Goal: Task Accomplishment & Management: Manage account settings

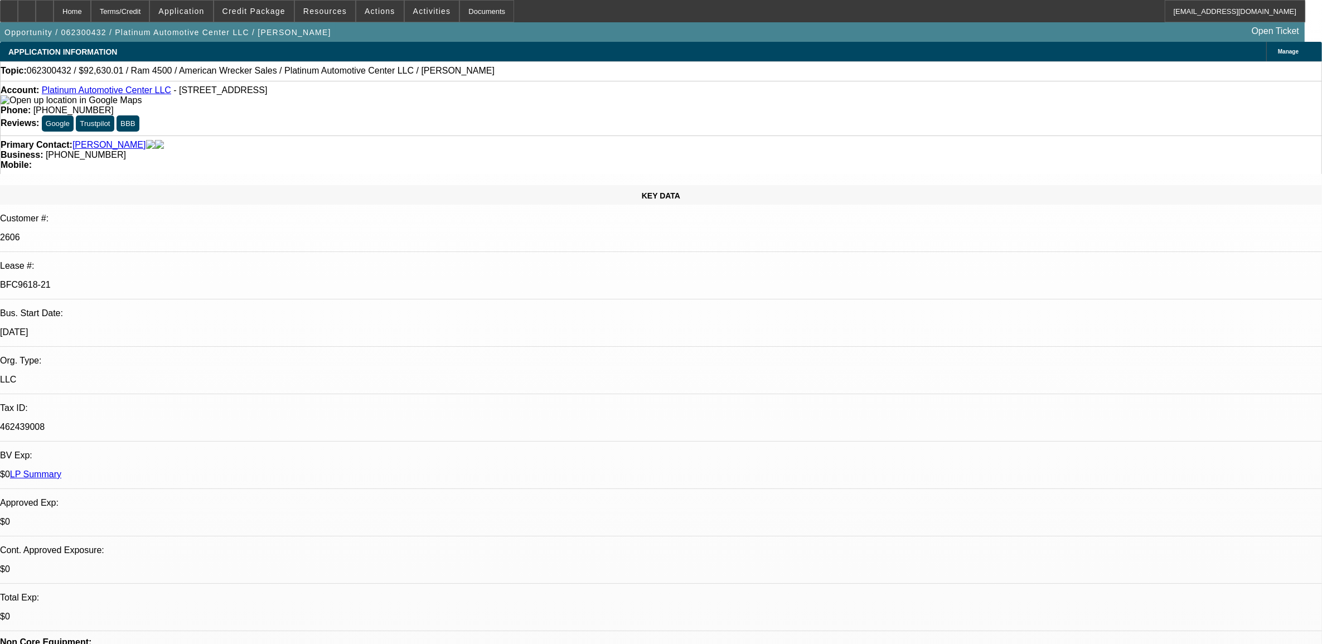
select select "0"
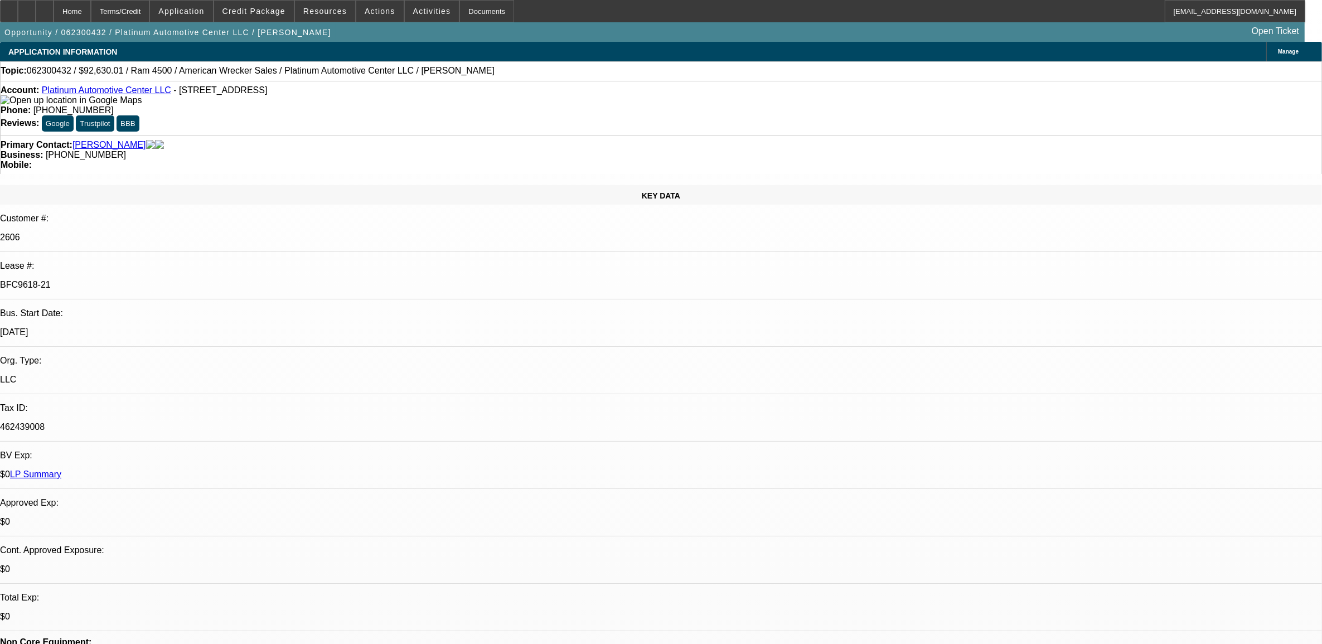
select select "0"
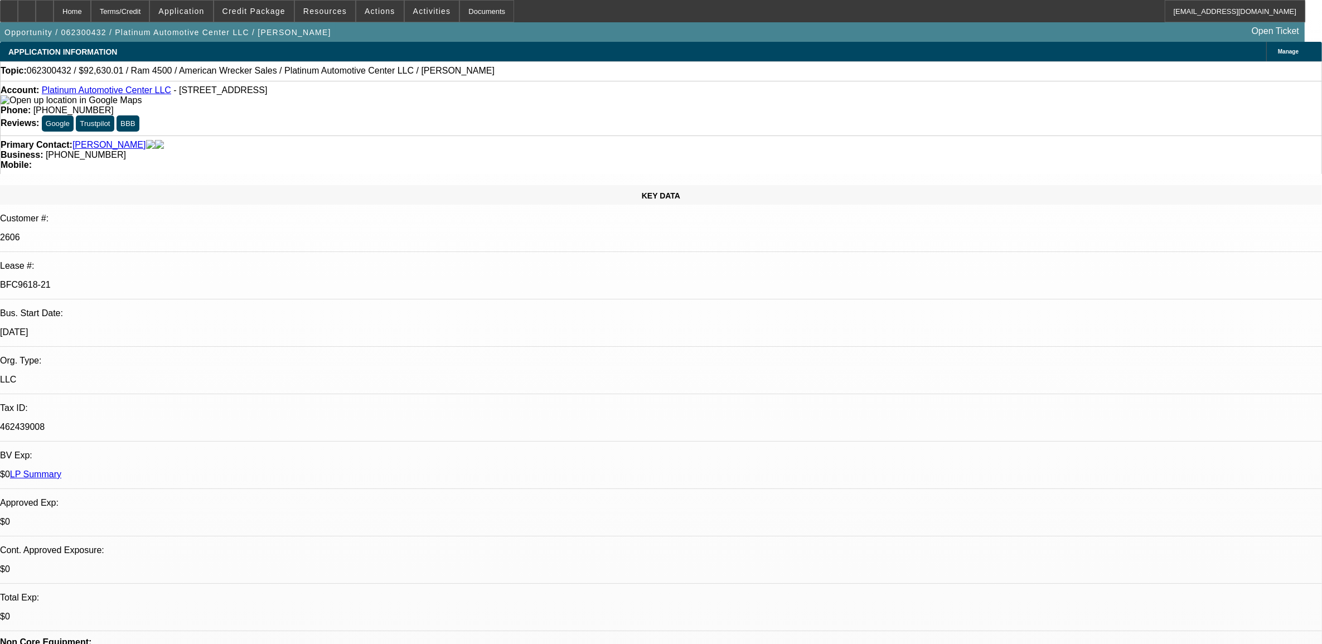
select select "0"
select select "1"
select select "2"
select select "6"
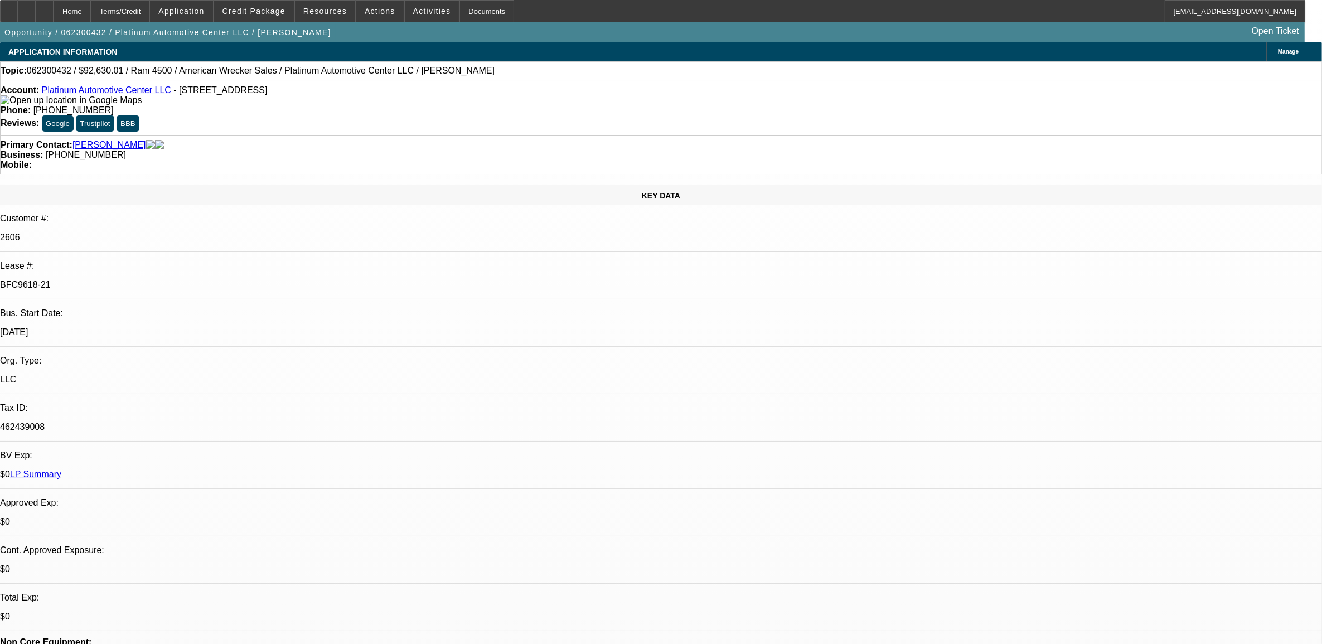
select select "1"
select select "2"
select select "6"
select select "1"
select select "2"
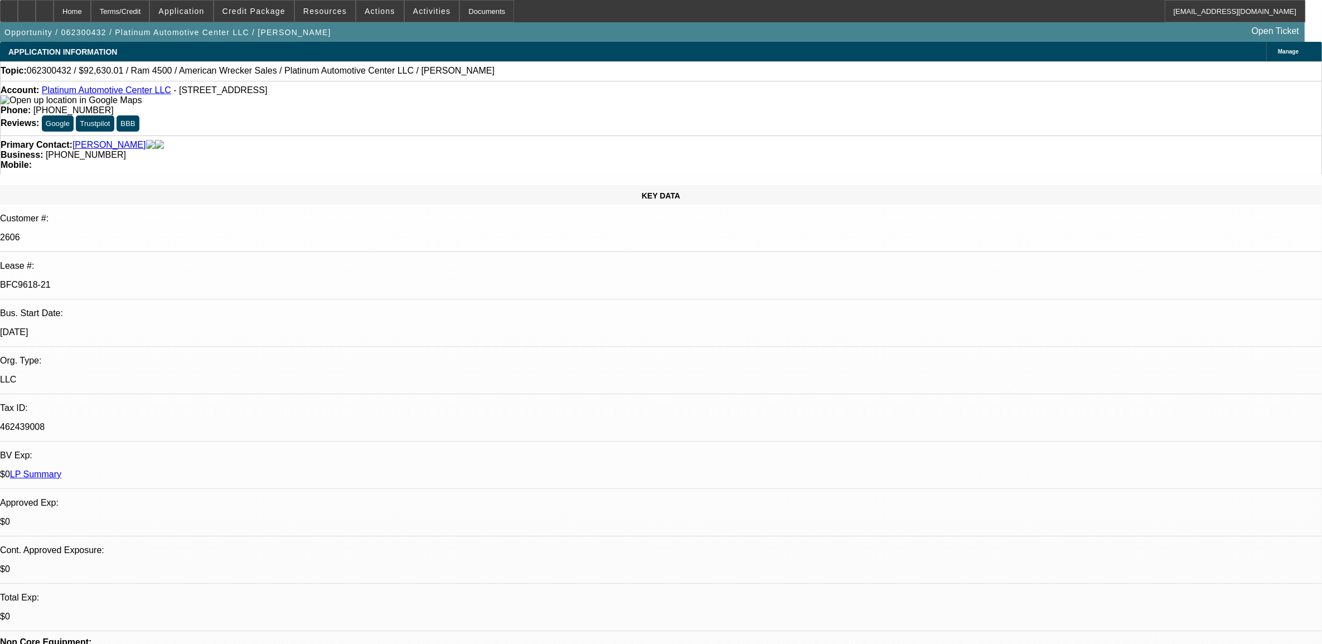
select select "6"
select select "1"
select select "2"
select select "6"
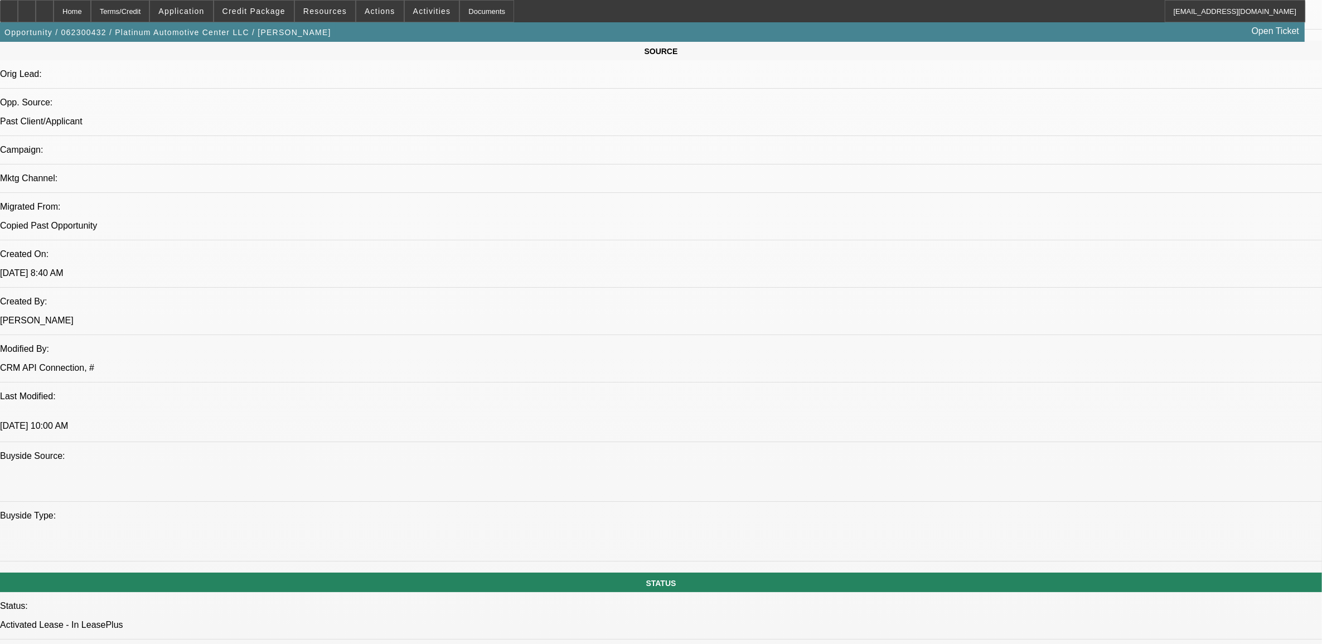
scroll to position [697, 0]
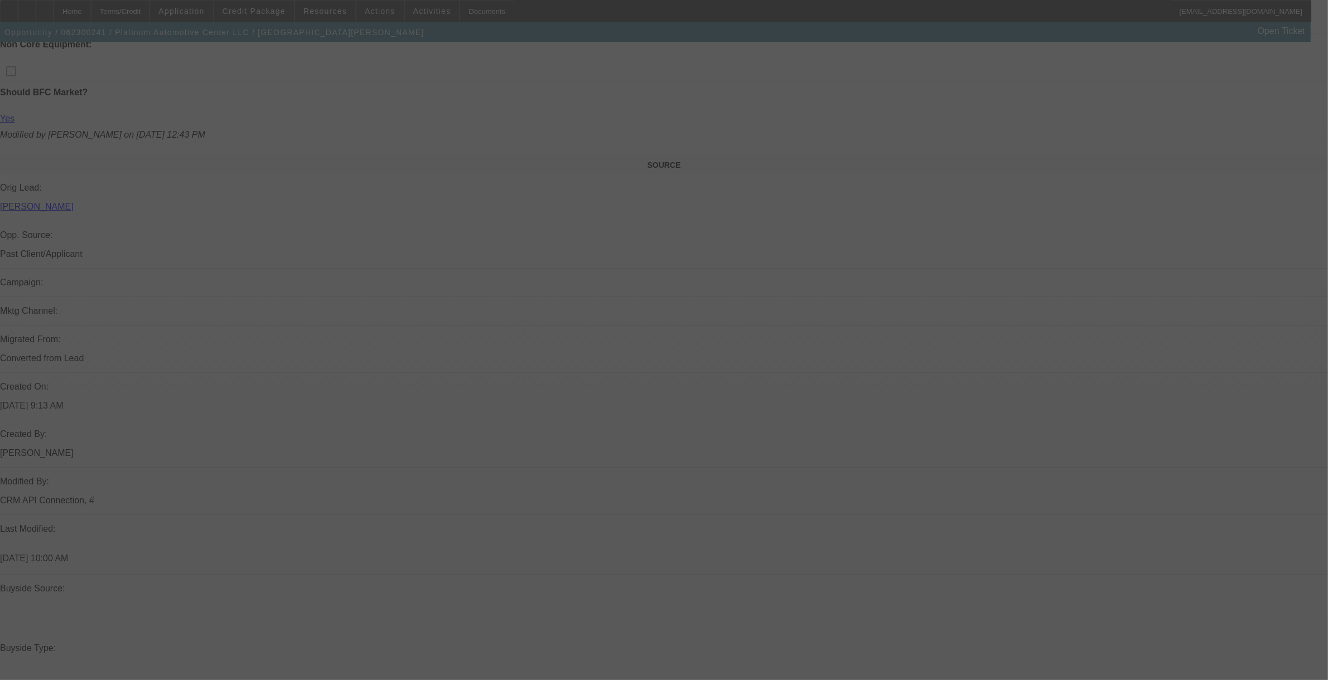
scroll to position [623, 0]
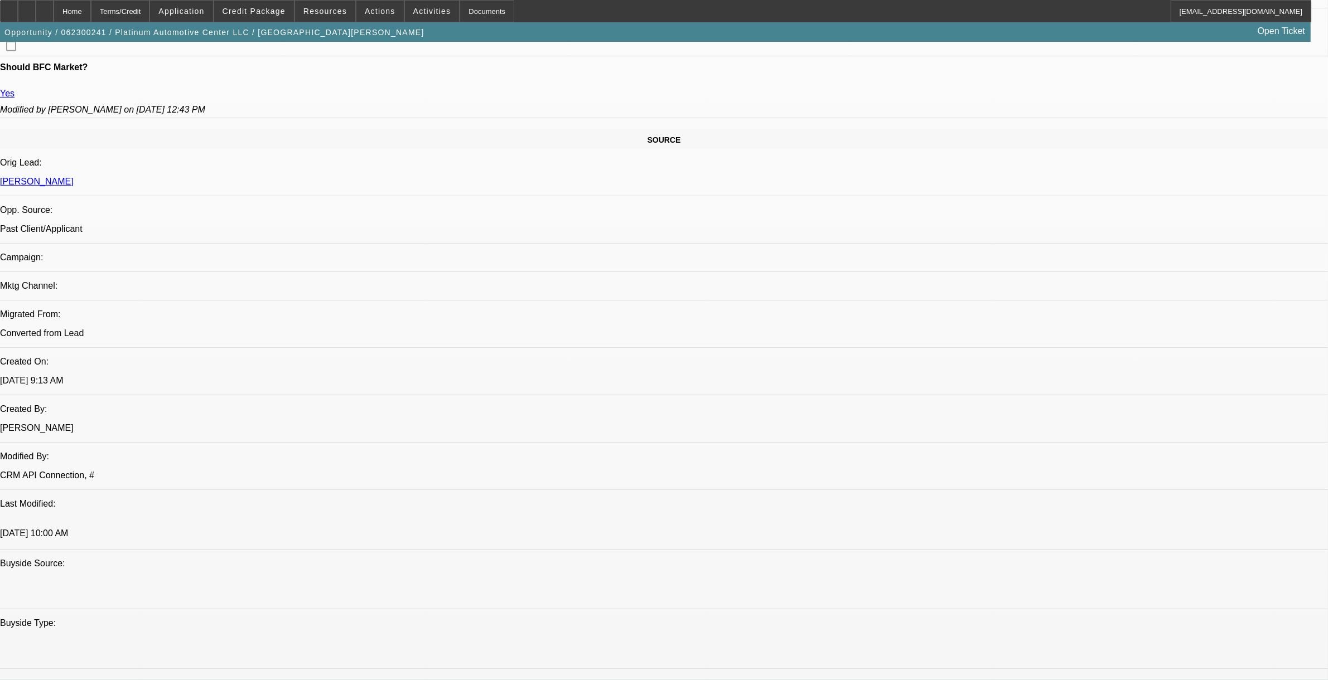
select select "0"
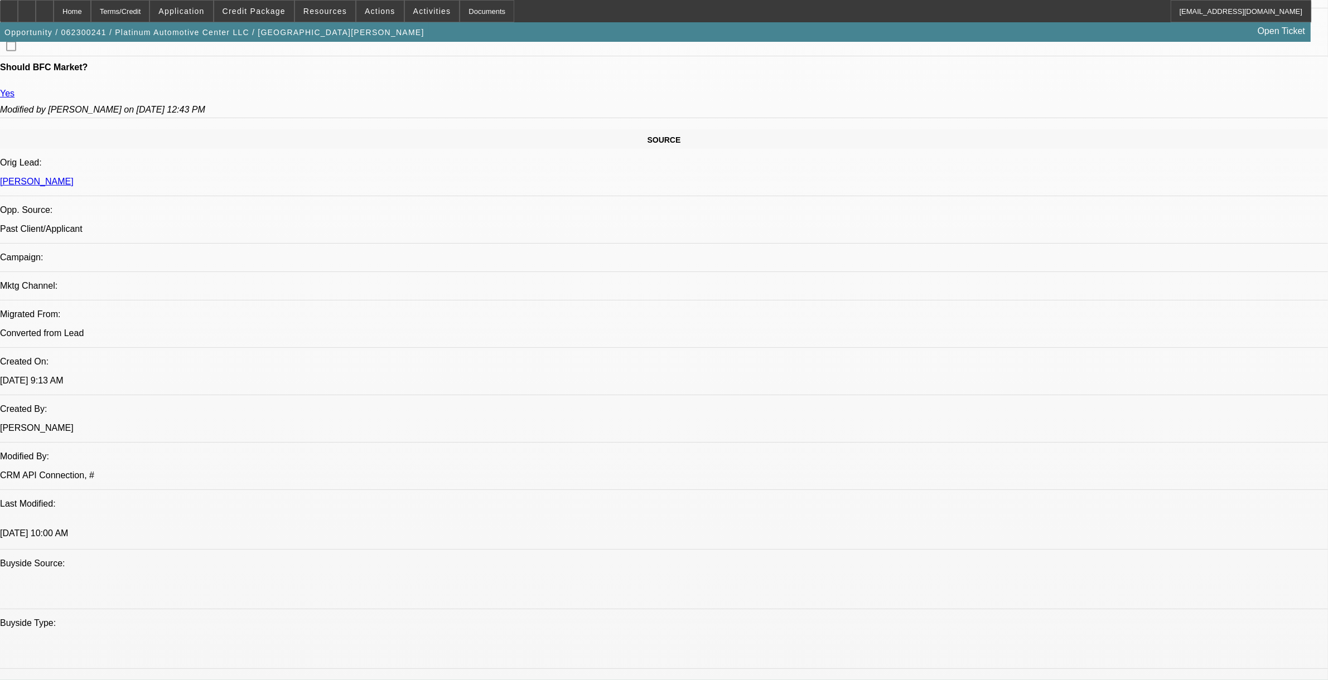
select select "0"
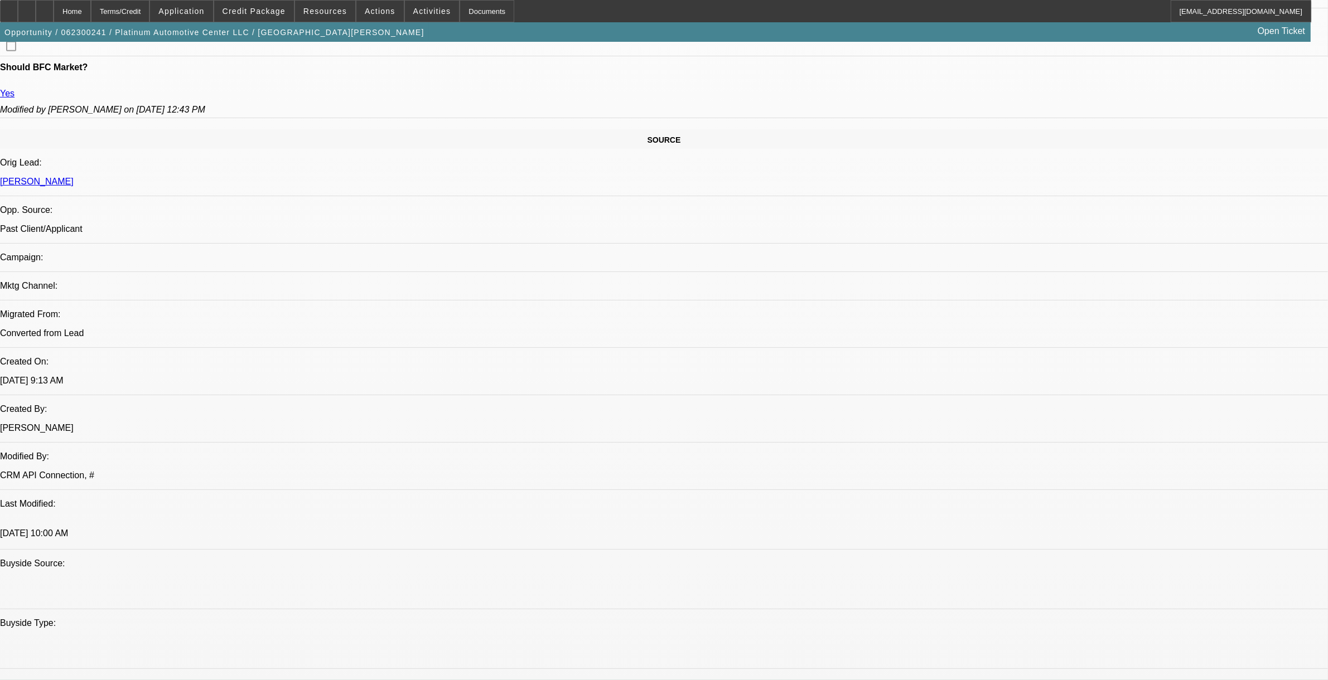
select select "0"
select select "1"
select select "2"
select select "6"
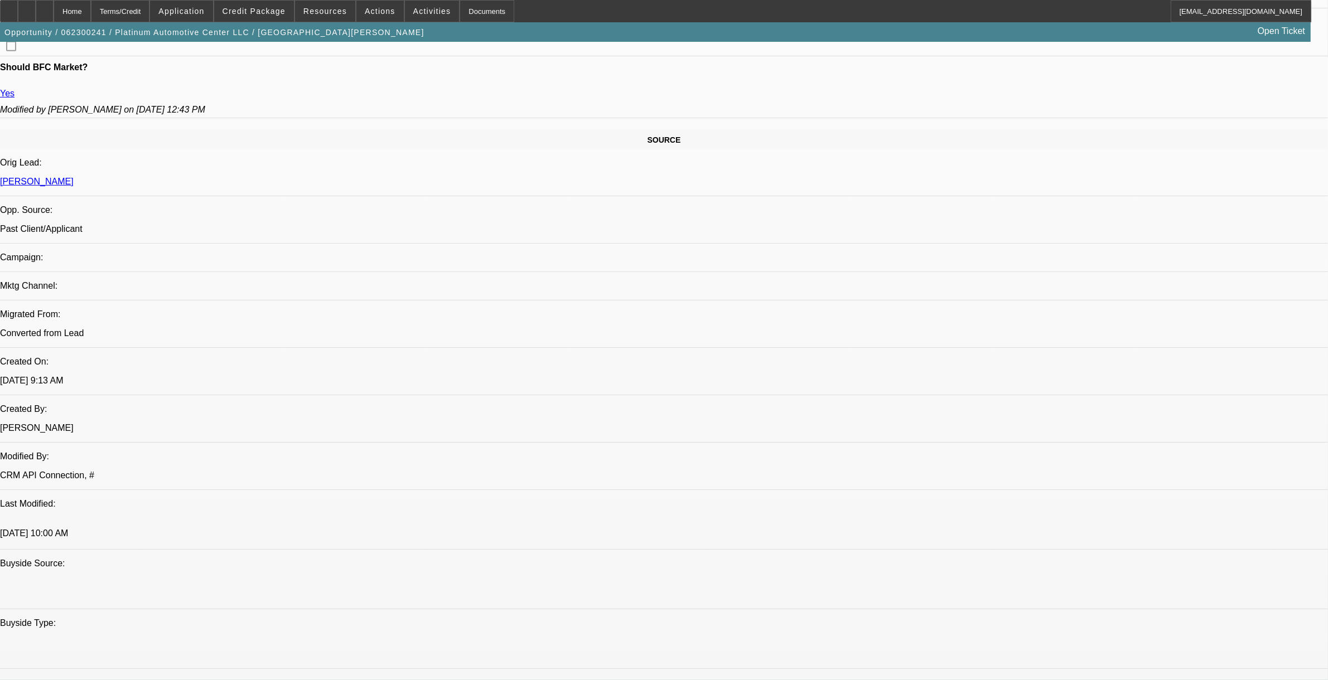
select select "1"
select select "6"
select select "1"
select select "2"
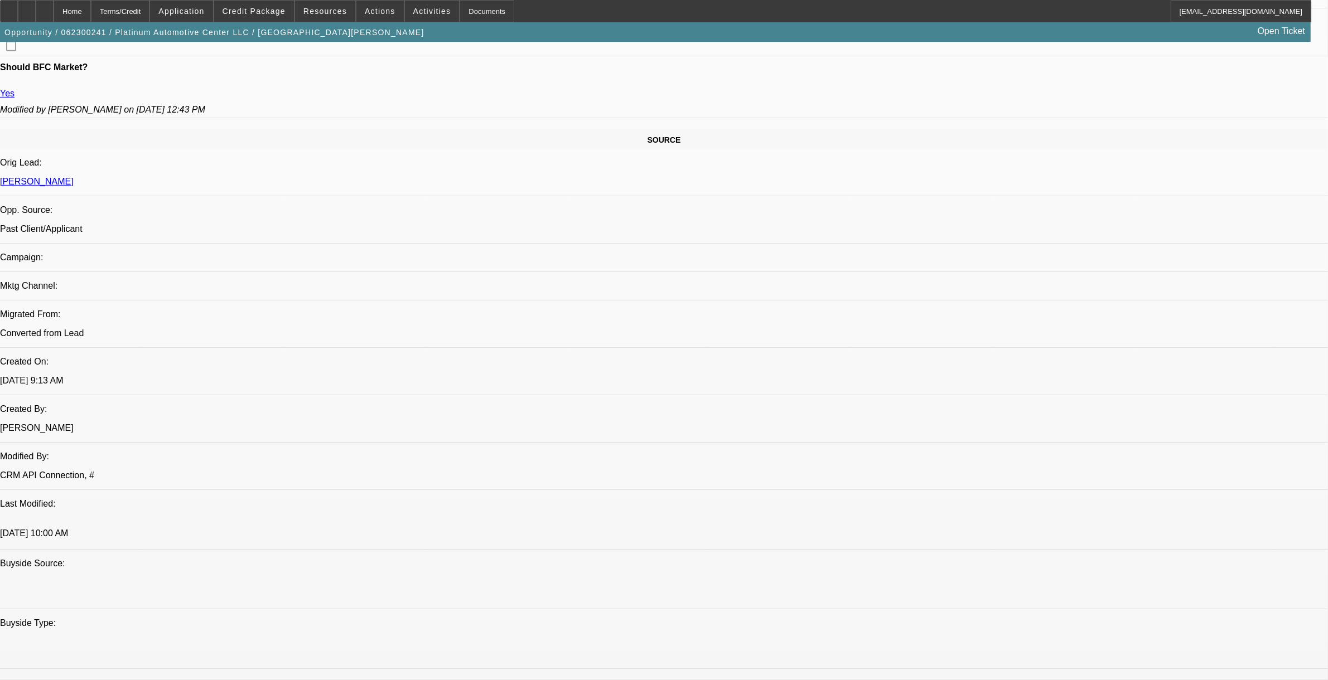
select select "6"
select select "1"
select select "2"
select select "6"
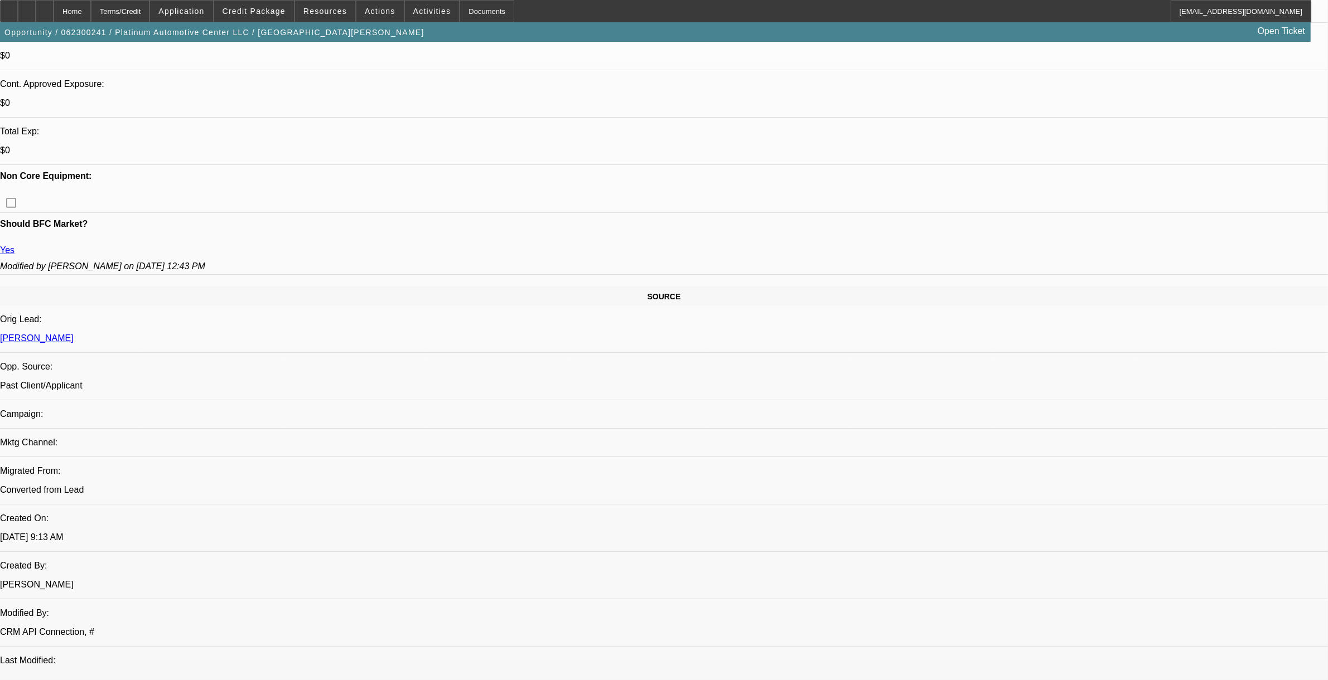
scroll to position [274, 0]
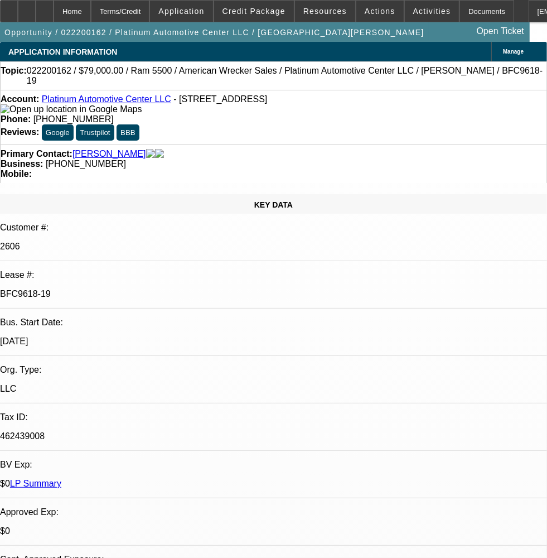
select select "0"
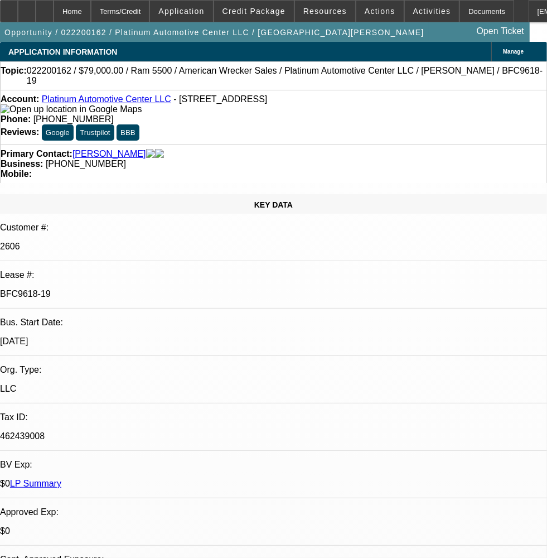
select select "0"
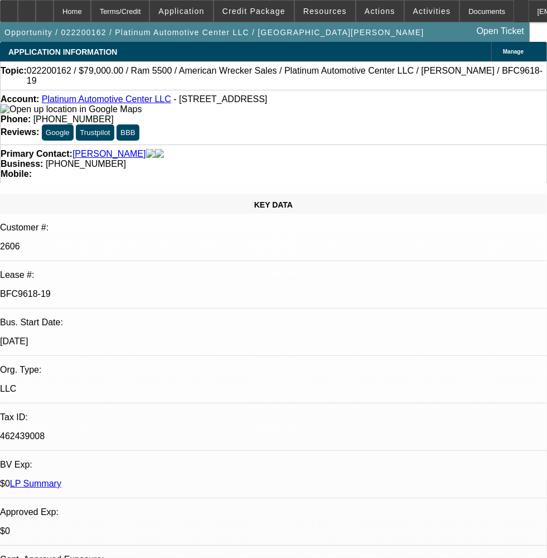
select select "0"
select select "1"
select select "6"
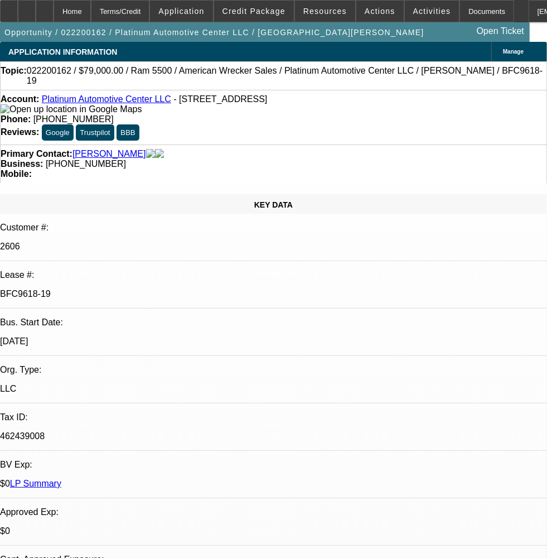
select select "1"
select select "6"
select select "1"
select select "2"
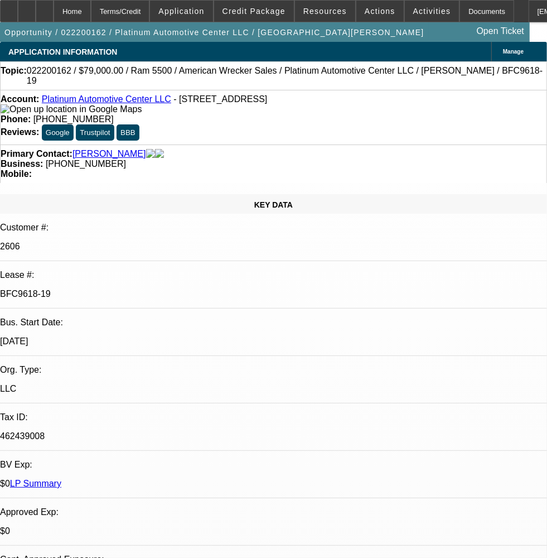
select select "6"
select select "1"
select select "2"
select select "6"
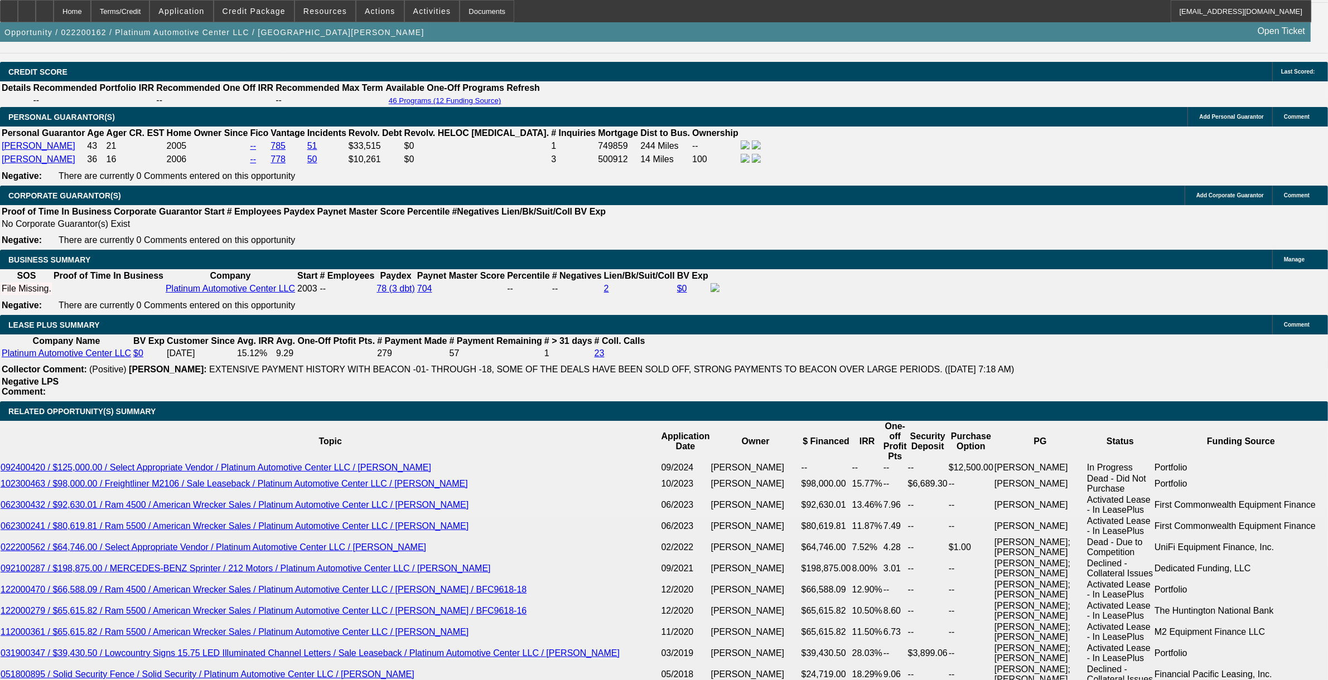
scroll to position [1673, 0]
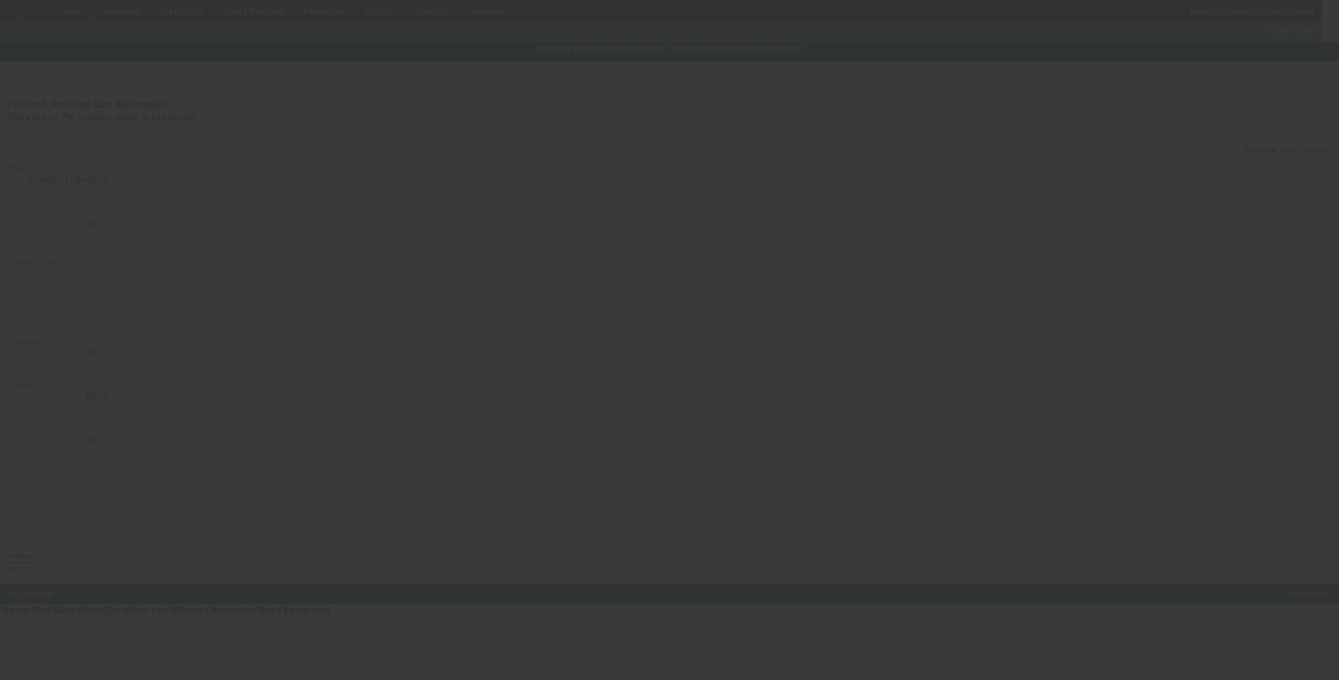
type input "$79,000.00"
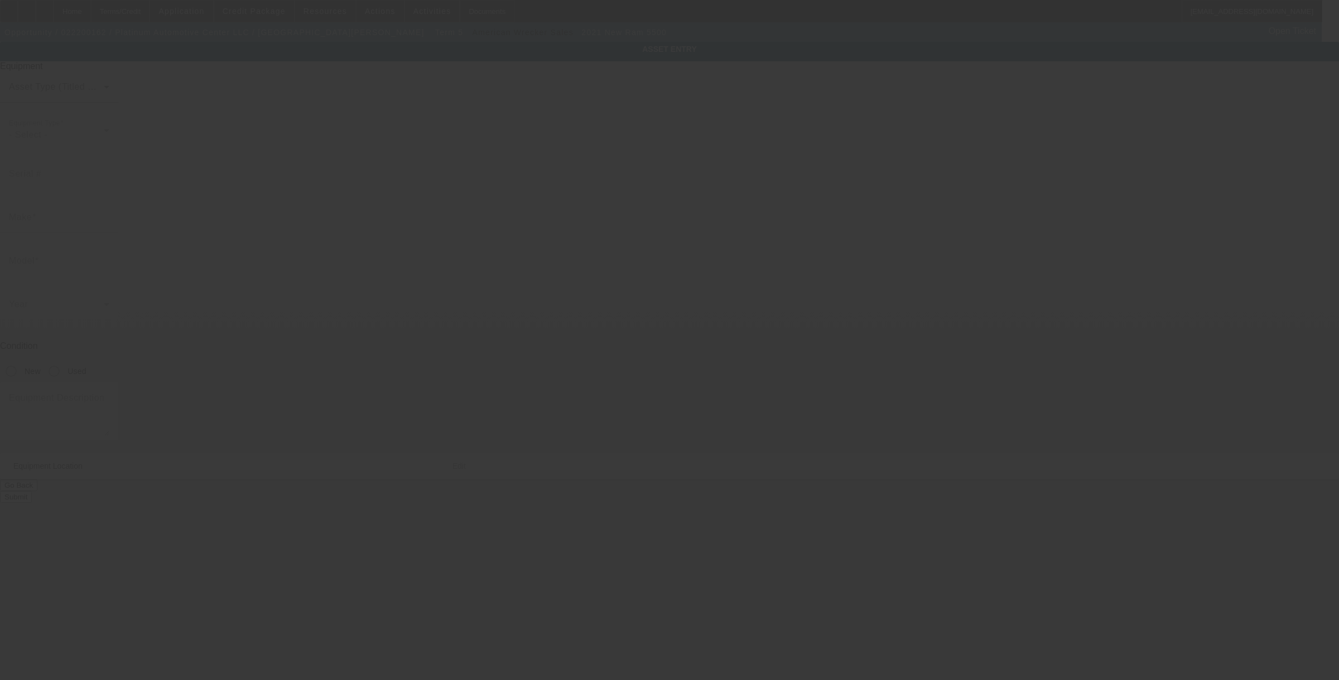
type input "3C7WRMDLXMG662796"
type input "Ram"
type input "5500"
radio input "true"
type textarea "With:"
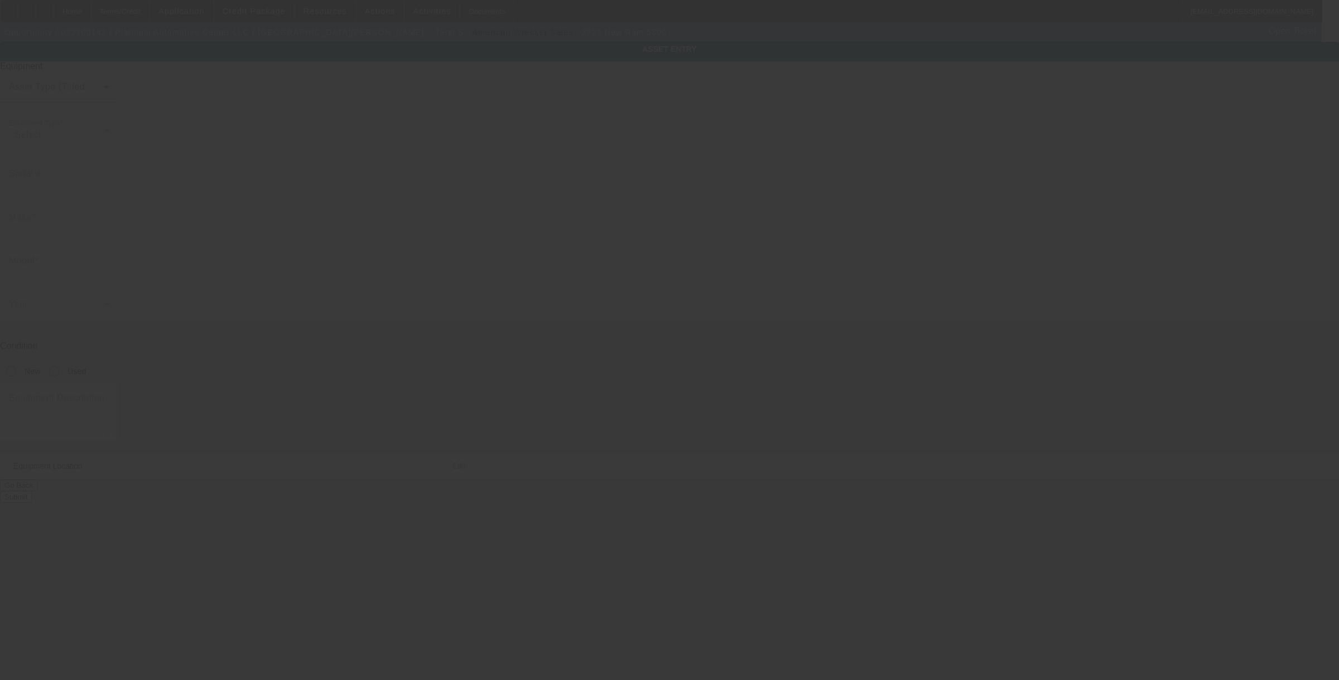
type input "7229 Cross County Rd"
type input "North Charleston"
type input "29418"
type input "Charleston"
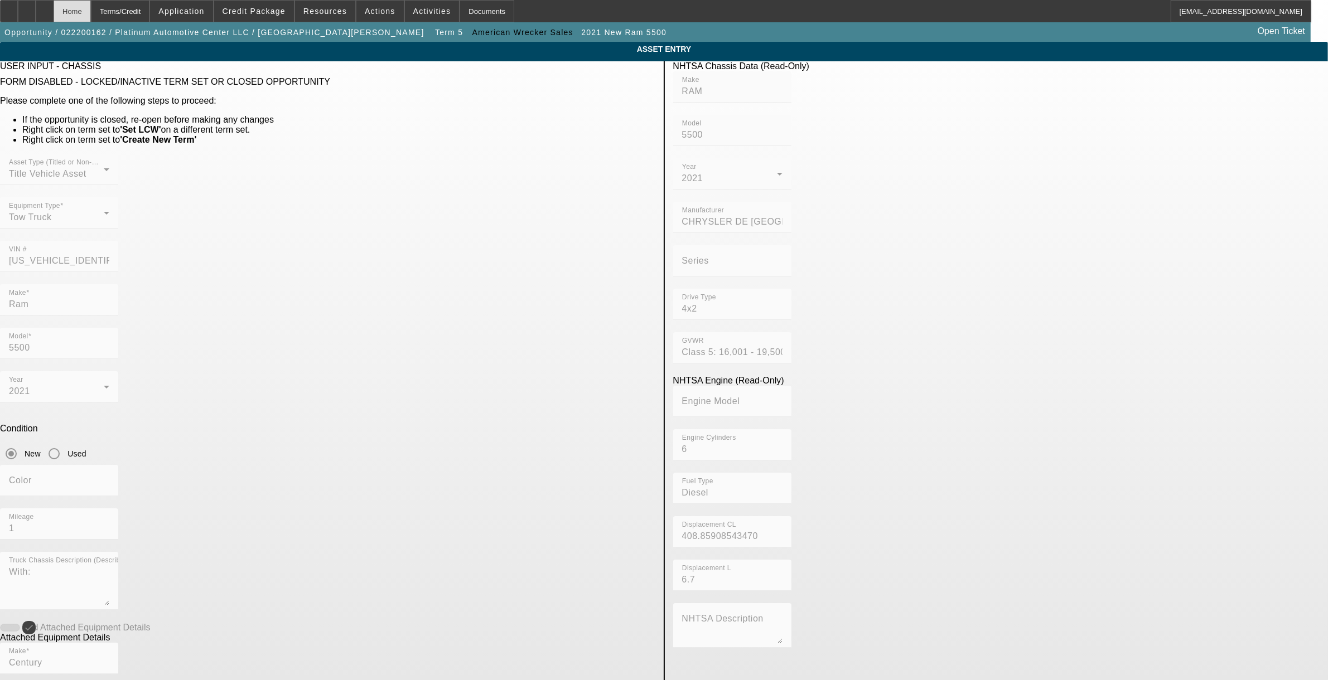
click at [91, 17] on div "Home" at bounding box center [72, 11] width 37 height 22
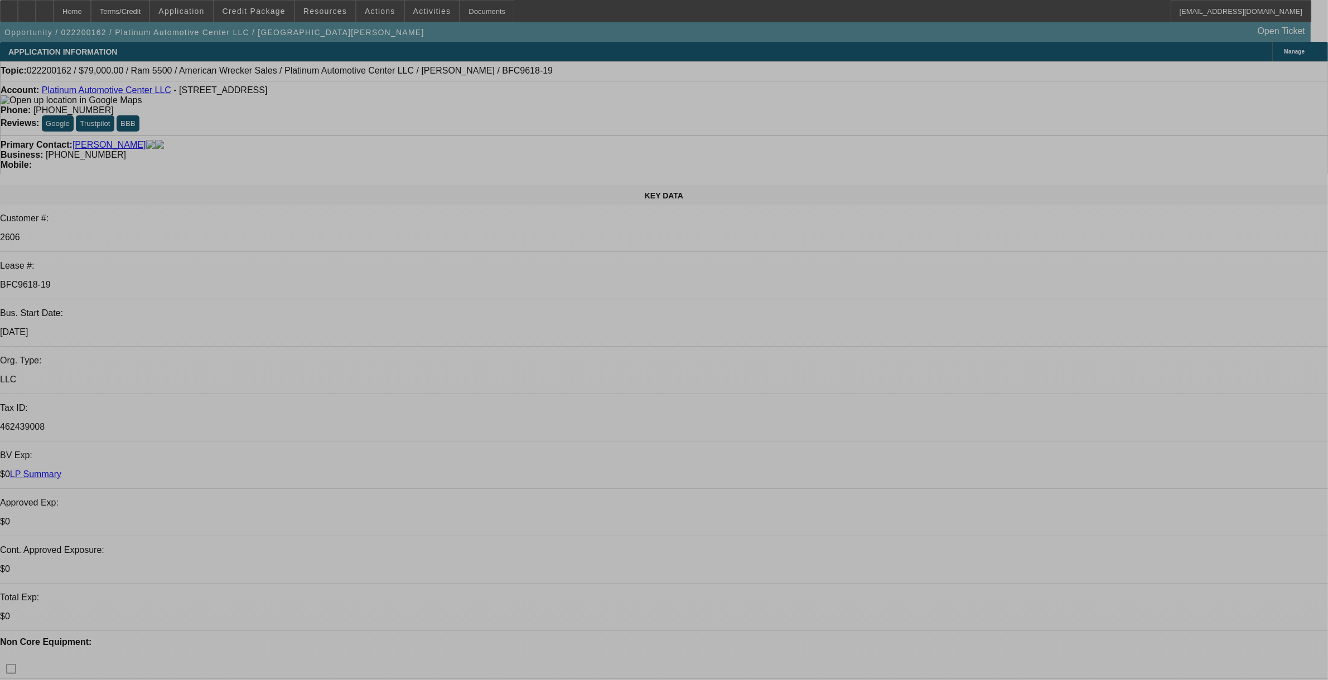
select select "0"
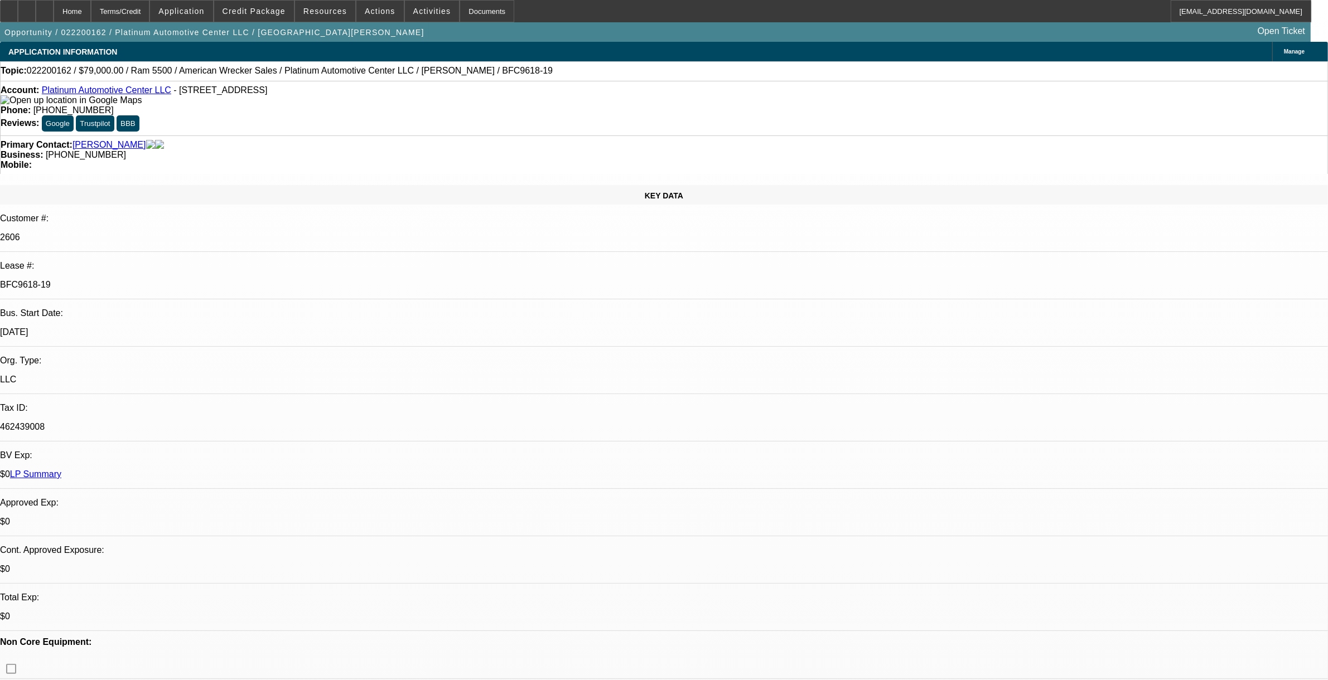
select select "0"
select select "6"
select select "0"
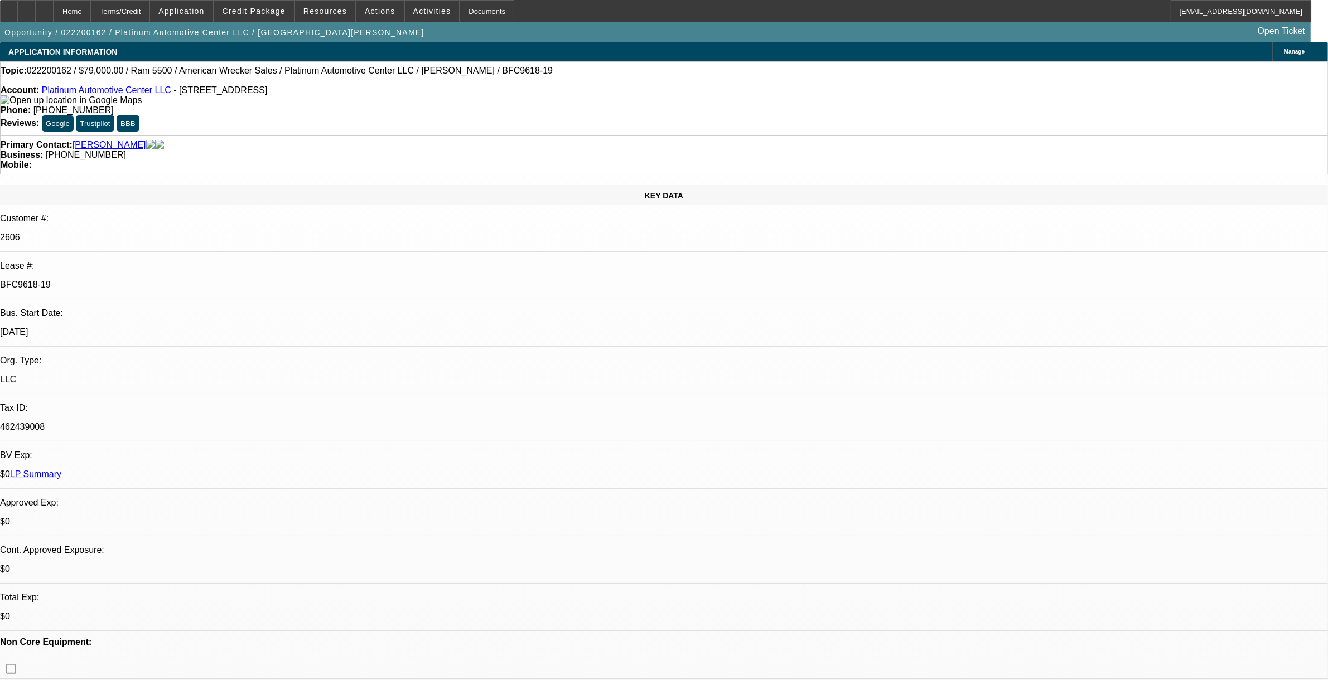
select select "0"
select select "6"
select select "0"
select select "2"
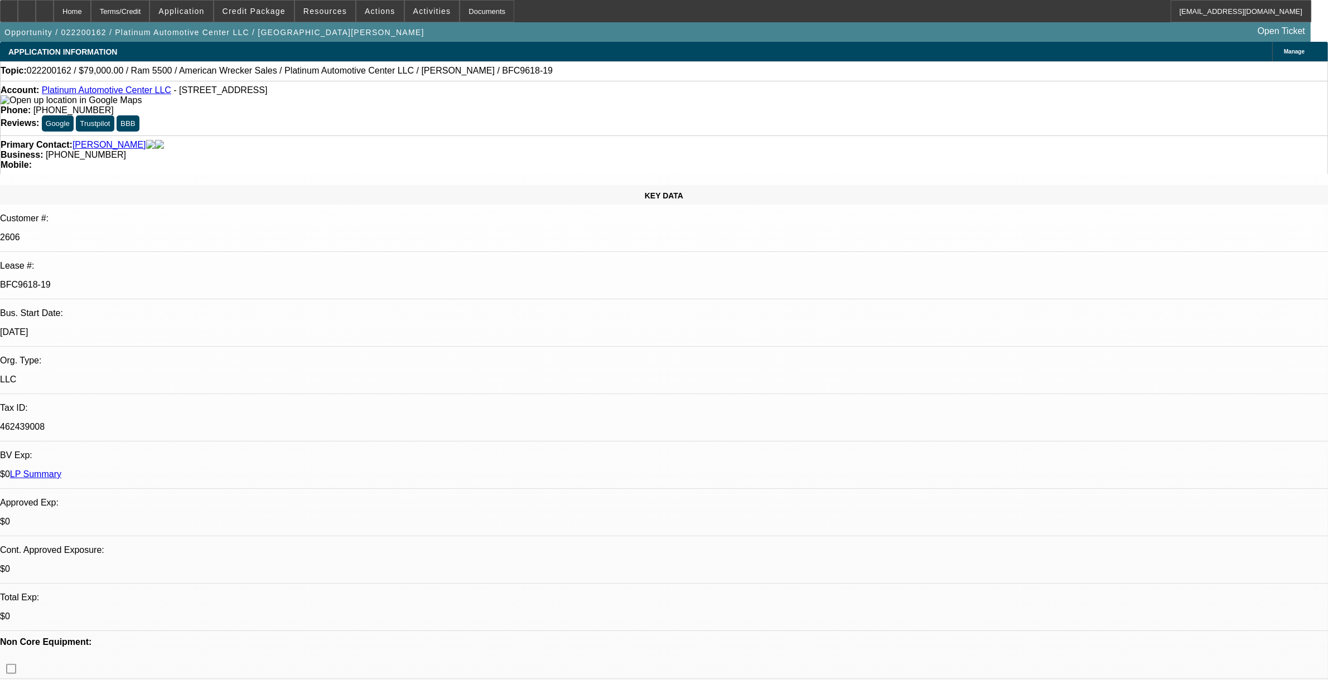
select select "0"
select select "6"
select select "0"
select select "2"
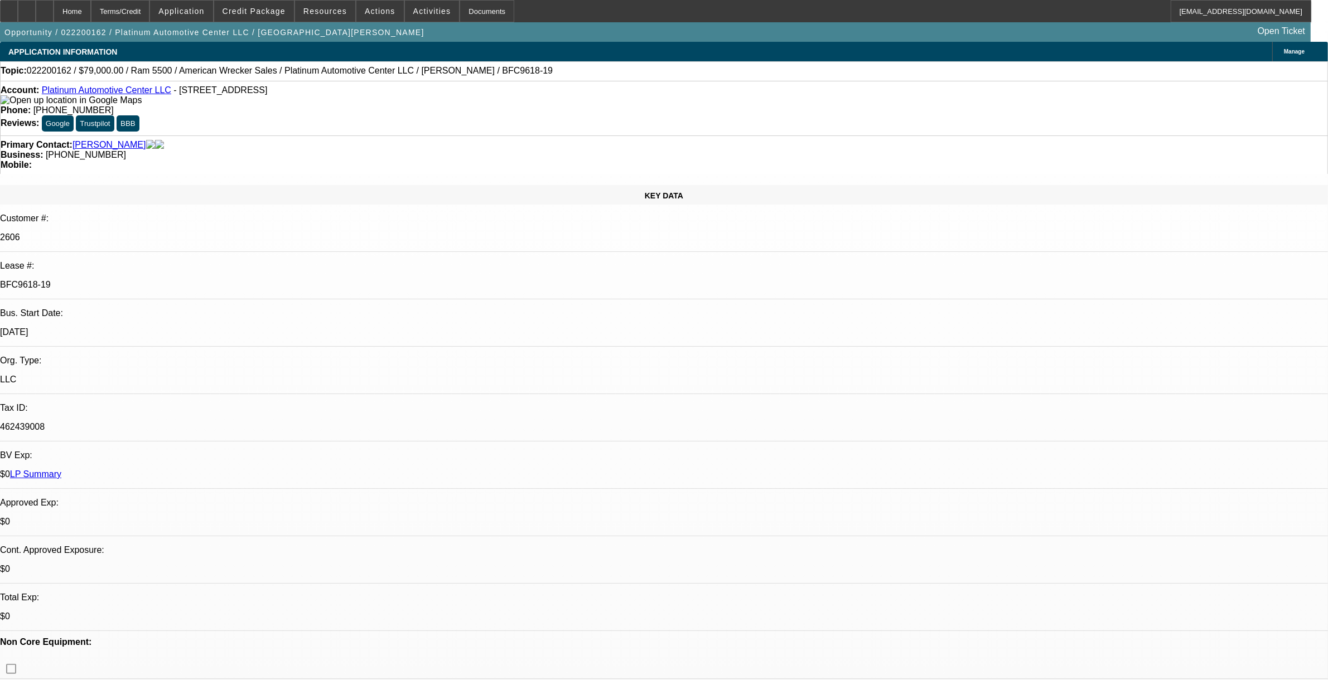
select select "0"
select select "6"
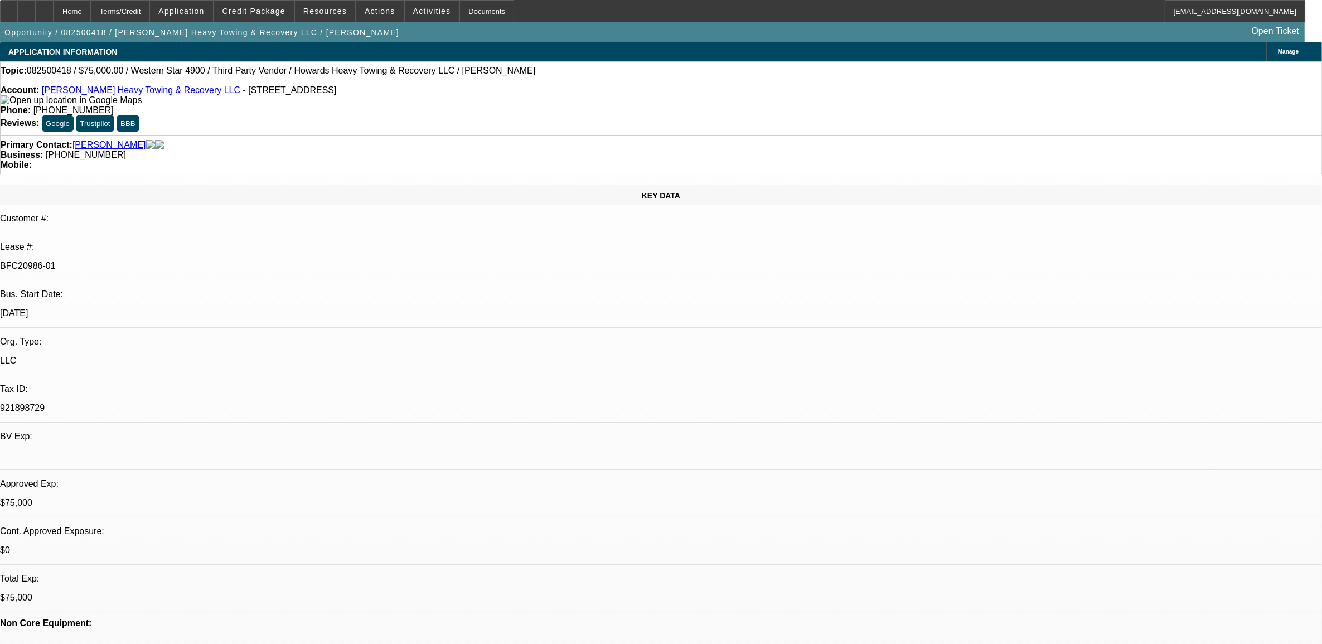
select select "0"
select select "0.1"
select select "0"
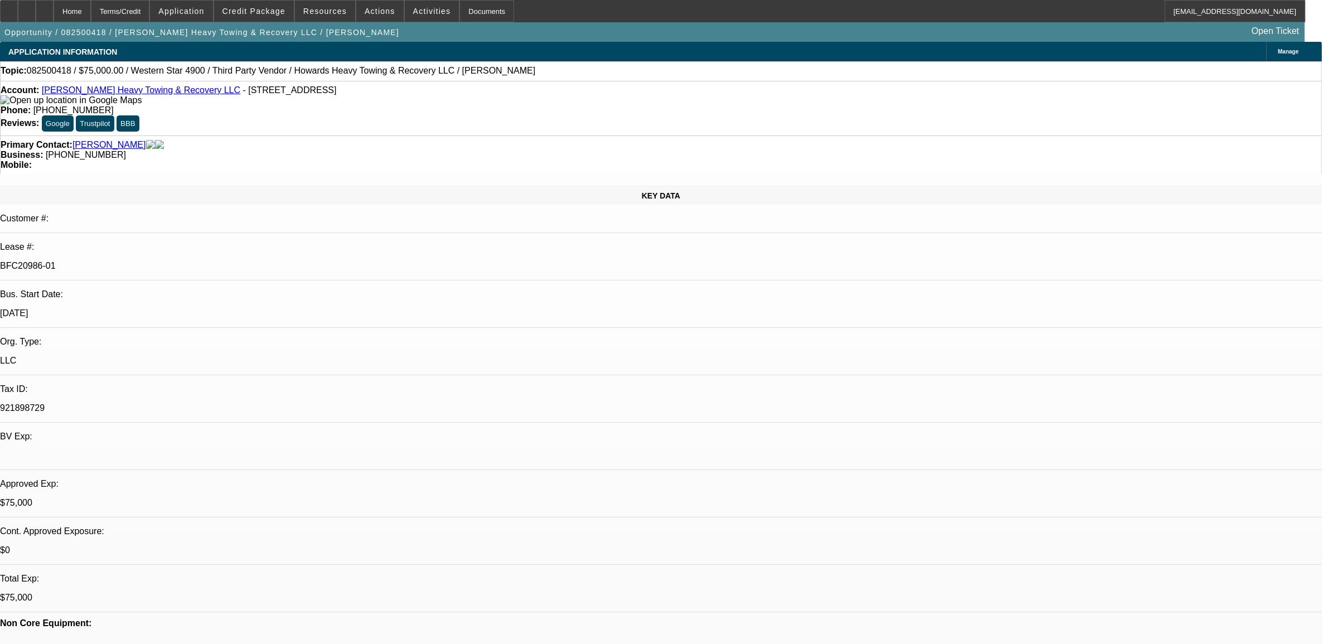
select select "0.1"
select select "0"
select select "0.1"
select select "0"
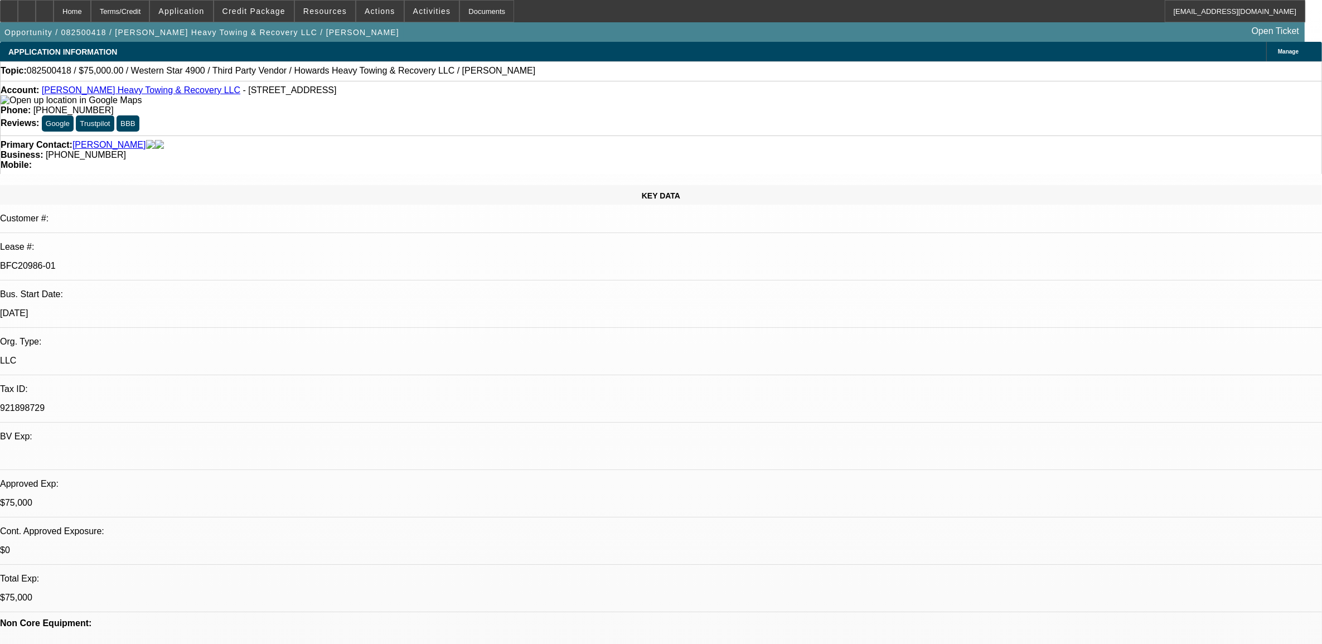
select select "0"
select select "0.1"
select select "1"
select select "2"
select select "4"
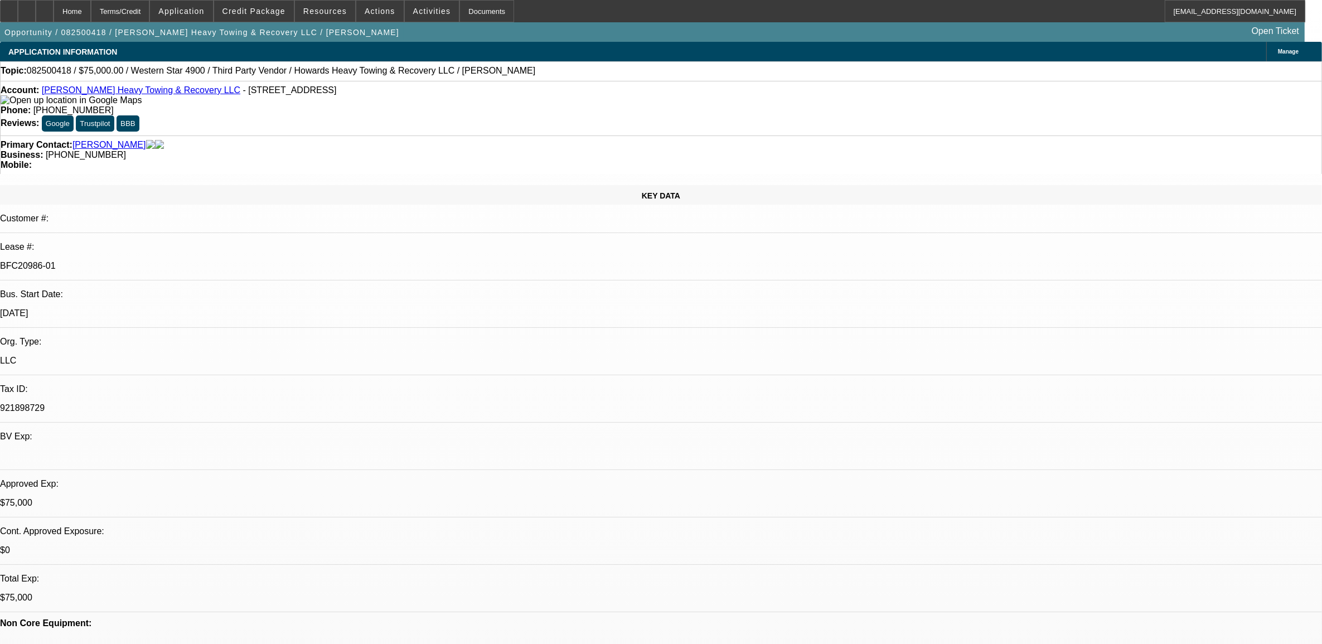
select select "1"
select select "2"
select select "4"
select select "1"
select select "2"
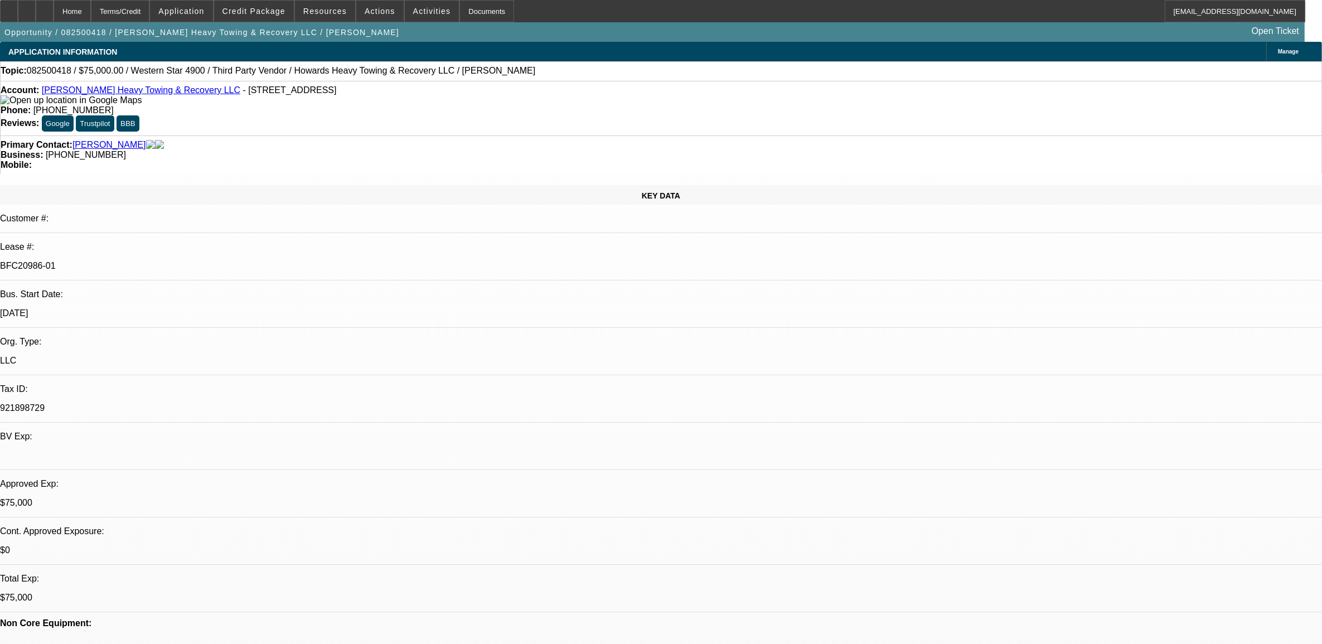
select select "4"
select select "1"
select select "2"
select select "4"
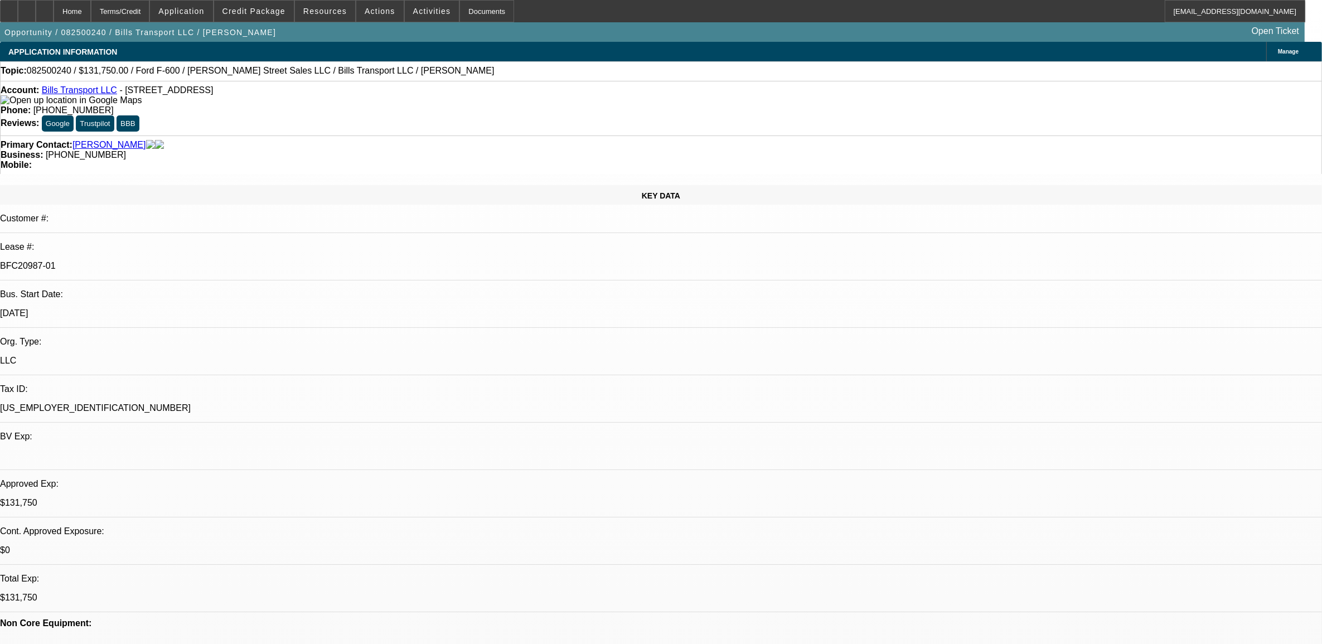
select select "0"
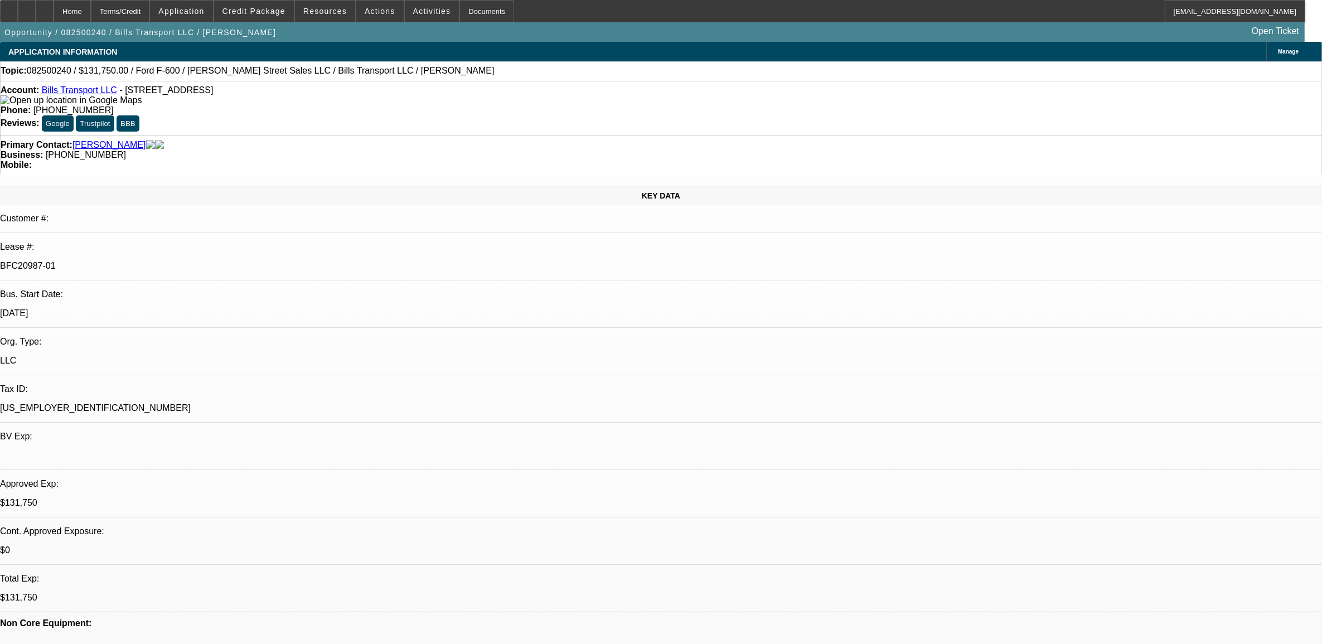
select select "0"
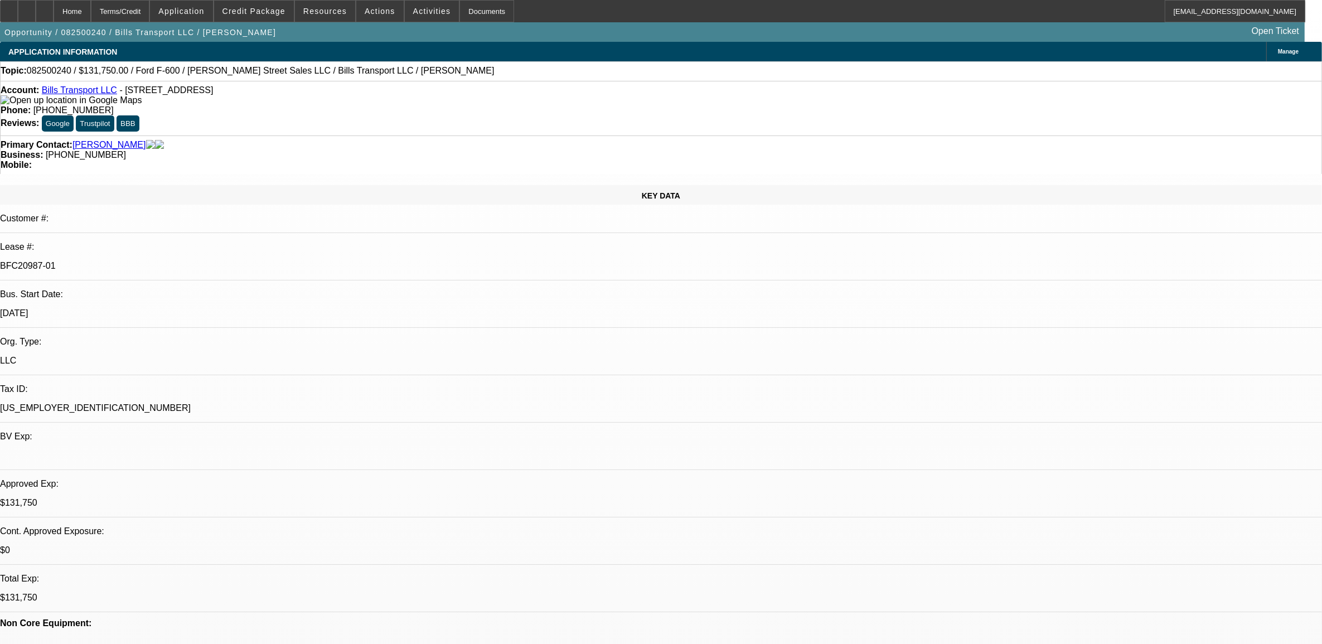
select select "0"
select select "1"
select select "3"
select select "6"
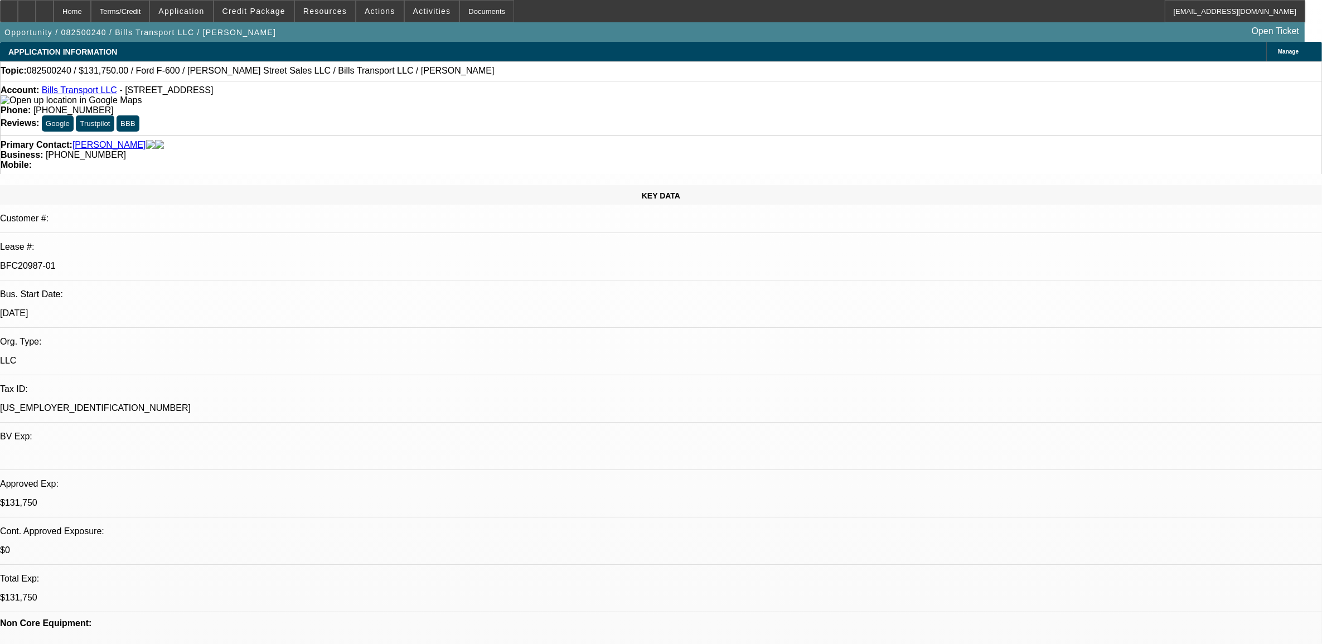
select select "1"
select select "3"
select select "6"
select select "1"
select select "3"
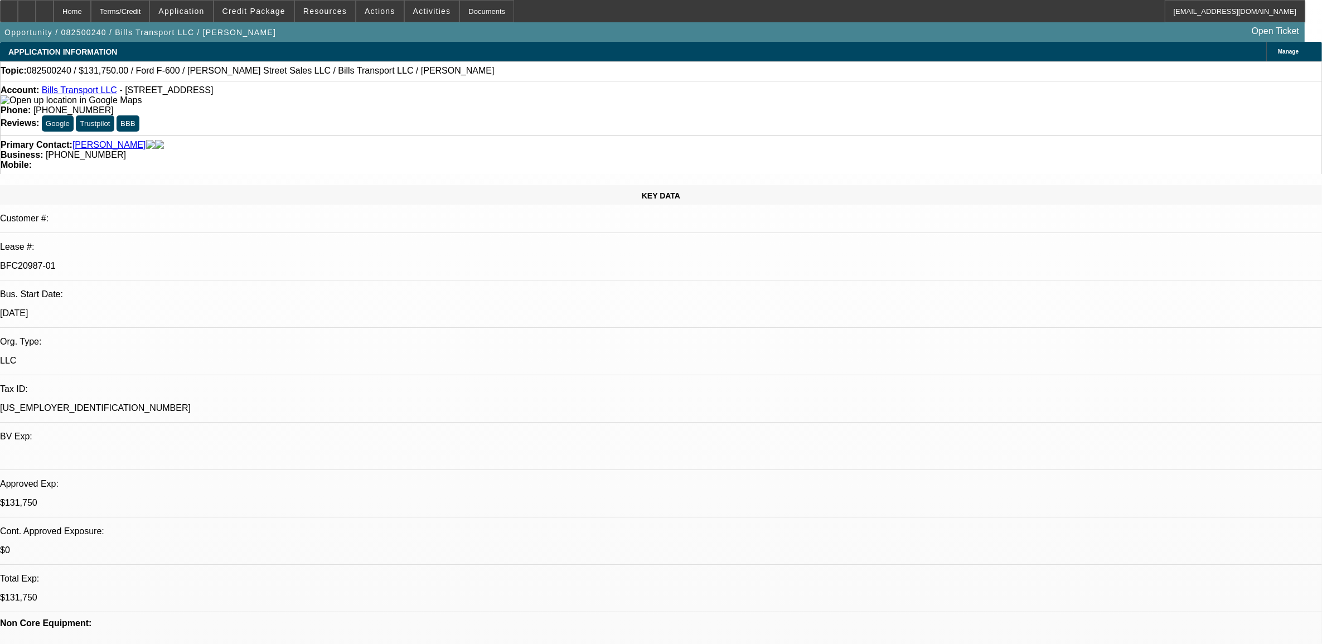
select select "6"
select select "1"
select select "6"
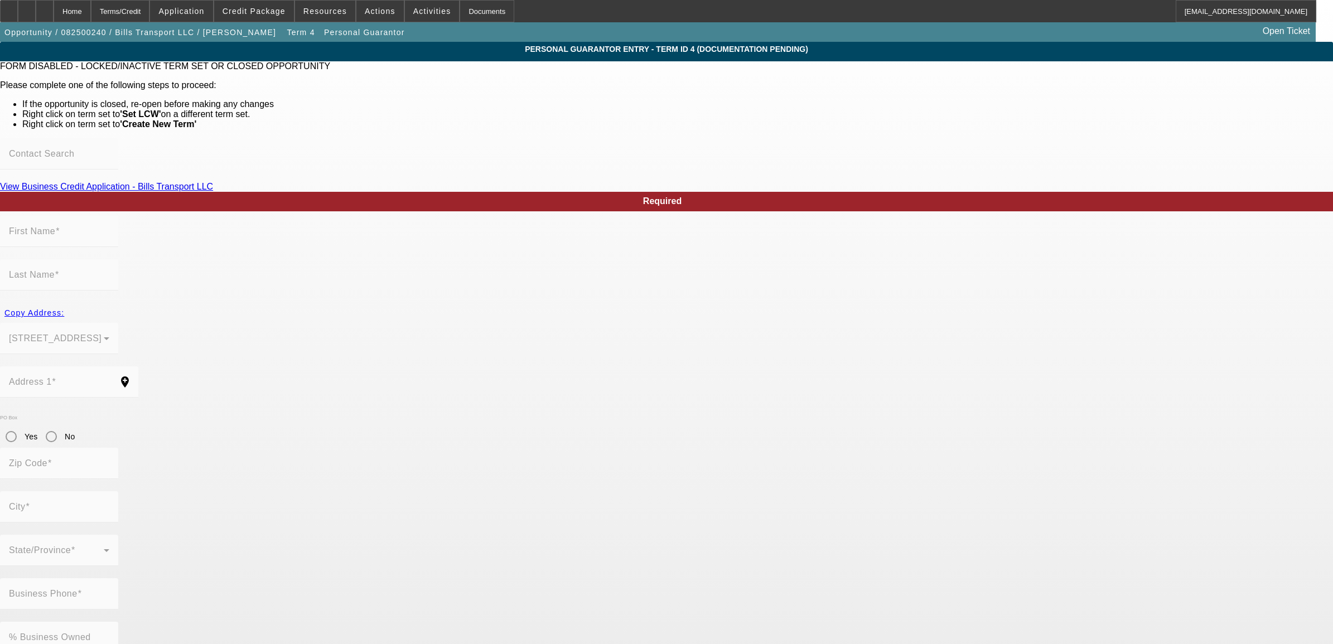
type input "William"
type input "Smith"
type input "7140 SW 128th Terrace Rd"
radio input "true"
type input "34481"
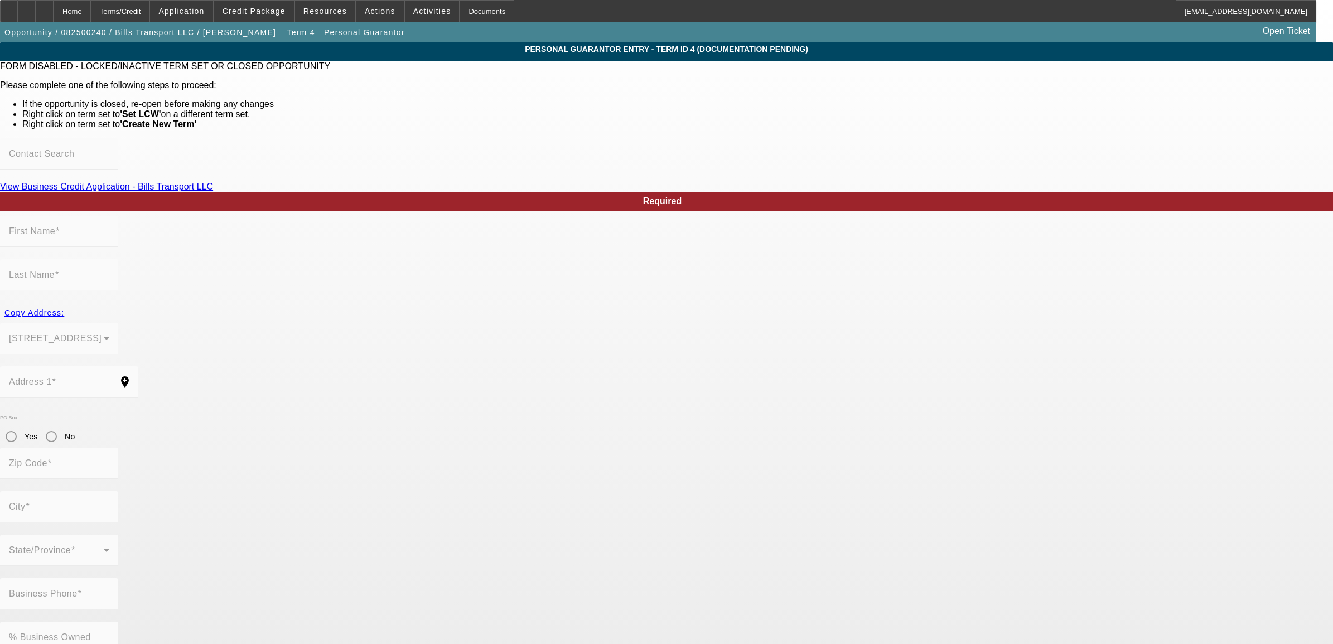
type input "Ocala"
type input "(781) 629-0408"
type input "100"
type input "010-72-0022"
type input "bills_transport@outlook.com"
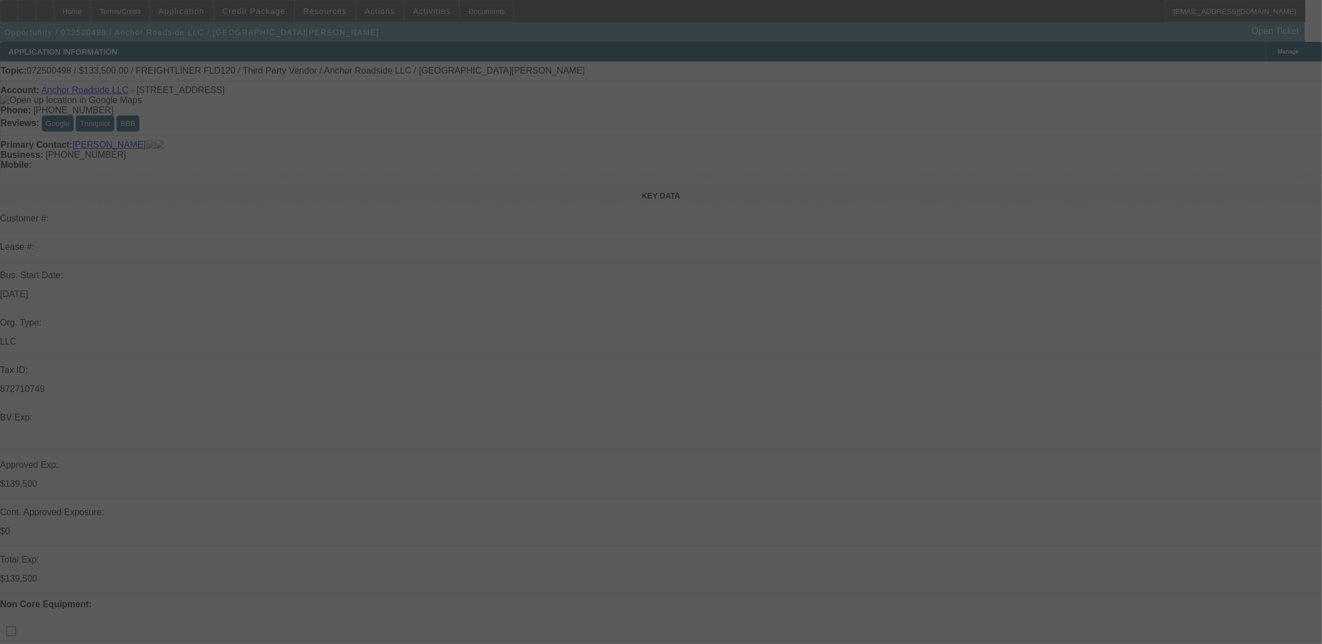
select select "0"
select select "2"
select select "0.1"
select select "4"
select select "0"
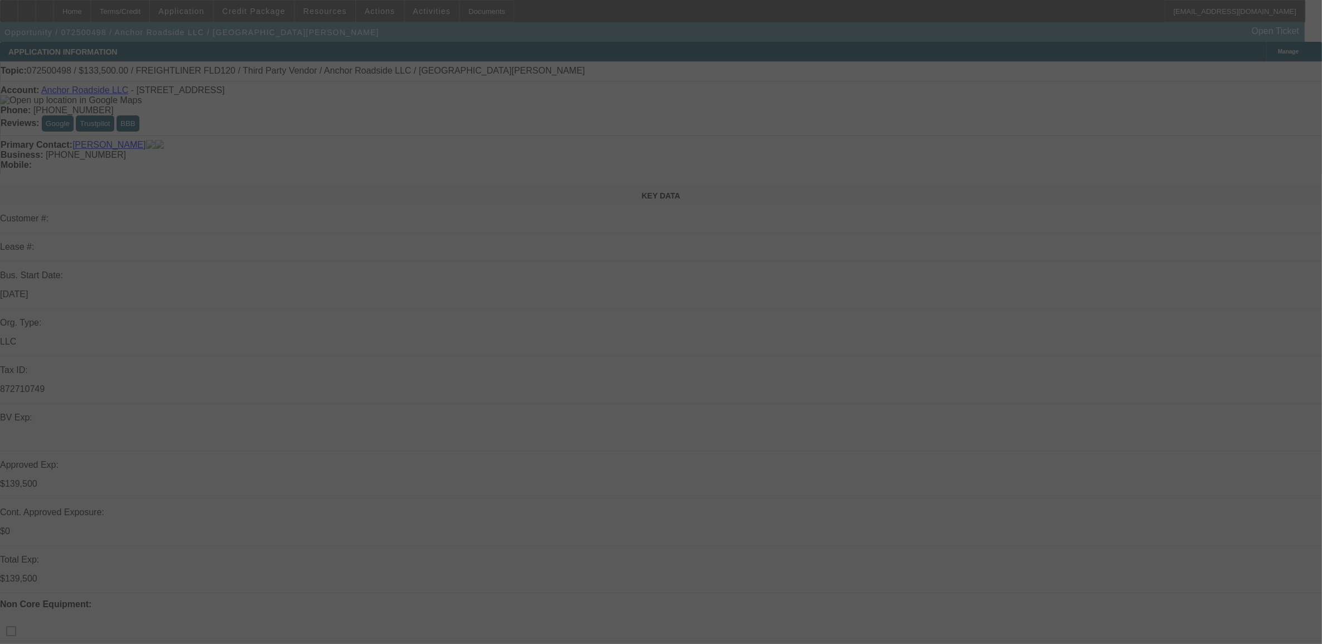
select select "0"
select select "2"
select select "0.1"
select select "4"
select select "0"
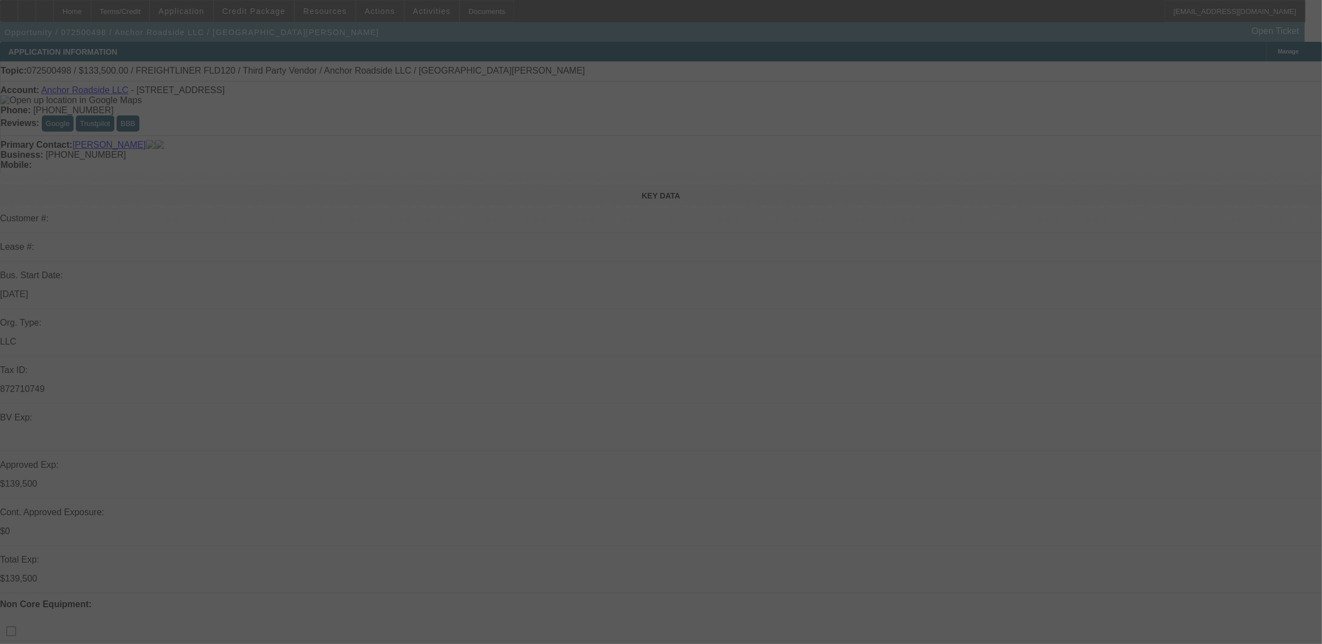
select select "2"
select select "0.1"
select select "4"
select select "0"
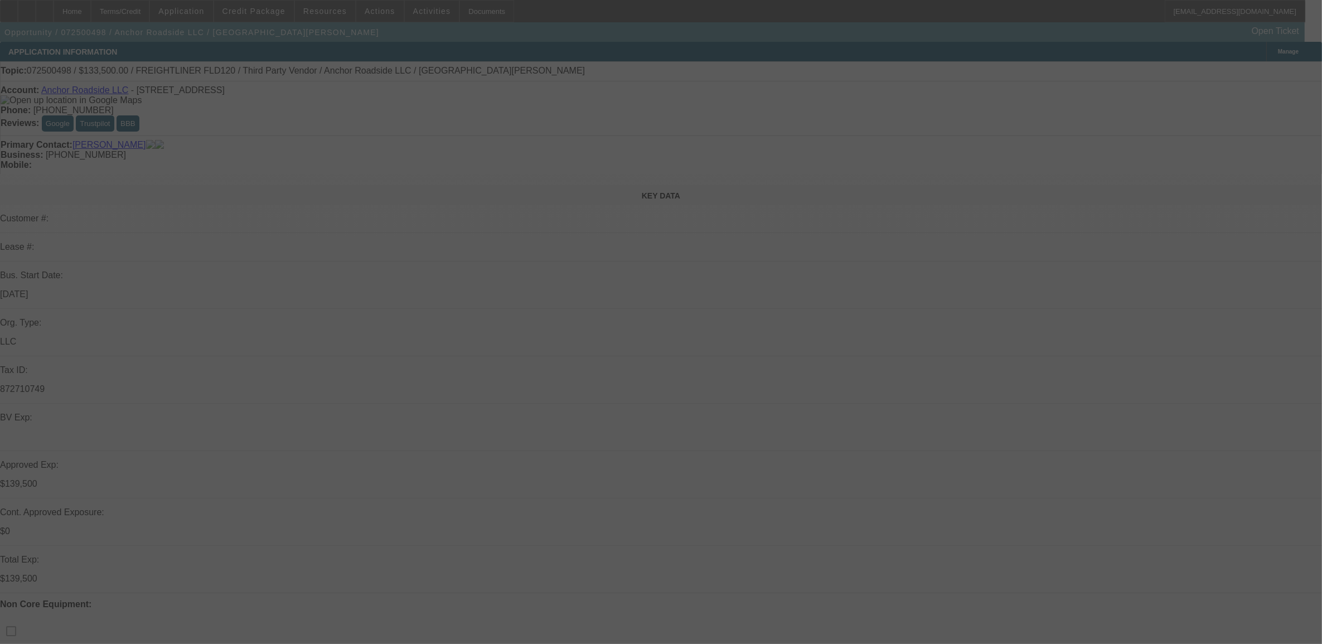
select select "2"
select select "0.1"
select select "4"
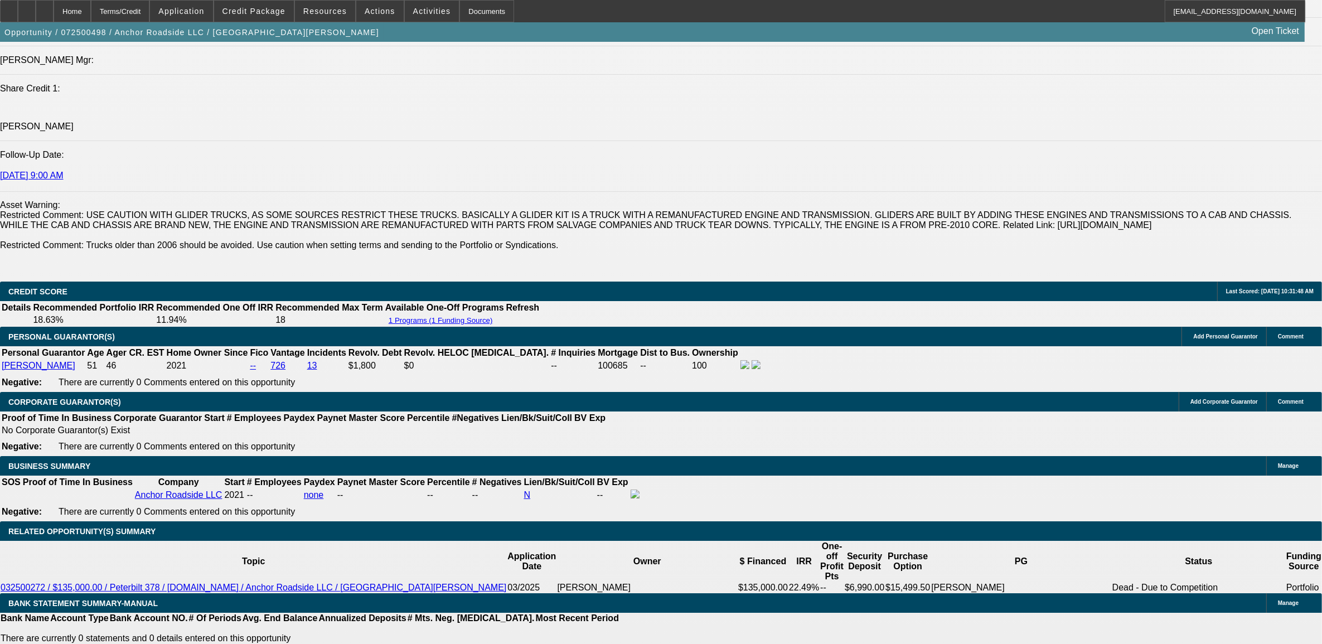
scroll to position [1464, 0]
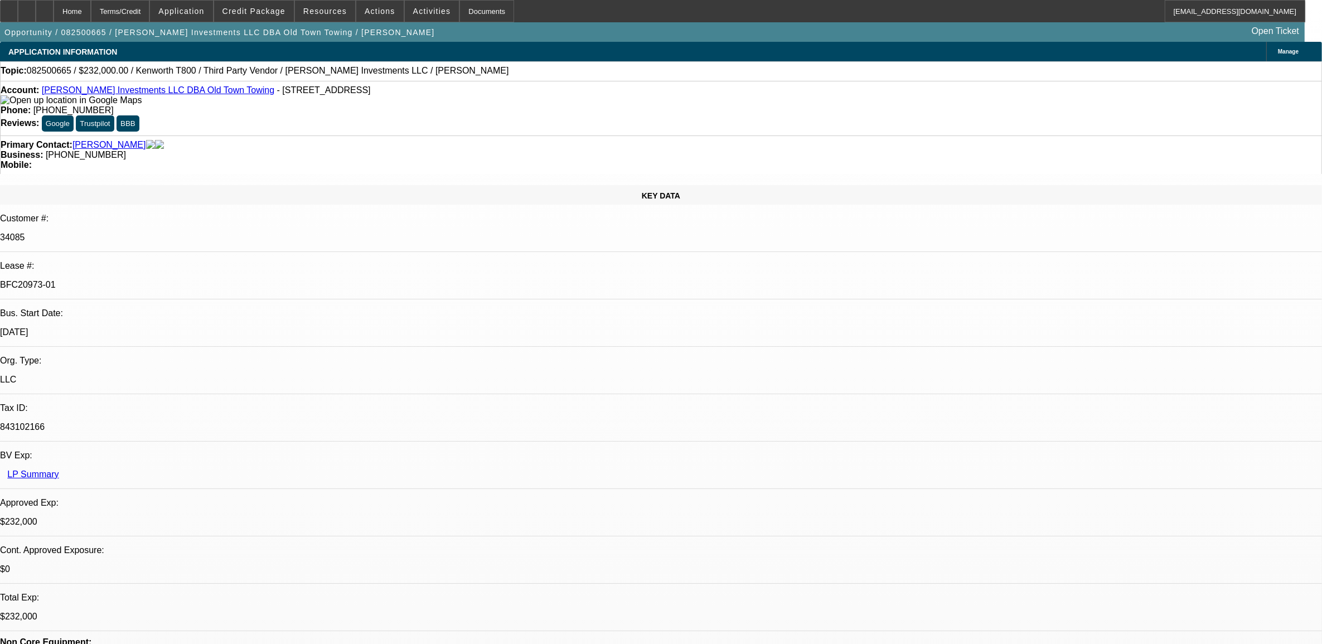
select select "0"
select select "0.1"
select select "0"
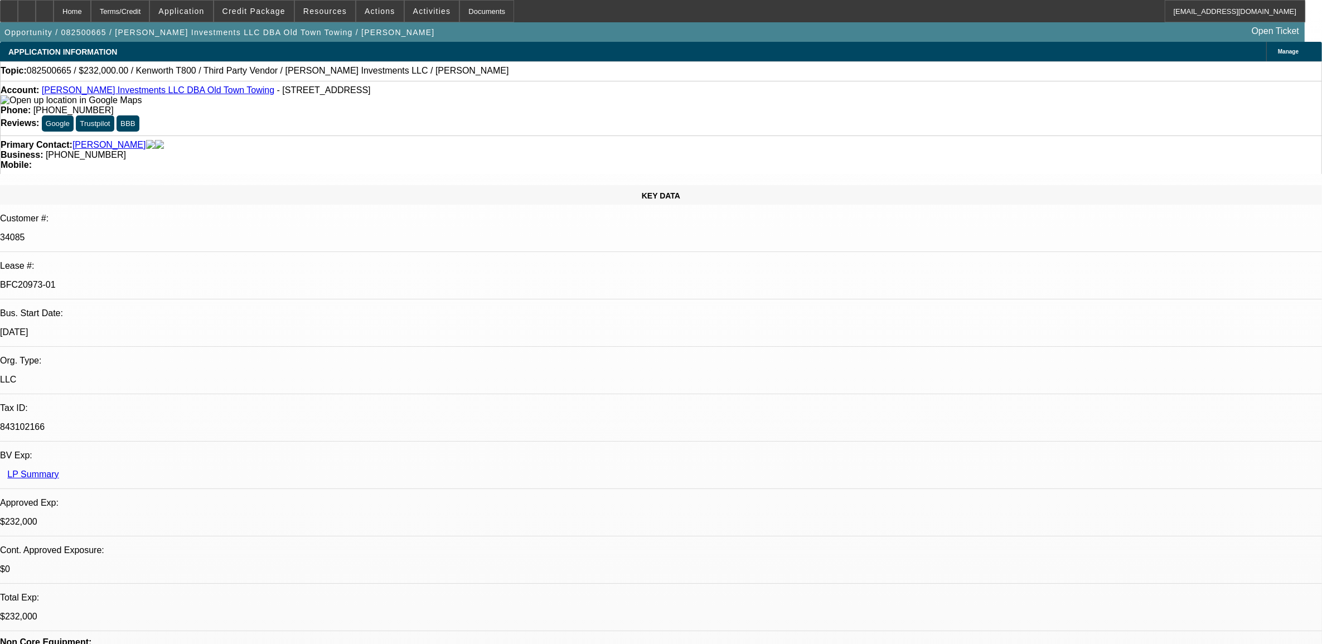
select select "0.1"
select select "0"
select select "0.1"
select select "0"
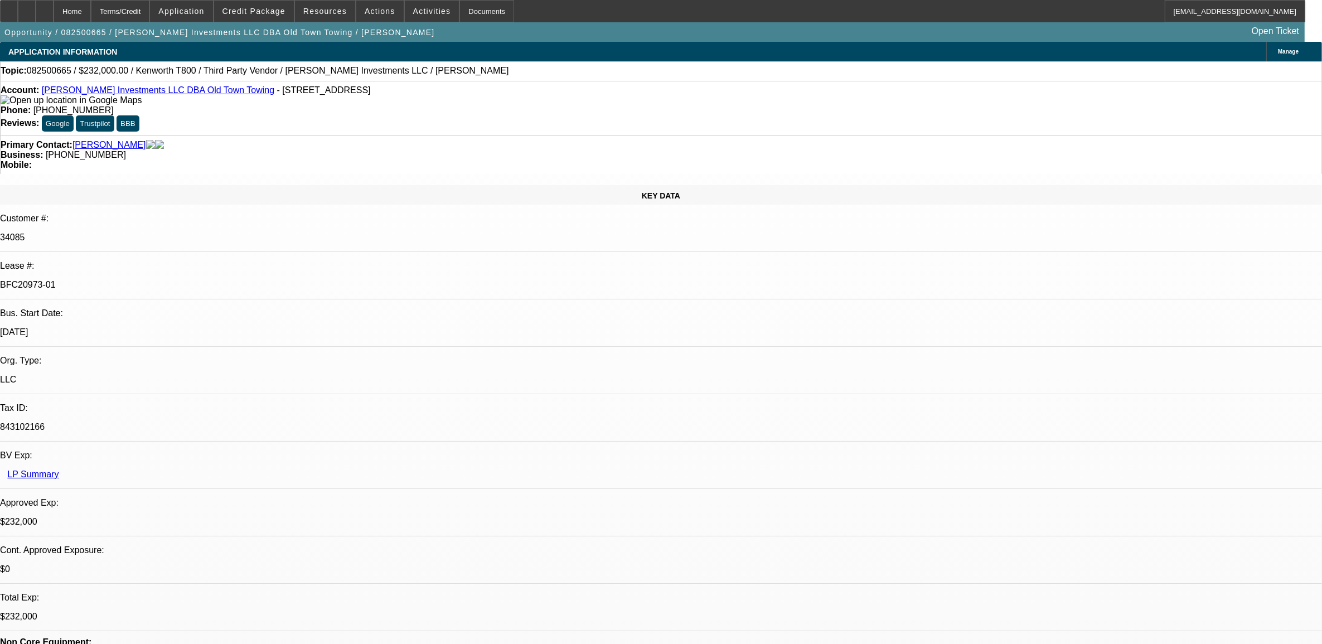
select select "0"
select select "0.1"
select select "1"
select select "2"
select select "4"
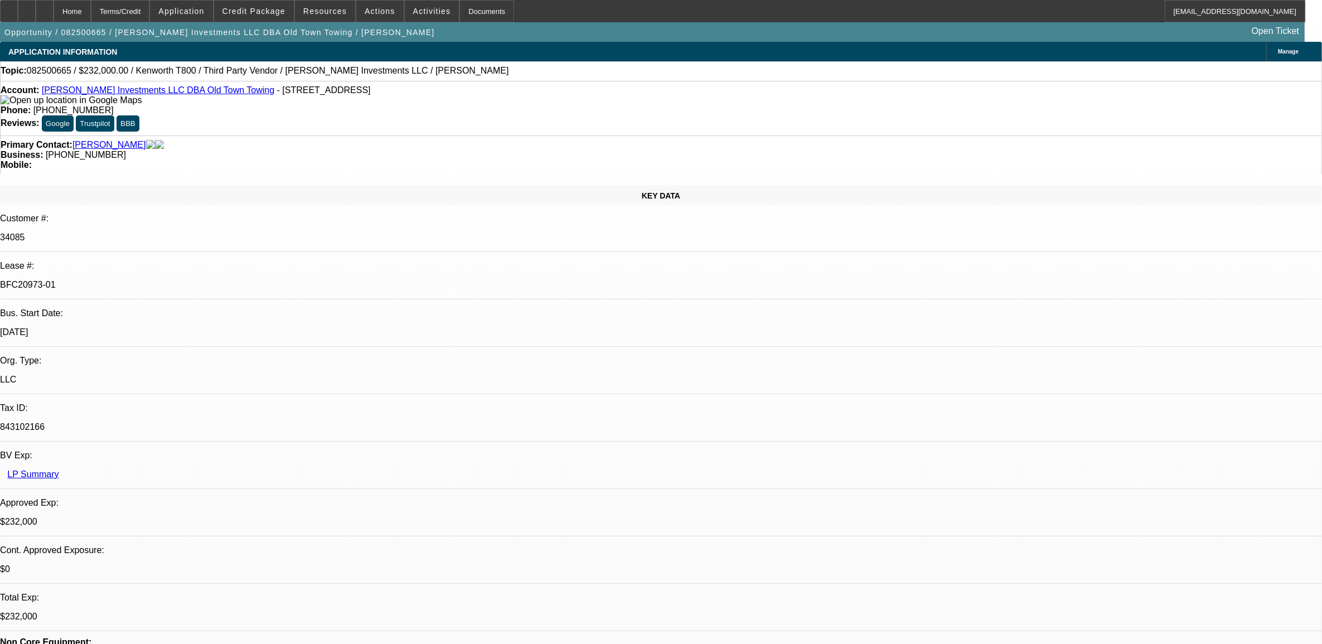
select select "1"
select select "2"
select select "4"
select select "1"
select select "2"
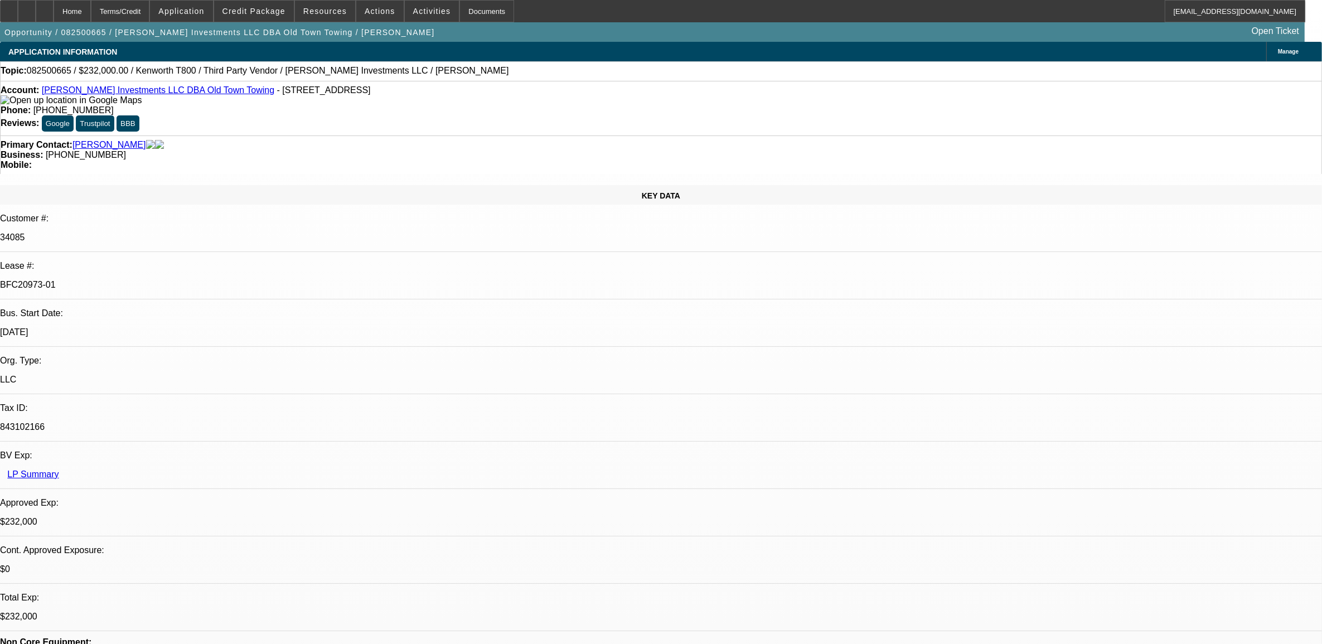
select select "4"
select select "1"
select select "4"
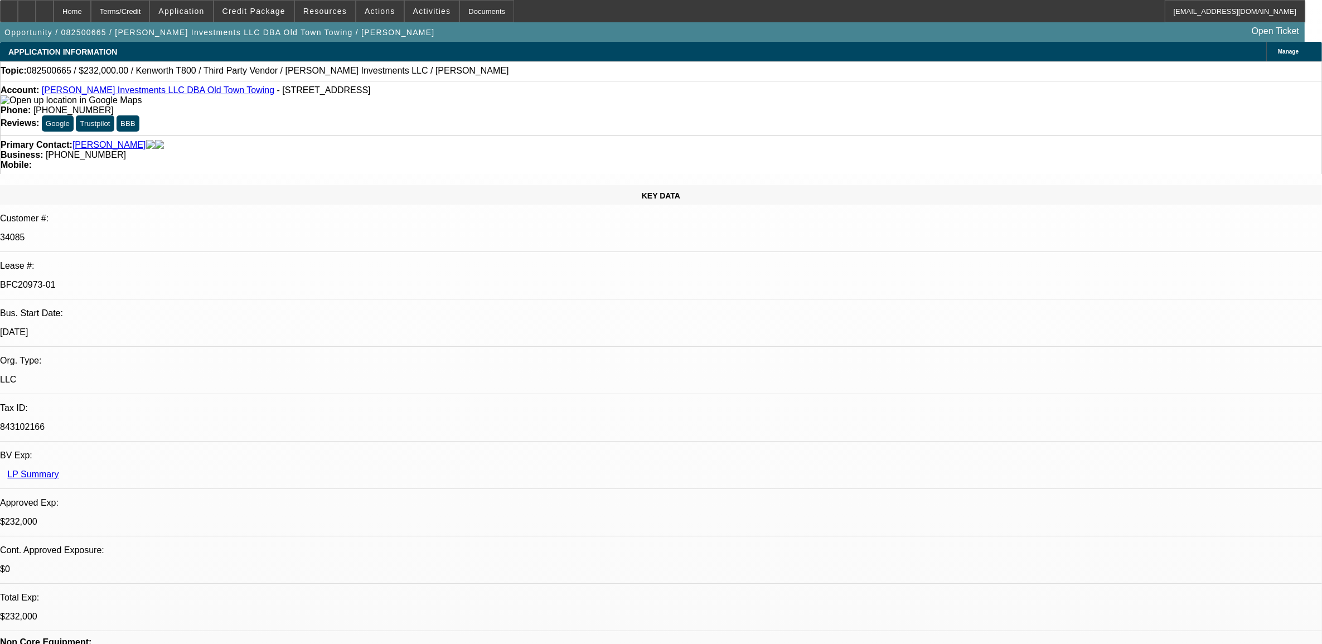
scroll to position [70, 0]
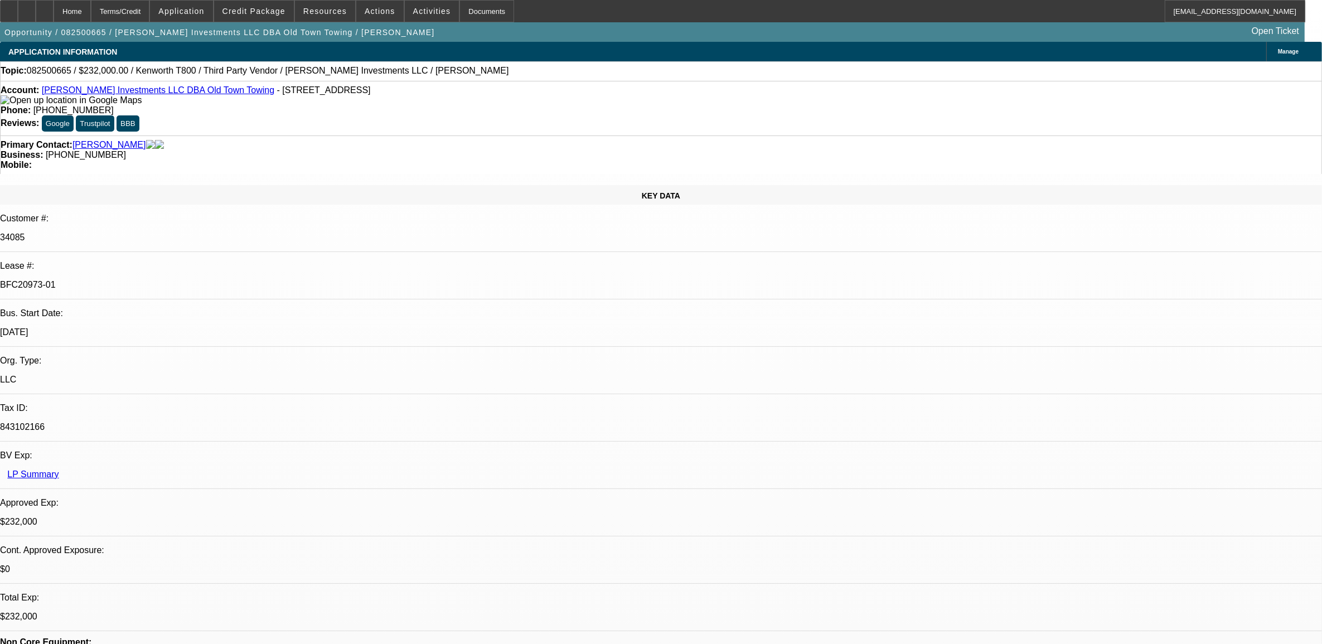
click at [261, 17] on span at bounding box center [254, 11] width 80 height 27
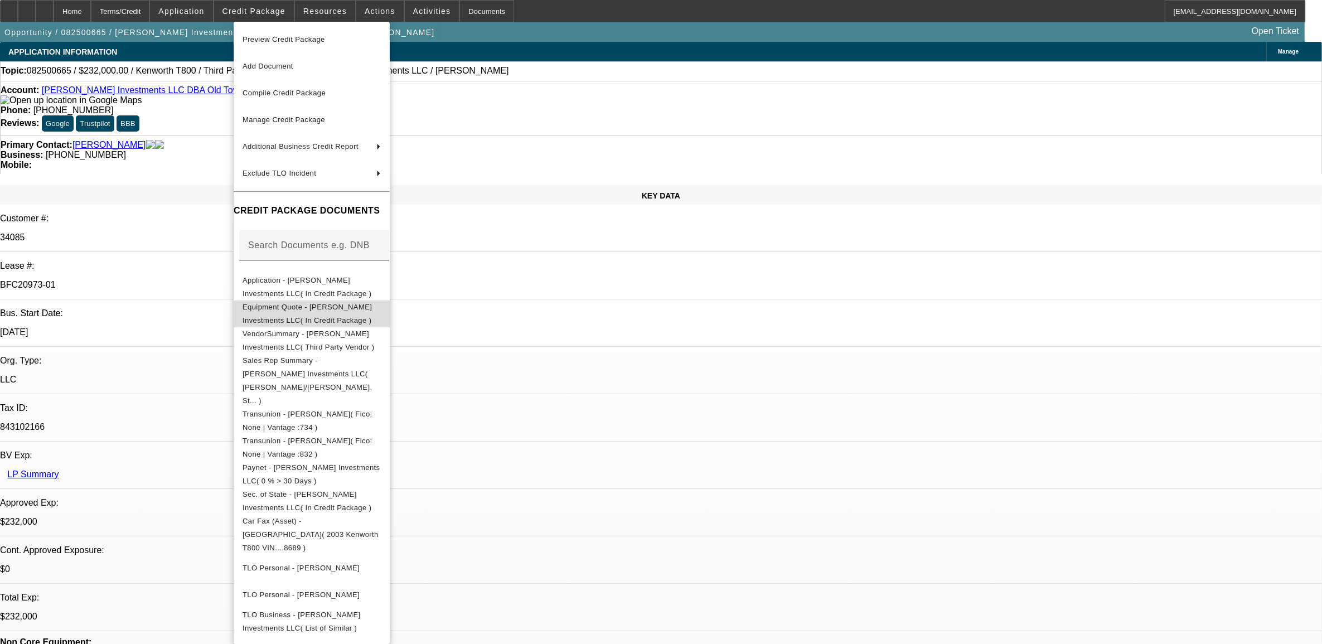
click at [358, 310] on span "Equipment Quote - Harrison Stone Investments LLC( In Credit Package )" at bounding box center [307, 313] width 129 height 22
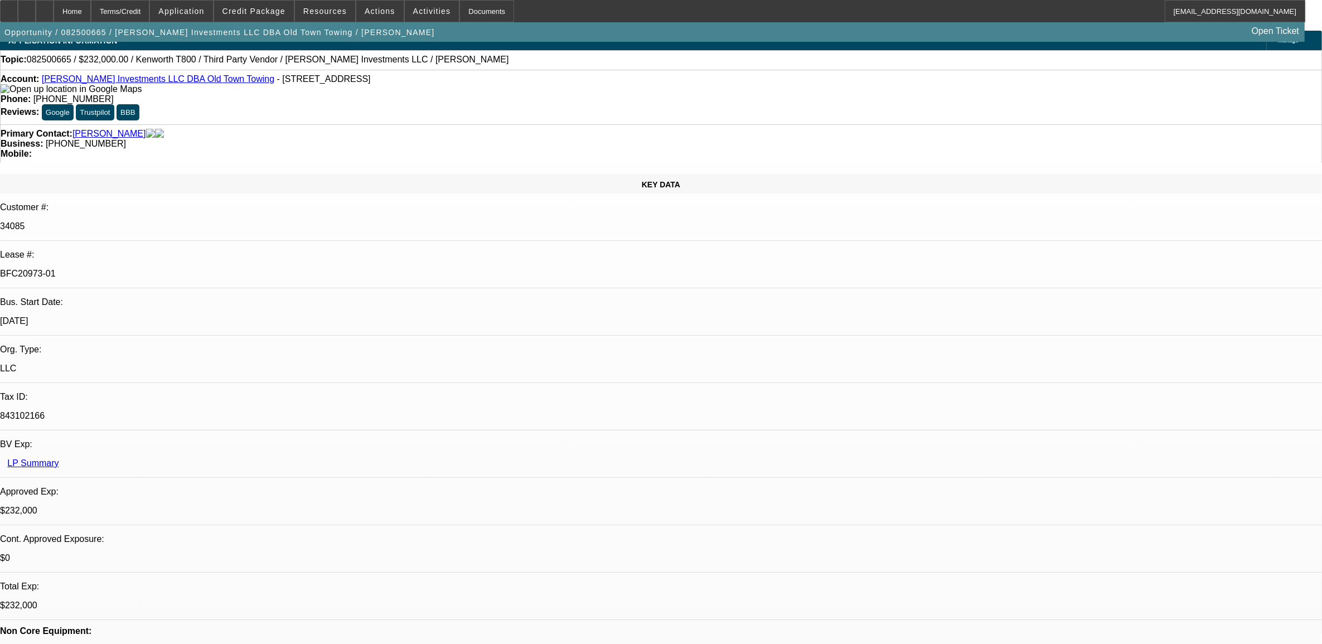
scroll to position [0, 0]
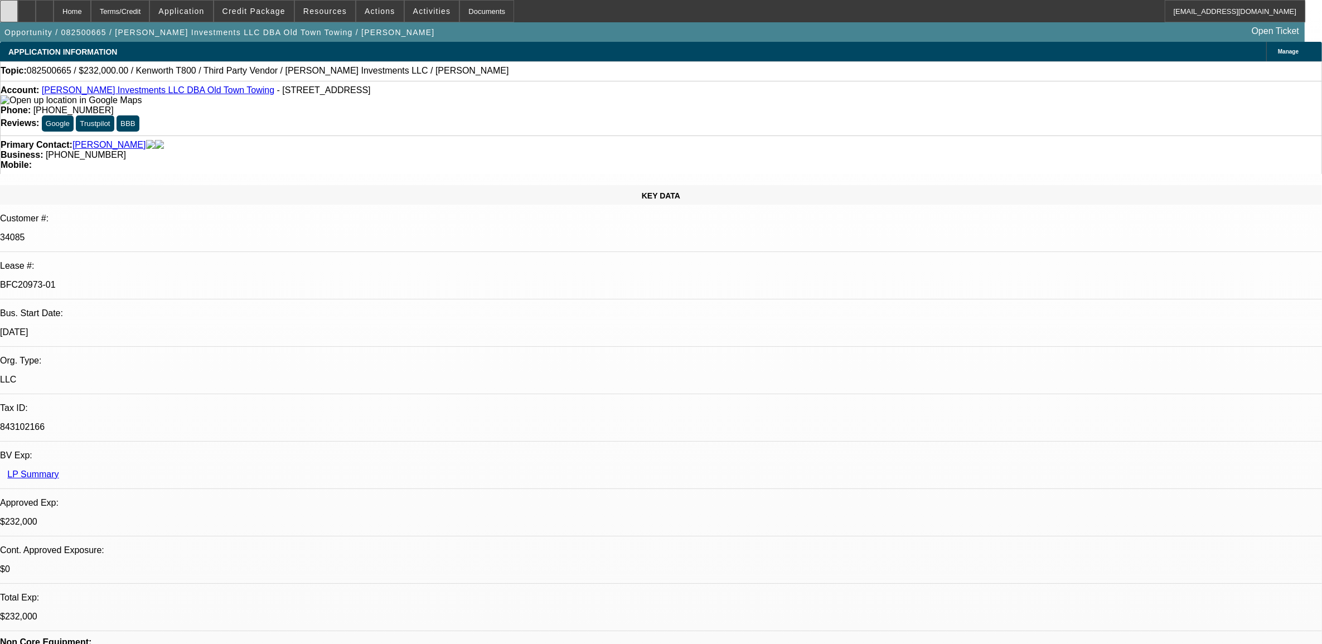
click at [18, 15] on div at bounding box center [9, 11] width 18 height 22
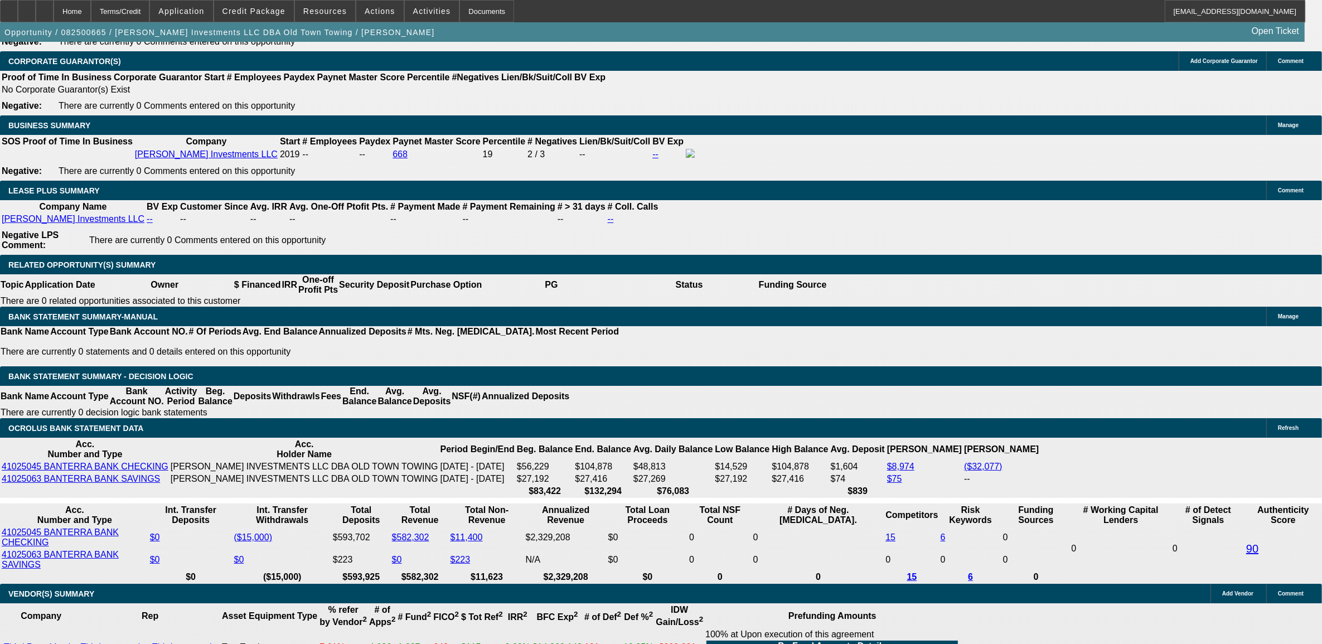
scroll to position [1813, 0]
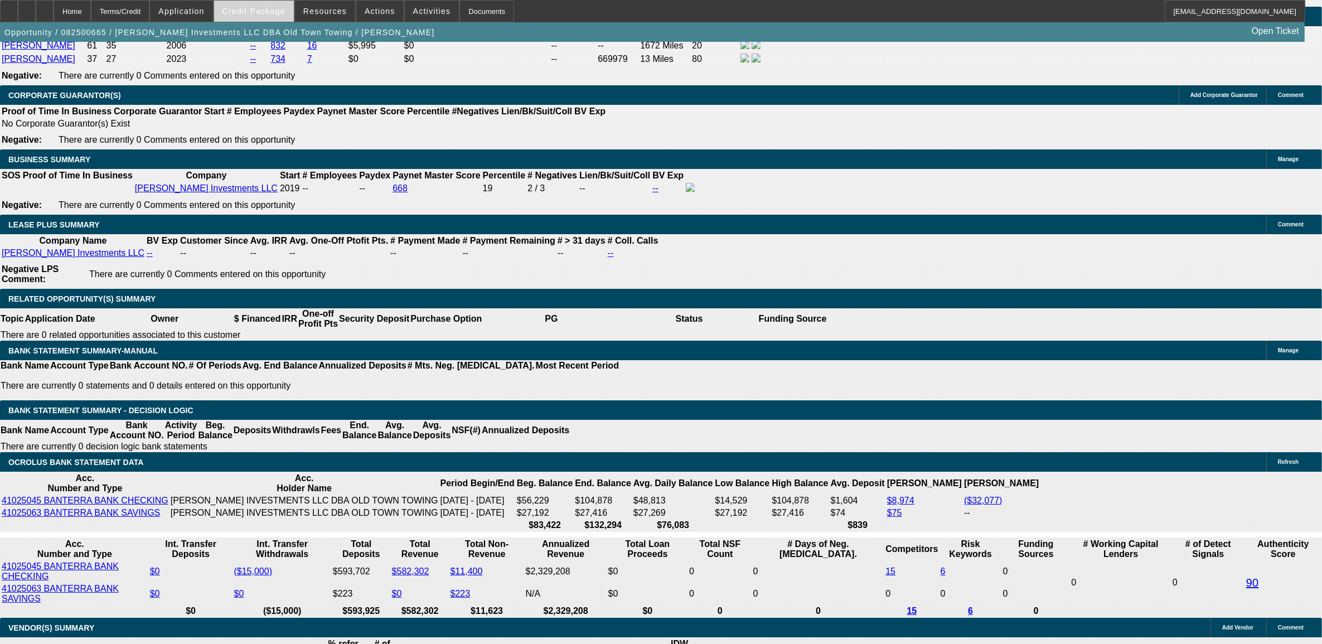
click at [258, 12] on span "Credit Package" at bounding box center [254, 11] width 63 height 9
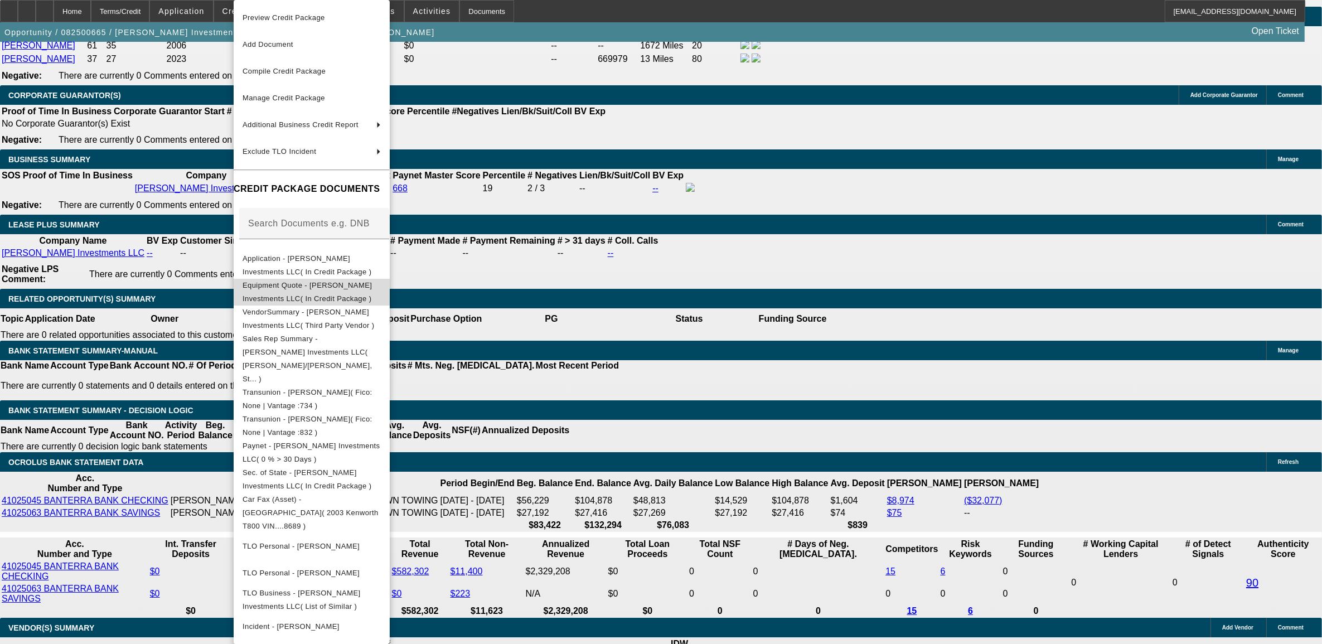
click at [293, 281] on span "Equipment Quote - Harrison Stone Investments LLC( In Credit Package )" at bounding box center [312, 292] width 138 height 27
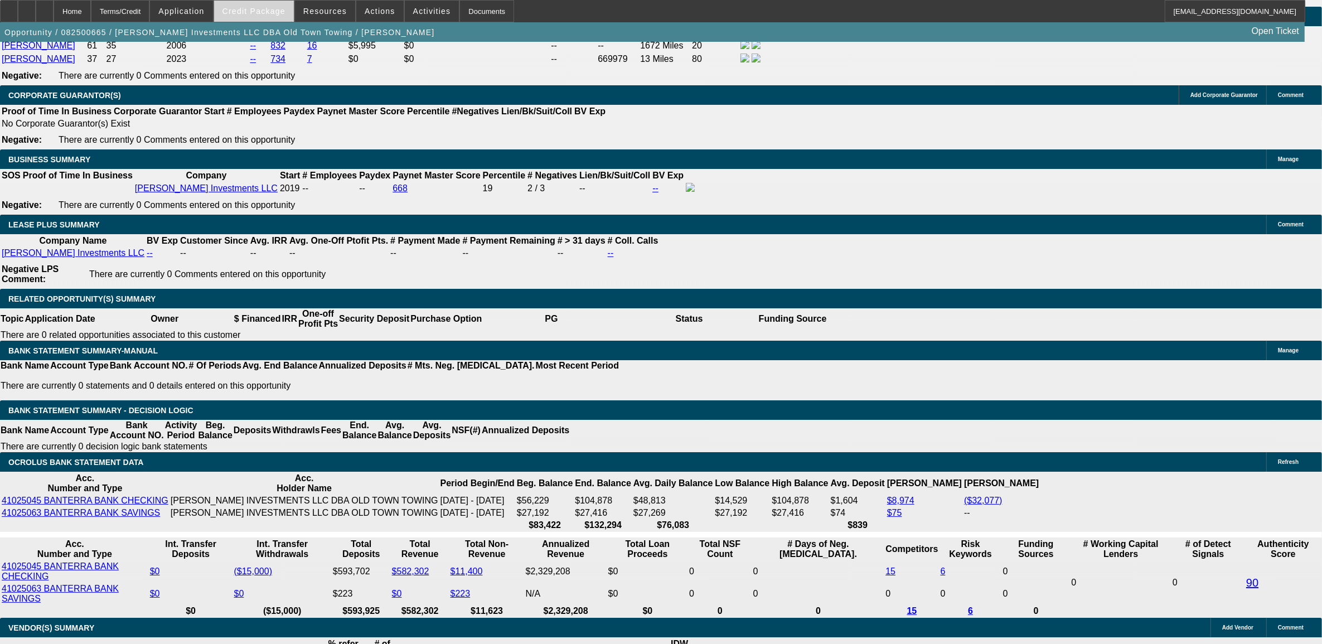
click at [260, 6] on button "Credit Package" at bounding box center [254, 11] width 80 height 21
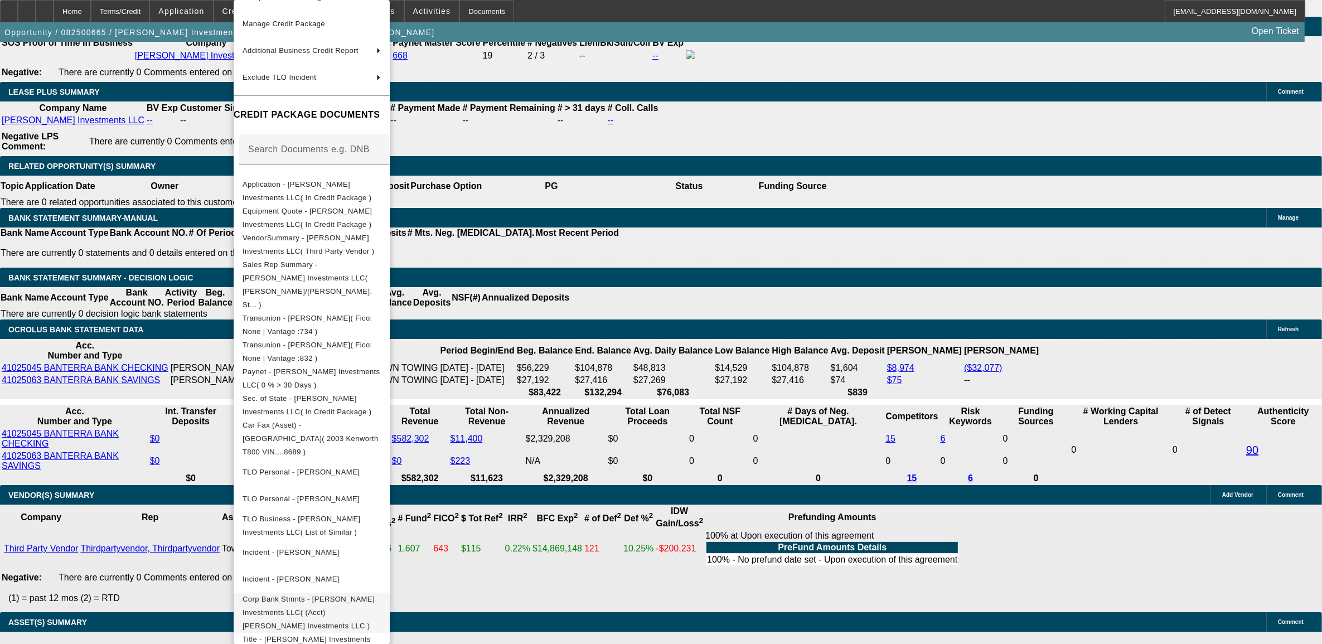
scroll to position [1952, 0]
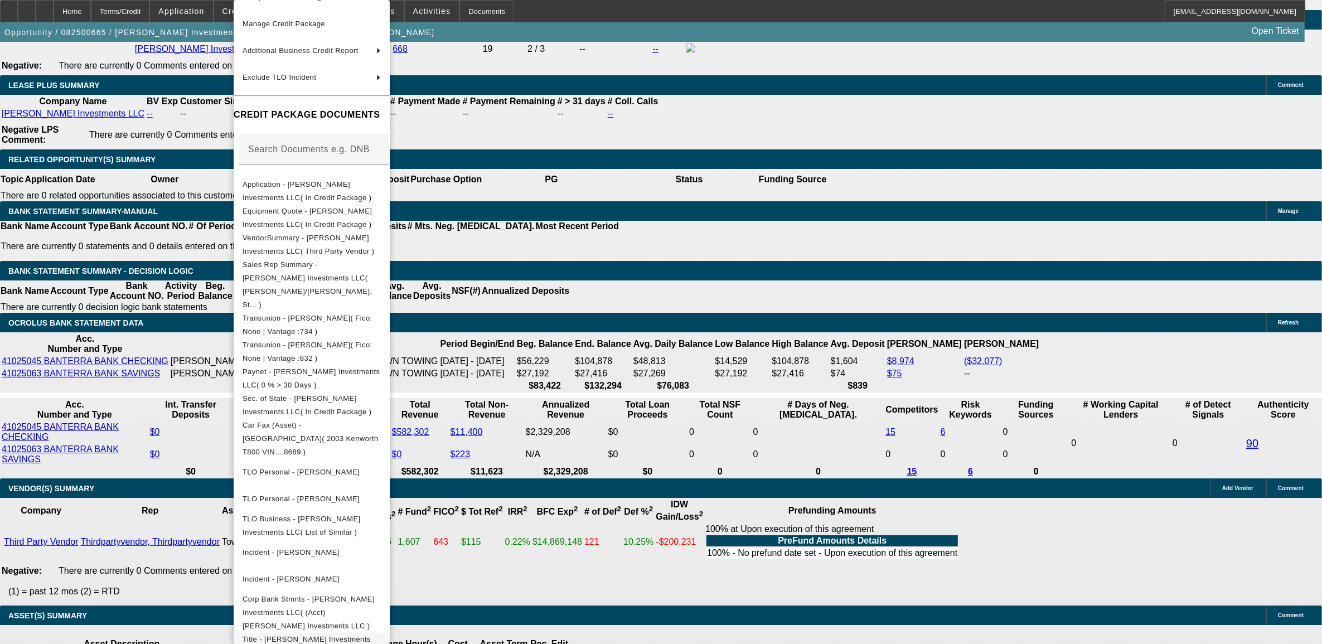
click at [305, 635] on span "Title - Harrison Stone Investments LLC( In Credit Package )" at bounding box center [307, 646] width 128 height 22
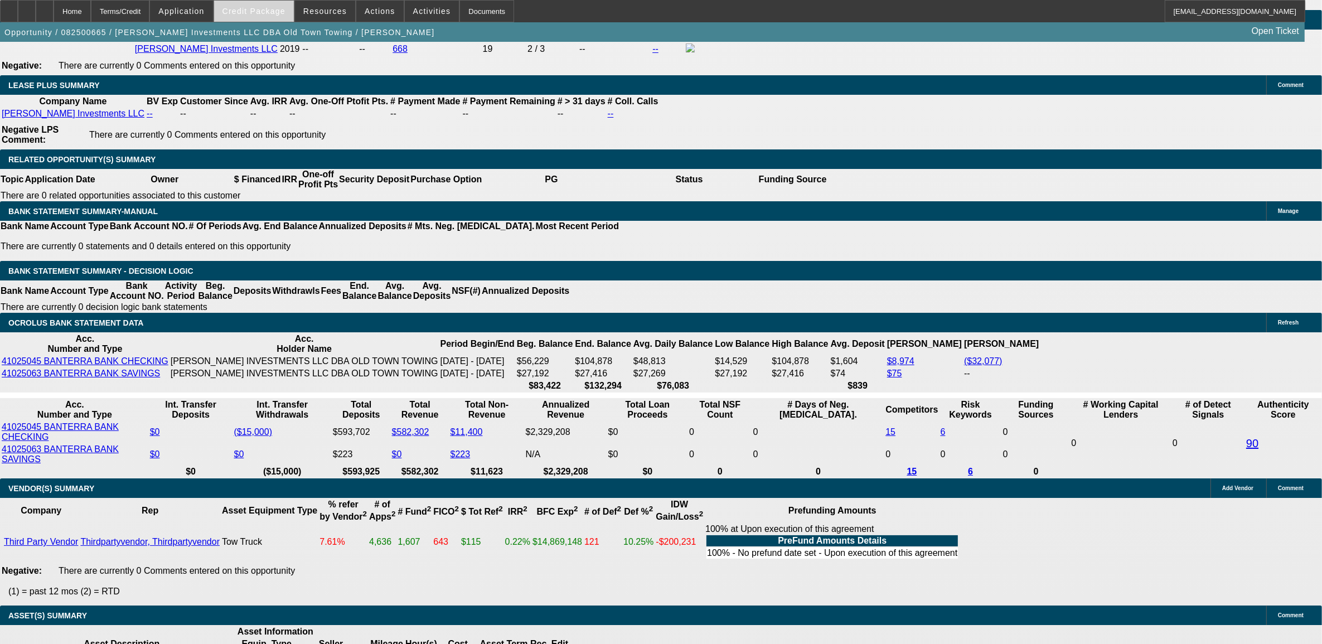
click at [262, 15] on span at bounding box center [254, 11] width 80 height 27
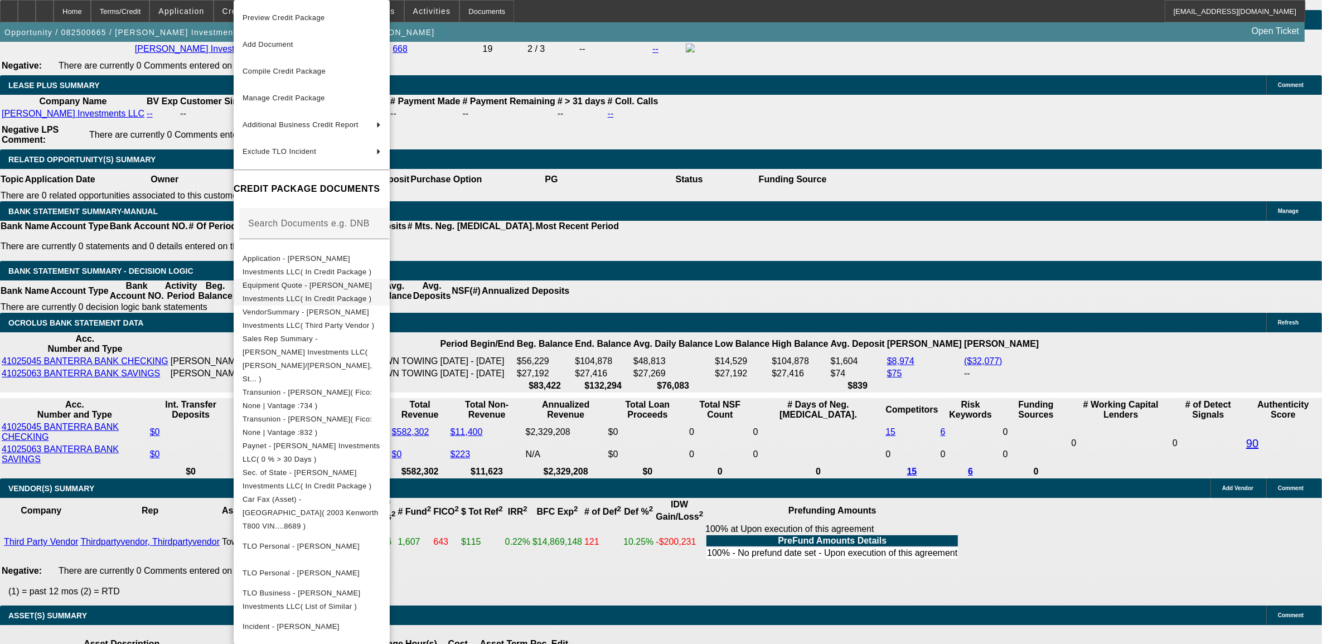
click at [292, 283] on span "Equipment Quote - Harrison Stone Investments LLC( In Credit Package )" at bounding box center [312, 292] width 138 height 27
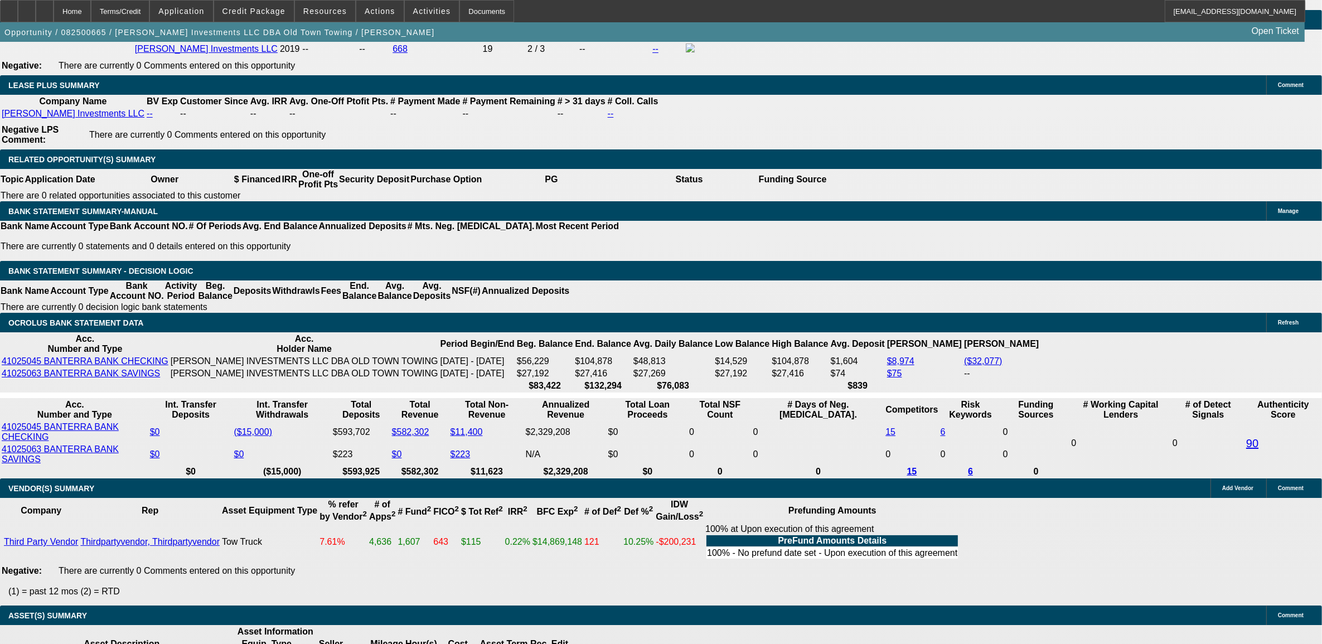
drag, startPoint x: 1007, startPoint y: 129, endPoint x: 1007, endPoint y: 152, distance: 22.9
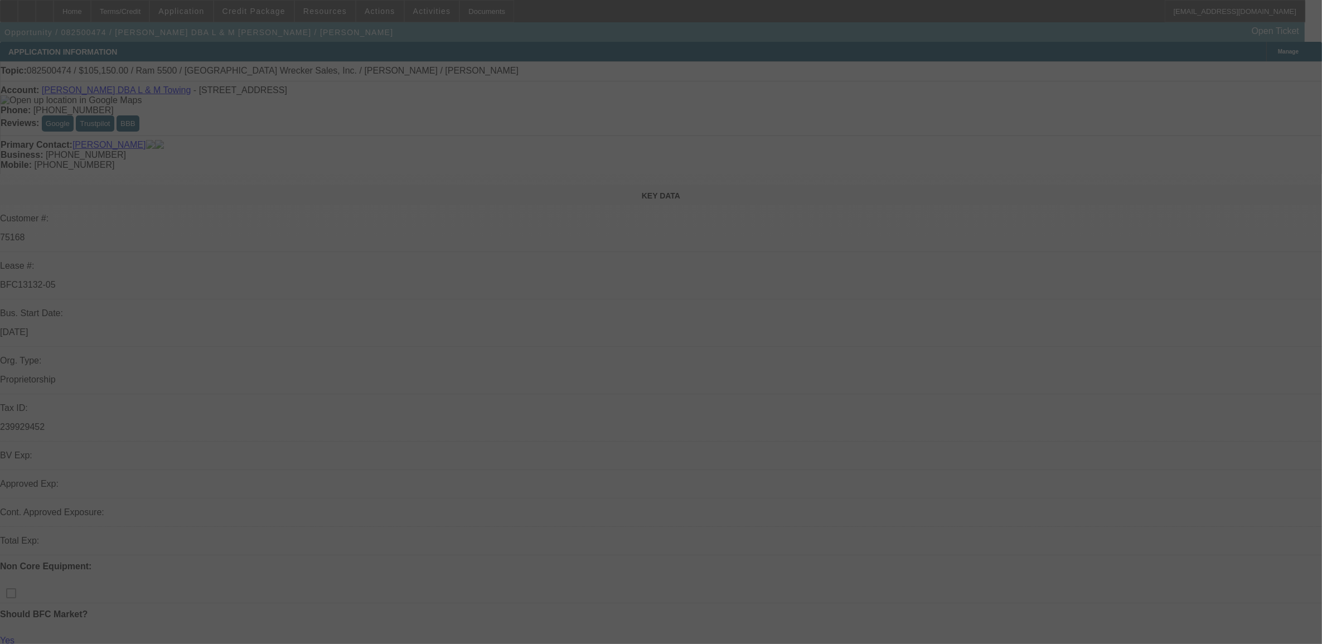
click at [994, 104] on div at bounding box center [661, 322] width 1322 height 644
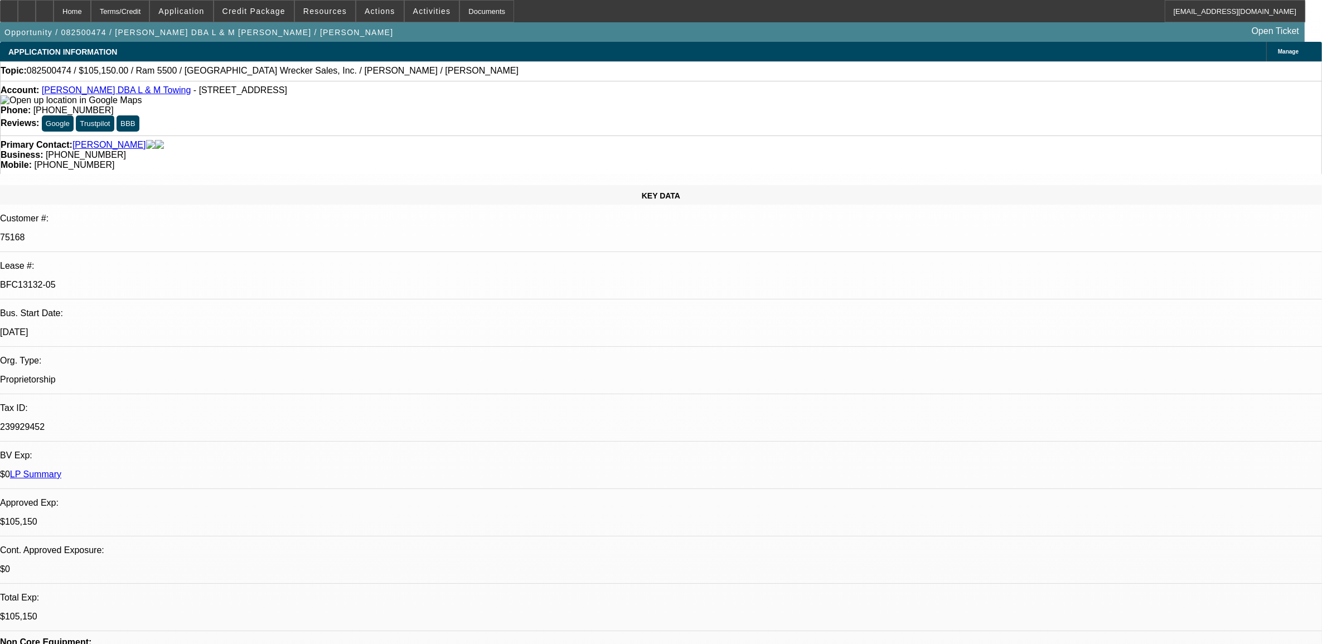
select select "0"
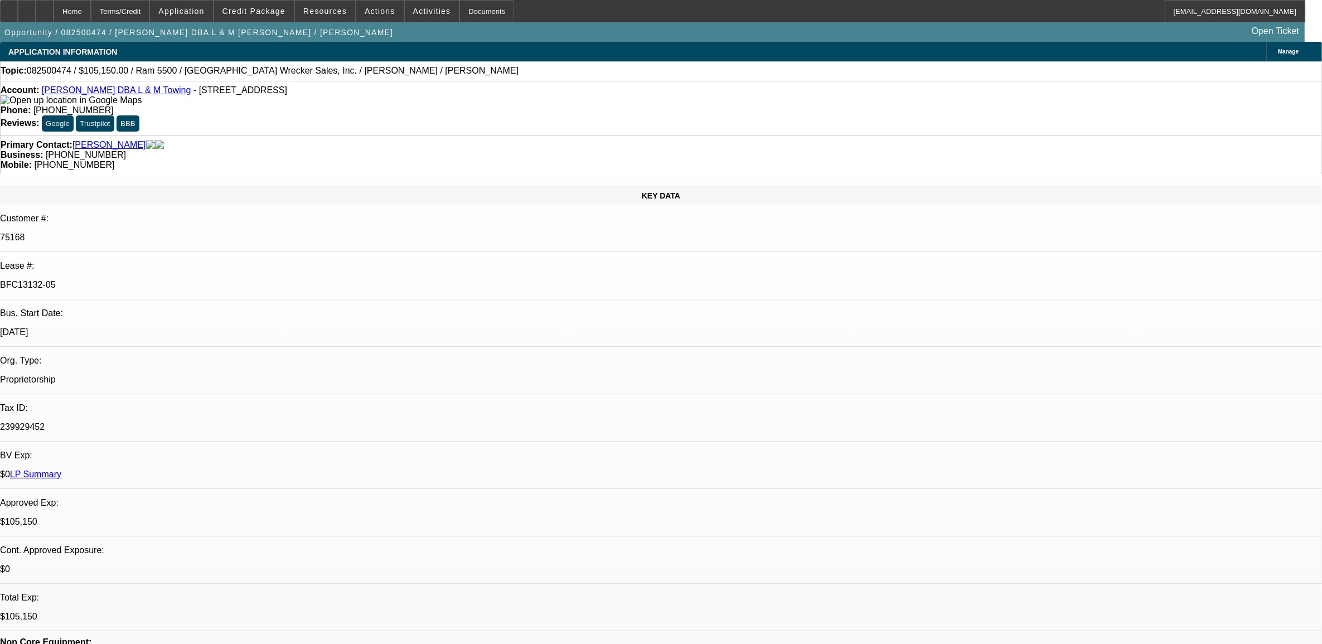
select select "0"
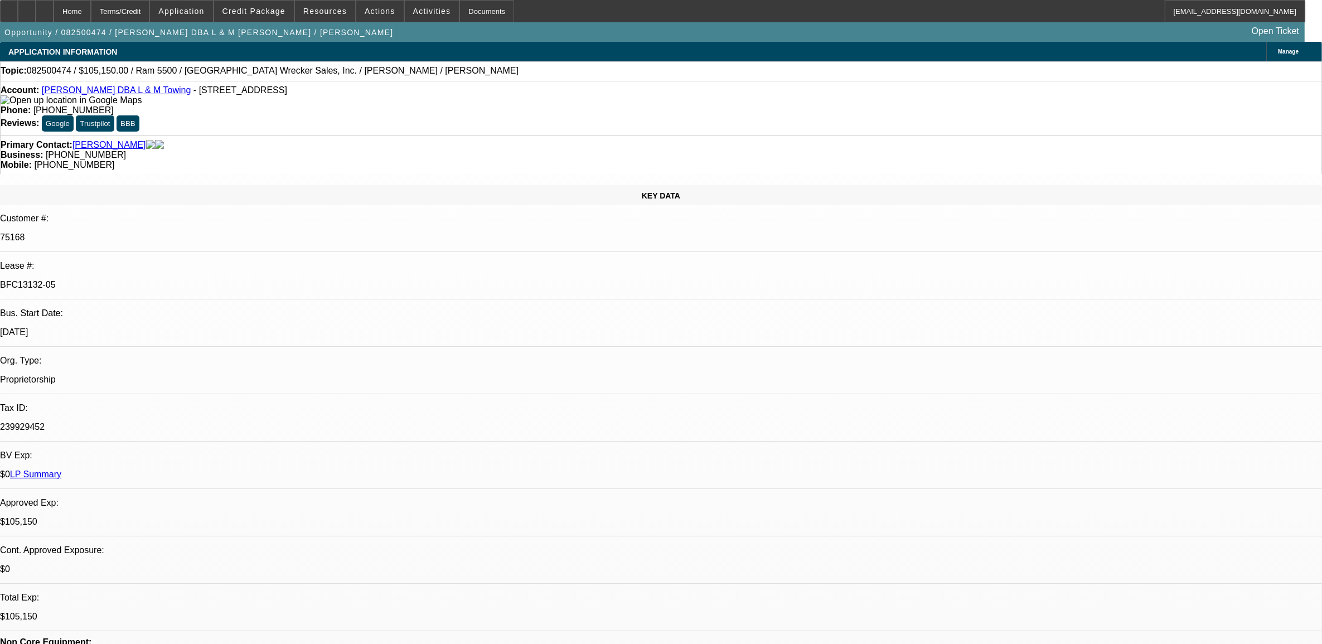
select select "0"
select select "1"
select select "3"
select select "6"
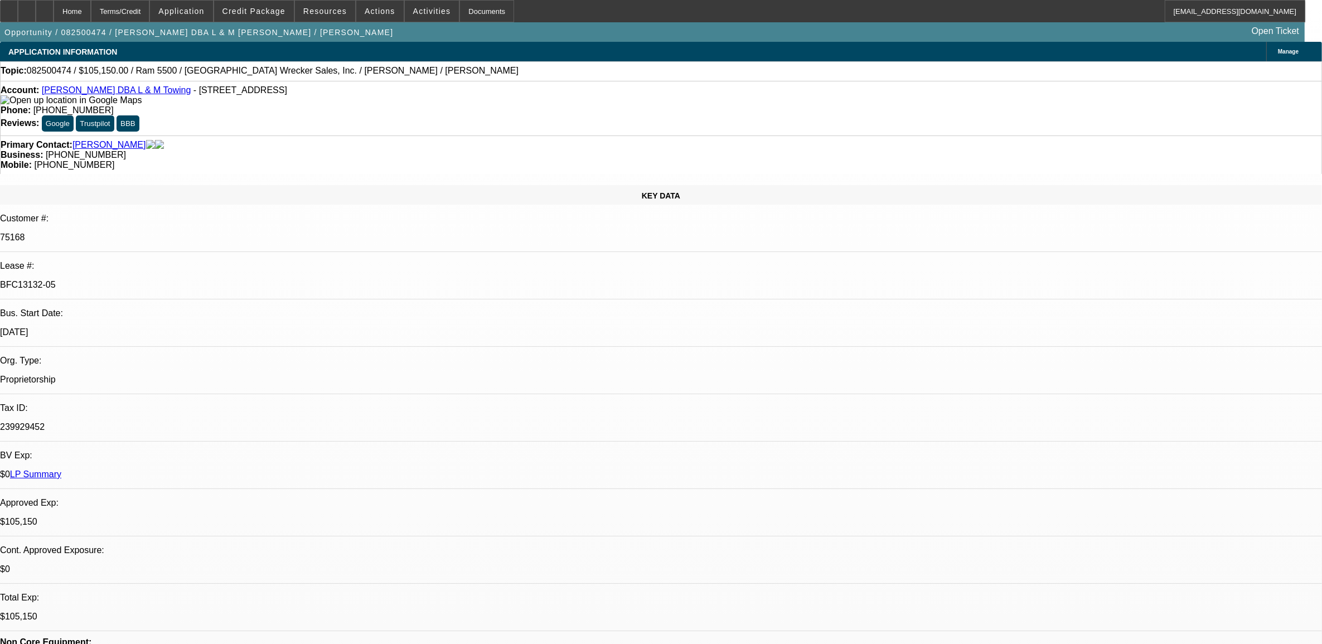
select select "1"
select select "6"
select select "1"
select select "3"
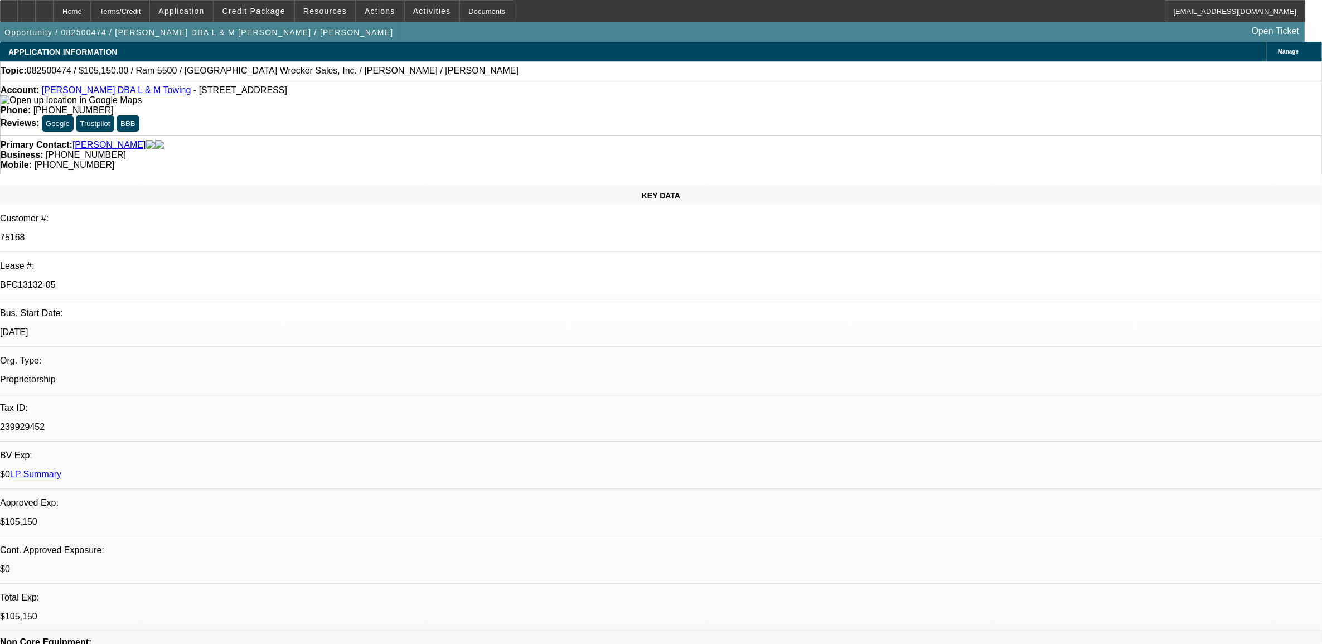
select select "6"
select select "1"
select select "2"
select select "6"
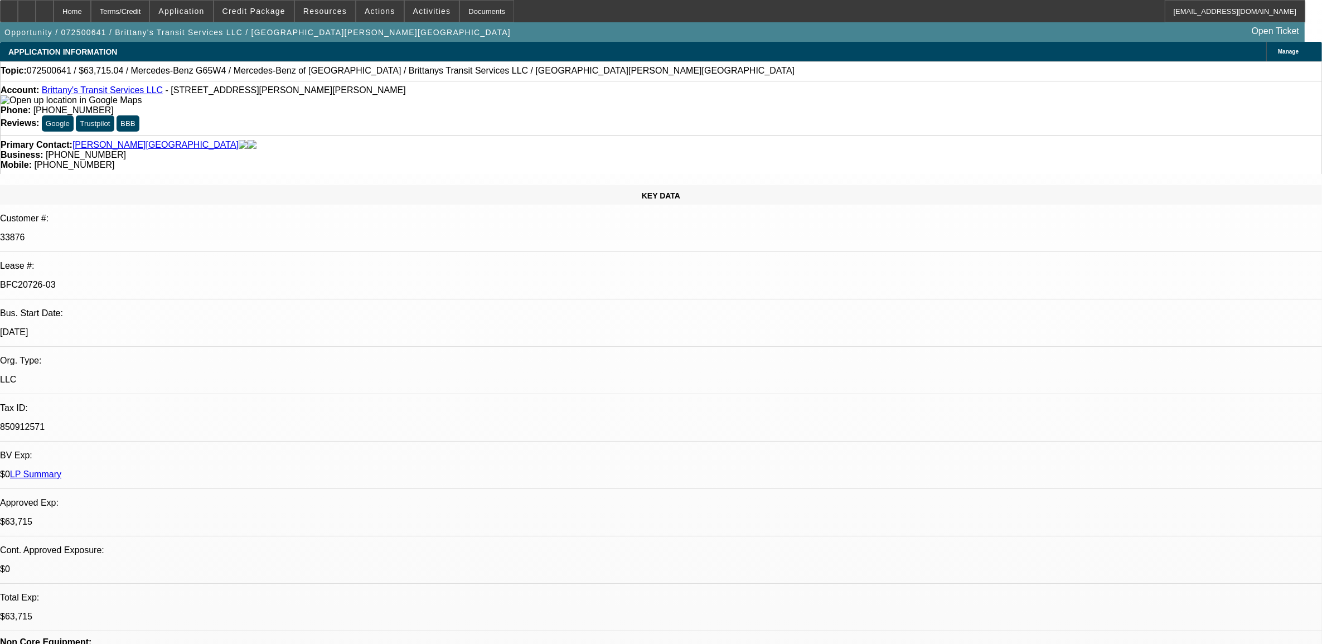
select select "0"
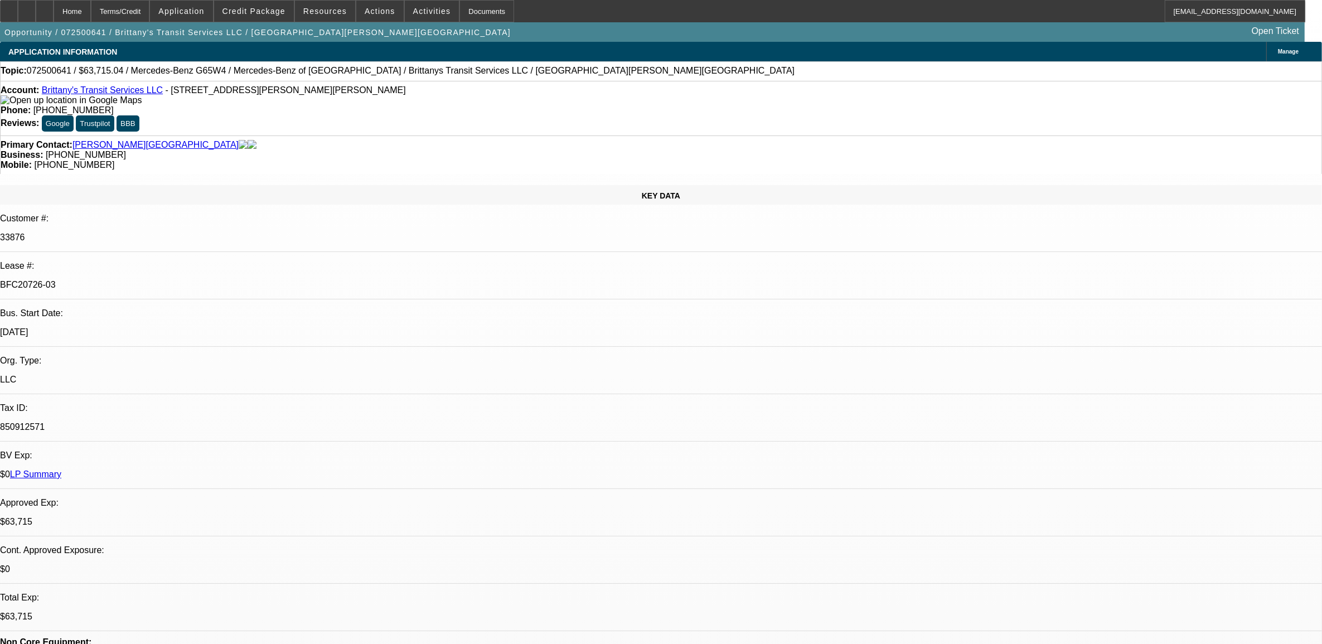
select select "0"
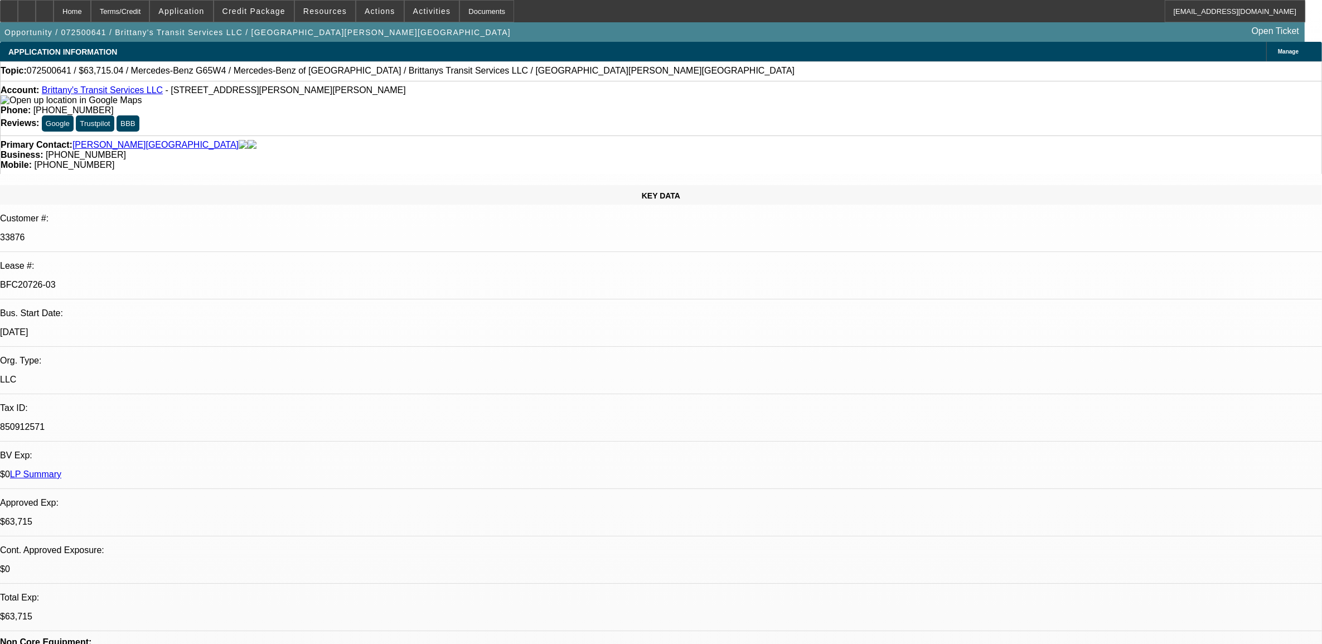
select select "0"
select select "1"
select select "2"
select select "6"
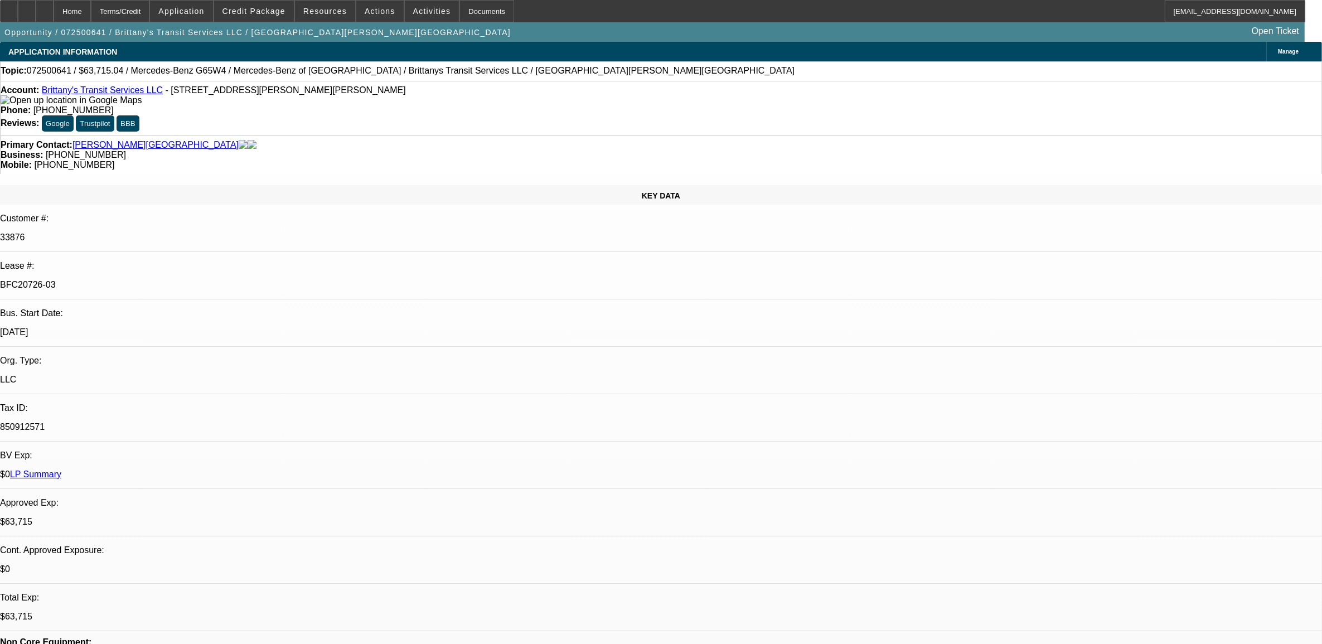
select select "1"
select select "6"
select select "1"
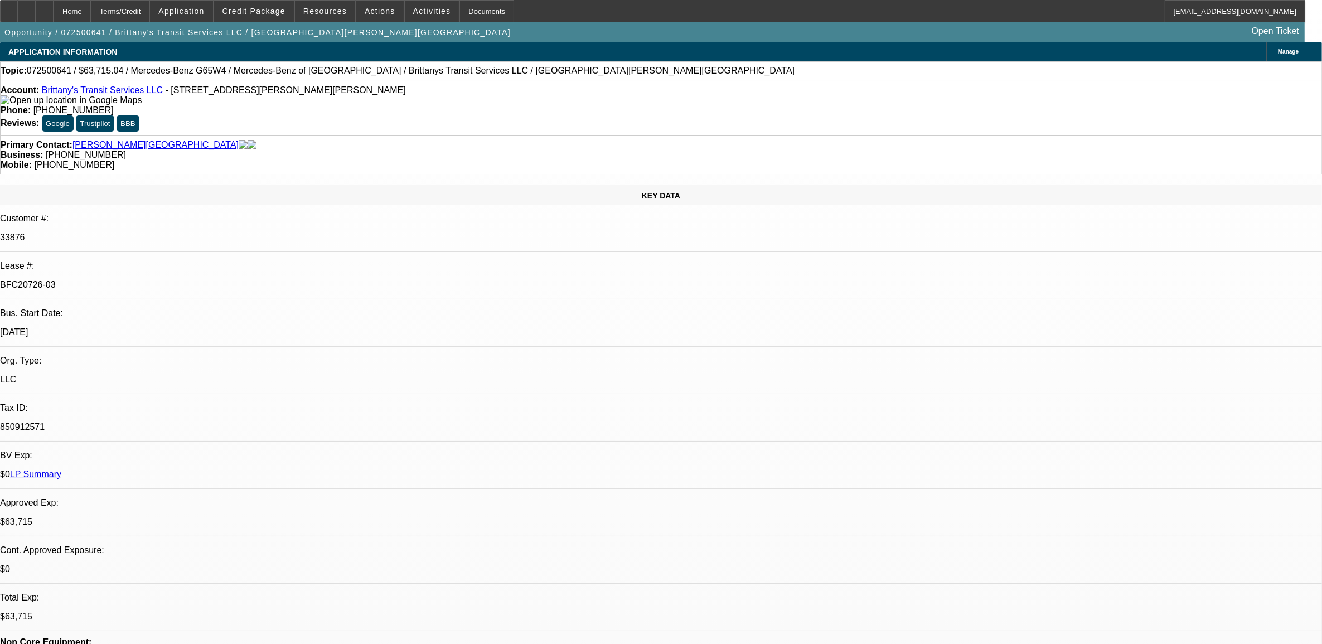
select select "6"
select select "1"
select select "2"
select select "6"
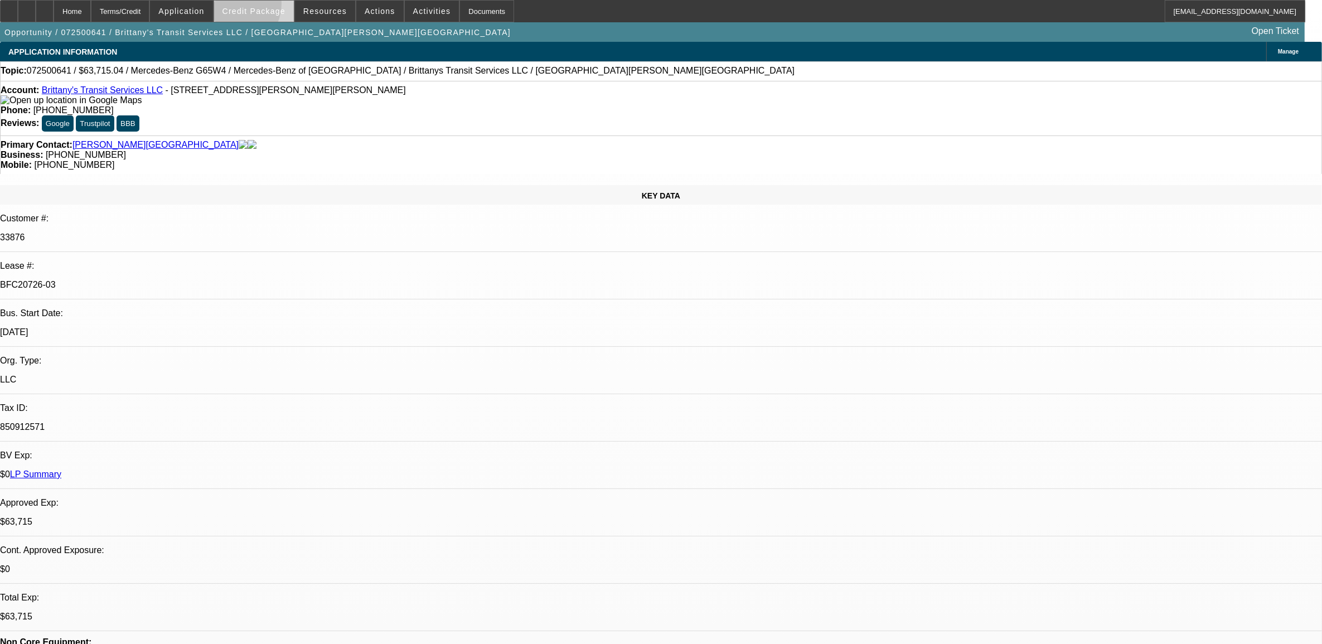
click at [250, 6] on span at bounding box center [254, 11] width 80 height 27
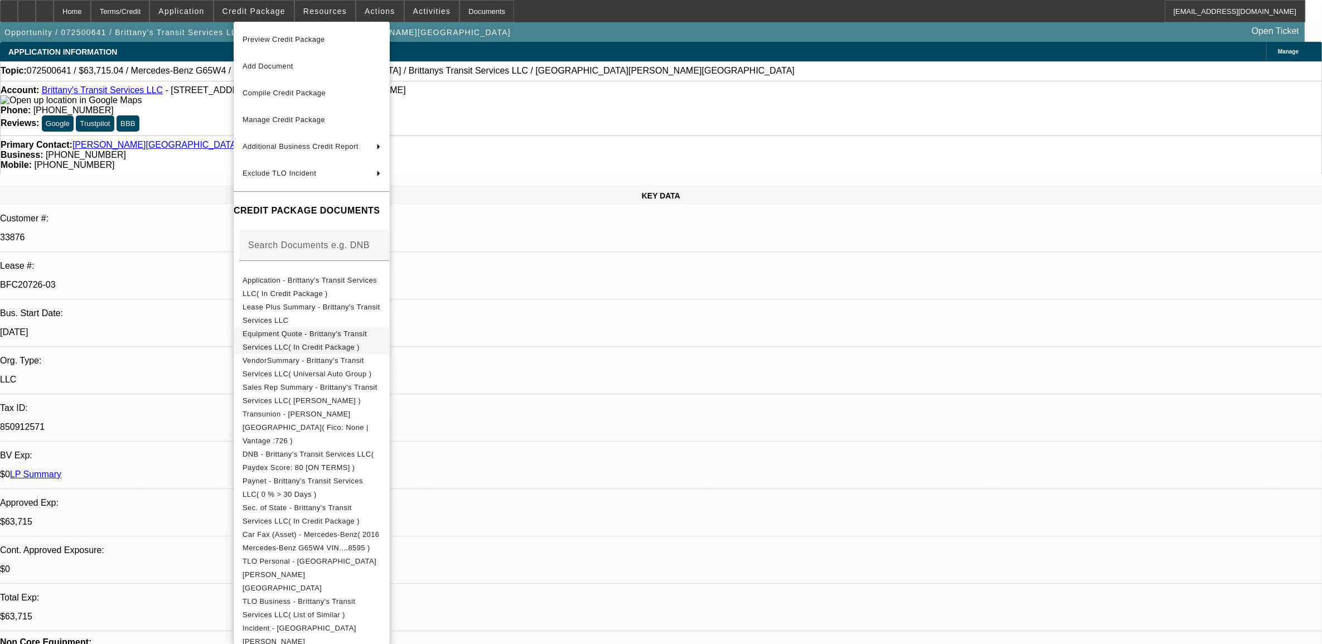
click at [297, 341] on span "Equipment Quote - Brittany's Transit Services LLC( In Credit Package )" at bounding box center [312, 340] width 138 height 27
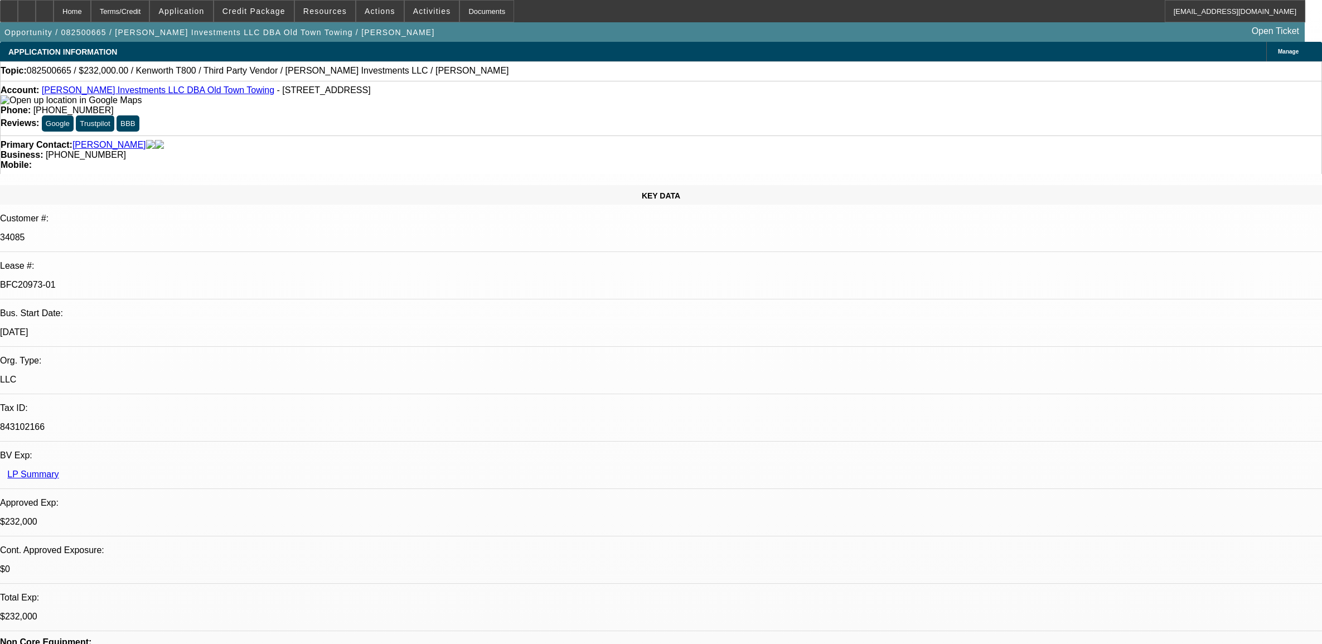
select select "0"
select select "2"
select select "0.1"
select select "4"
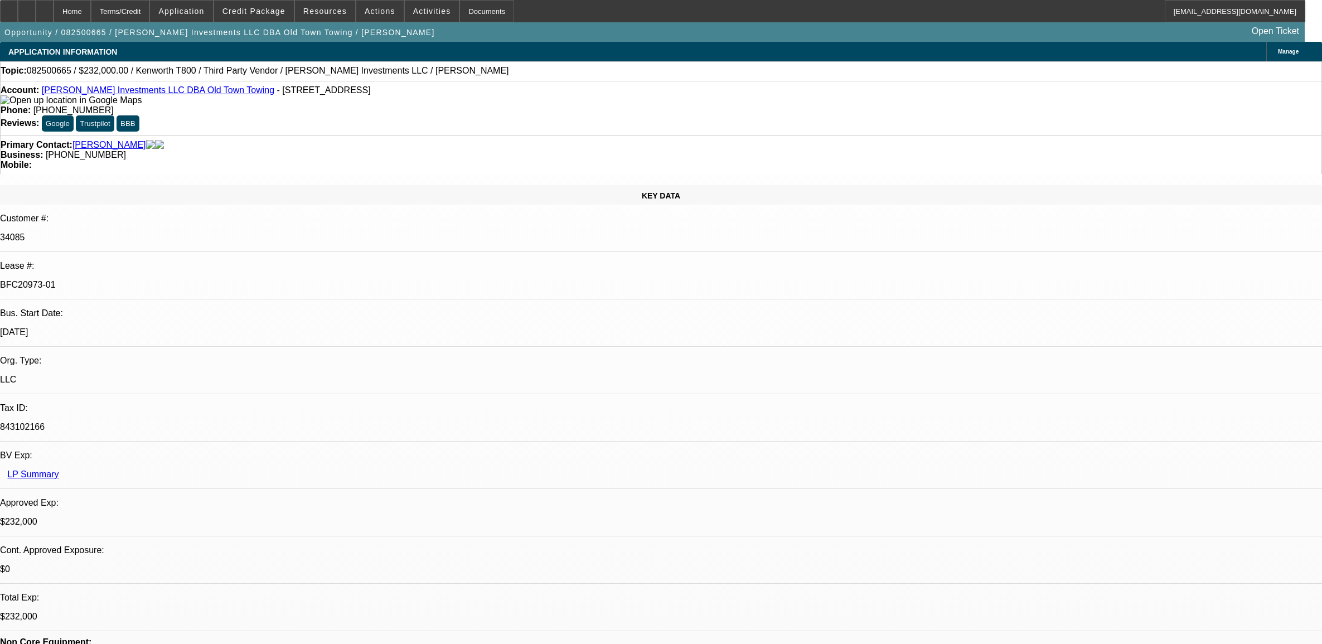
select select "0"
select select "2"
select select "0.1"
select select "4"
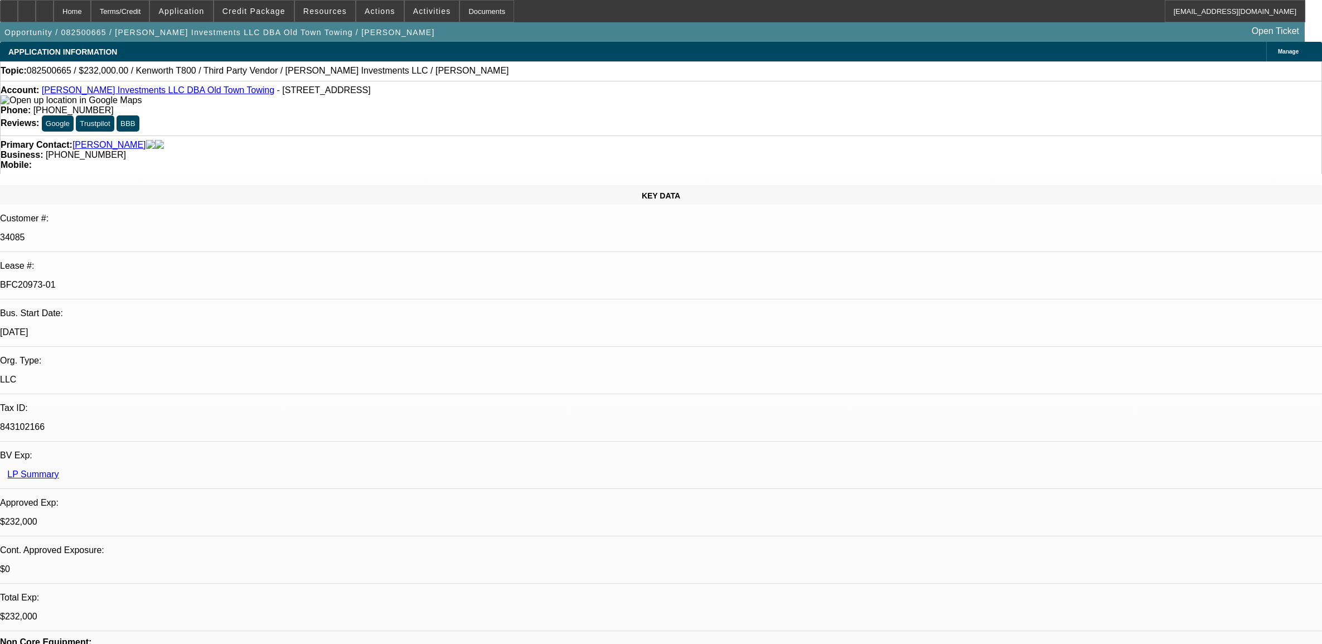
select select "0"
select select "2"
select select "0.1"
select select "4"
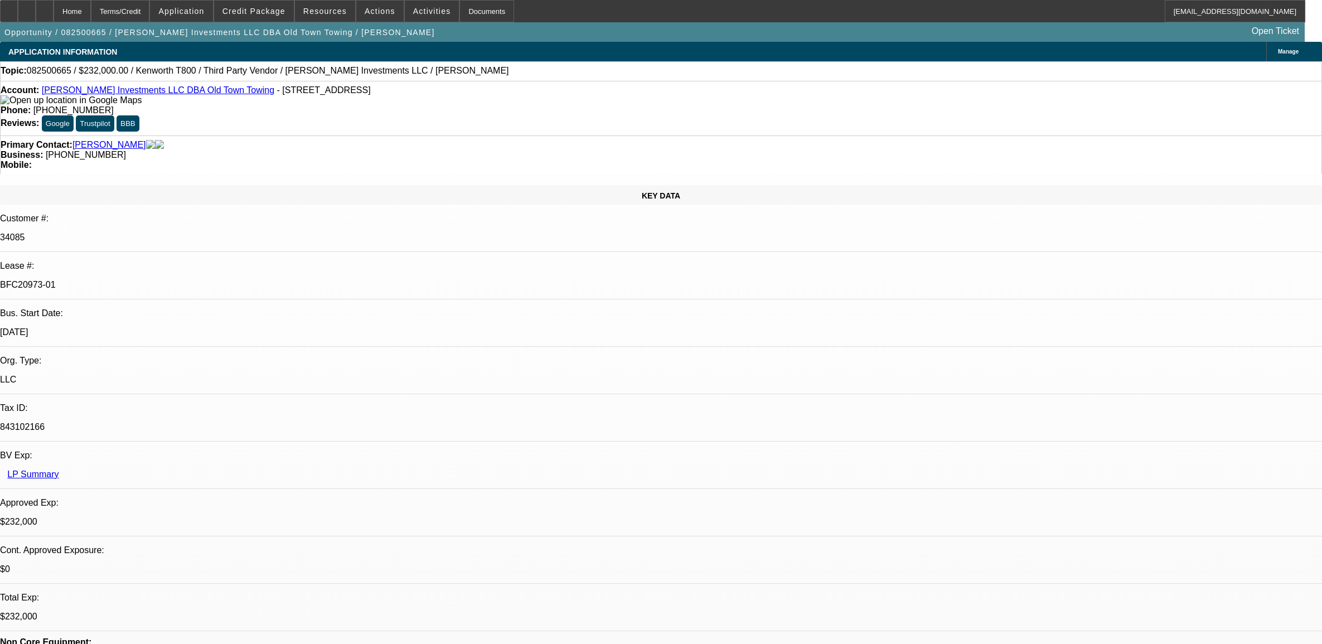
select select "0"
select select "0.1"
select select "4"
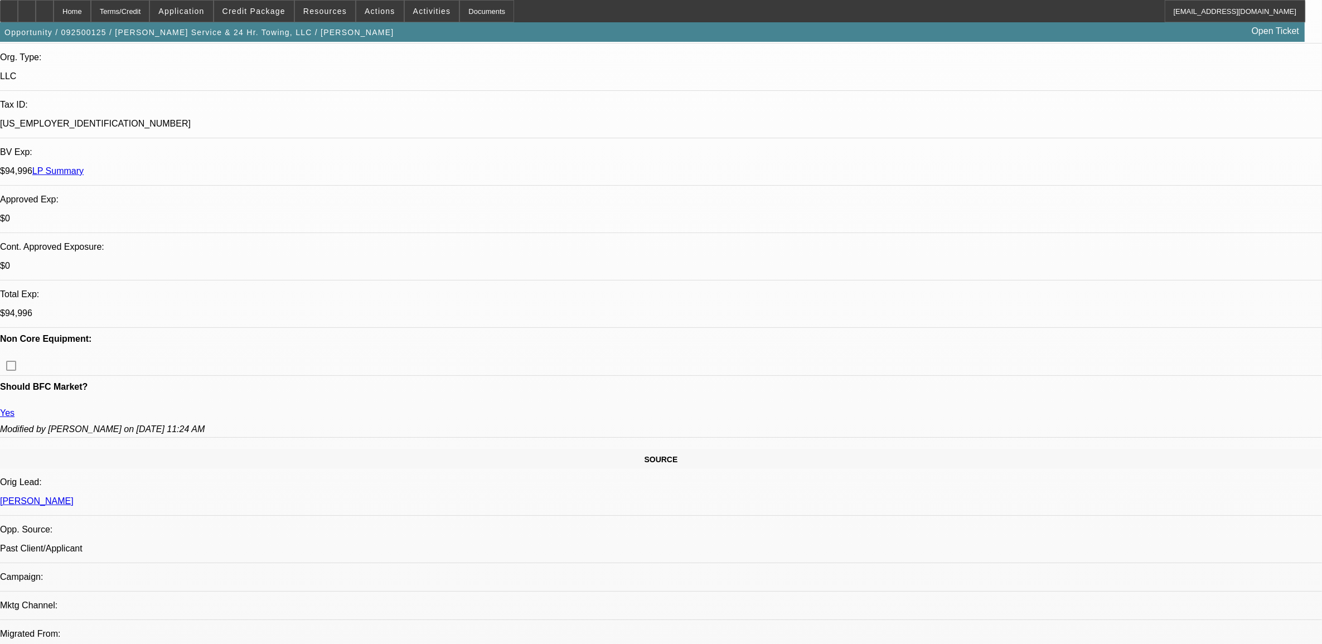
select select "0"
select select "2"
select select "0"
select select "6"
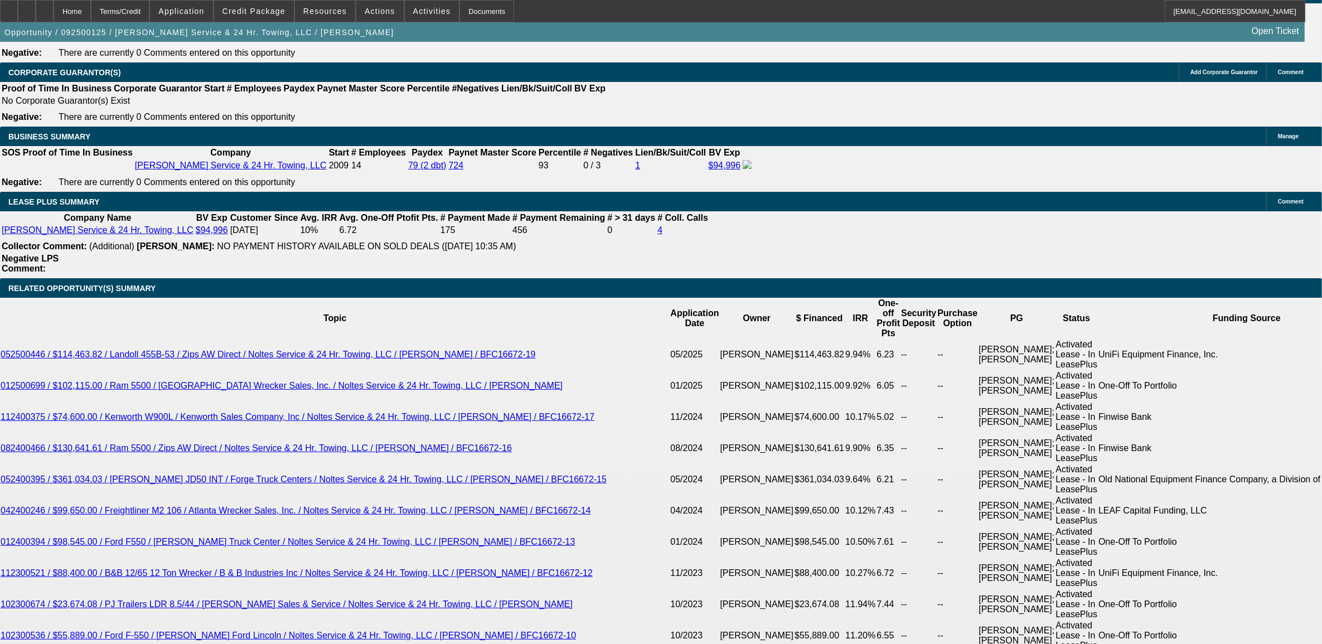
scroll to position [2017, 0]
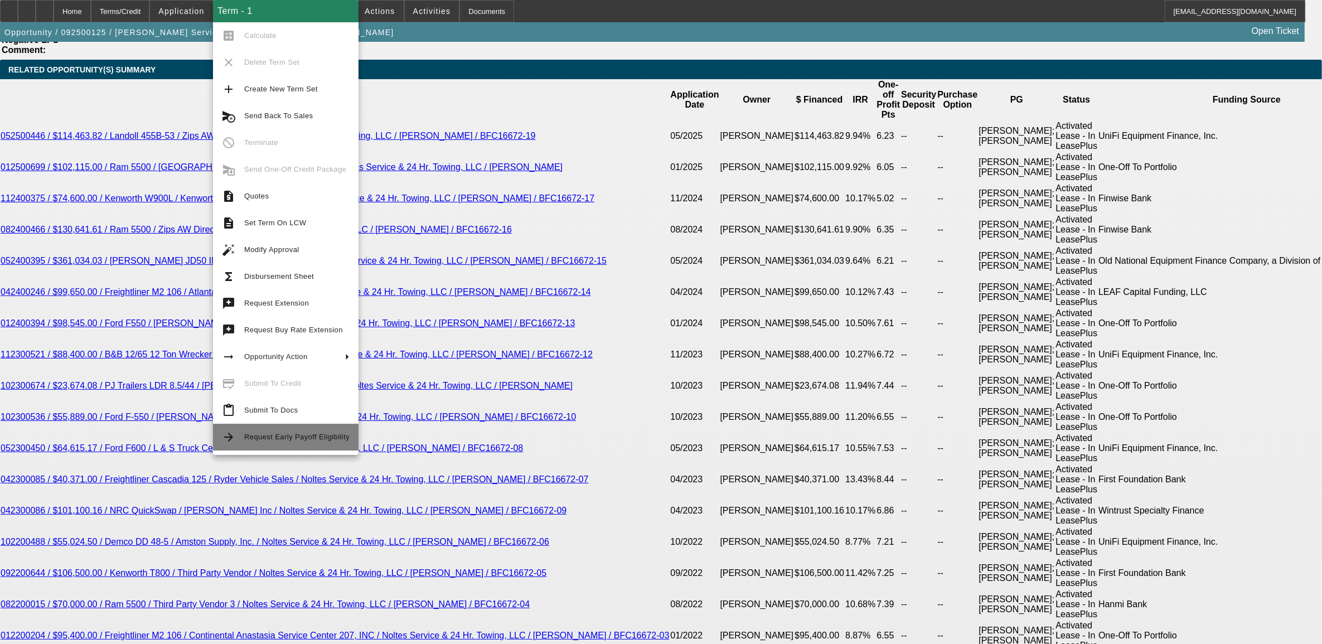
click at [252, 438] on span "Request Early Payoff Eligibility" at bounding box center [296, 437] width 105 height 8
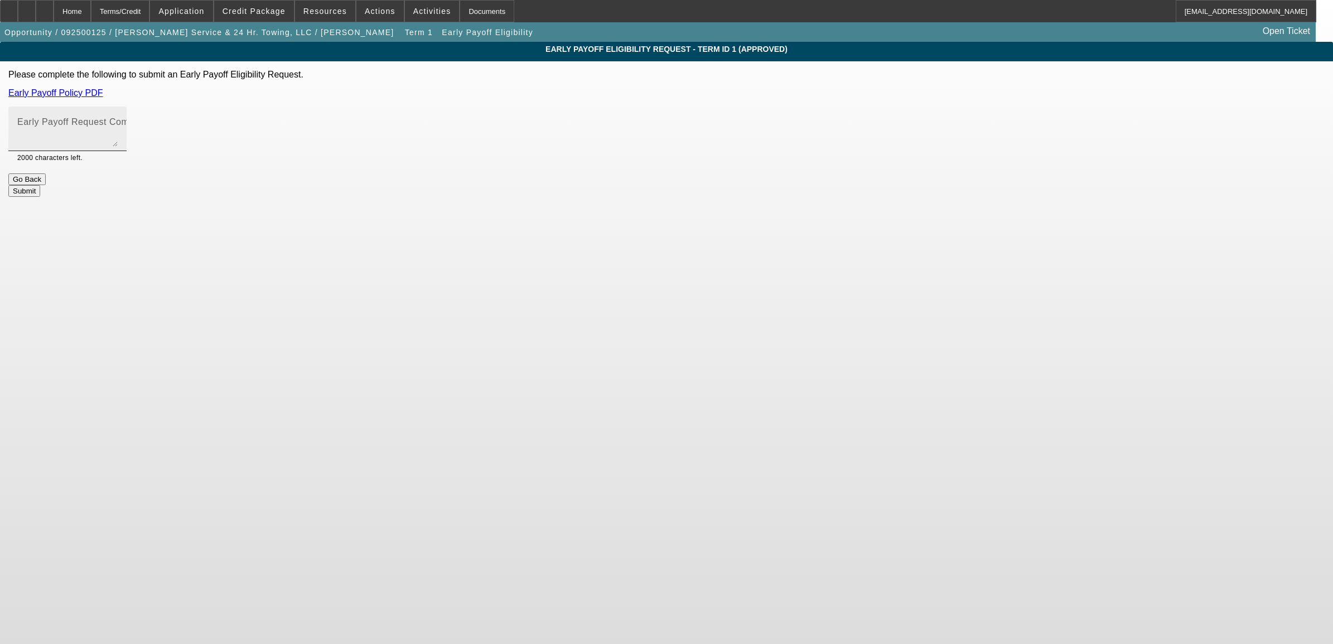
click at [118, 135] on textarea "Early Payoff Request Comment" at bounding box center [67, 133] width 100 height 27
drag, startPoint x: 548, startPoint y: 133, endPoint x: 485, endPoint y: 138, distance: 62.7
click at [485, 138] on div "Early Payoff Eligibility Request - Term ID 1 (Approved) Please complete the fol…" at bounding box center [666, 119] width 1333 height 155
type textarea "like the prev dealsl"
click at [40, 185] on button "Submit" at bounding box center [24, 191] width 32 height 12
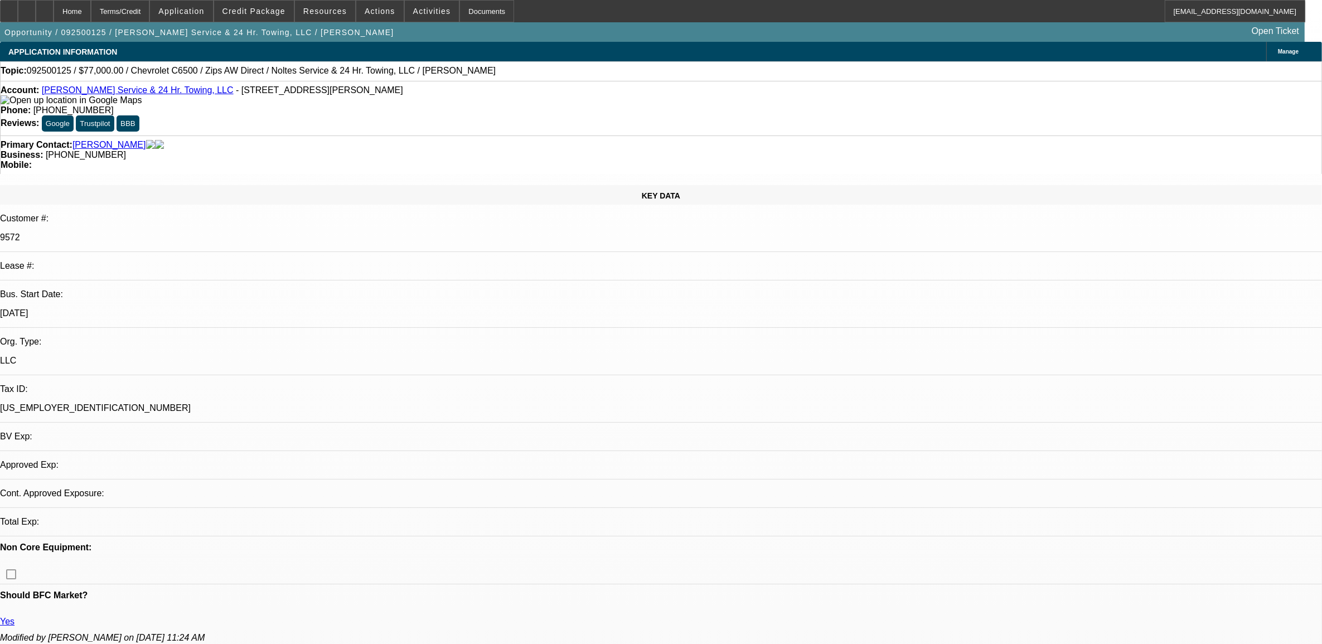
select select "0"
select select "2"
select select "0"
select select "6"
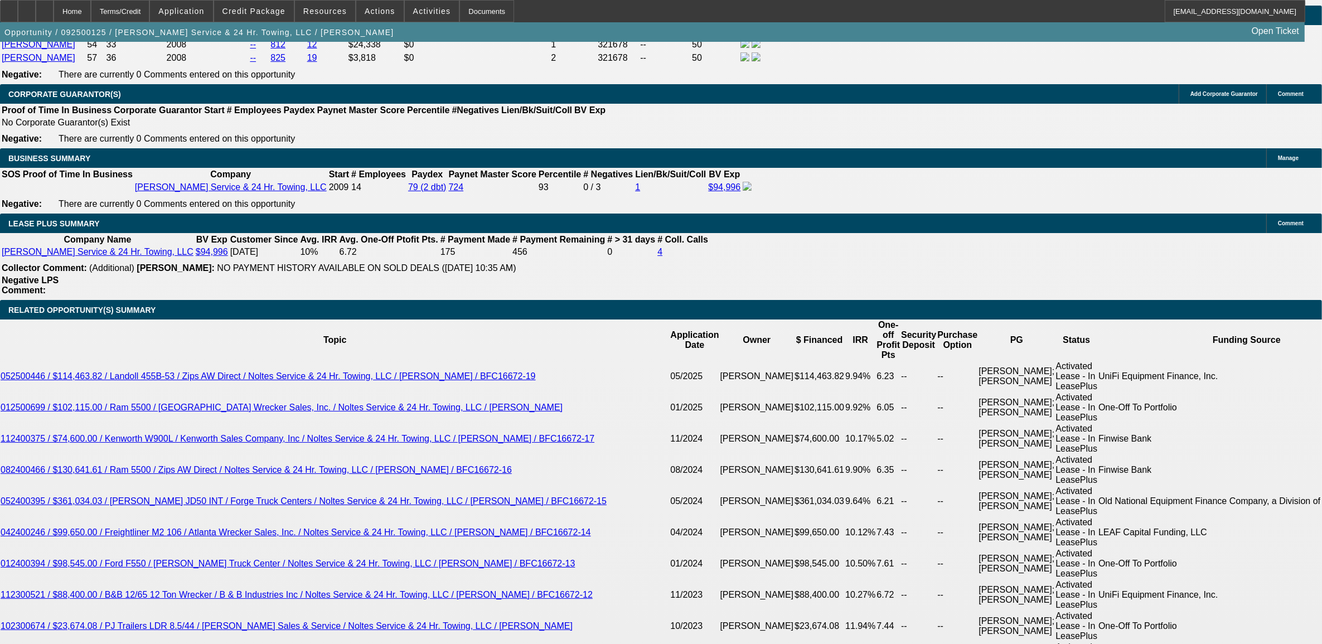
scroll to position [1882, 0]
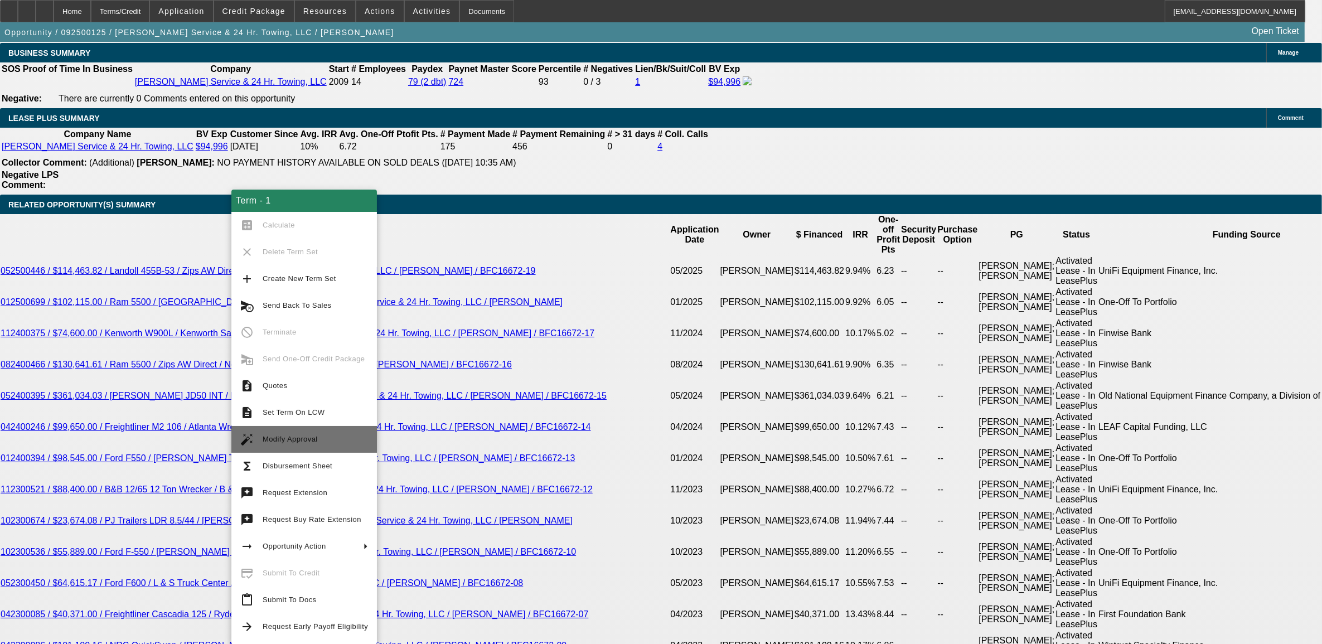
click at [324, 436] on span "Modify Approval" at bounding box center [315, 439] width 105 height 13
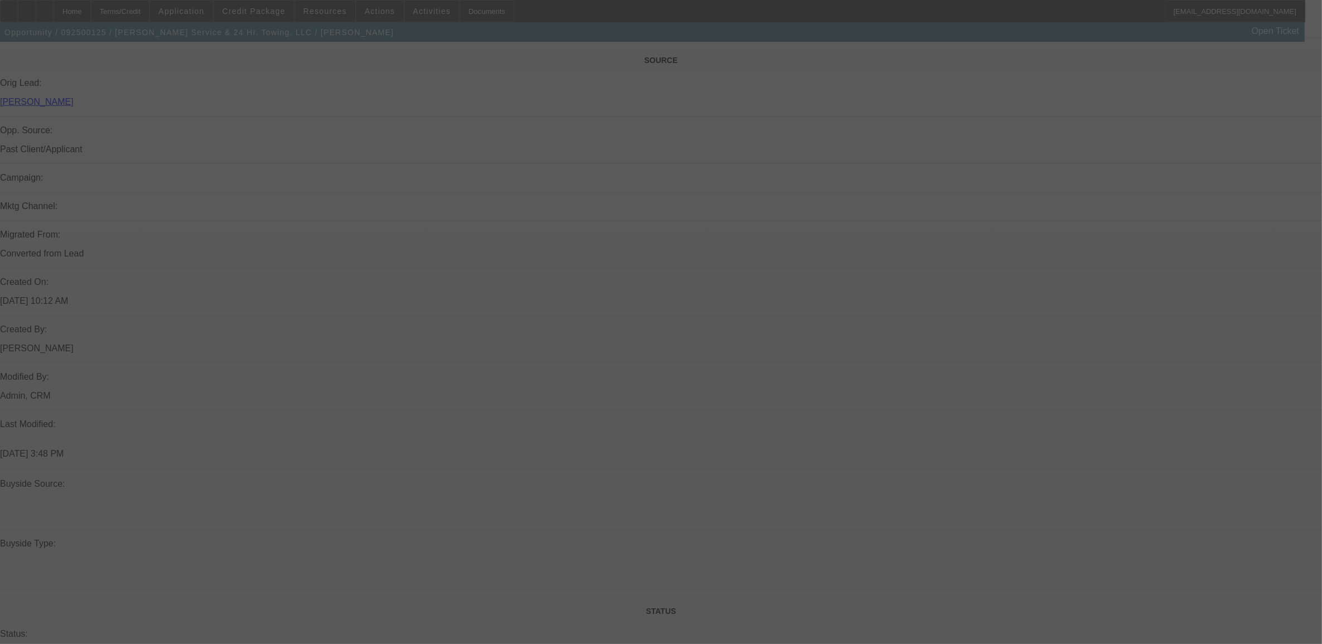
scroll to position [627, 0]
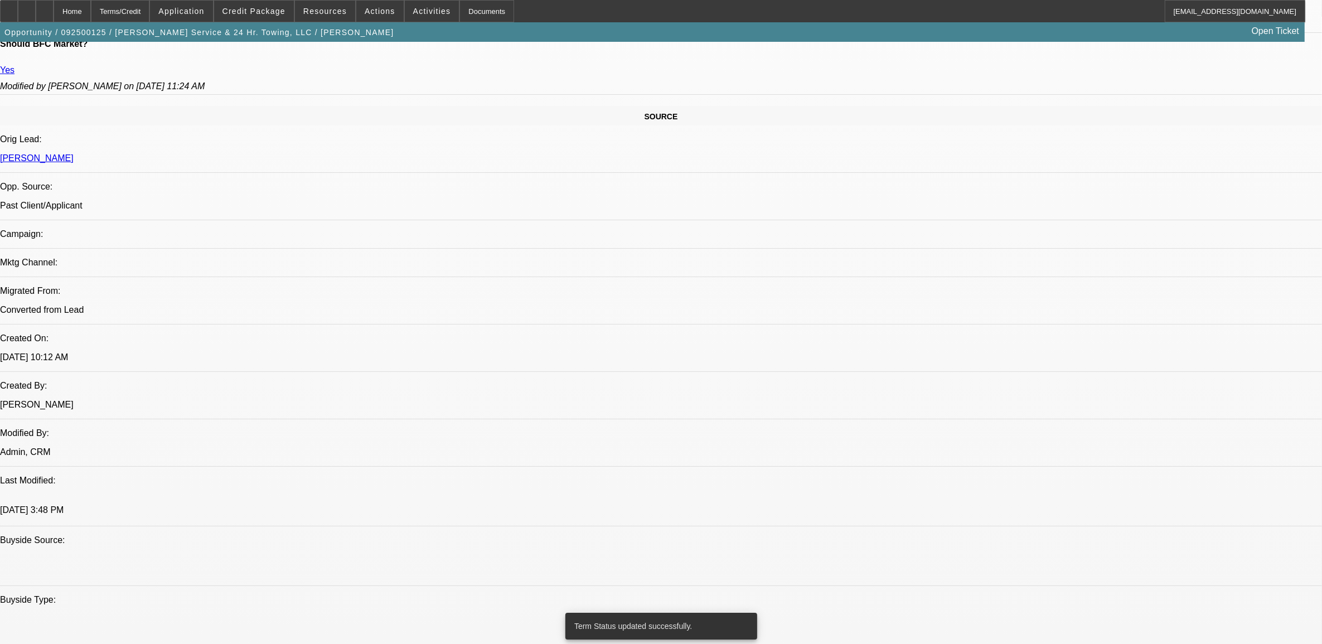
select select "0"
select select "2"
select select "0"
select select "6"
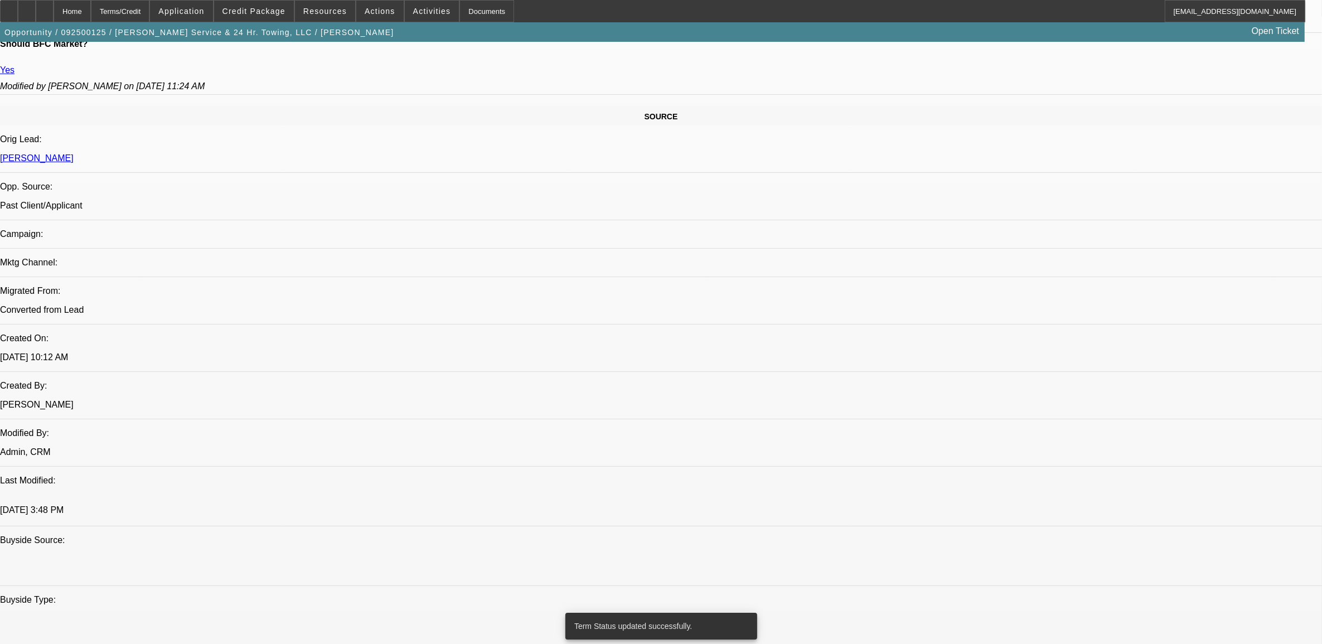
select select "0"
select select "2"
select select "0"
select select "6"
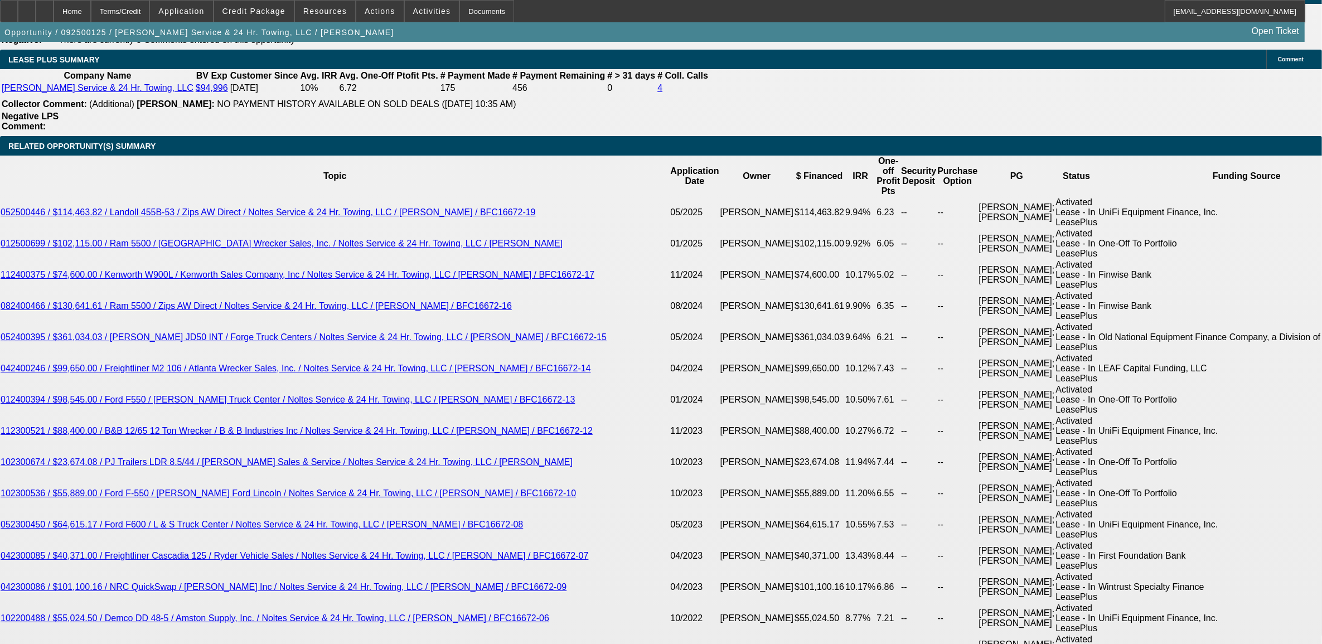
scroll to position [1952, 0]
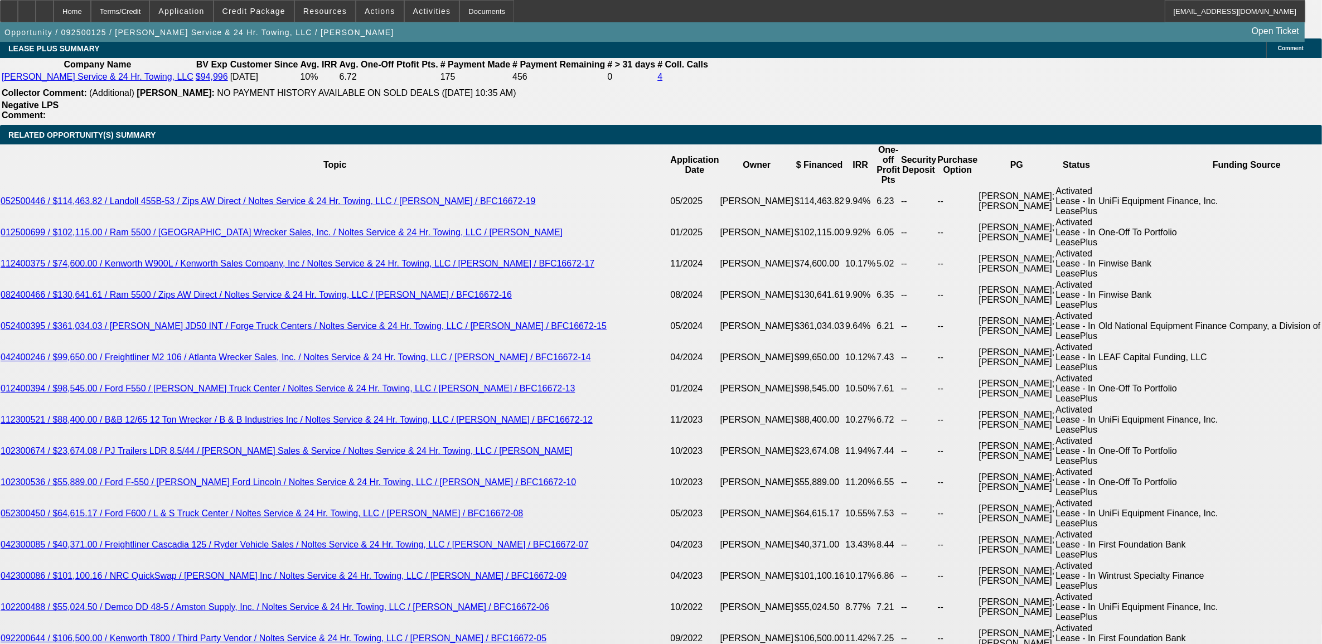
type input "UNKNOWN"
type input "11."
type input "$1,674.17"
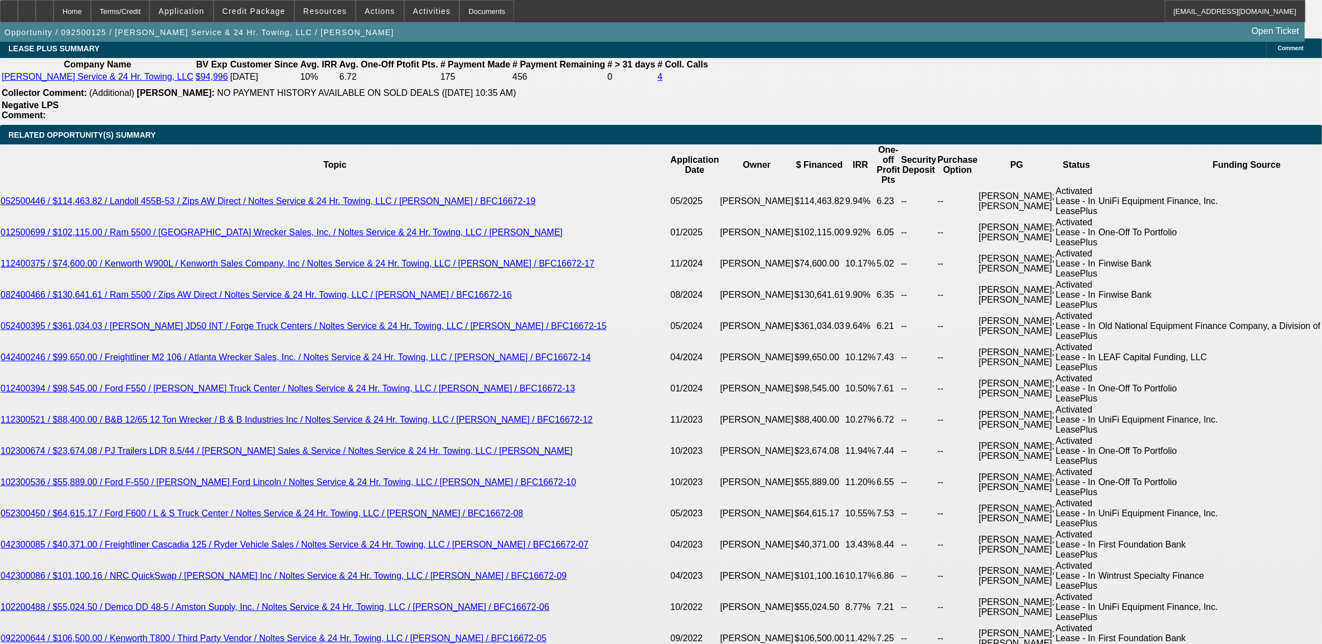
type input "11.5"
type input "$1,693.43"
type input "11.5"
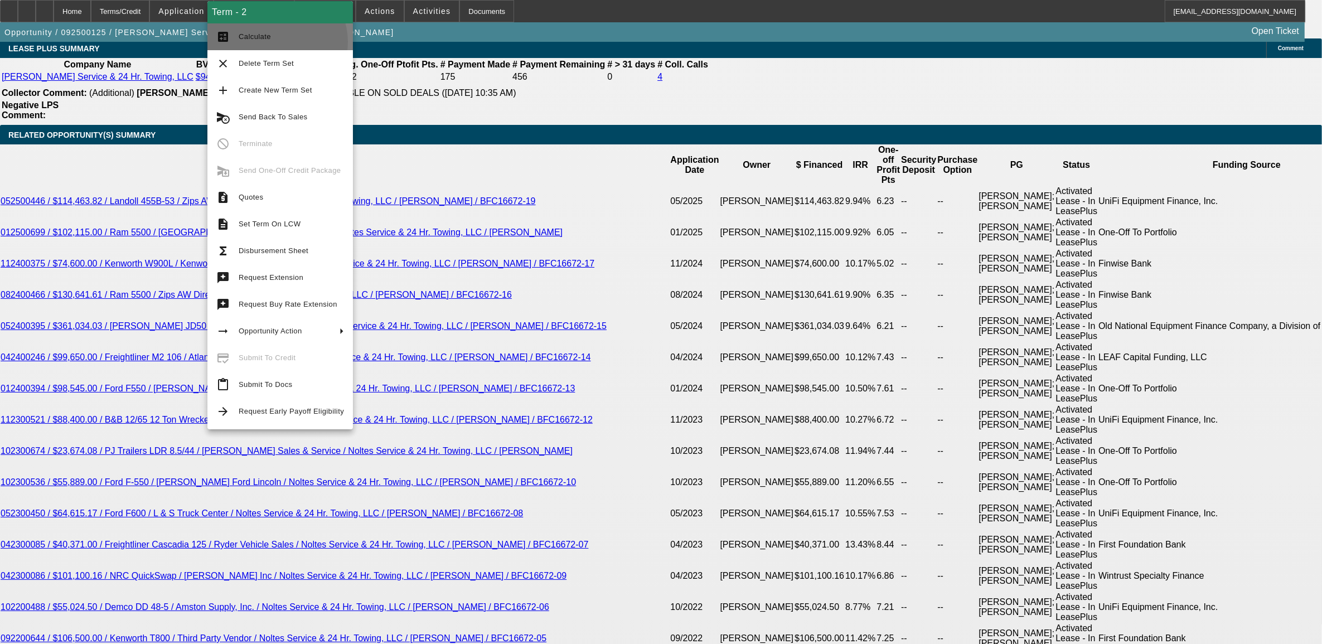
click at [274, 40] on span "Calculate" at bounding box center [291, 36] width 105 height 13
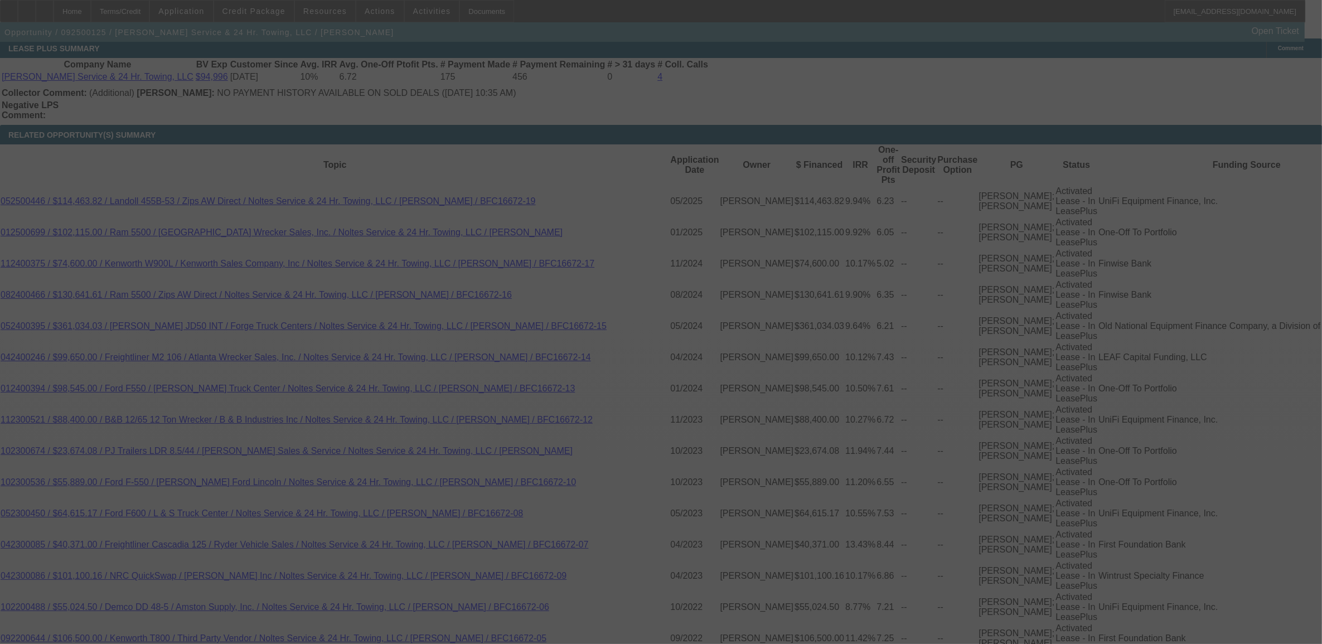
select select "0"
select select "2"
select select "0"
select select "6"
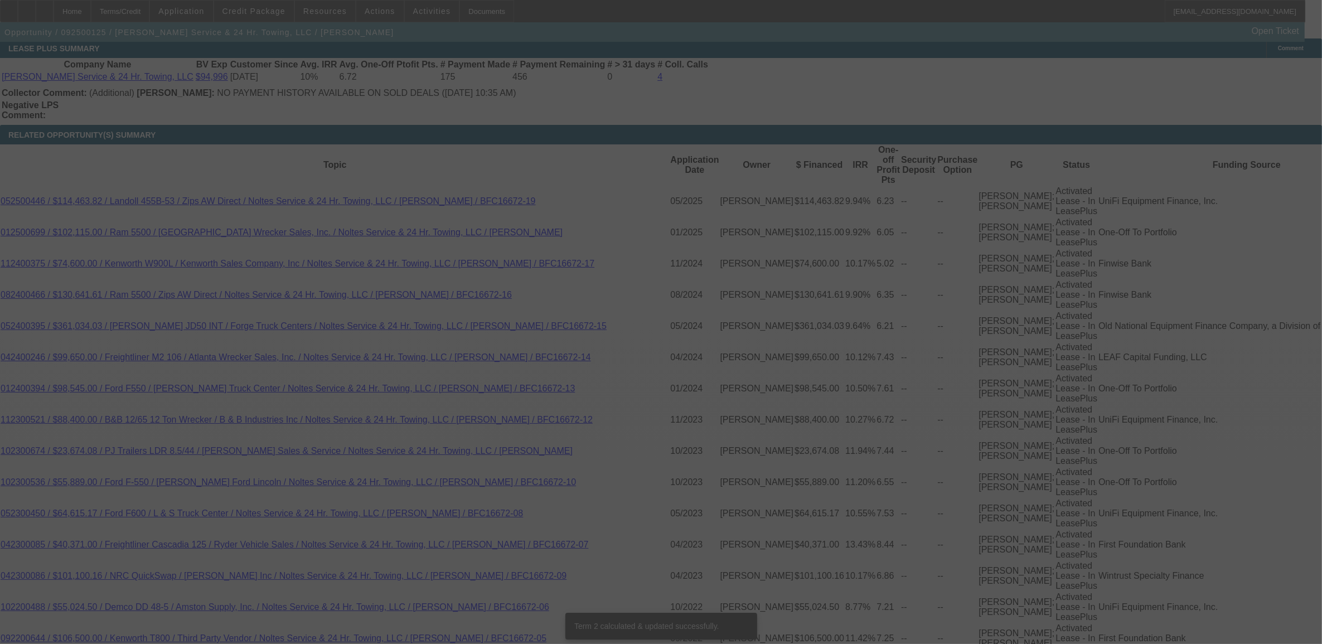
scroll to position [1939, 0]
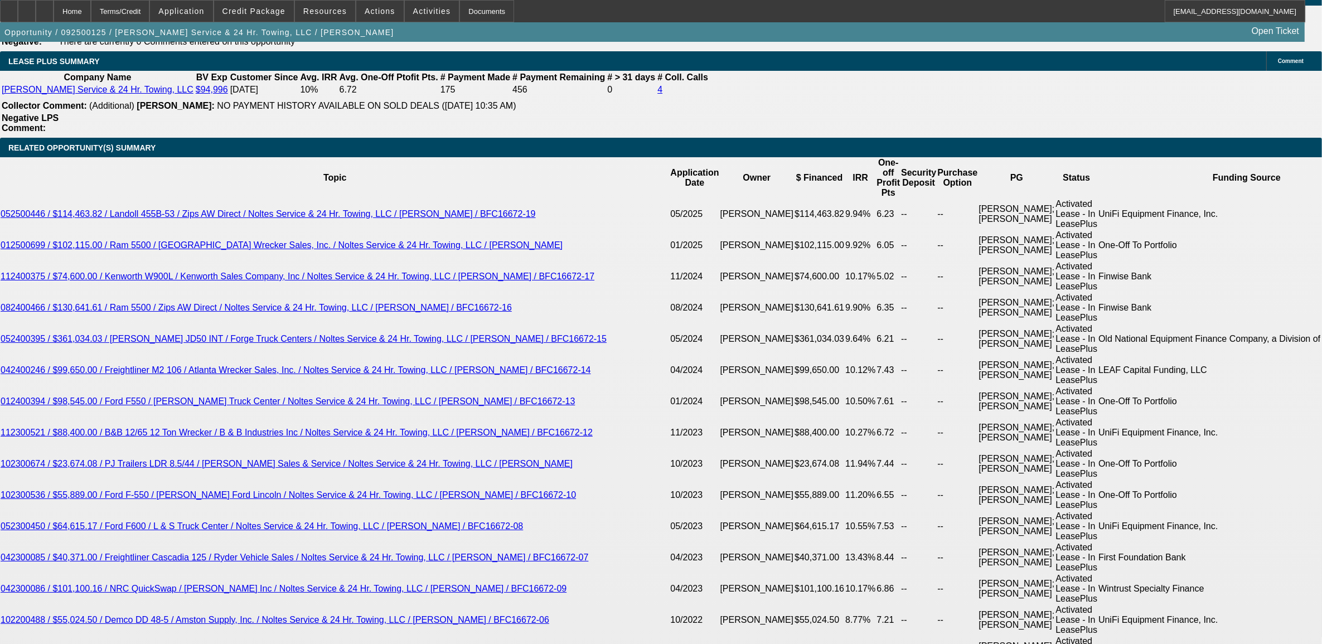
type input "$45,000.00"
type input "UNKNOWN"
type input "$1,583.47"
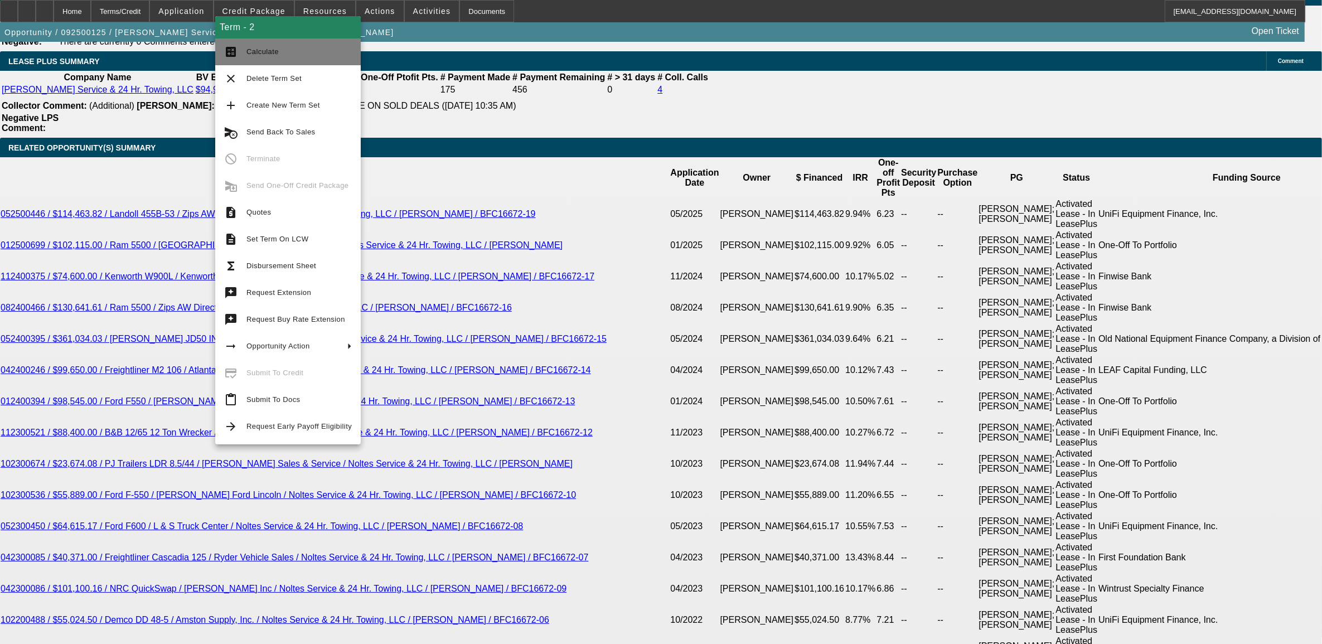
click at [277, 60] on button "calculate Calculate" at bounding box center [288, 51] width 146 height 27
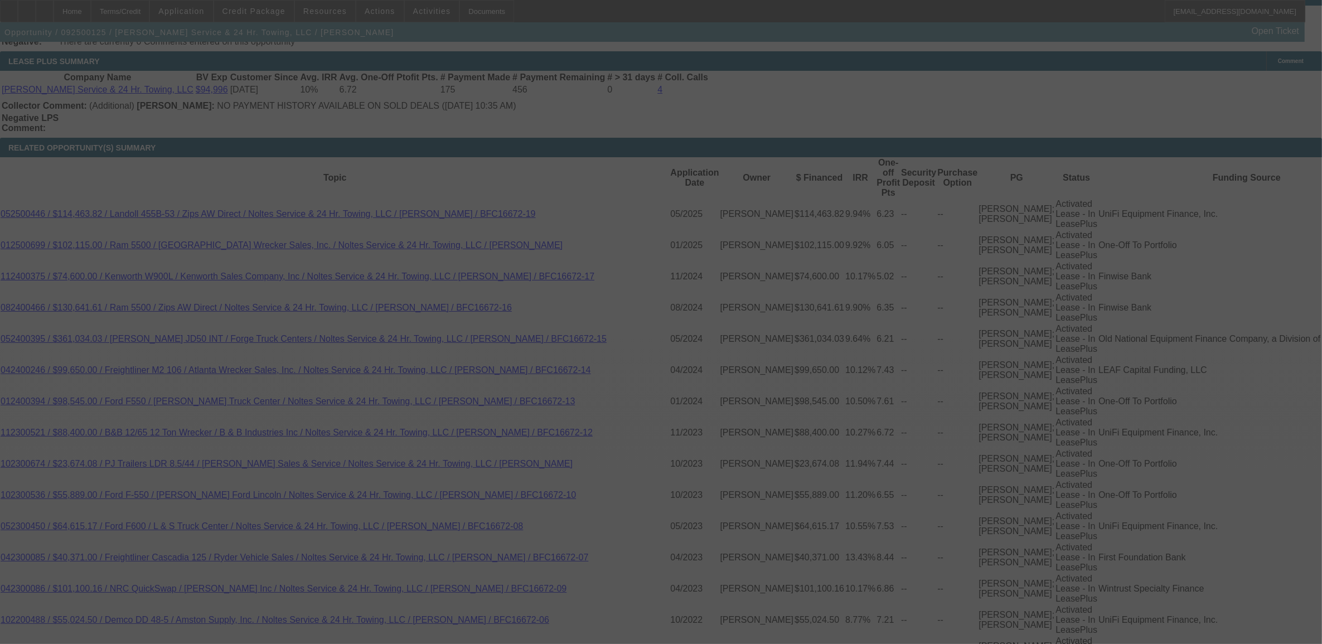
select select "0"
select select "2"
select select "0"
select select "6"
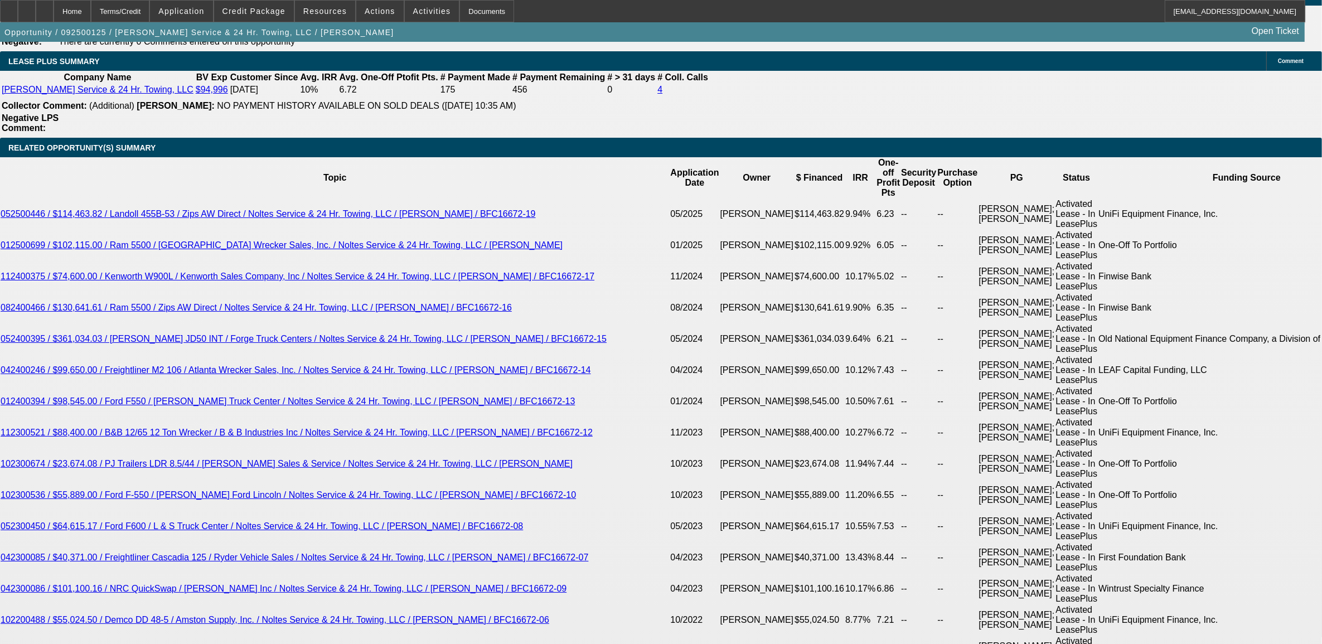
type input "UNKNOWN"
type input "11."
type input "$1,230.75"
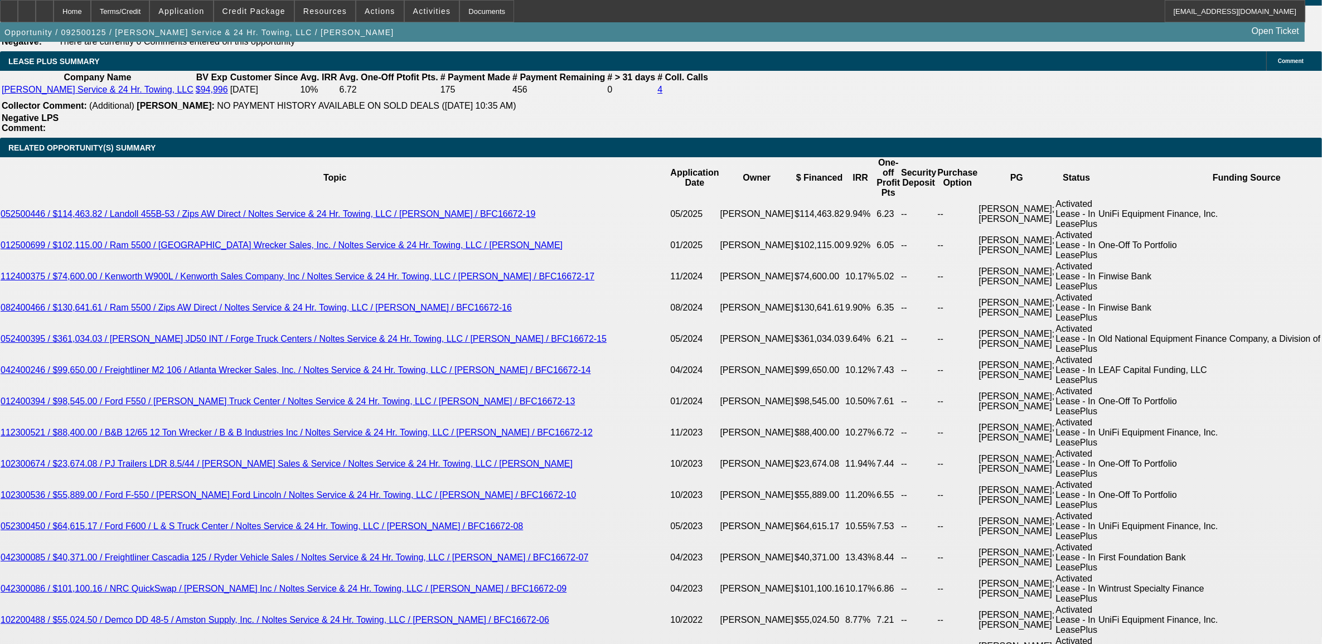
type input "11.5"
type input "$1,583.47"
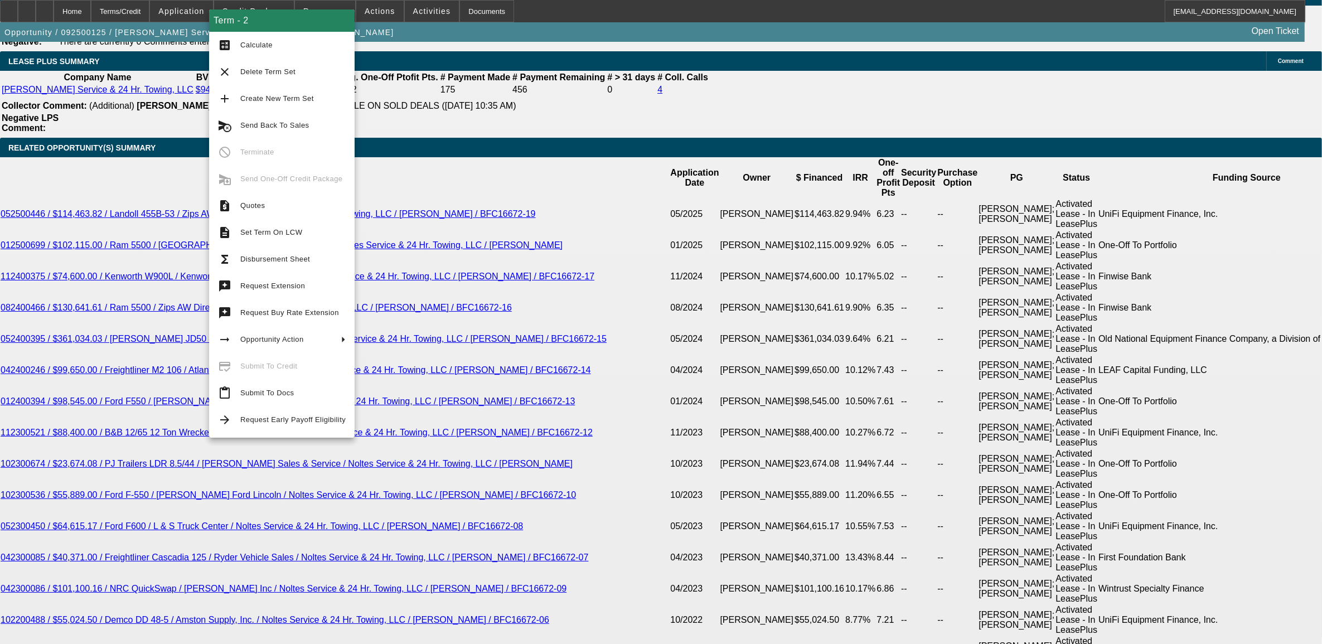
drag, startPoint x: 257, startPoint y: 50, endPoint x: 261, endPoint y: 61, distance: 11.8
click at [257, 49] on span "Calculate" at bounding box center [292, 44] width 105 height 13
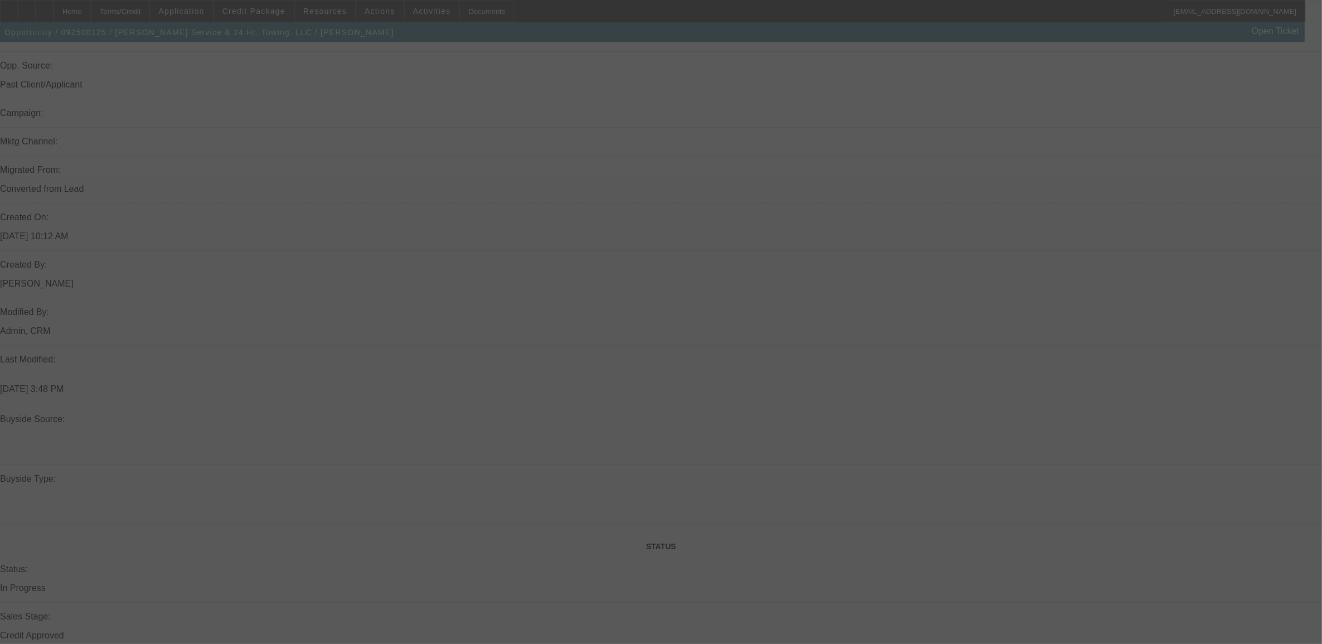
select select "0"
select select "2"
select select "0"
select select "6"
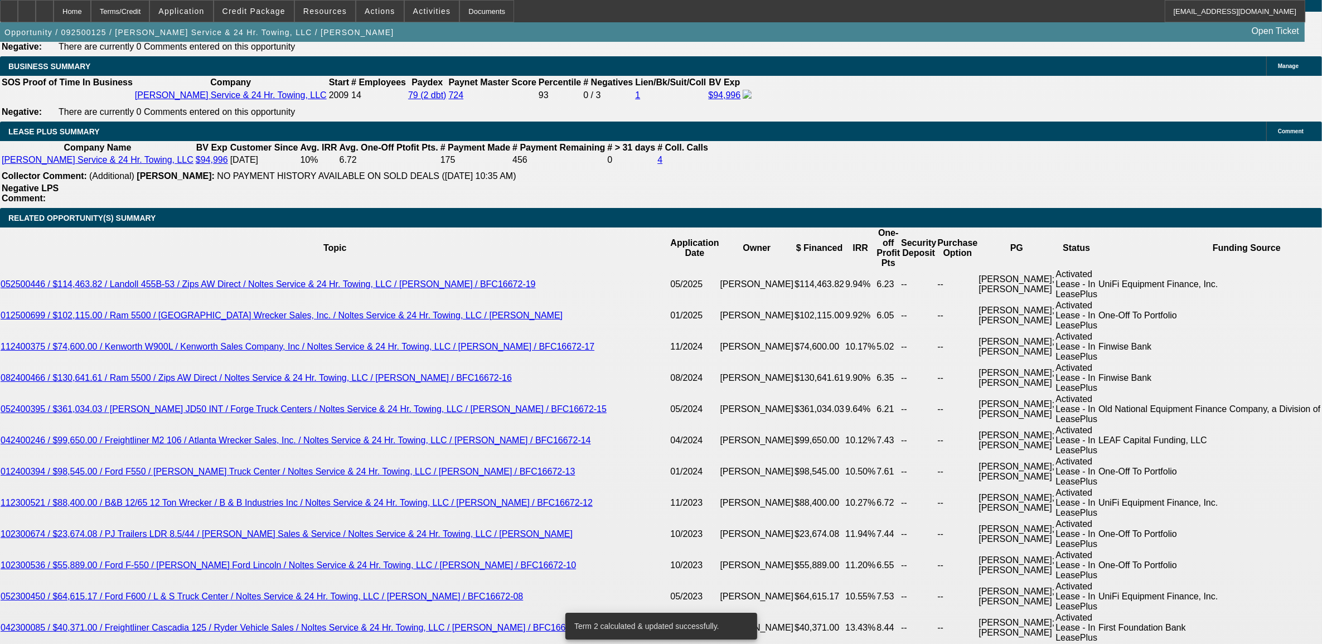
scroll to position [1869, 0]
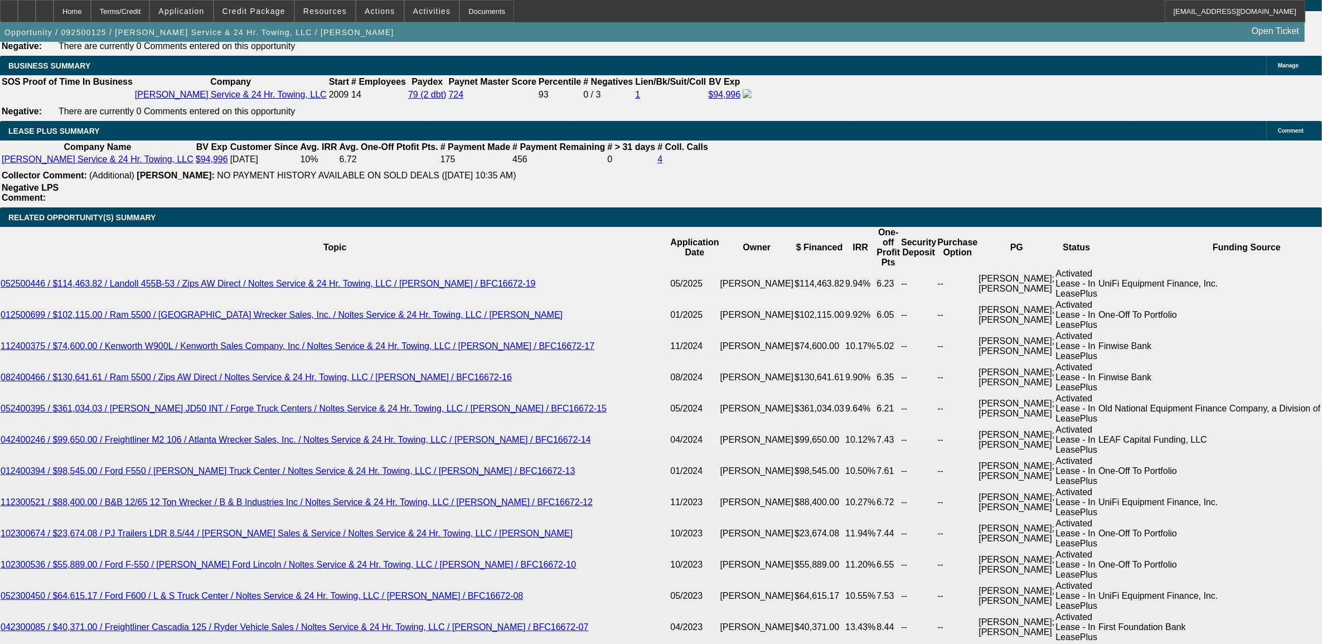
type input "1"
type input "UNKNOWN"
type input "11"
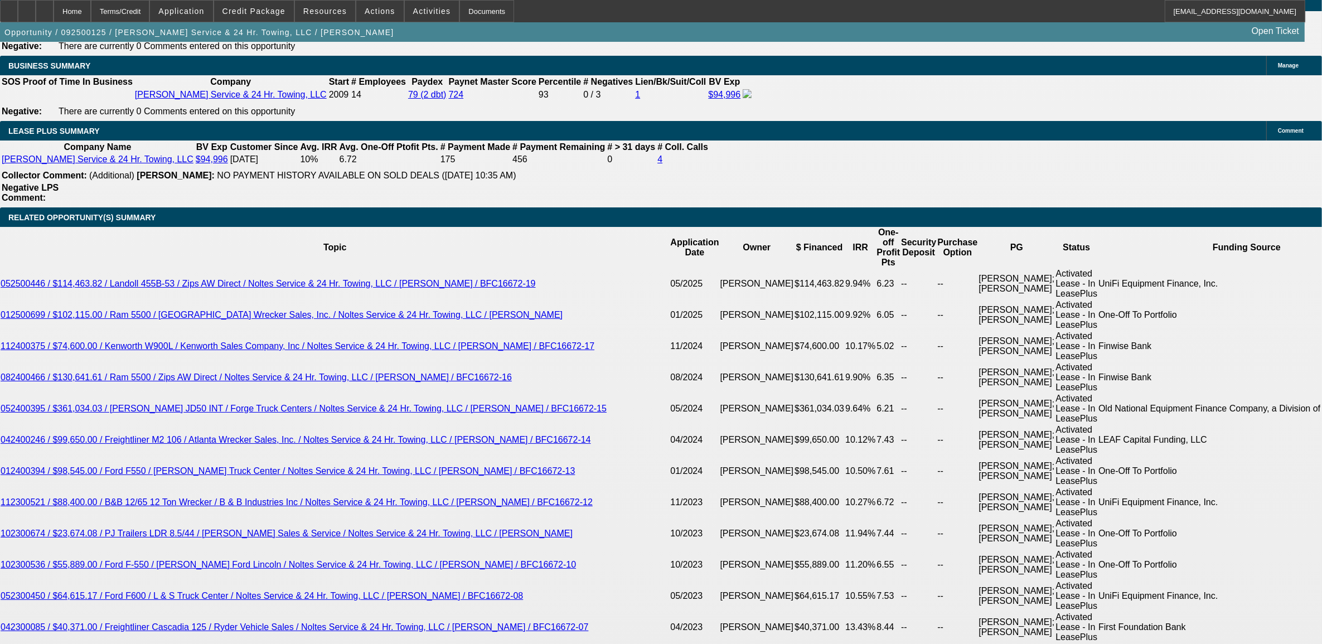
type input "$1,230.75"
type input "11."
type input "$1,565.45"
type input "11.25"
type input "$1,572.65"
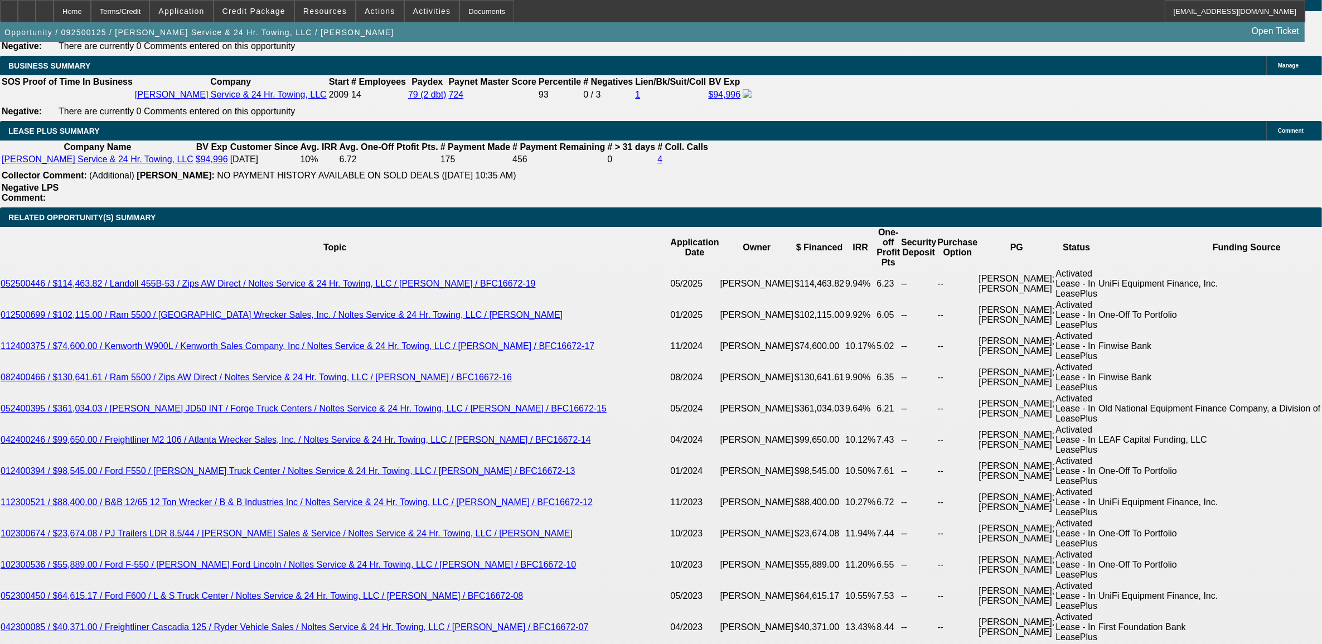
type input "11.25"
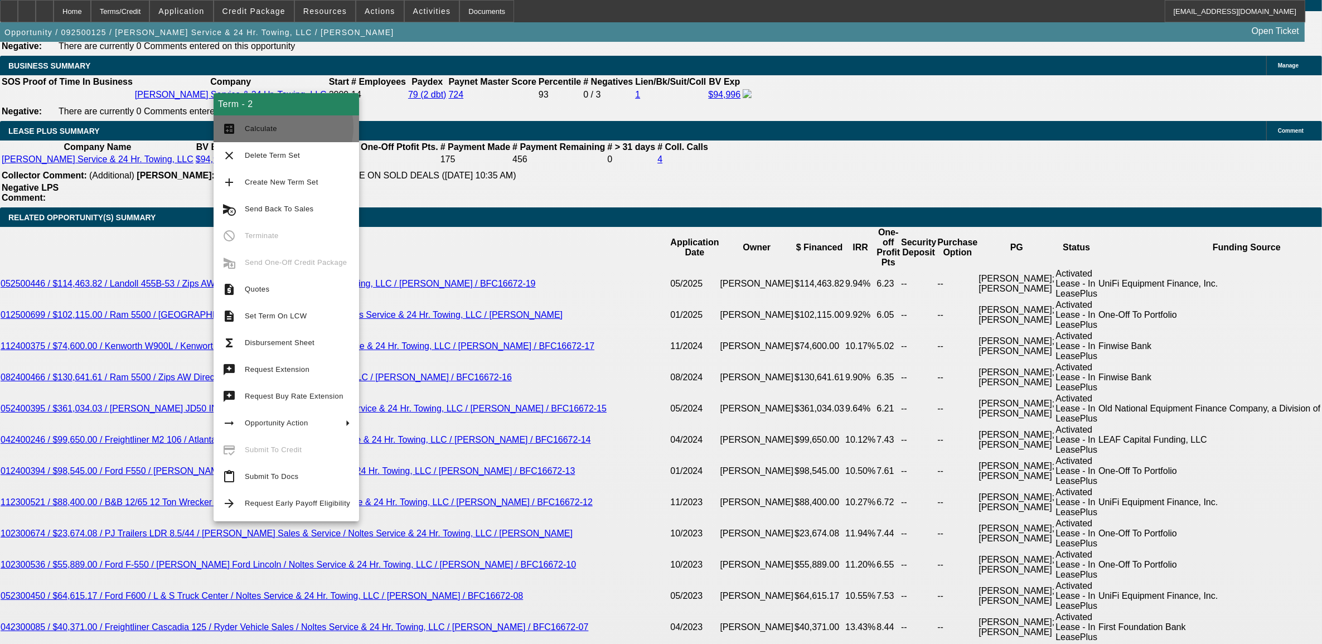
click at [280, 127] on span "Calculate" at bounding box center [297, 128] width 105 height 13
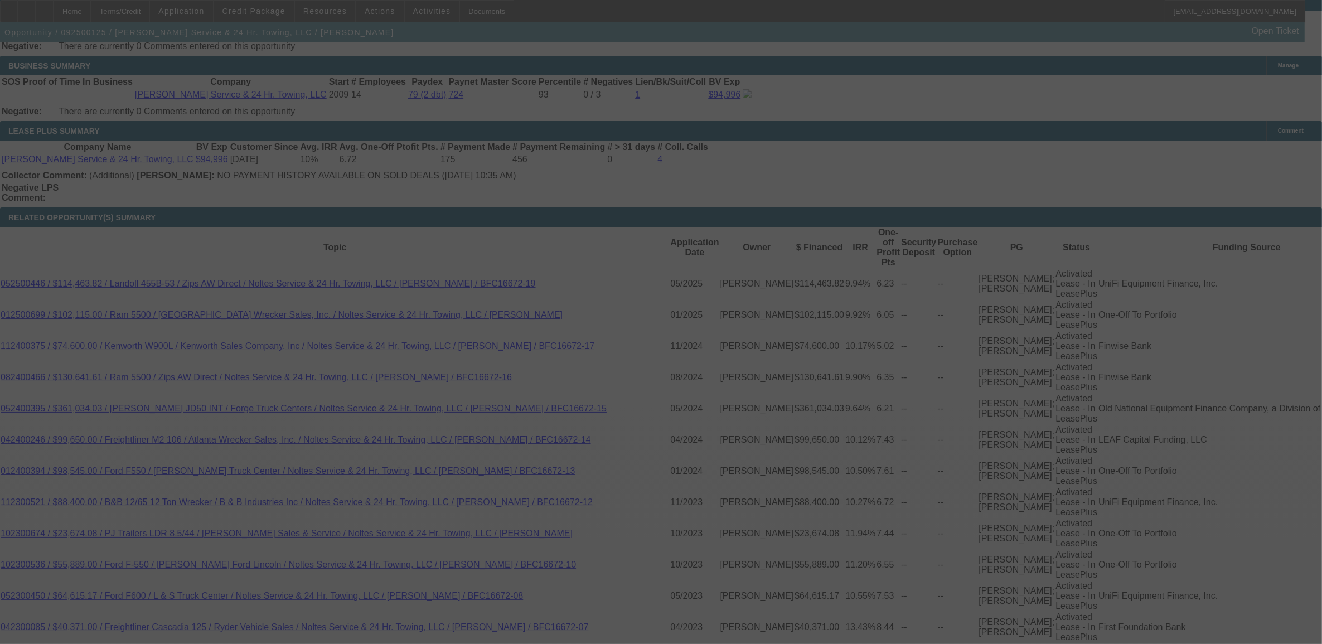
select select "0"
select select "2"
select select "0"
select select "6"
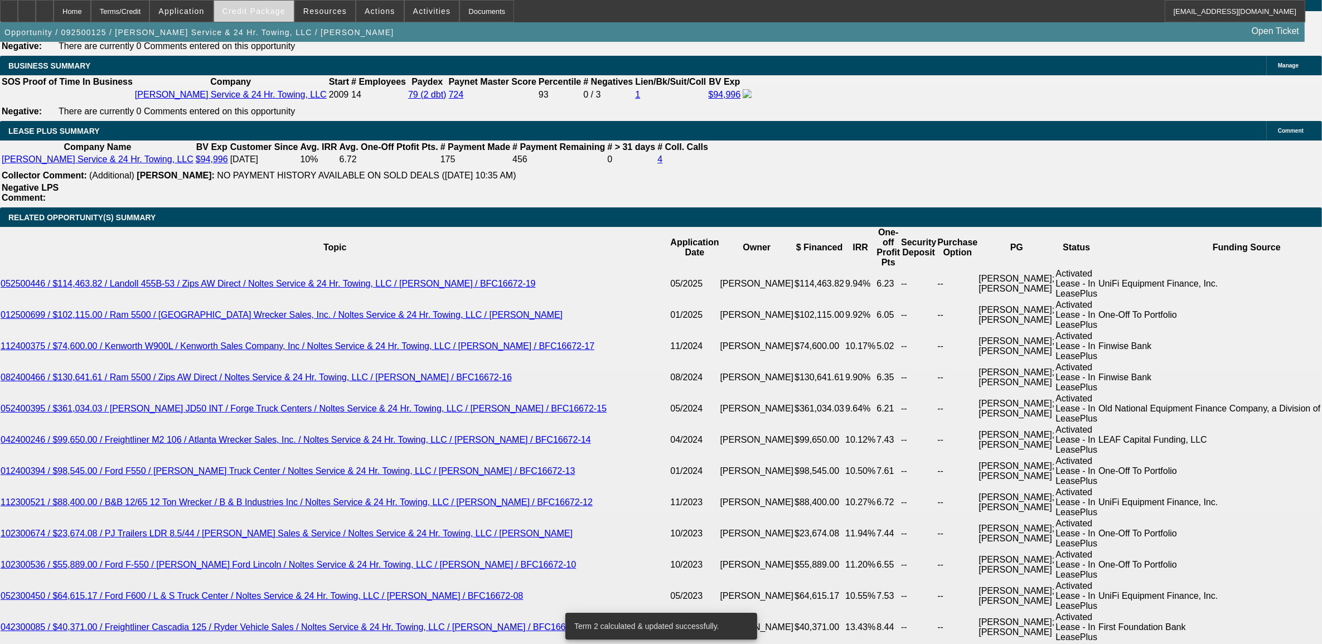
click at [263, 15] on span "Credit Package" at bounding box center [254, 11] width 63 height 9
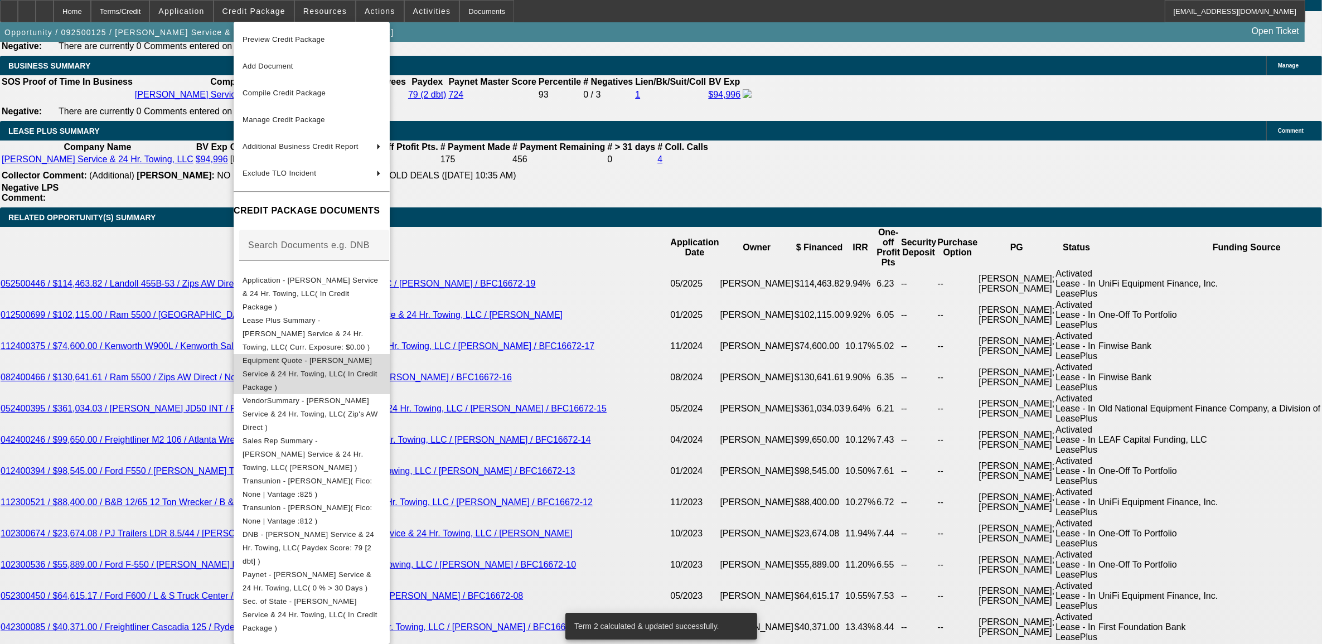
click at [315, 354] on span "Equipment Quote - Nolte's Service & 24 Hr. Towing, LLC( In Credit Package )" at bounding box center [312, 374] width 138 height 40
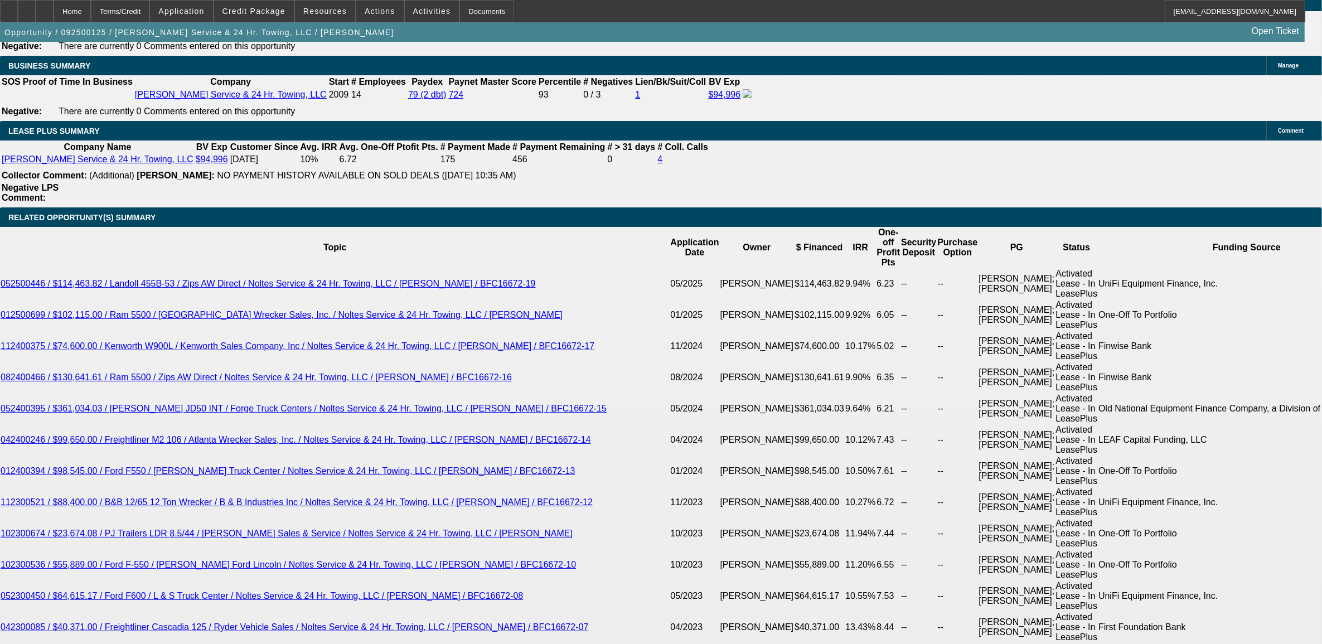
type input "1"
type input "UNKNOWN"
type input "11"
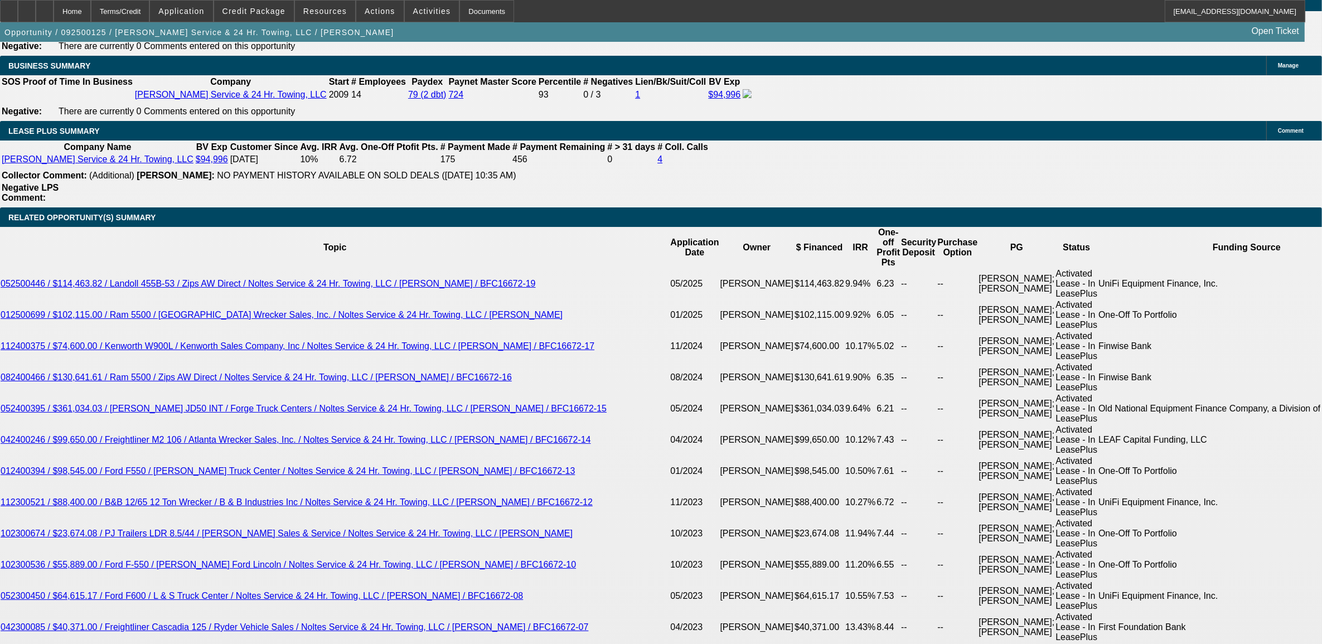
type input "$1,230.75"
type input "11."
type input "$1,565.45"
type input "11.3"
type input "$1,576.25"
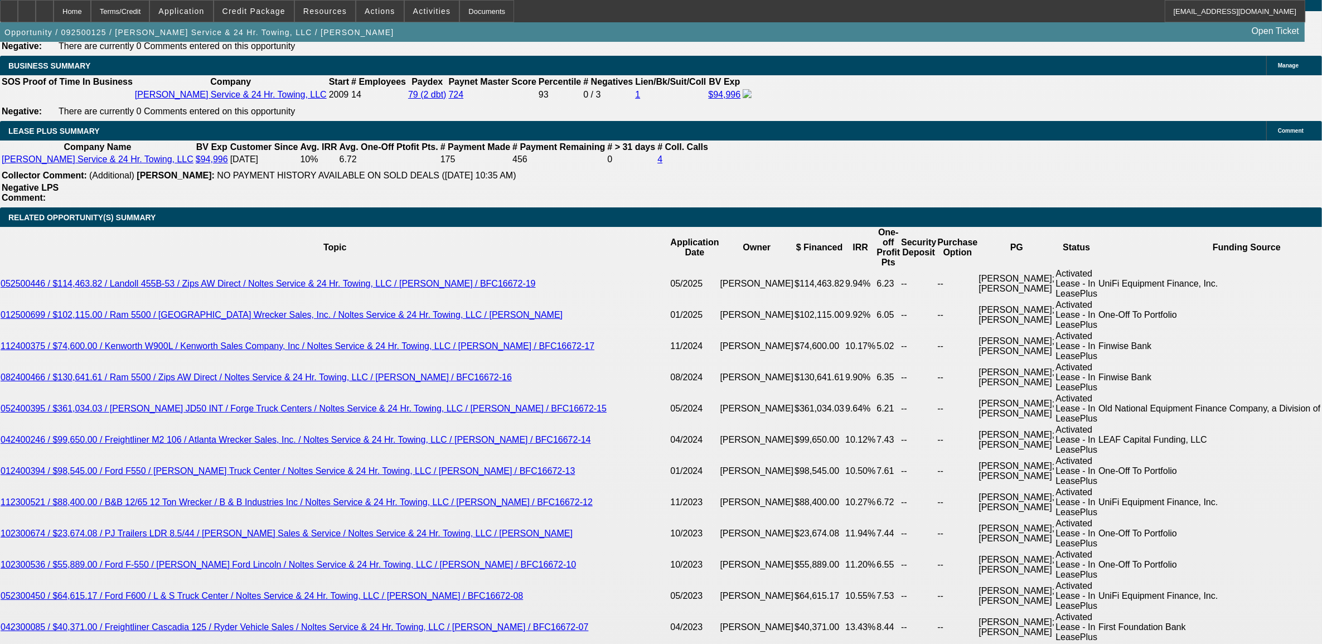
type input "11.3"
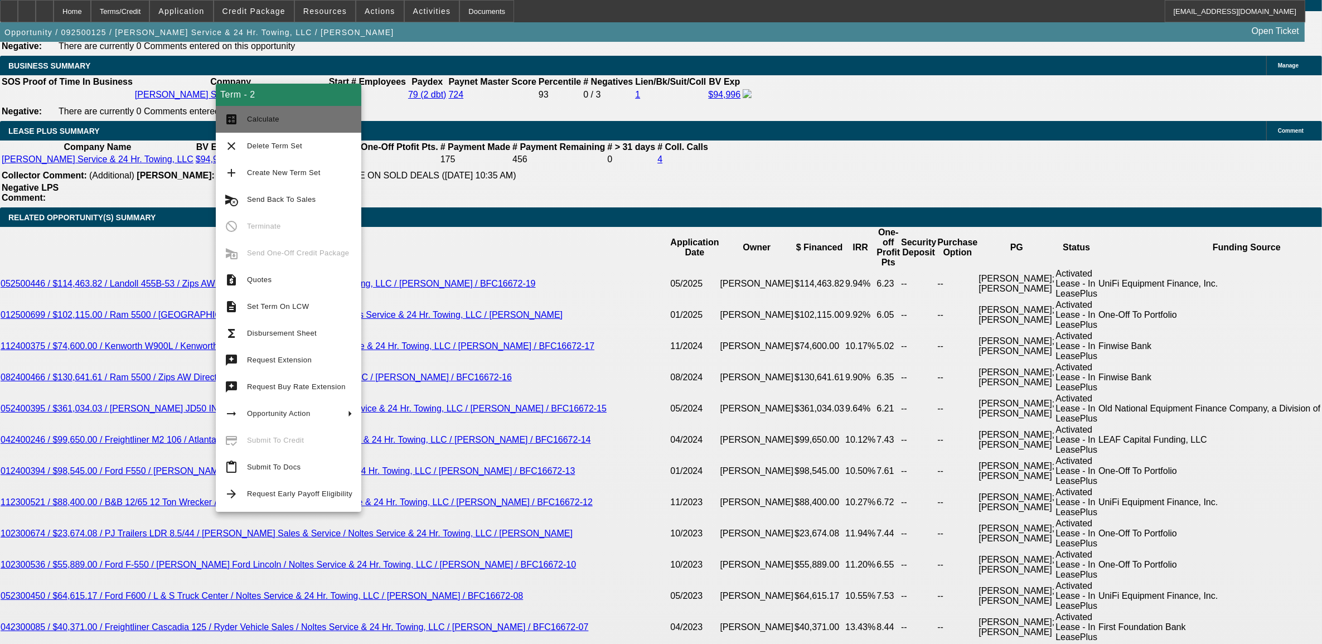
click at [293, 122] on span "Calculate" at bounding box center [299, 119] width 105 height 13
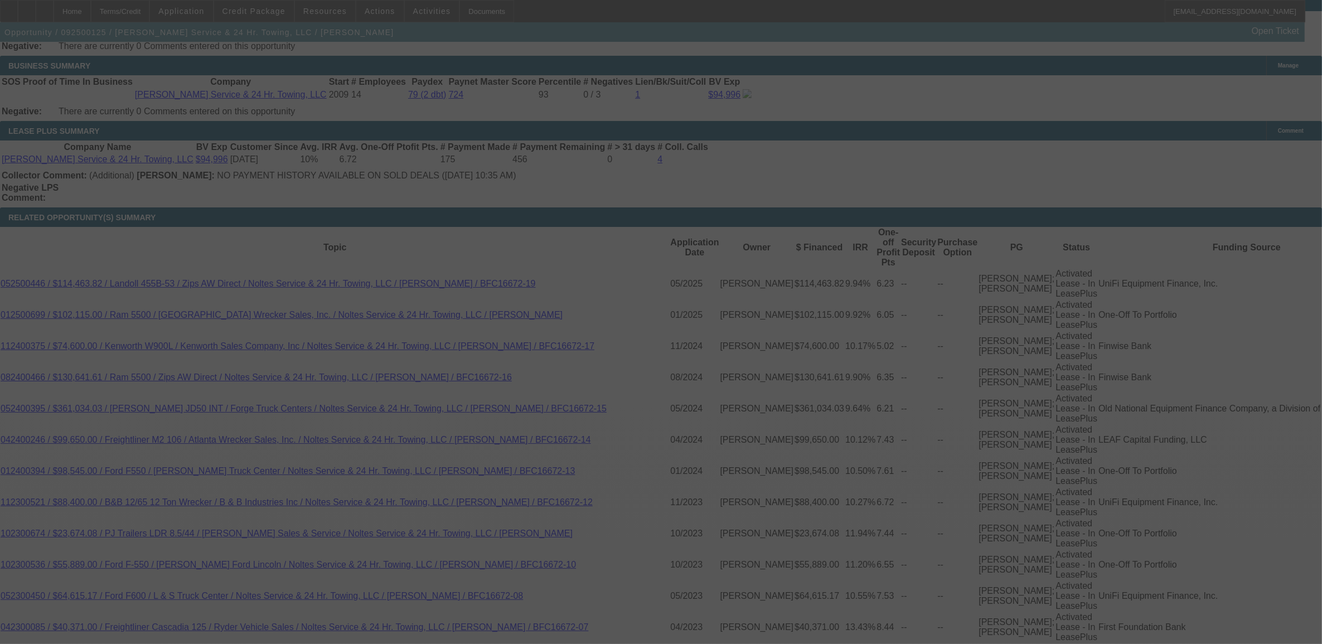
select select "0"
select select "2"
select select "0"
select select "6"
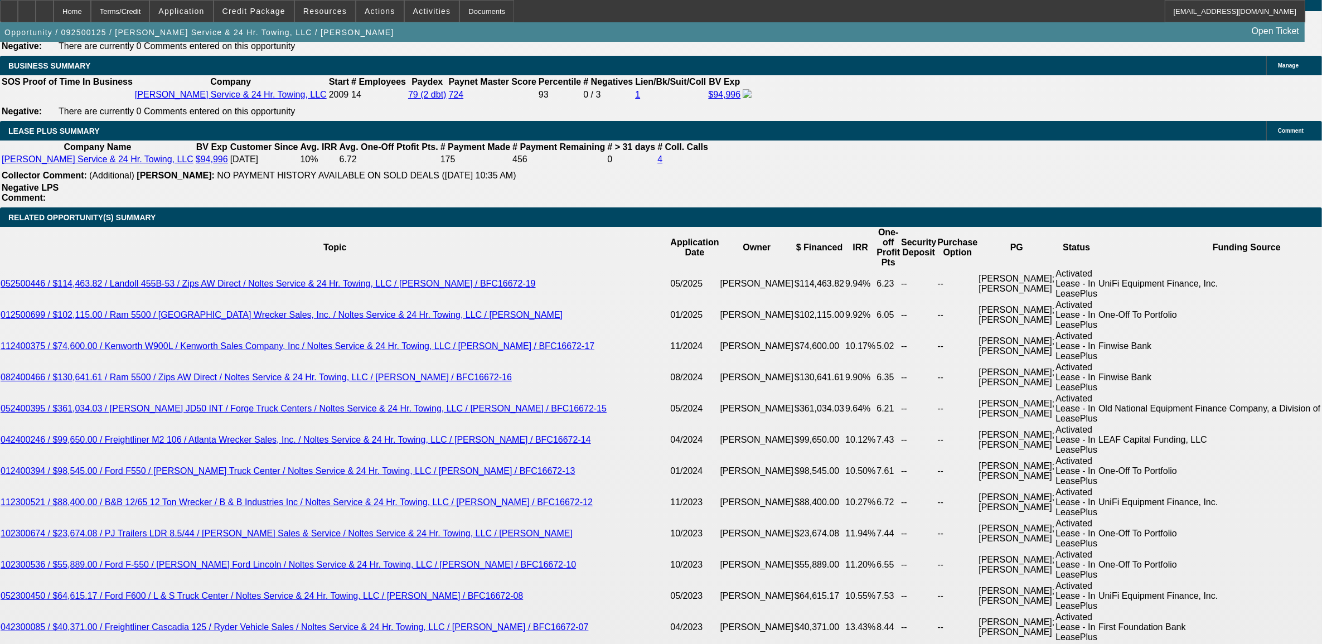
drag, startPoint x: 101, startPoint y: 457, endPoint x: 197, endPoint y: 518, distance: 113.3
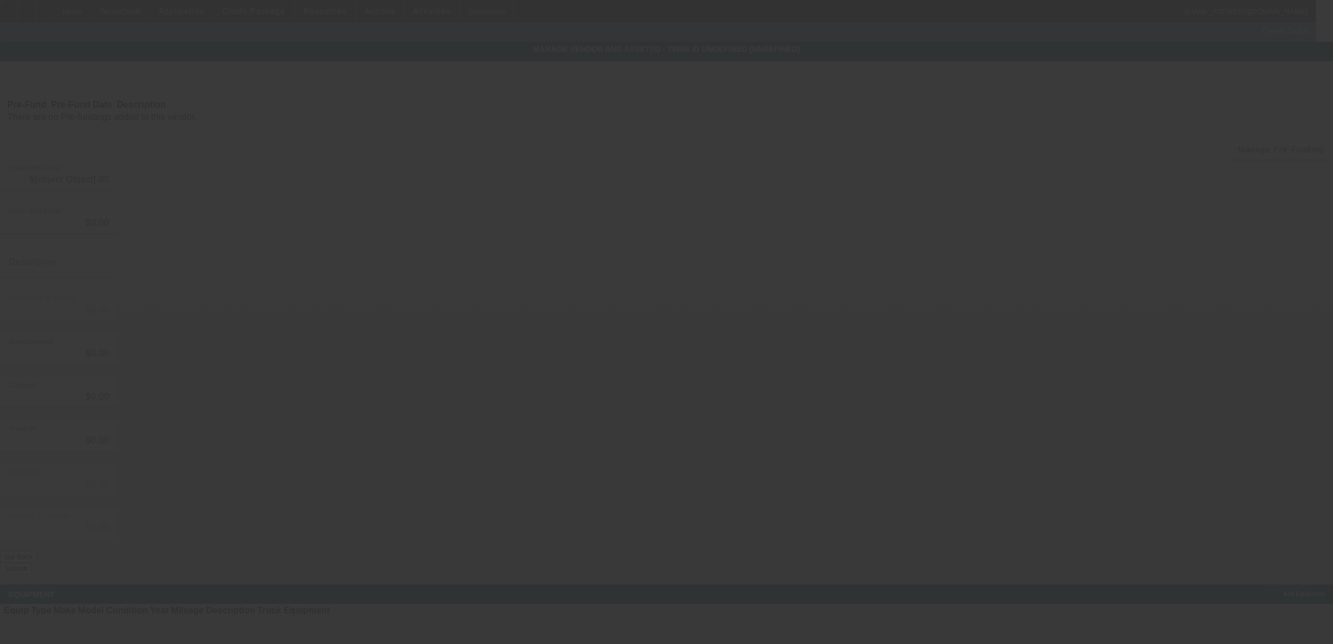
type input "$117,000.00"
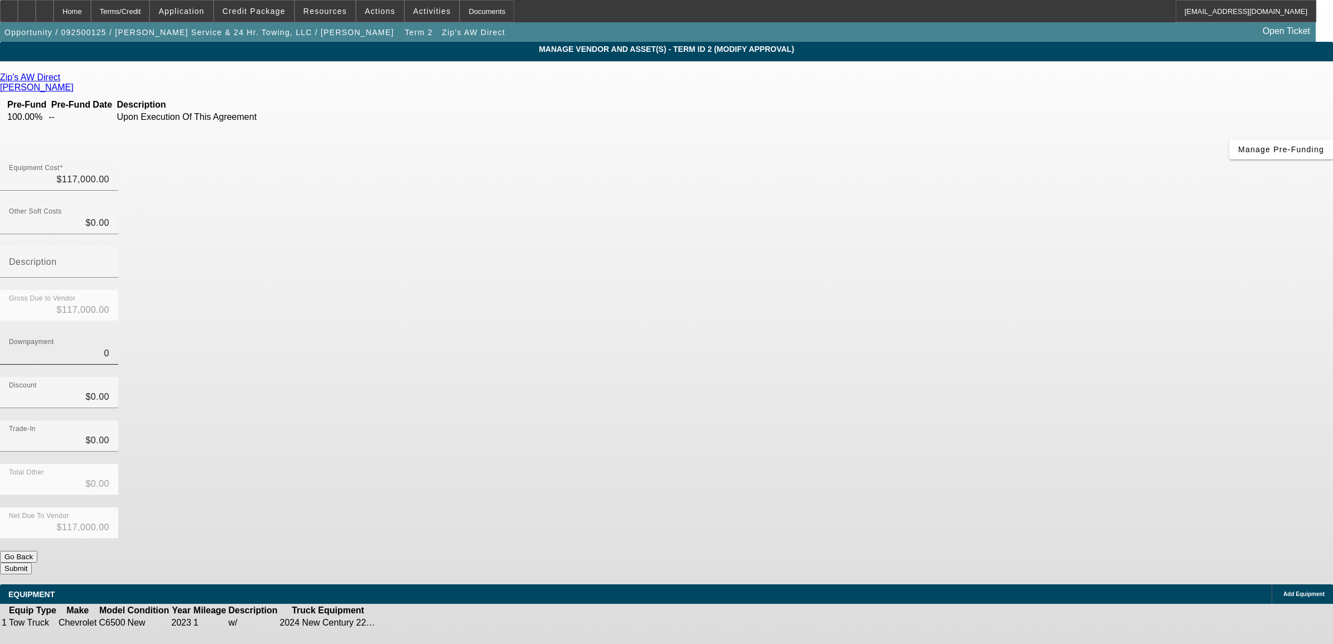
click at [109, 347] on input "0" at bounding box center [59, 353] width 100 height 13
type input "2"
type input "$2.00"
type input "$116,998.00"
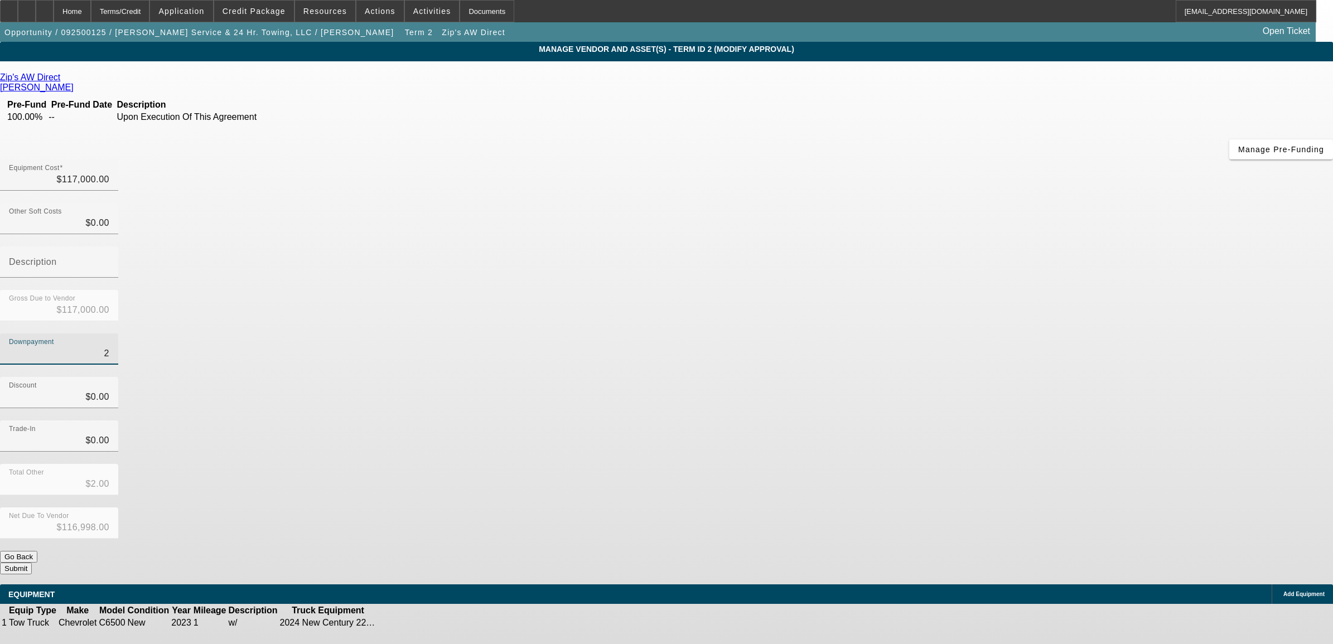
type input "25"
type input "$25.00"
type input "$116,975.00"
type input "250"
type input "$250.00"
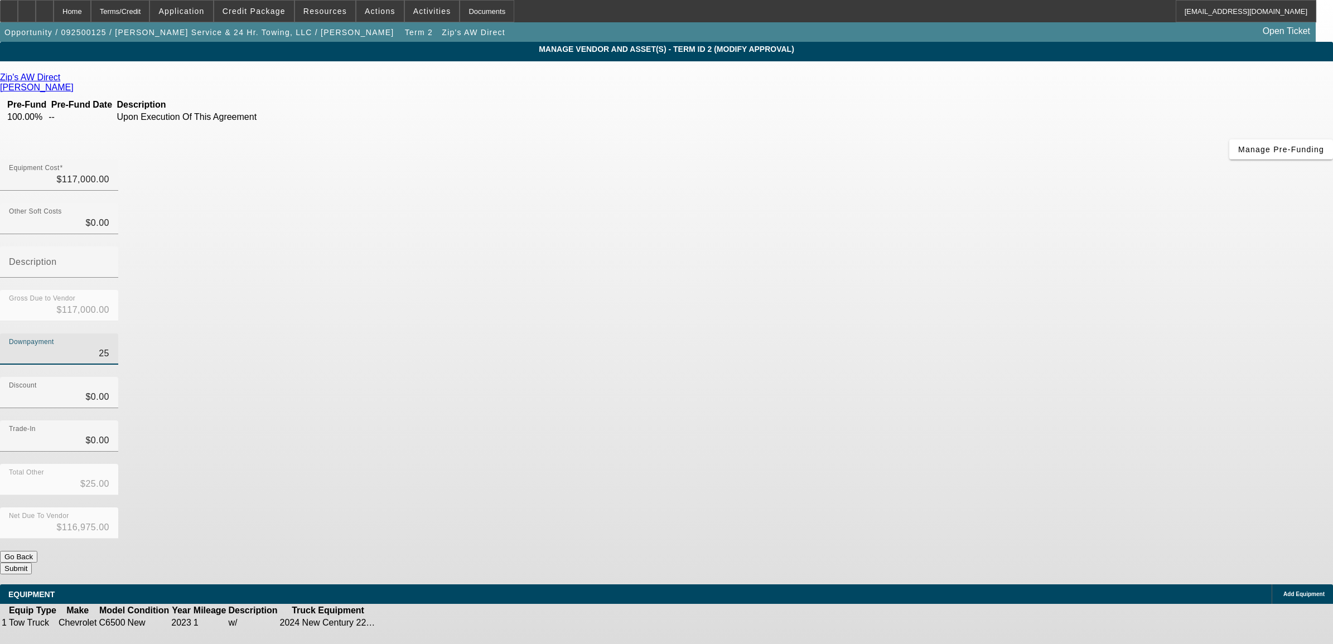
type input "$116,750.00"
type input "2500"
type input "$2,500.00"
type input "$114,500.00"
type input "$2,500.00"
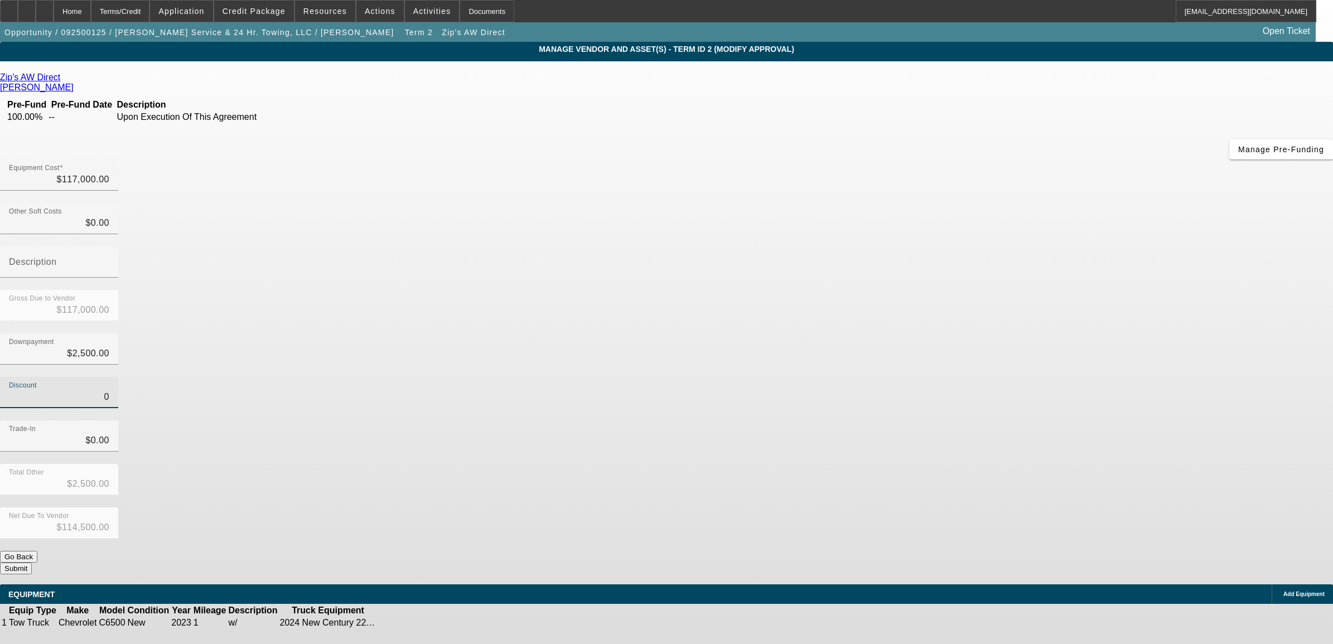
type input "$0.00"
click at [32, 563] on button "Submit" at bounding box center [16, 569] width 32 height 12
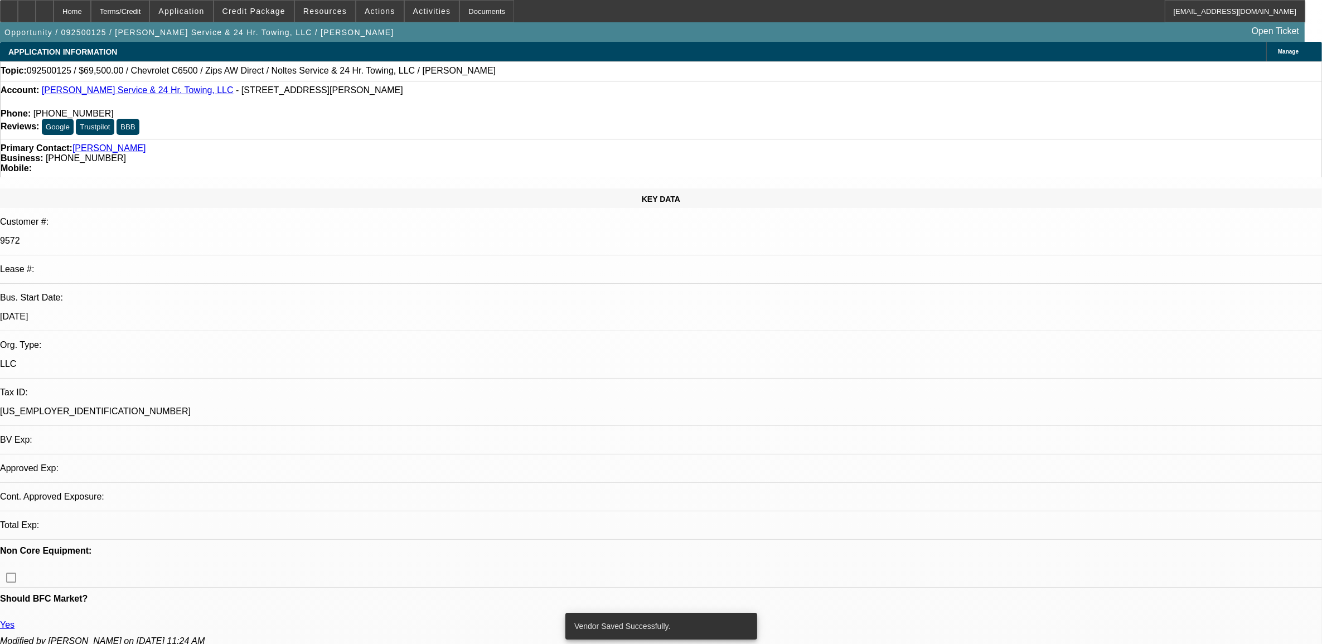
select select "0"
select select "2"
select select "0"
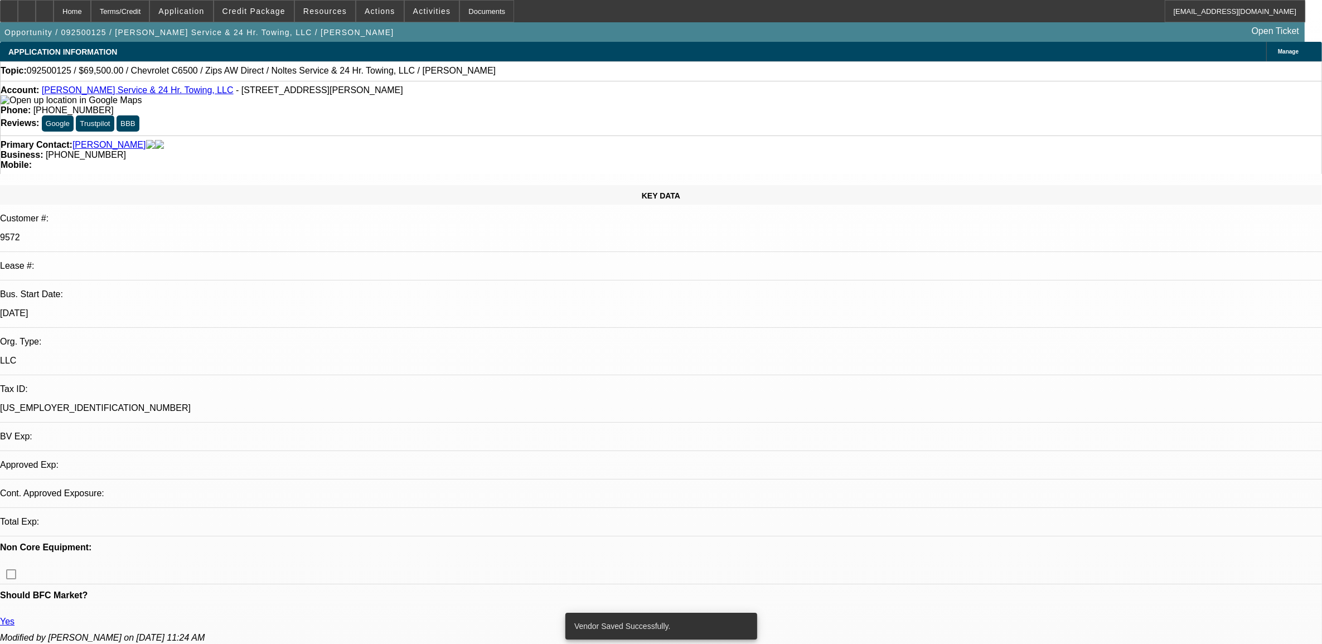
select select "6"
select select "0"
select select "2"
select select "0"
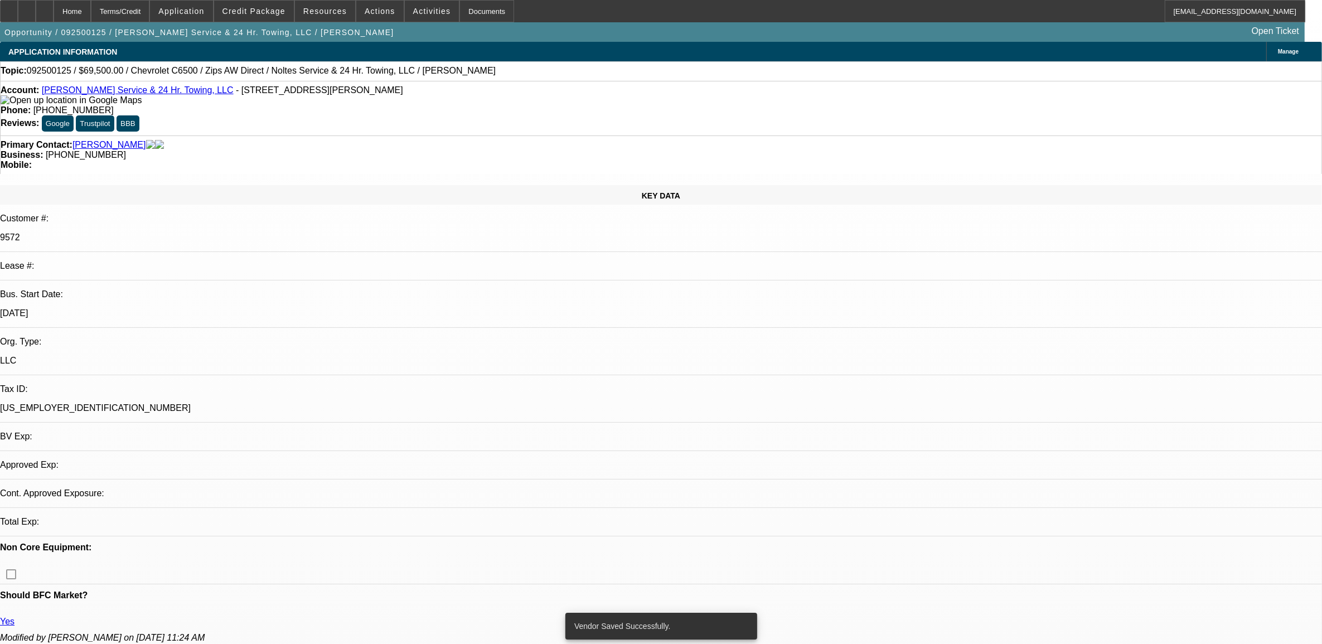
select select "6"
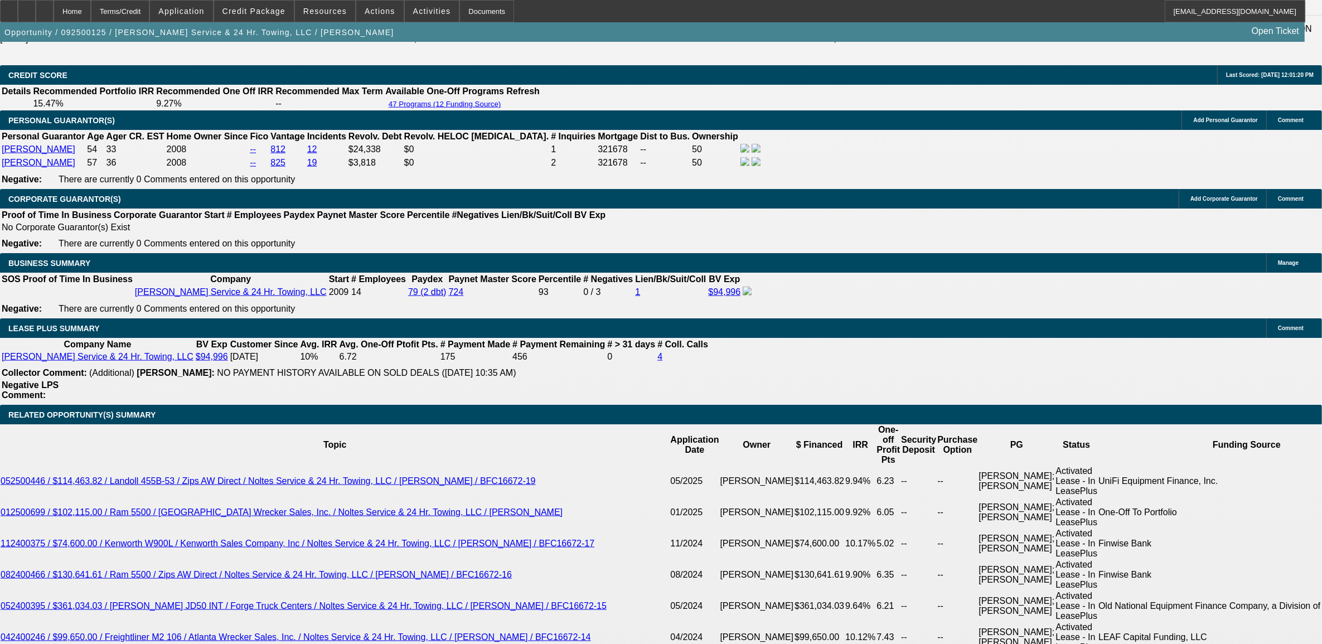
scroll to position [1673, 0]
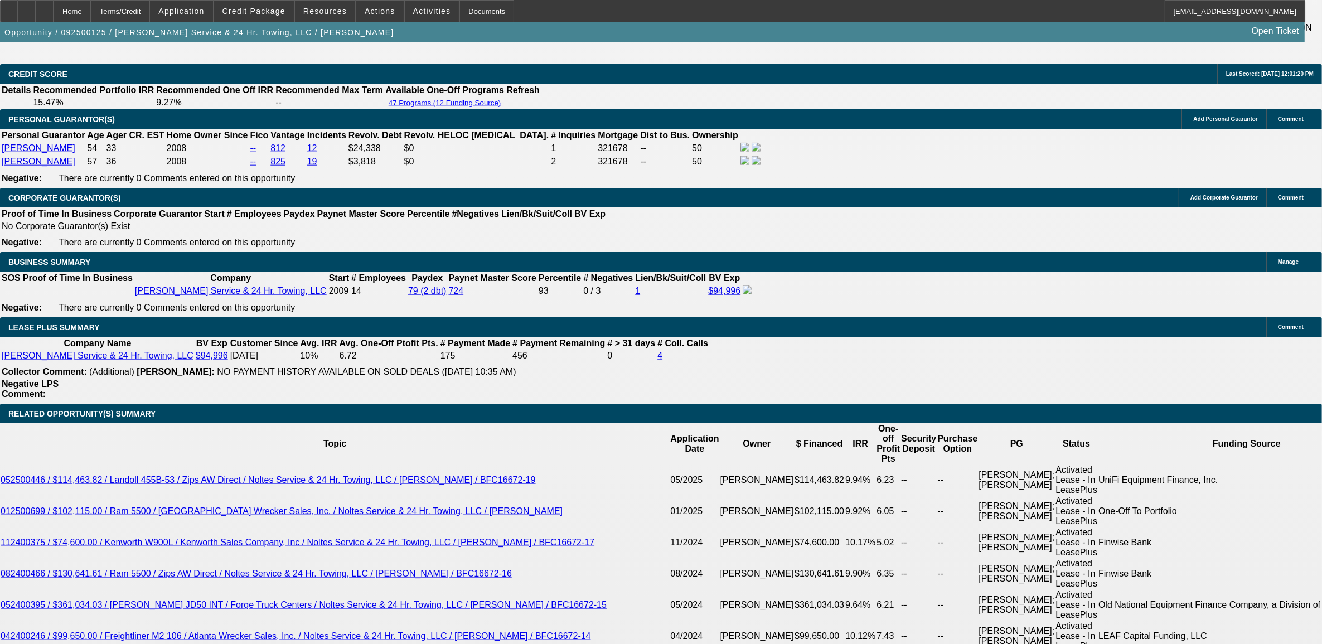
type input "$42,500.00"
type input "UNKNOWN"
type input "$1,576.25"
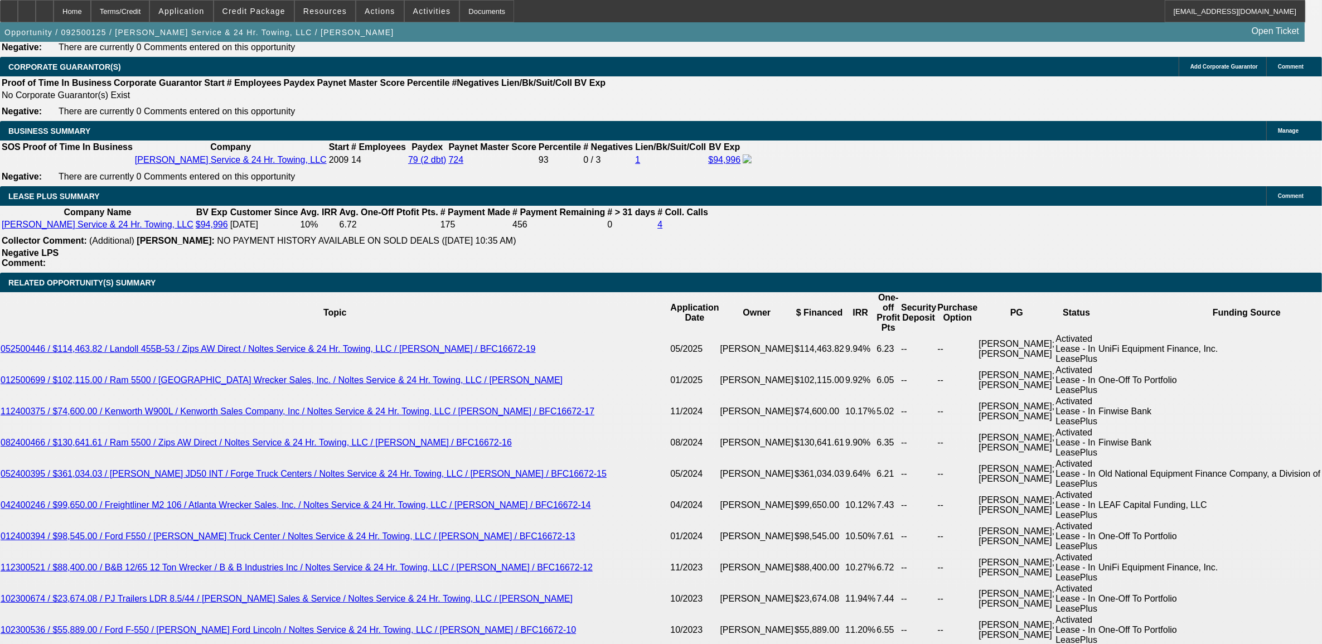
scroll to position [1813, 0]
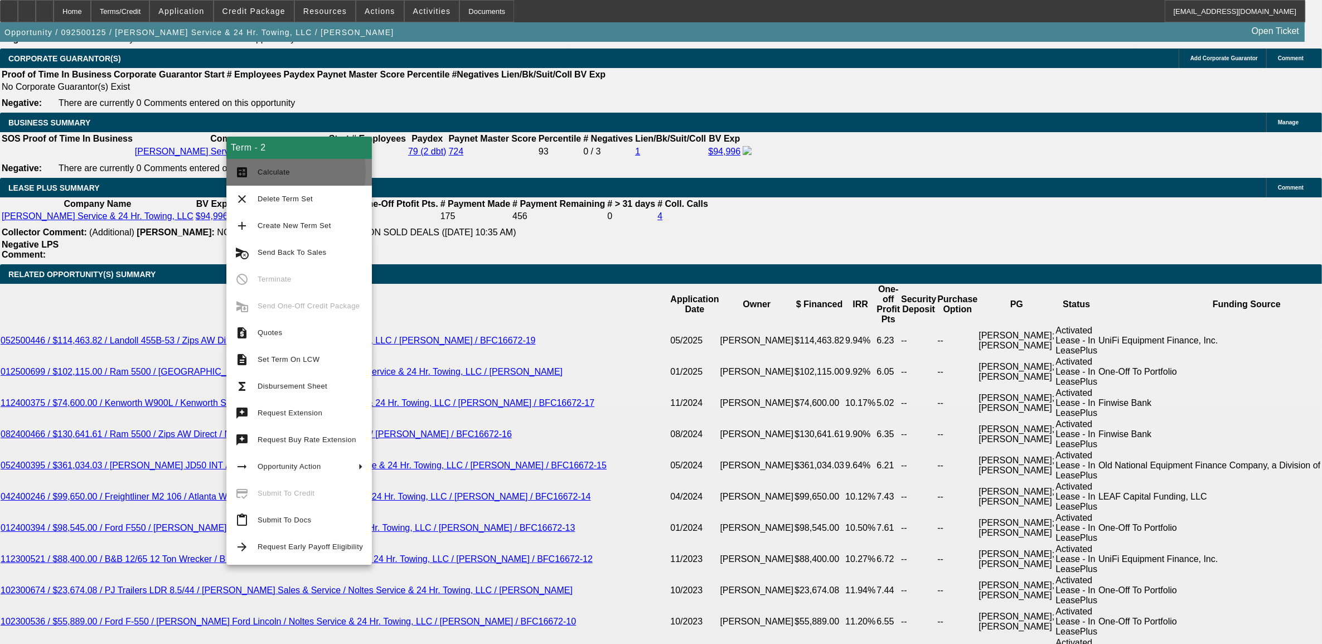
click at [269, 171] on span "Calculate" at bounding box center [274, 172] width 32 height 8
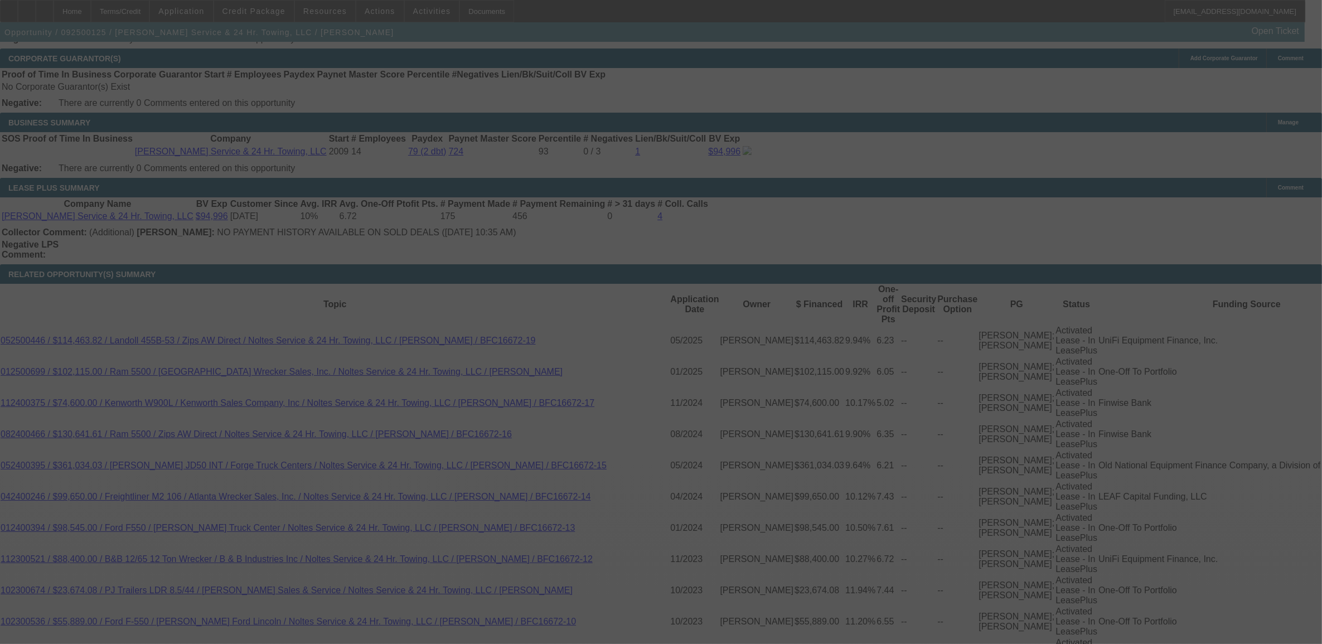
select select "0"
select select "2"
select select "0"
select select "6"
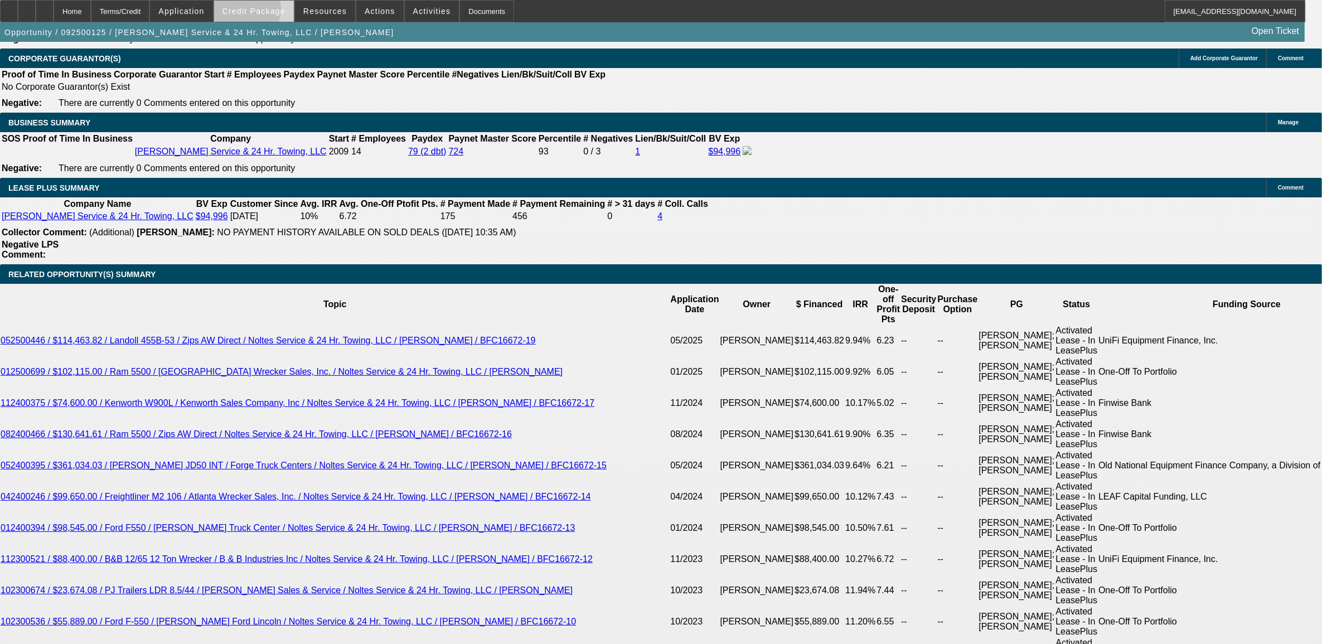
click at [263, 11] on span "Credit Package" at bounding box center [254, 11] width 63 height 9
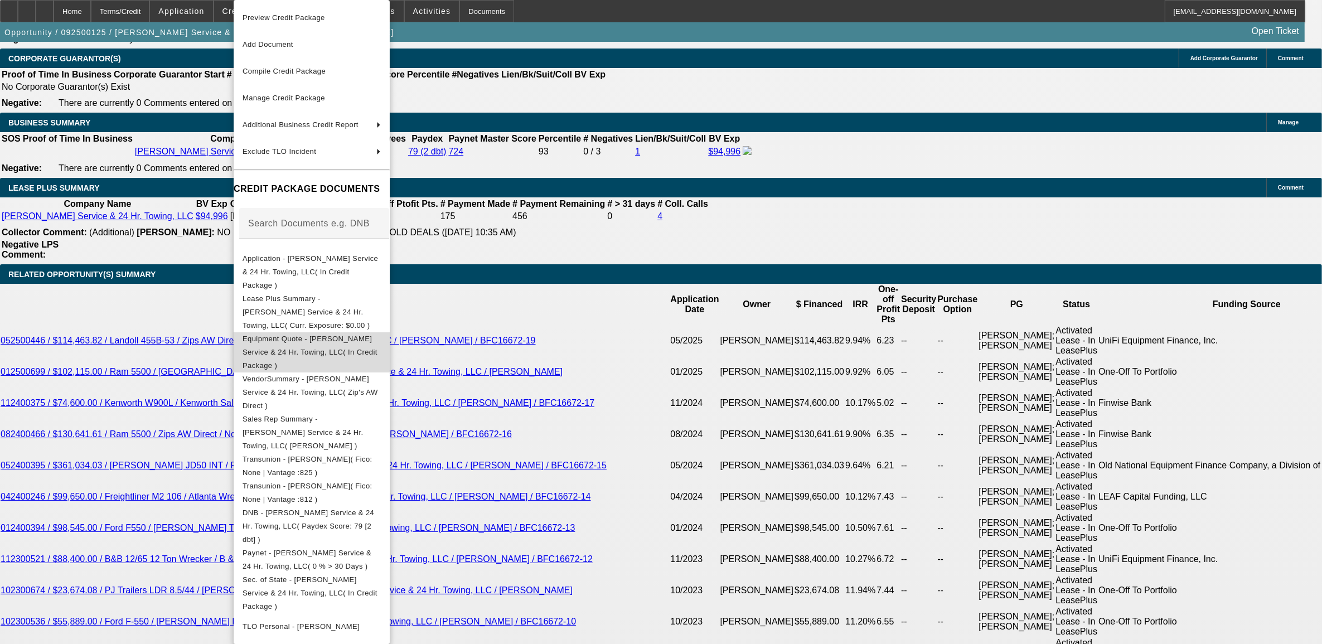
click at [323, 332] on button "Equipment Quote - Nolte's Service & 24 Hr. Towing, LLC( In Credit Package )" at bounding box center [312, 352] width 156 height 40
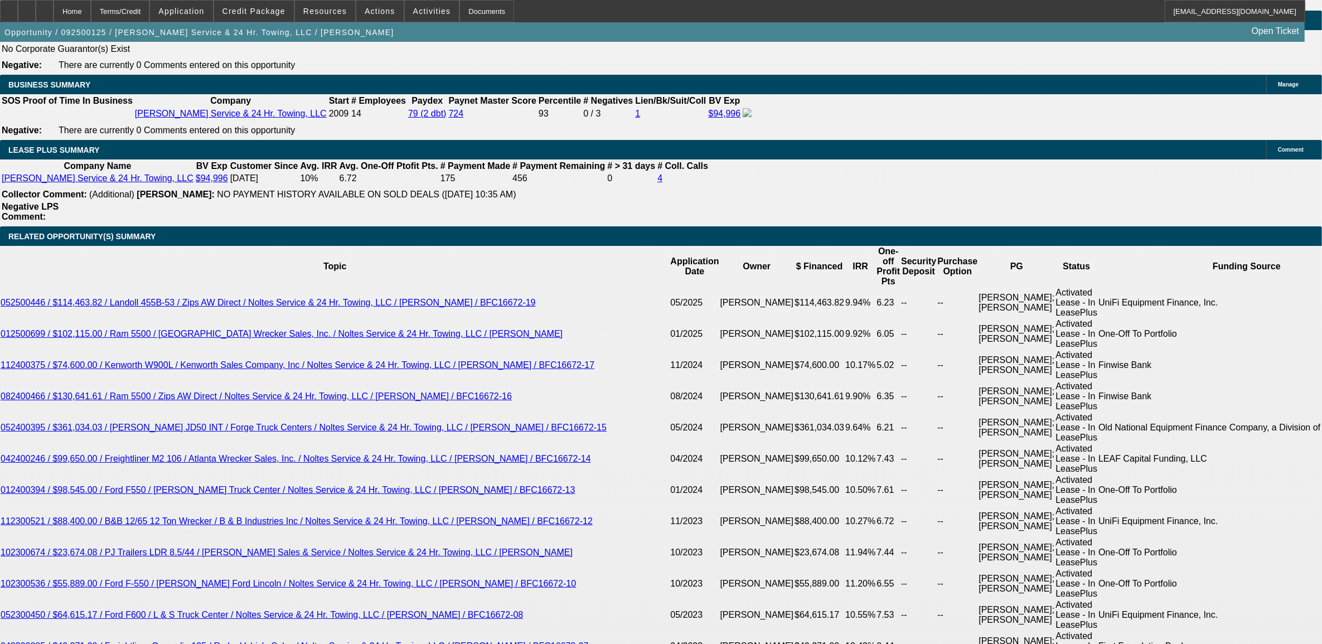
scroll to position [1952, 0]
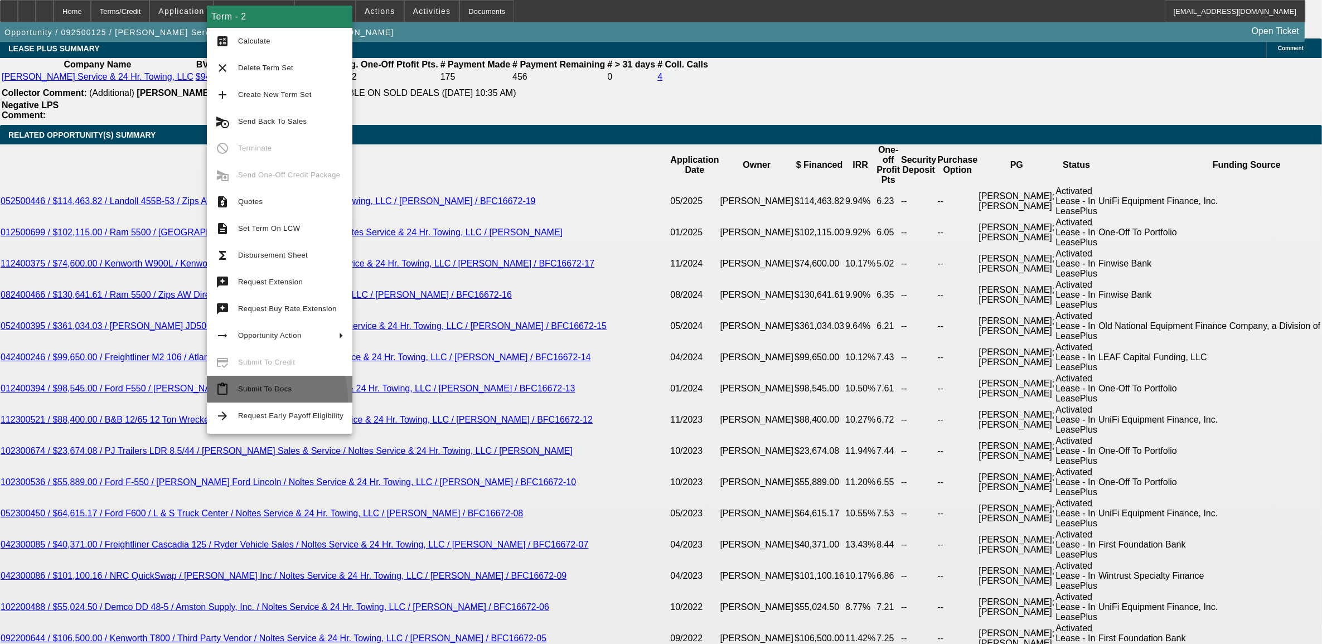
click at [254, 399] on button "content_paste Submit To Docs" at bounding box center [280, 389] width 146 height 27
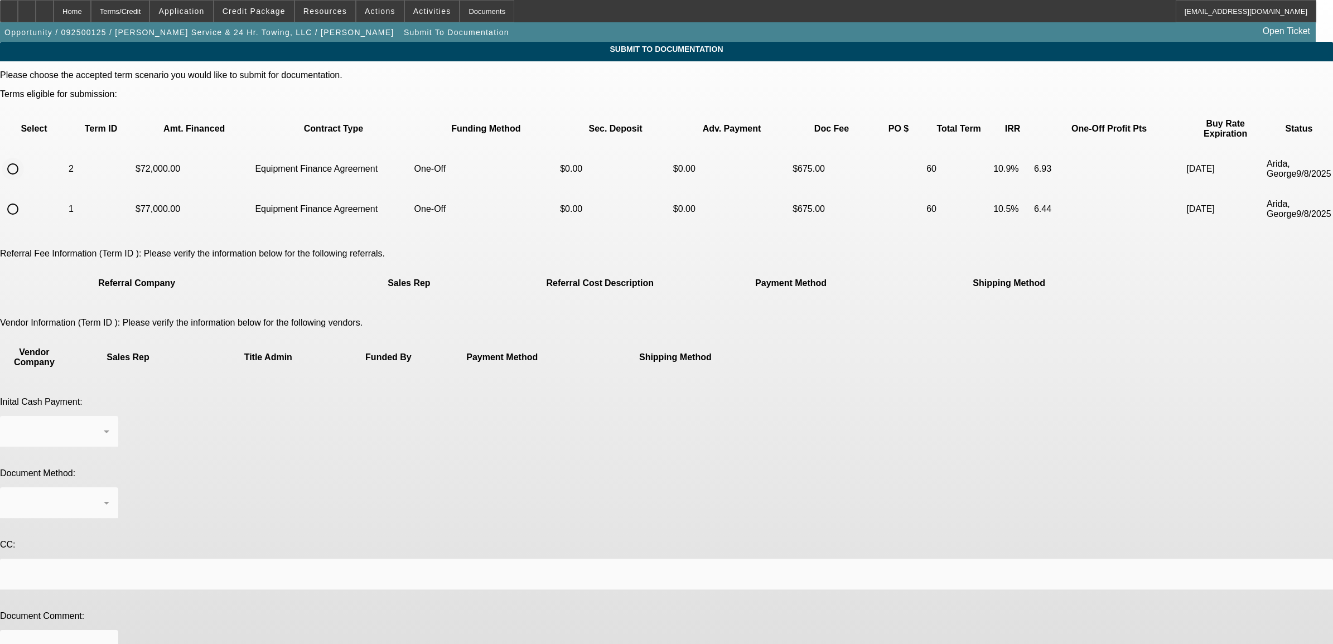
click at [24, 158] on input "radio" at bounding box center [13, 169] width 22 height 22
radio input "true"
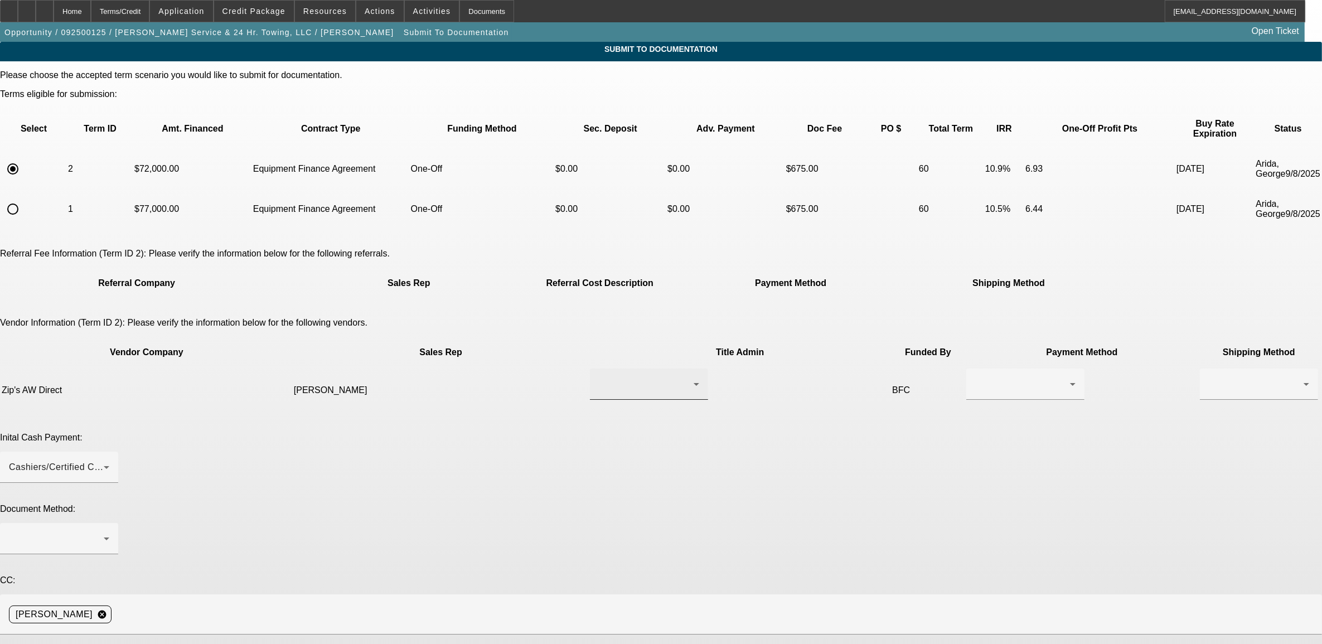
click at [612, 378] on div at bounding box center [646, 384] width 95 height 13
click at [606, 461] on span "Matthews, Danny" at bounding box center [591, 467] width 77 height 13
click at [975, 378] on div at bounding box center [1022, 384] width 95 height 13
click at [738, 392] on span "Wire Transfer" at bounding box center [755, 398] width 57 height 13
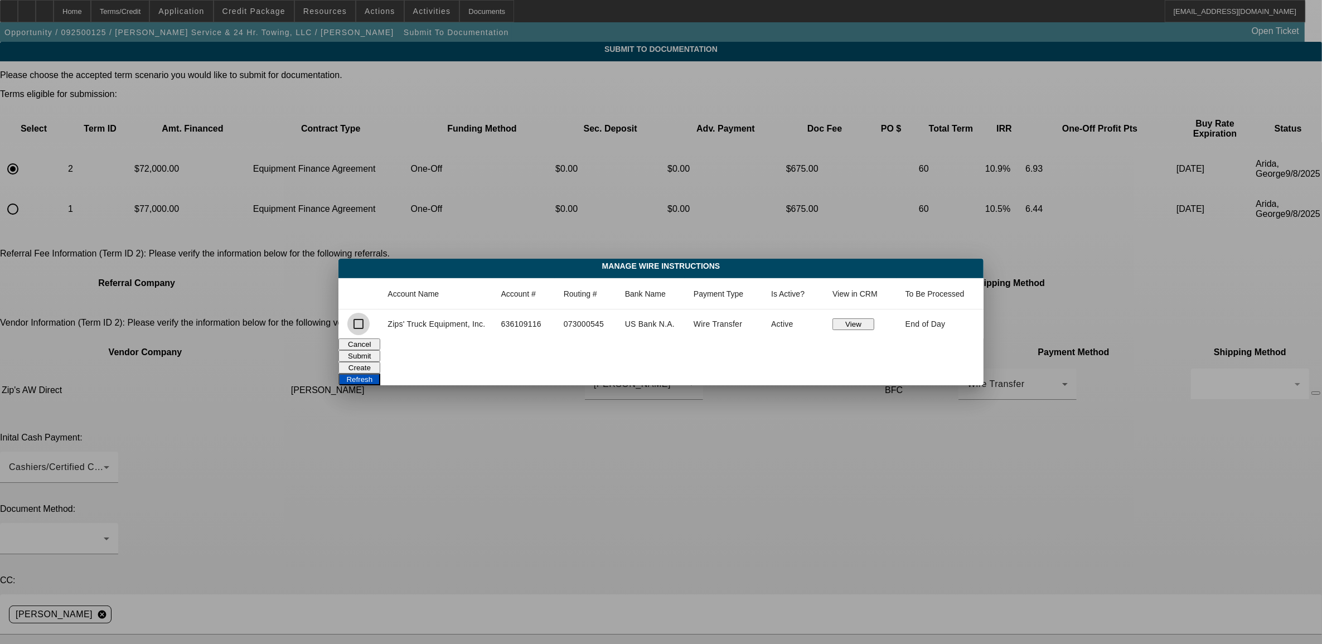
click at [366, 327] on input "checkbox" at bounding box center [358, 324] width 22 height 22
checkbox input "true"
click at [380, 356] on button "Submit" at bounding box center [360, 356] width 42 height 12
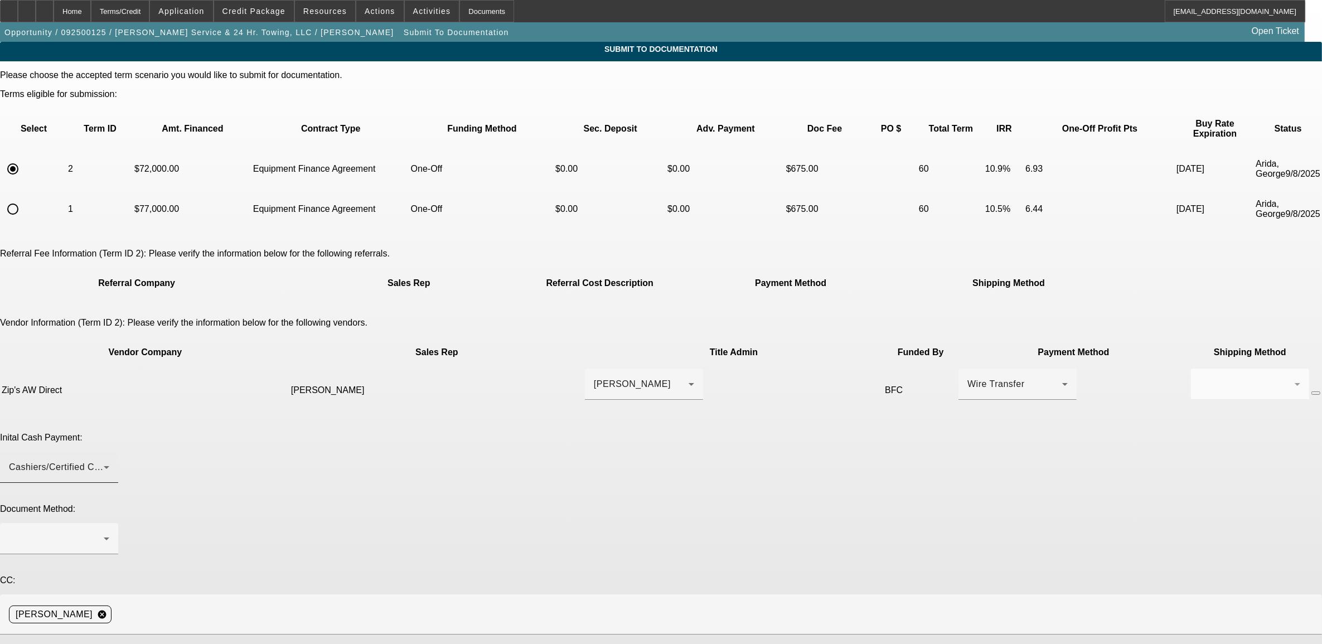
click at [109, 452] on div "Cashiers/Certified Check" at bounding box center [59, 467] width 100 height 31
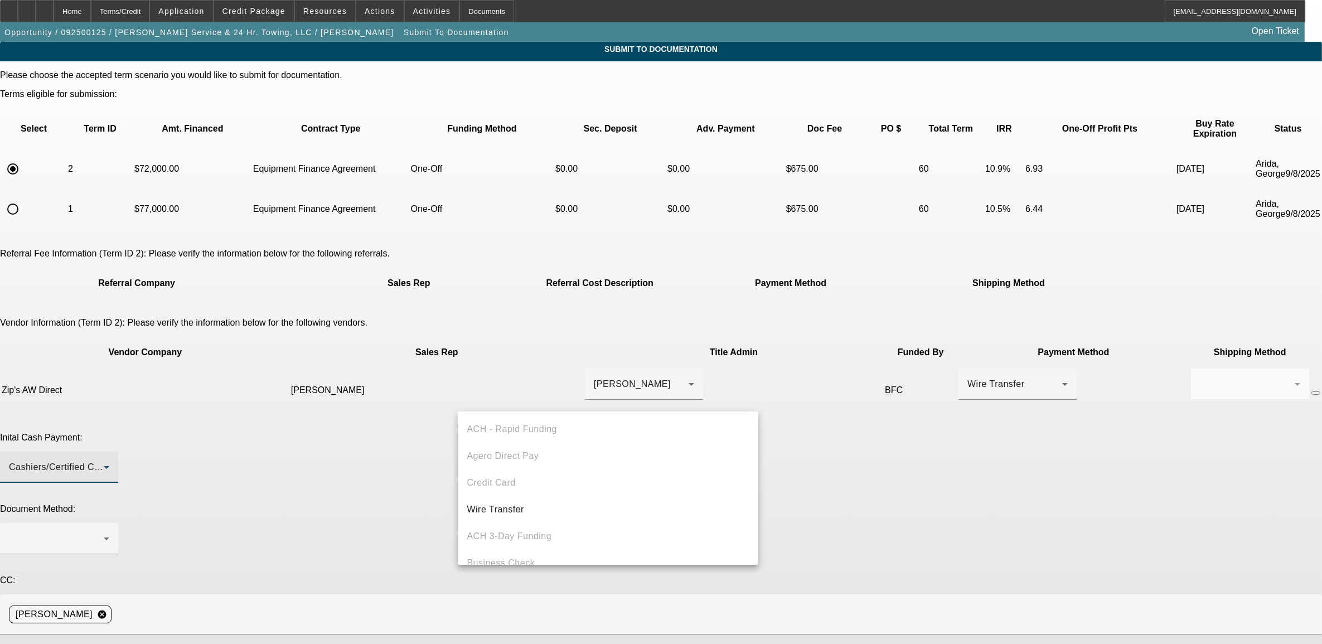
scroll to position [38, 0]
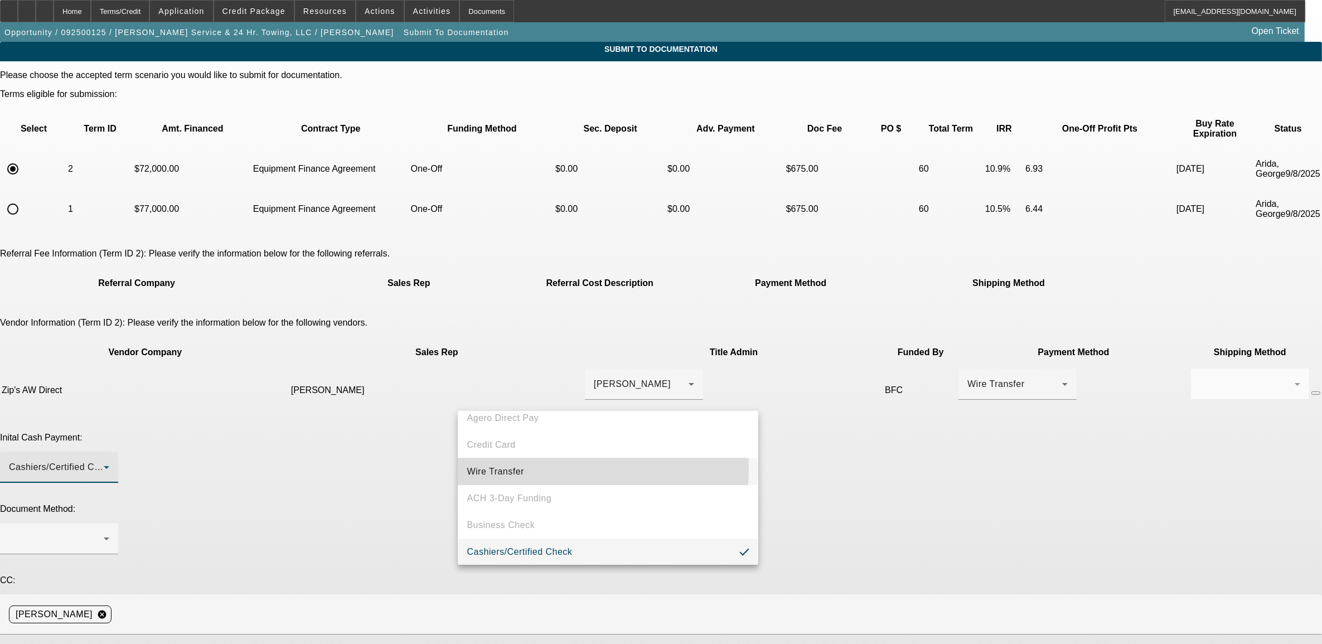
click at [489, 466] on span "Wire Transfer" at bounding box center [495, 471] width 57 height 13
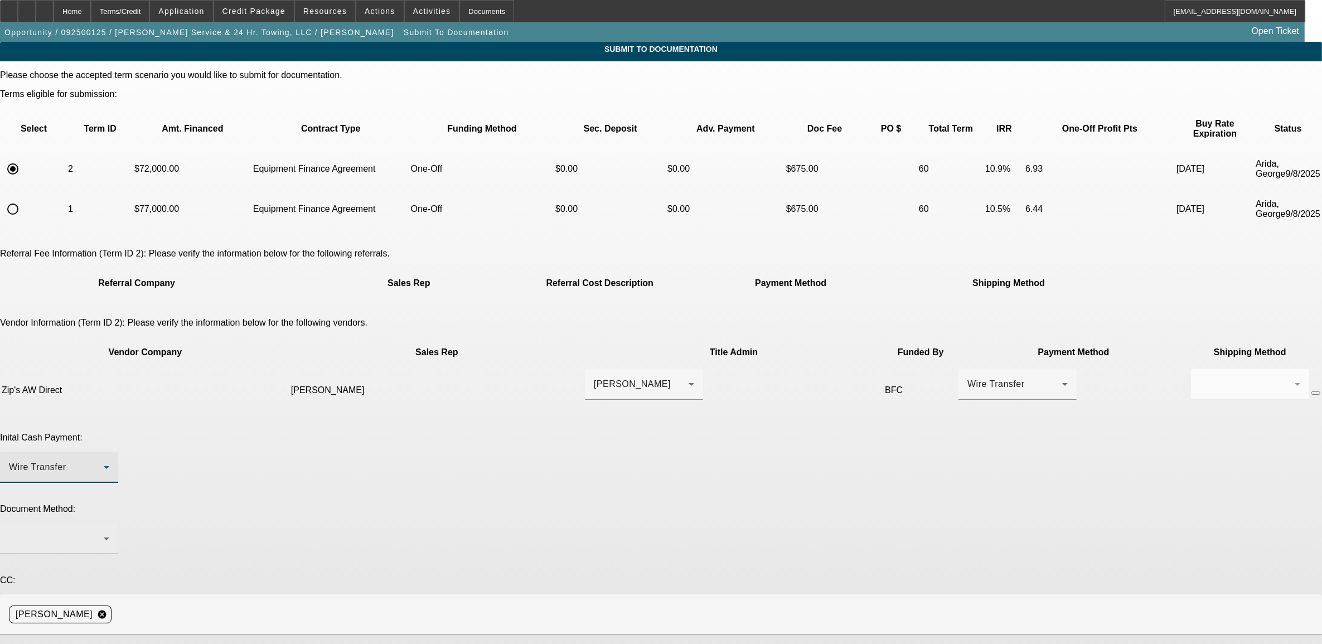
click at [104, 532] on div at bounding box center [56, 538] width 95 height 13
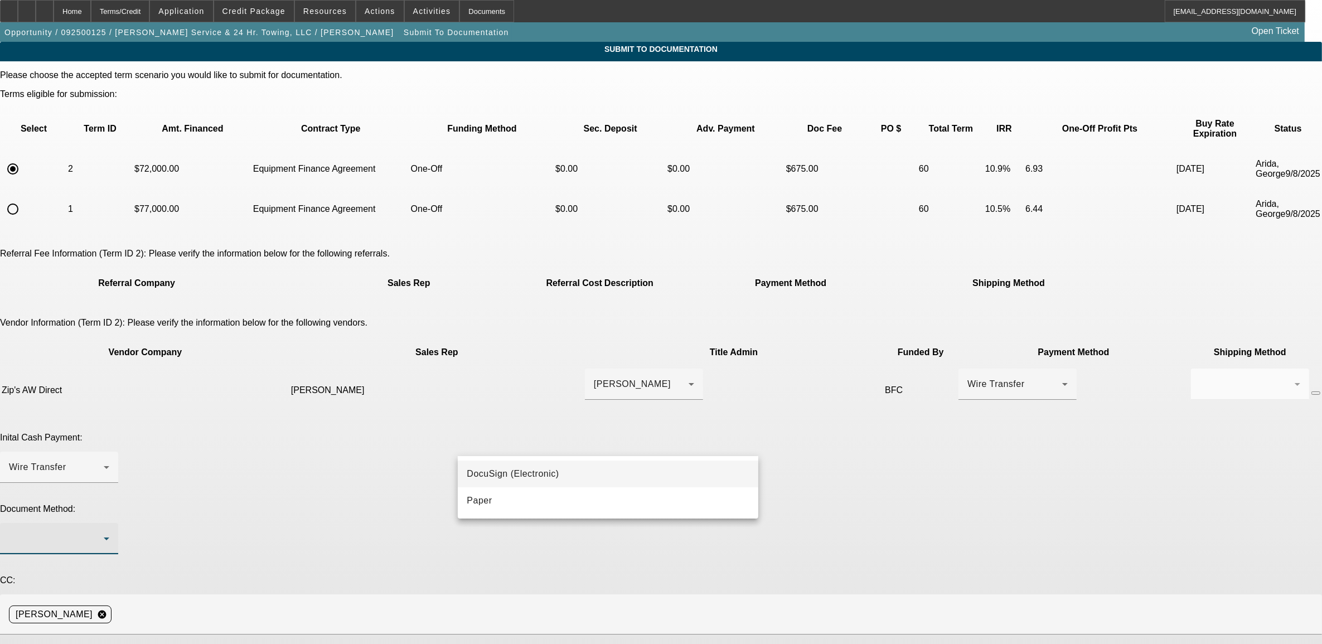
click at [492, 471] on span "DocuSign (Electronic)" at bounding box center [513, 473] width 92 height 13
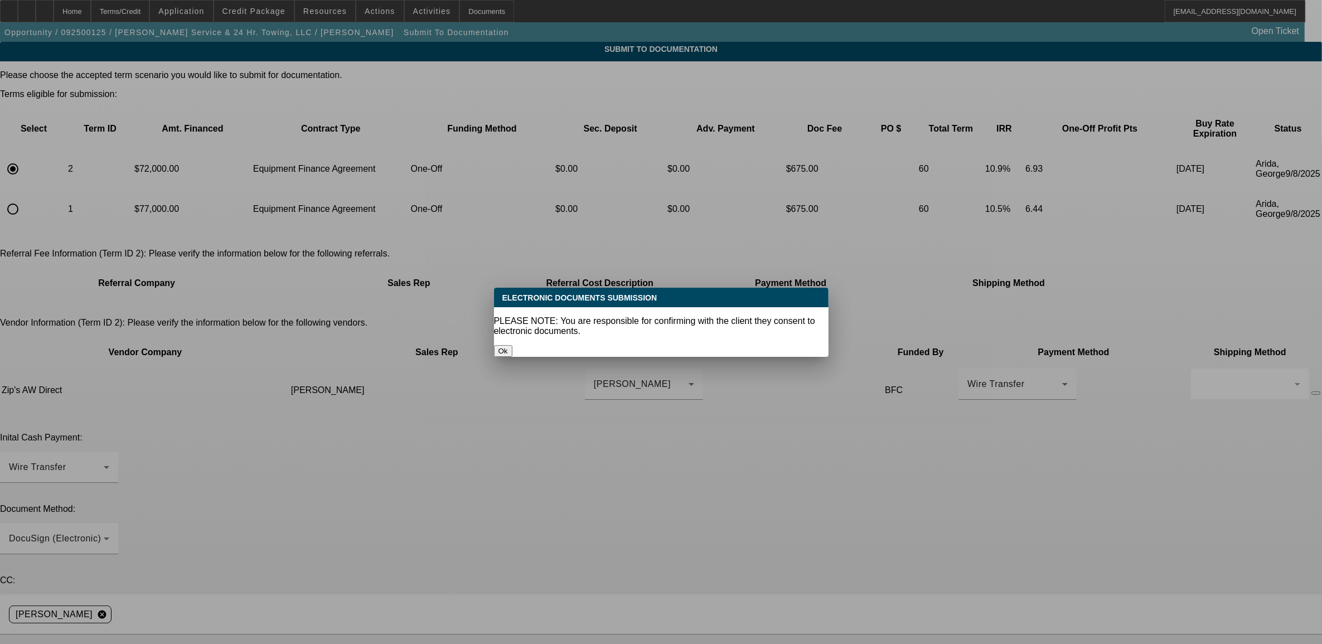
drag, startPoint x: 706, startPoint y: 338, endPoint x: 623, endPoint y: 523, distance: 202.2
click at [513, 345] on button "Ok" at bounding box center [503, 351] width 18 height 12
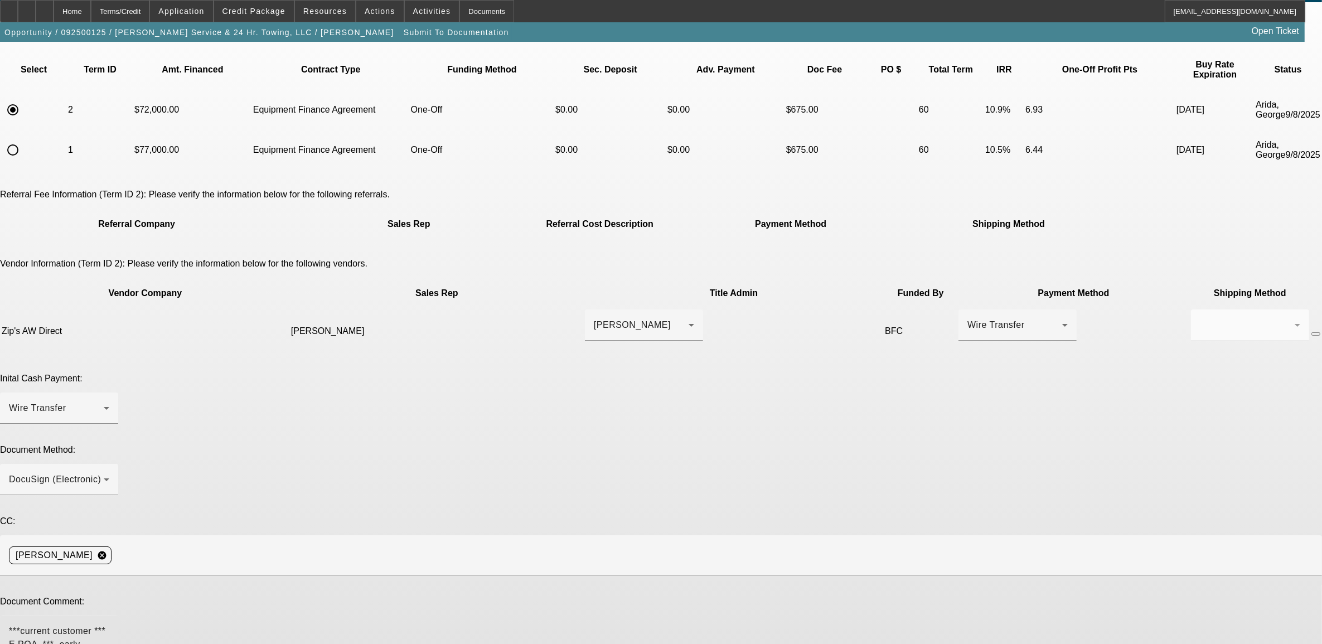
type textarea "***current customer *** E POA *** early buyout language approved ***"
type textarea "5K more down - 2,500 to vendor."
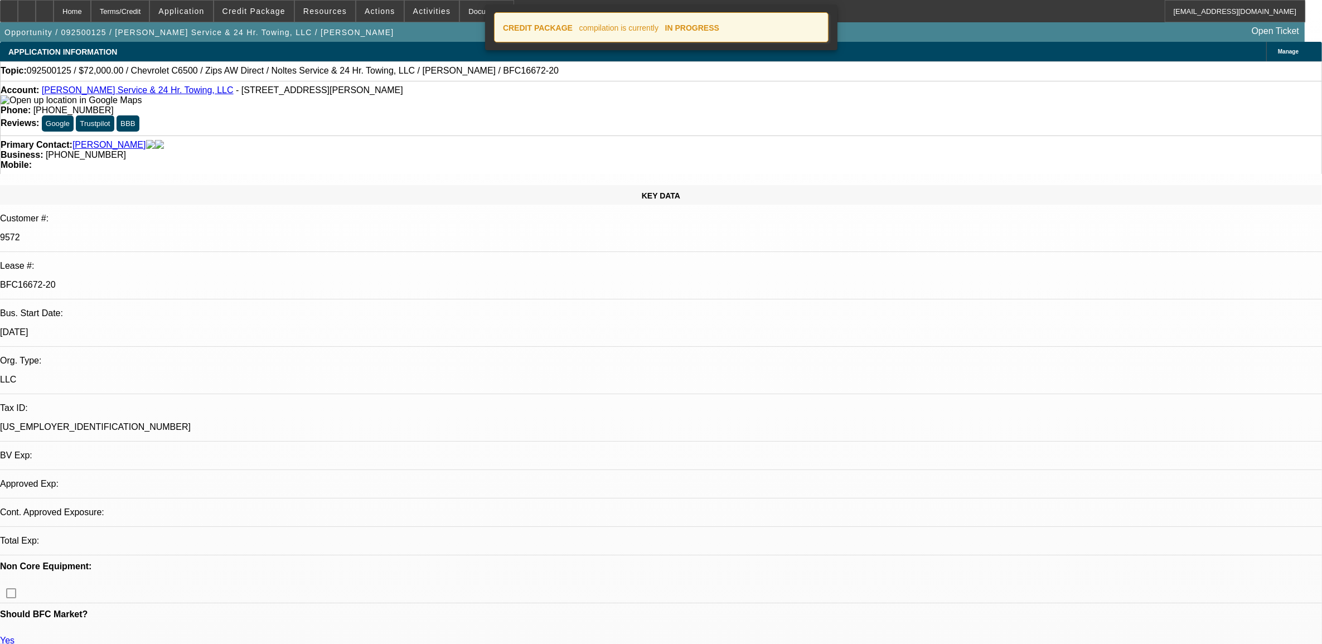
select select "0"
select select "2"
select select "0"
select select "6"
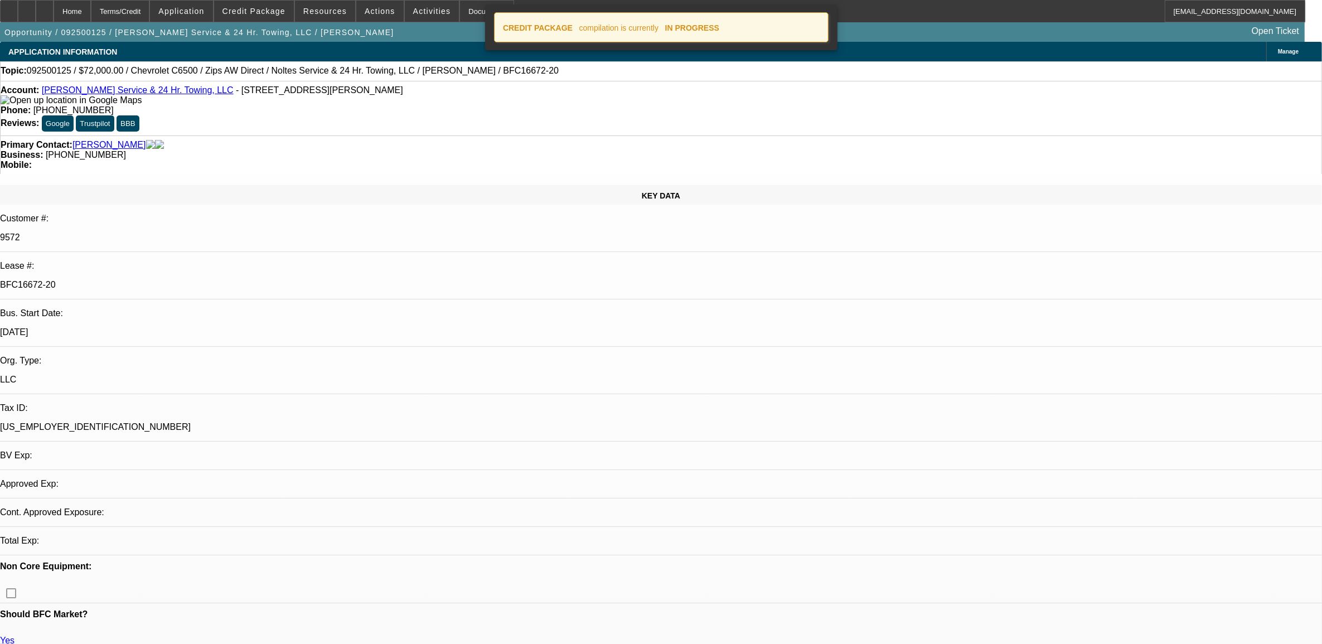
select select "0"
select select "2"
select select "0"
select select "6"
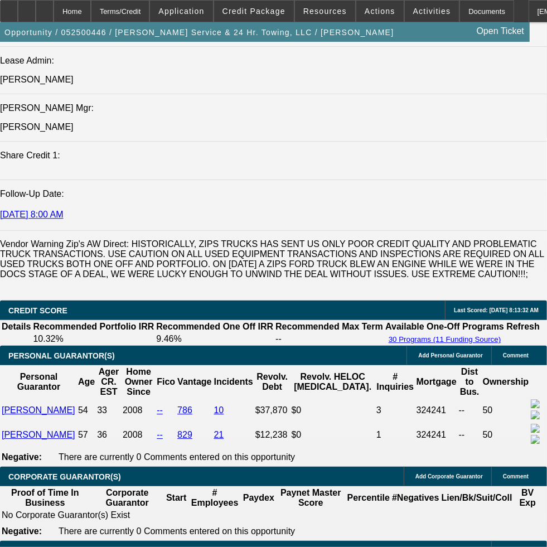
select select "0"
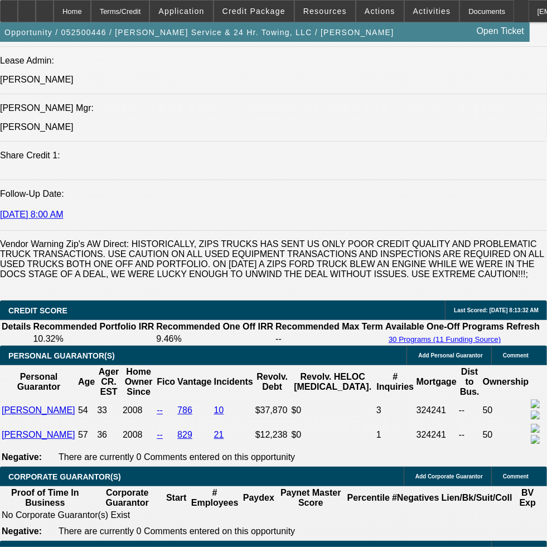
select select "0"
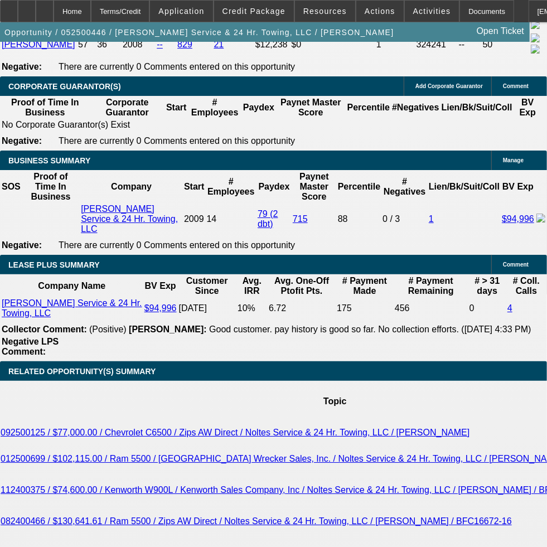
select select "1"
select select "2"
select select "6"
select select "1"
select select "2"
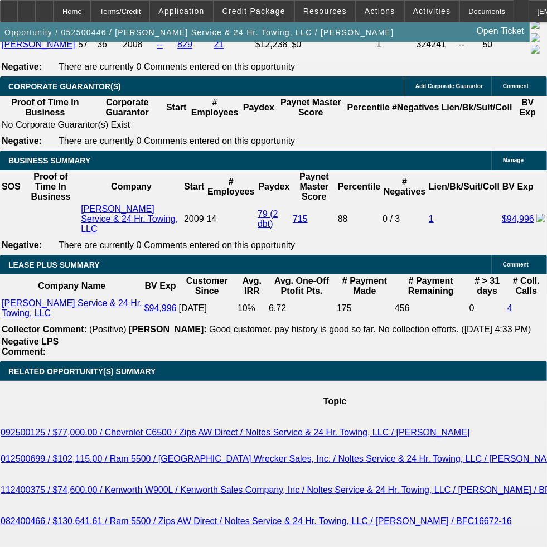
select select "6"
select select "1"
select select "2"
select select "6"
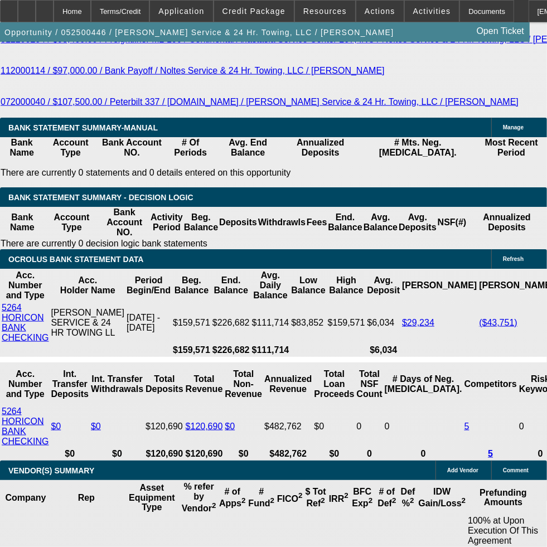
scroll to position [2800, 0]
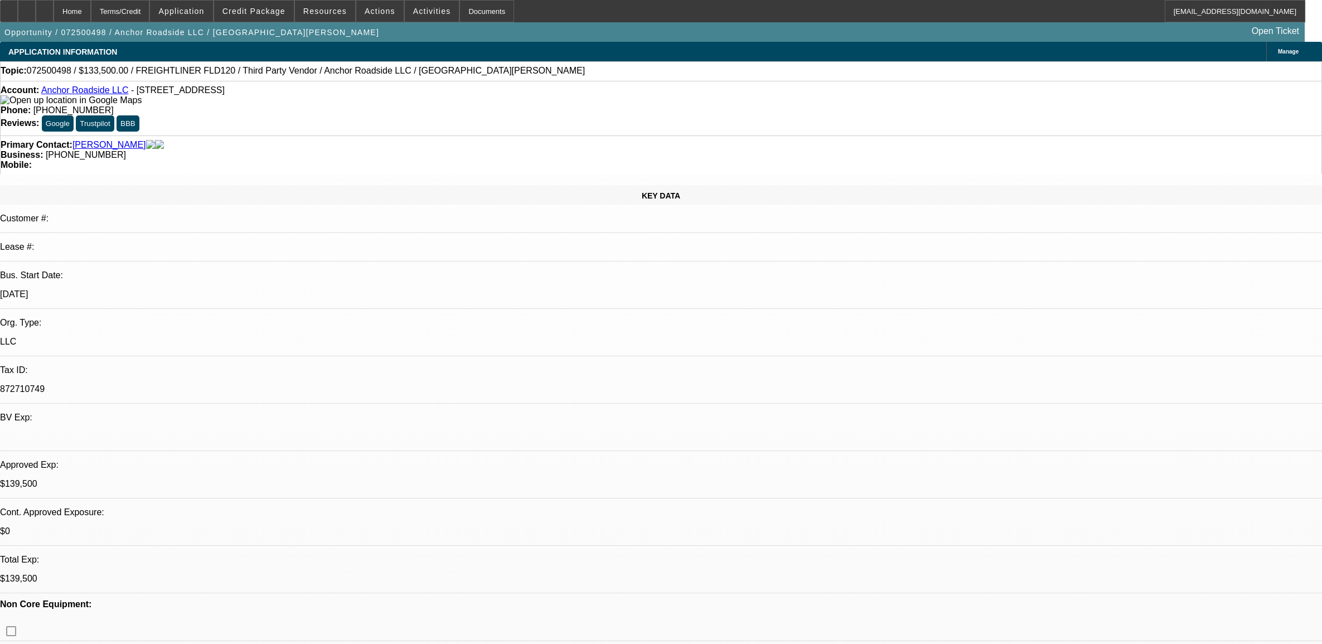
select select "0"
select select "2"
select select "0.1"
select select "4"
select select "0"
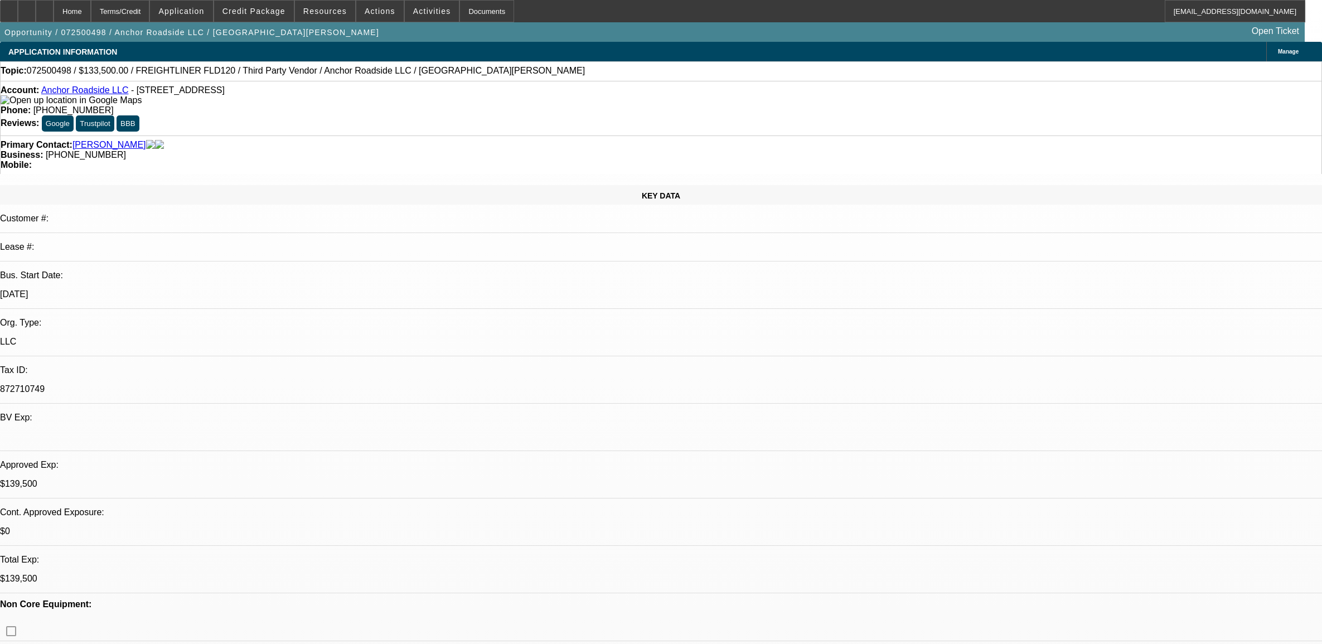
select select "0"
select select "2"
select select "0.1"
select select "4"
select select "0"
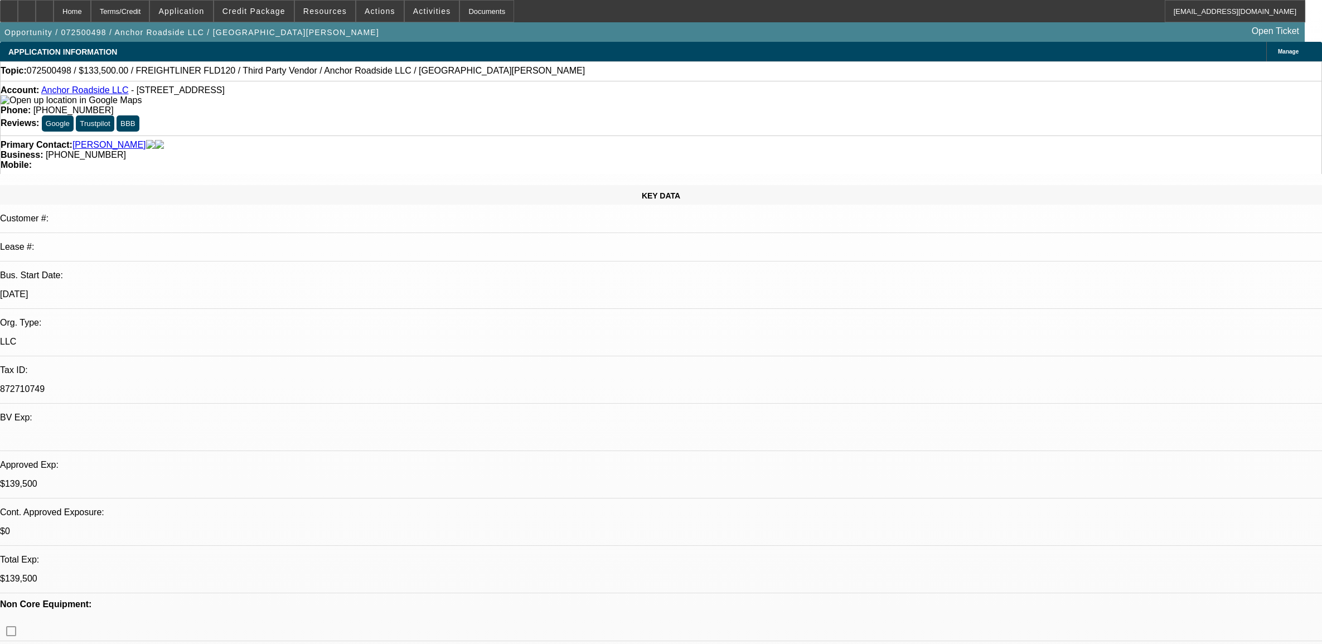
select select "2"
select select "0.1"
select select "4"
select select "0"
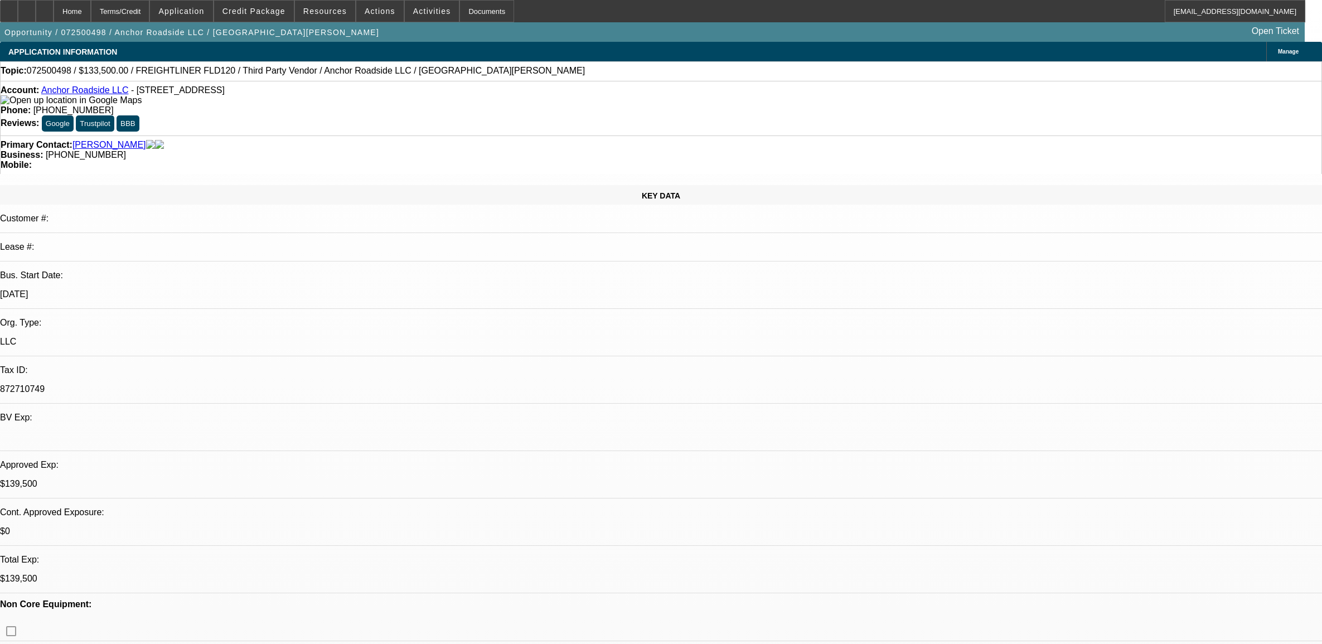
select select "2"
select select "0.1"
select select "4"
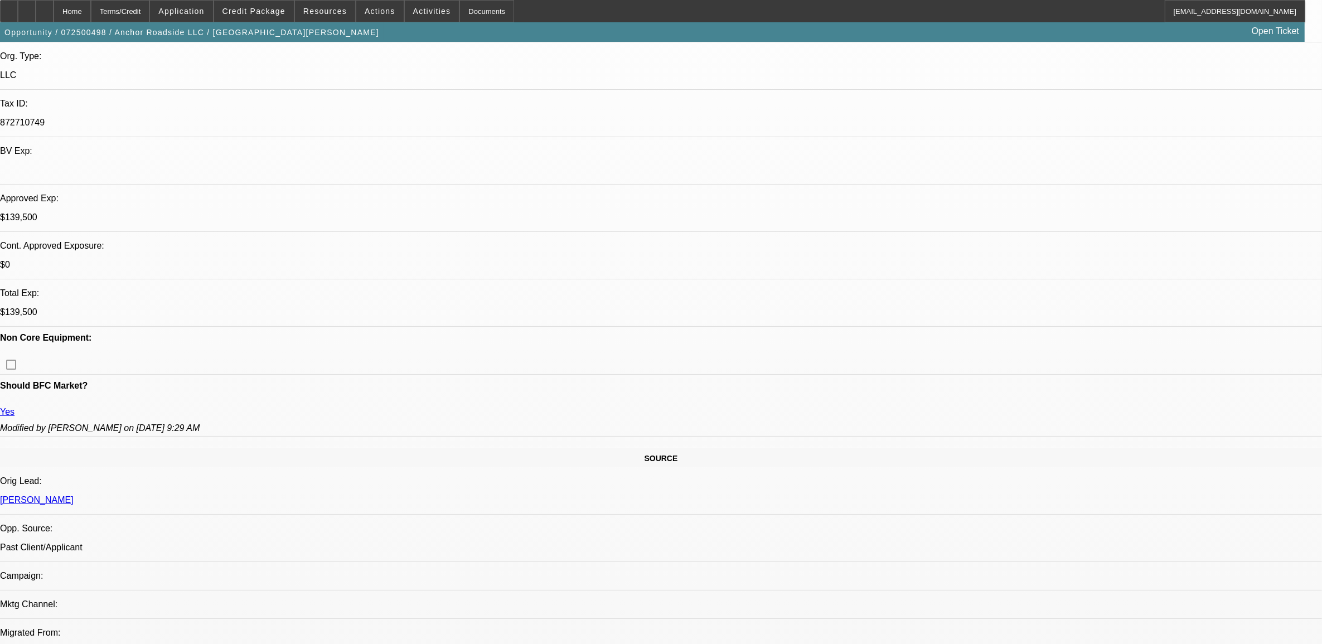
scroll to position [0, 0]
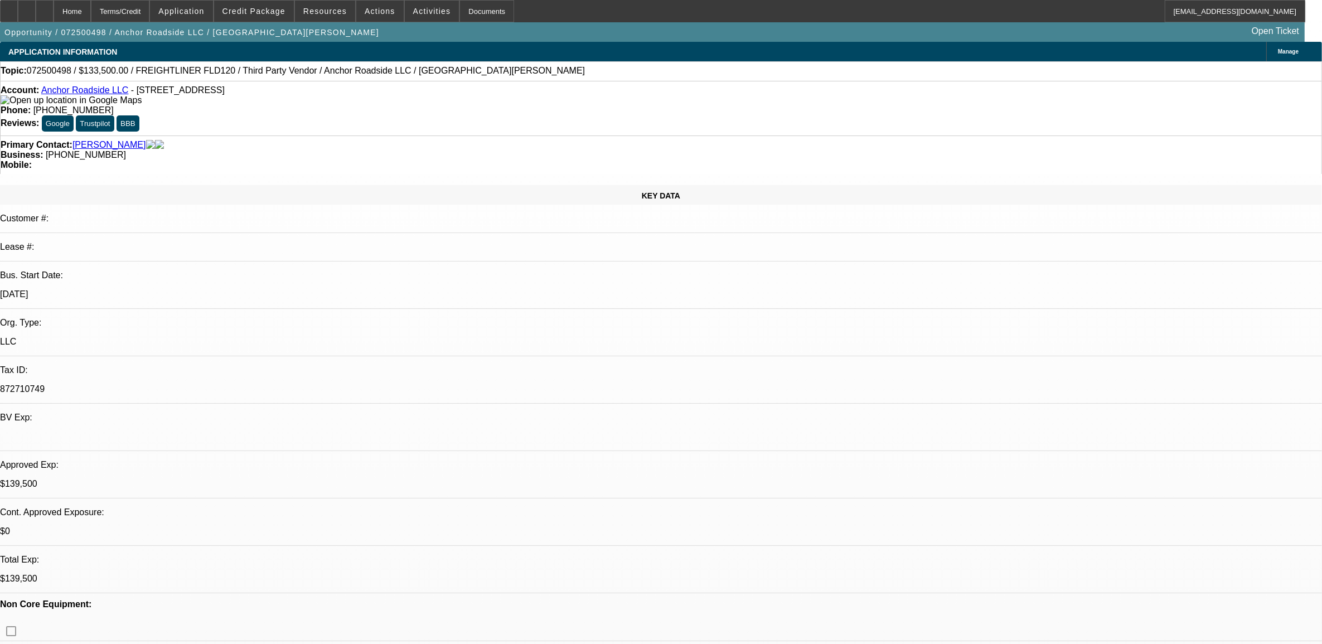
click at [61, 76] on div "Topic: 072500498 / $133,500.00 / FREIGHTLINER FLD120 / Third Party Vendor / Anc…" at bounding box center [661, 71] width 1321 height 10
copy span "072500498"
drag, startPoint x: 1057, startPoint y: 185, endPoint x: 1065, endPoint y: 212, distance: 29.0
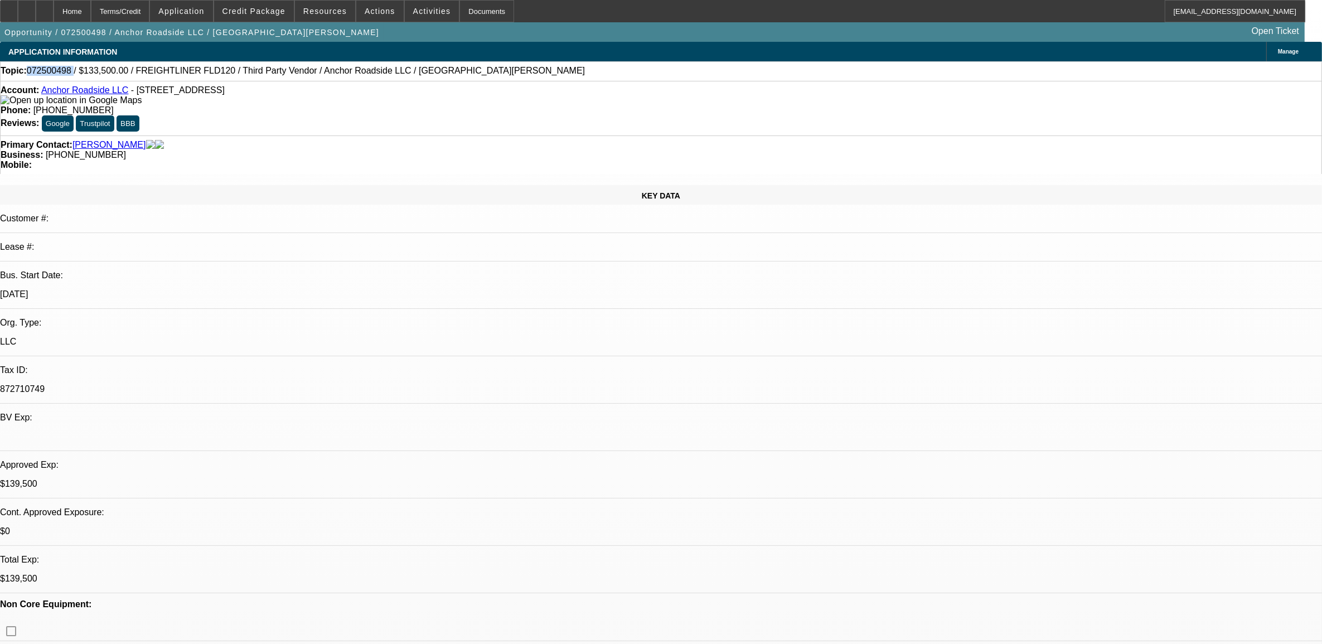
radio input "true"
type textarea "9.9, left vm"
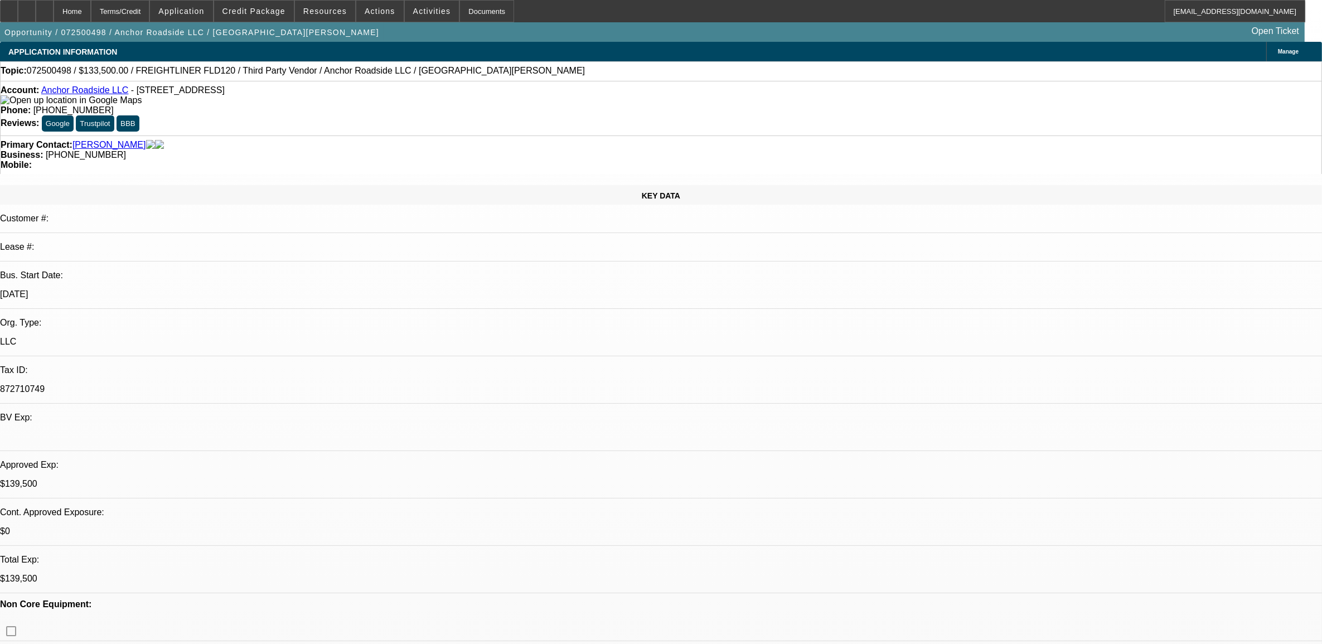
radio input "true"
click at [57, 74] on span "072500498 / $133,500.00 / FREIGHTLINER FLD120 / Third Party Vendor / Anchor Roa…" at bounding box center [306, 71] width 558 height 10
copy span "072500498"
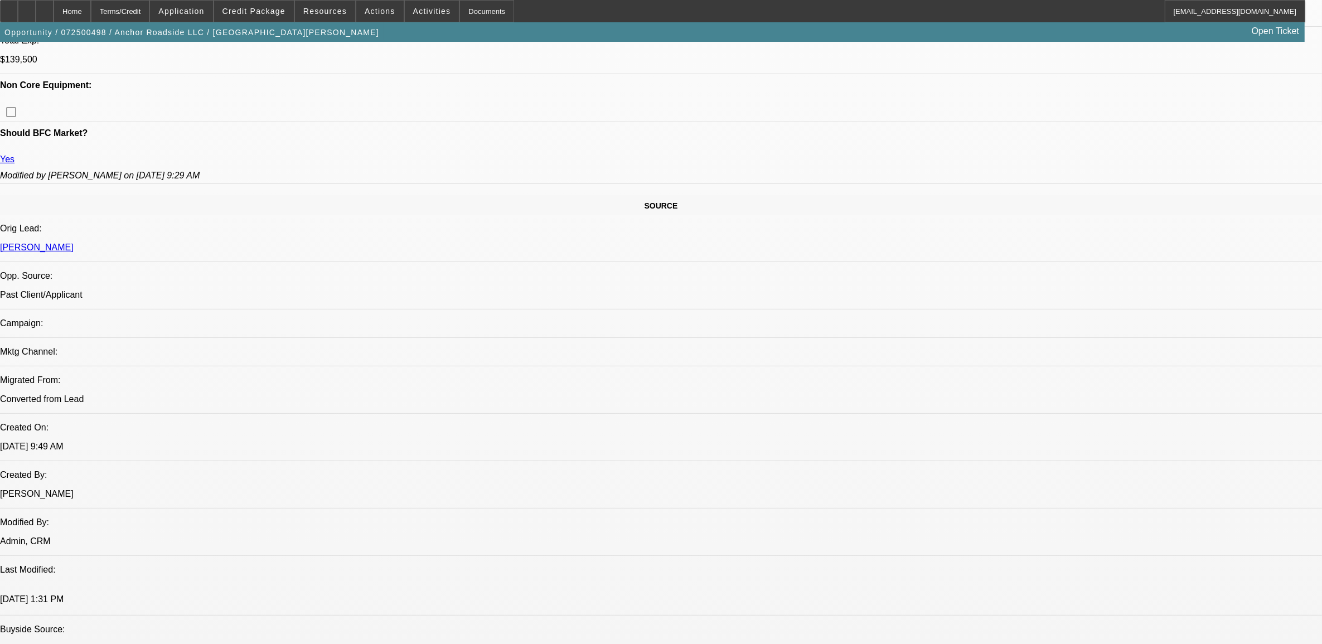
scroll to position [418, 0]
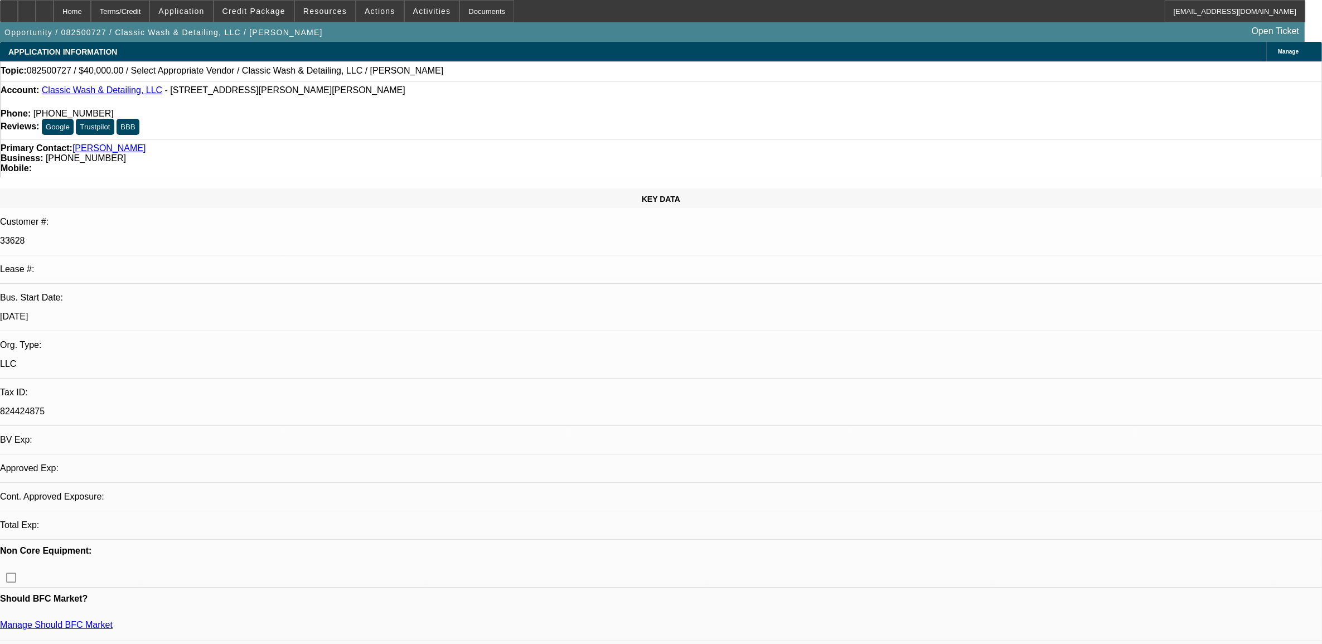
select select "0"
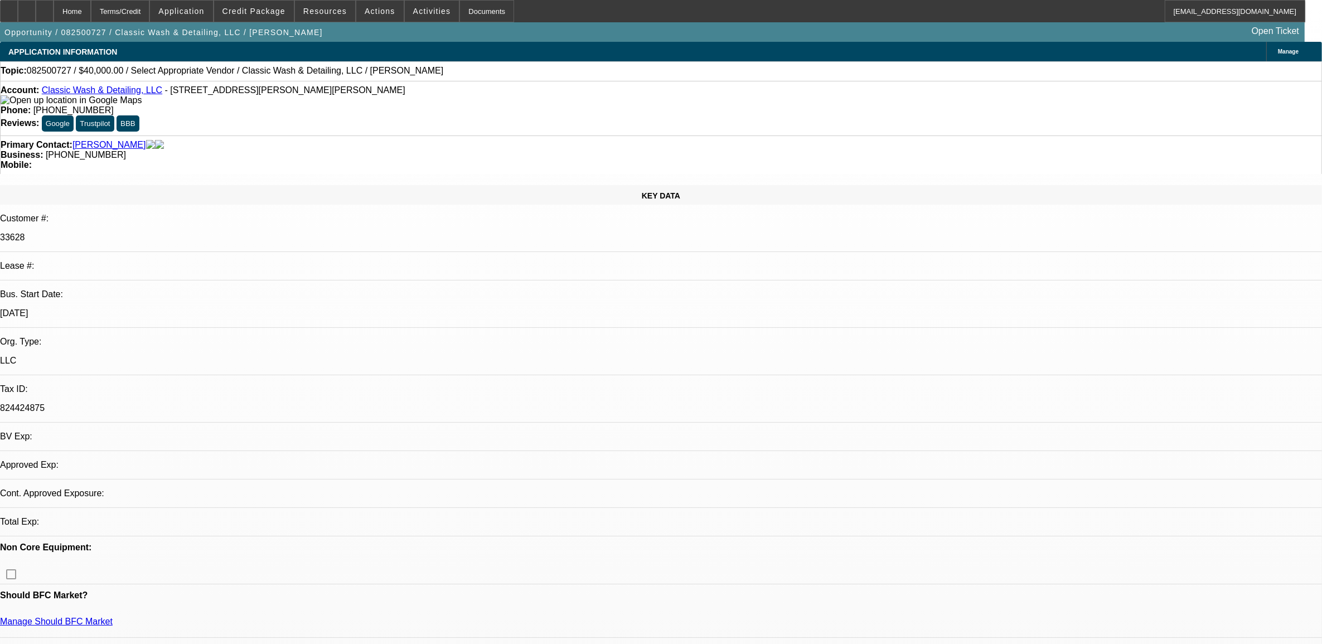
select select "2"
select select "0.1"
select select "1"
select select "2"
select select "4"
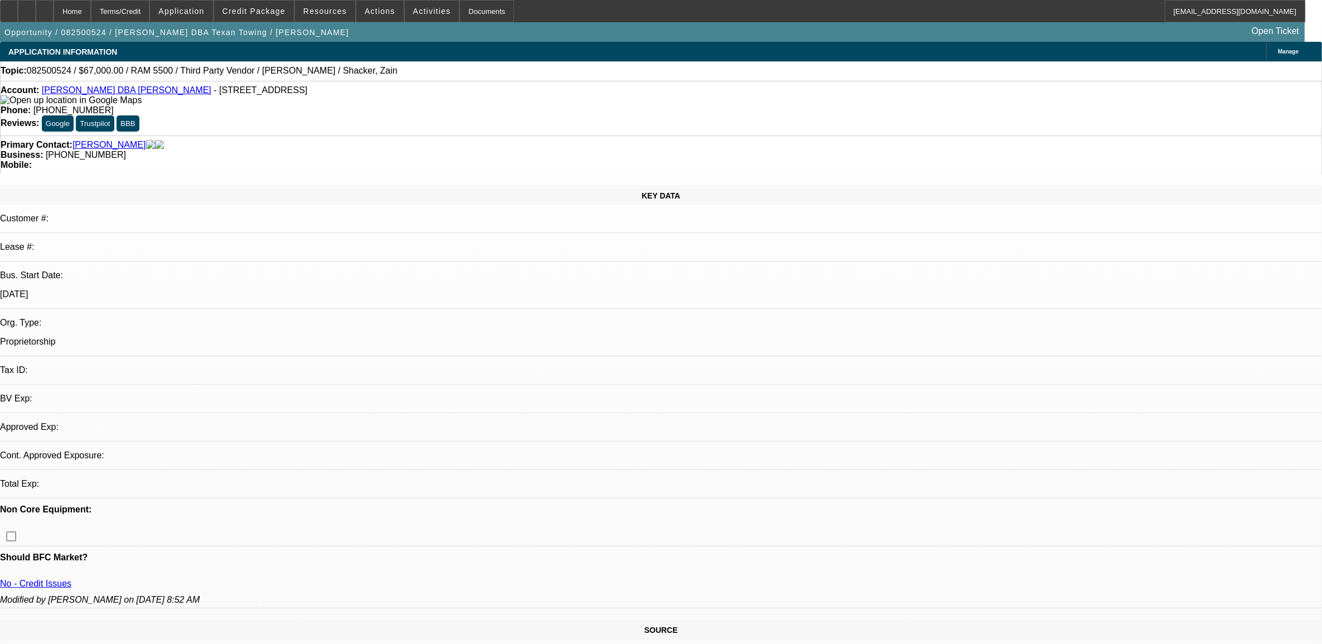
select select "0"
select select "2"
select select "0"
select select "2"
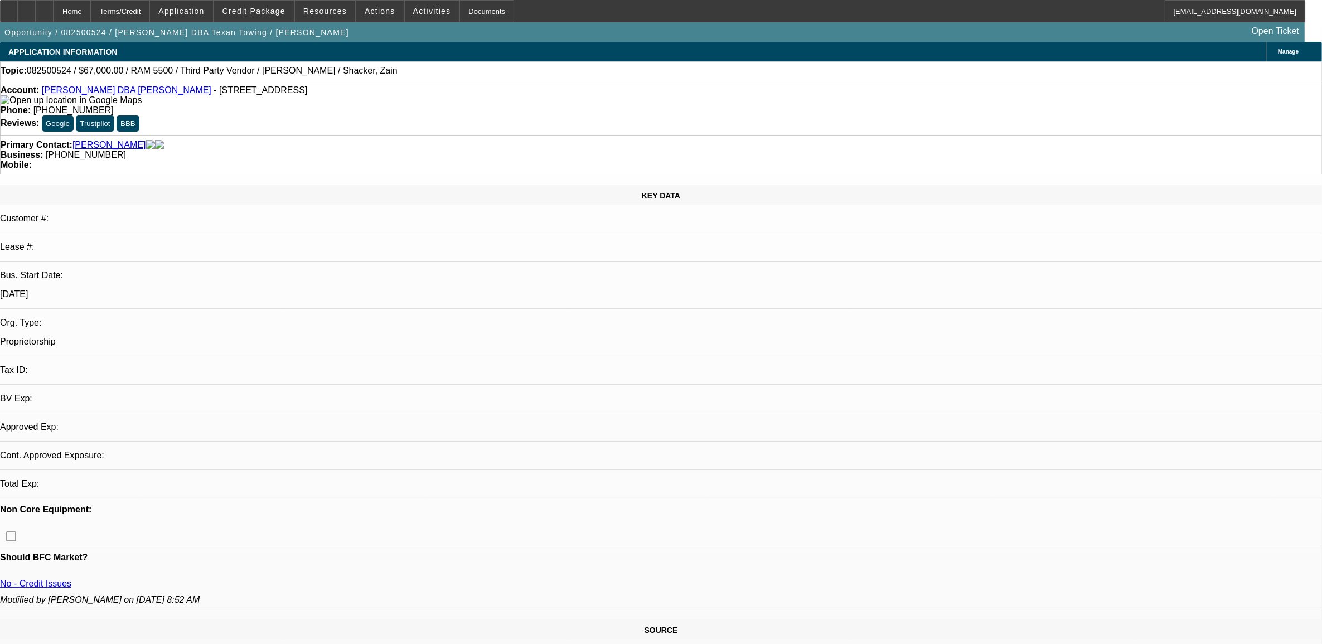
select select "0"
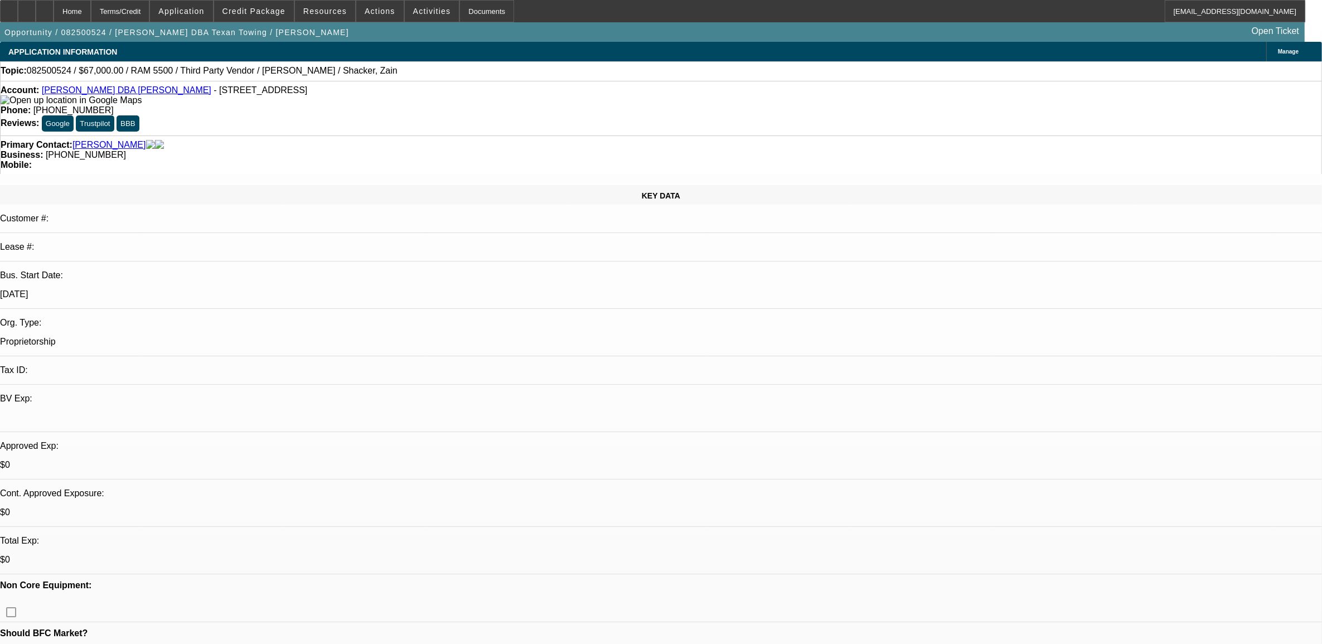
select select "1"
select select "2"
select select "6"
select select "1"
select select "2"
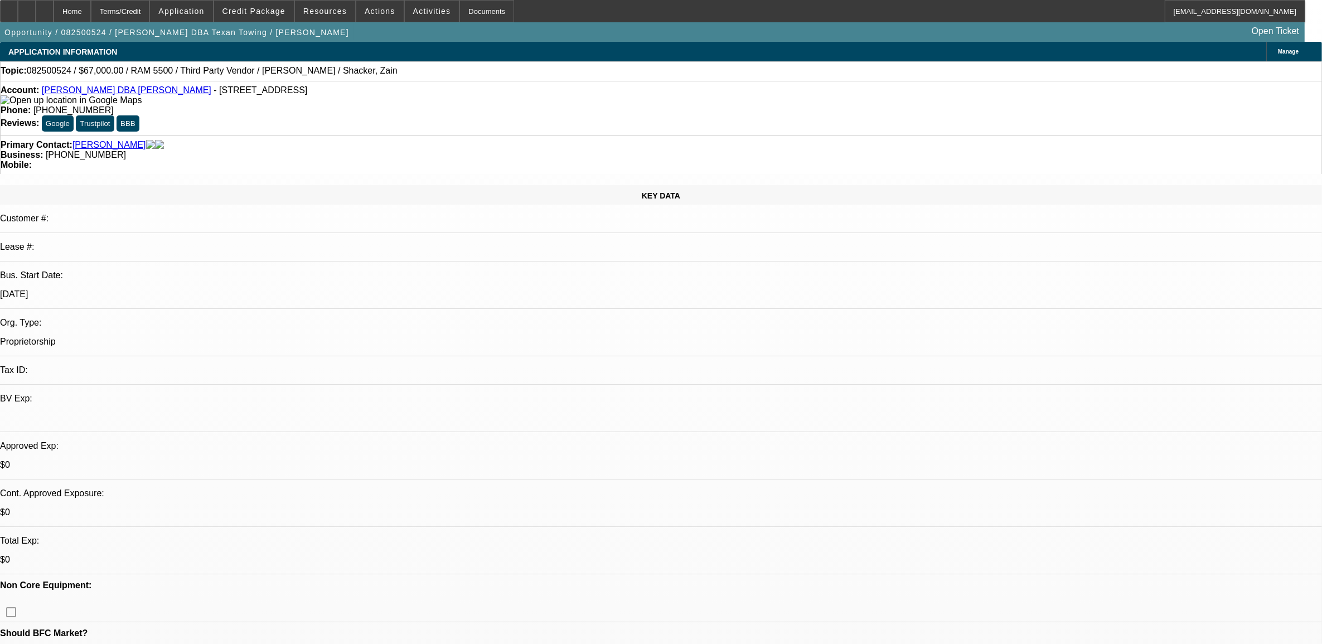
select select "6"
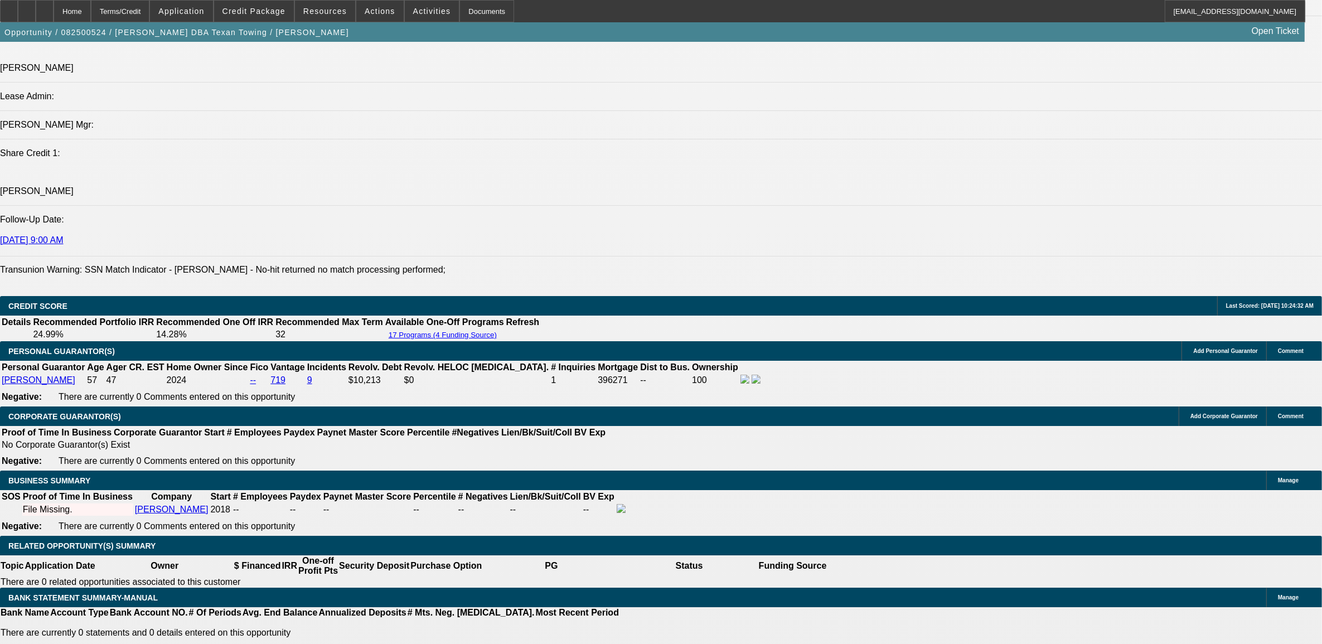
scroll to position [1394, 0]
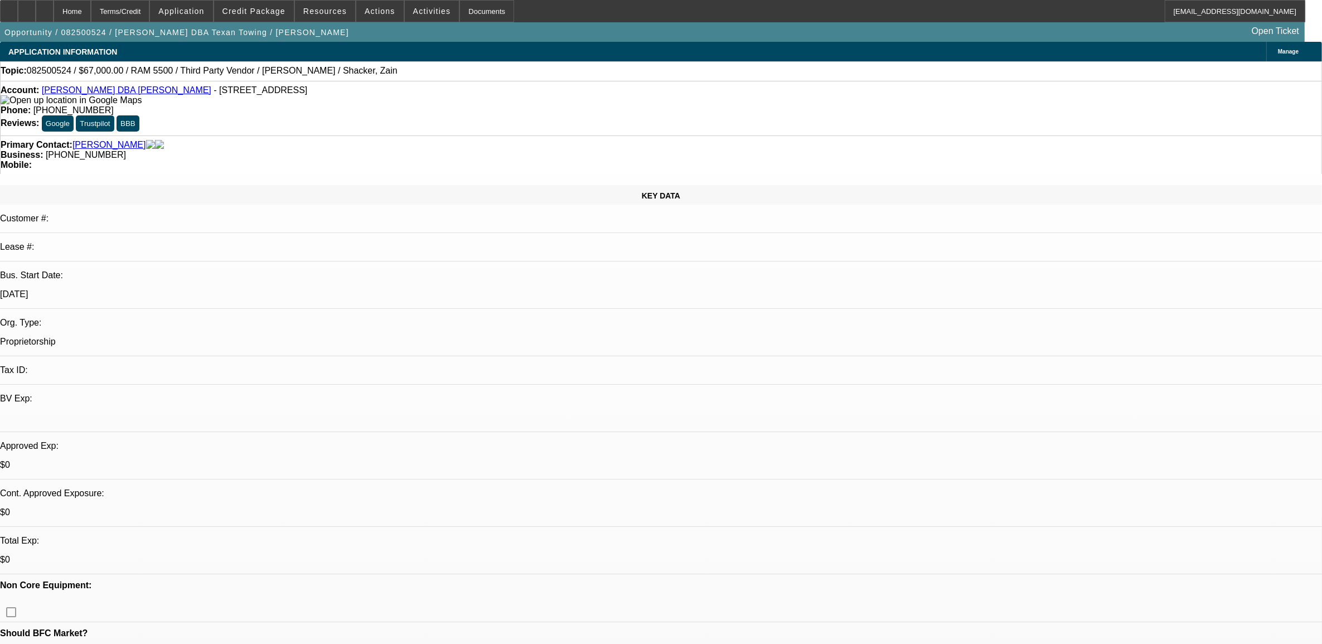
select select "0"
select select "2"
select select "0"
select select "6"
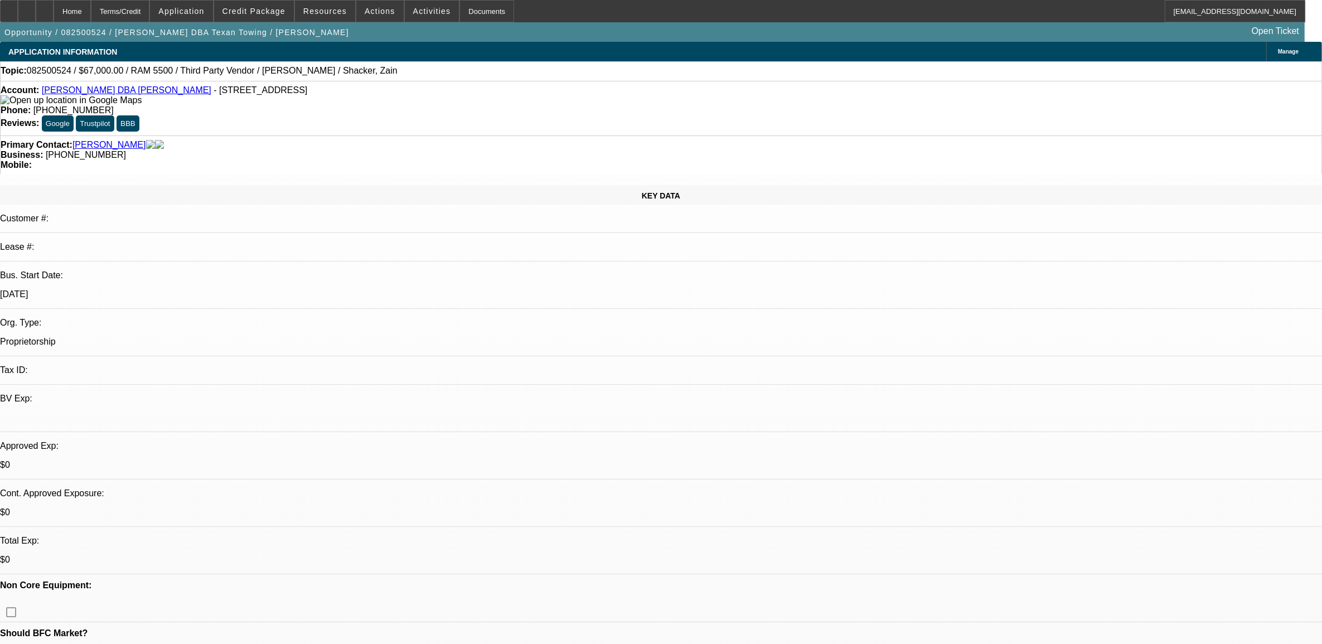
select select "0"
select select "2"
select select "0"
select select "6"
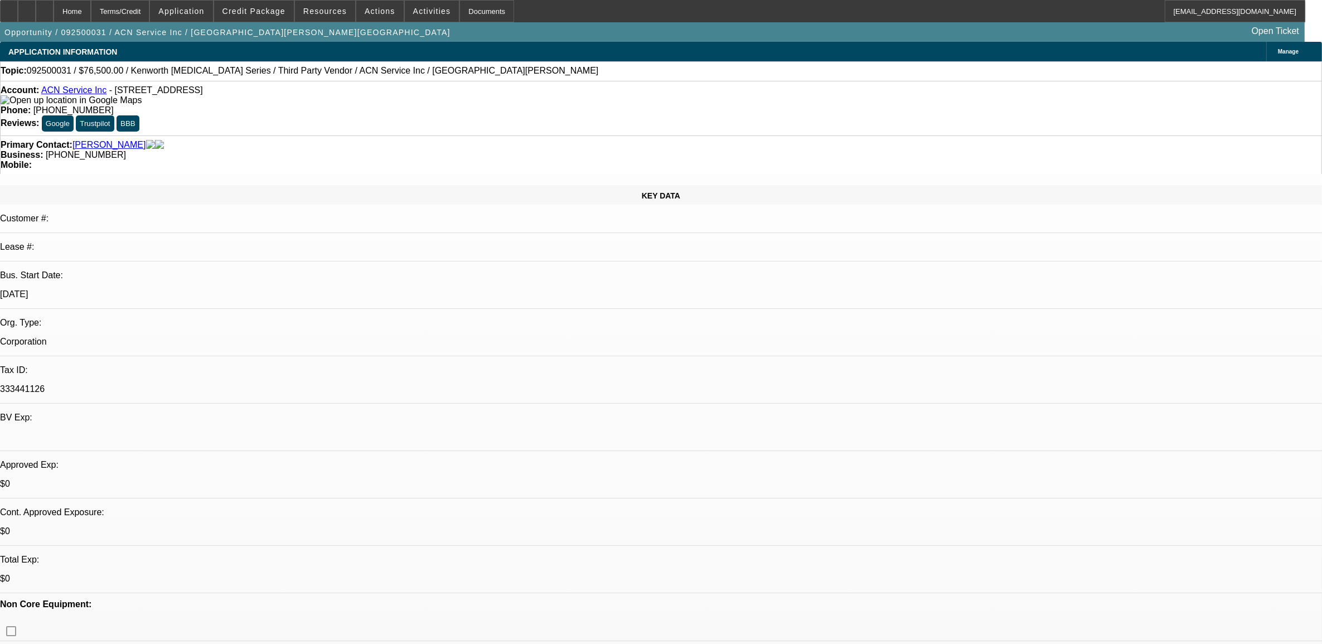
select select "0.15"
select select "2"
select select "0.1"
select select "4"
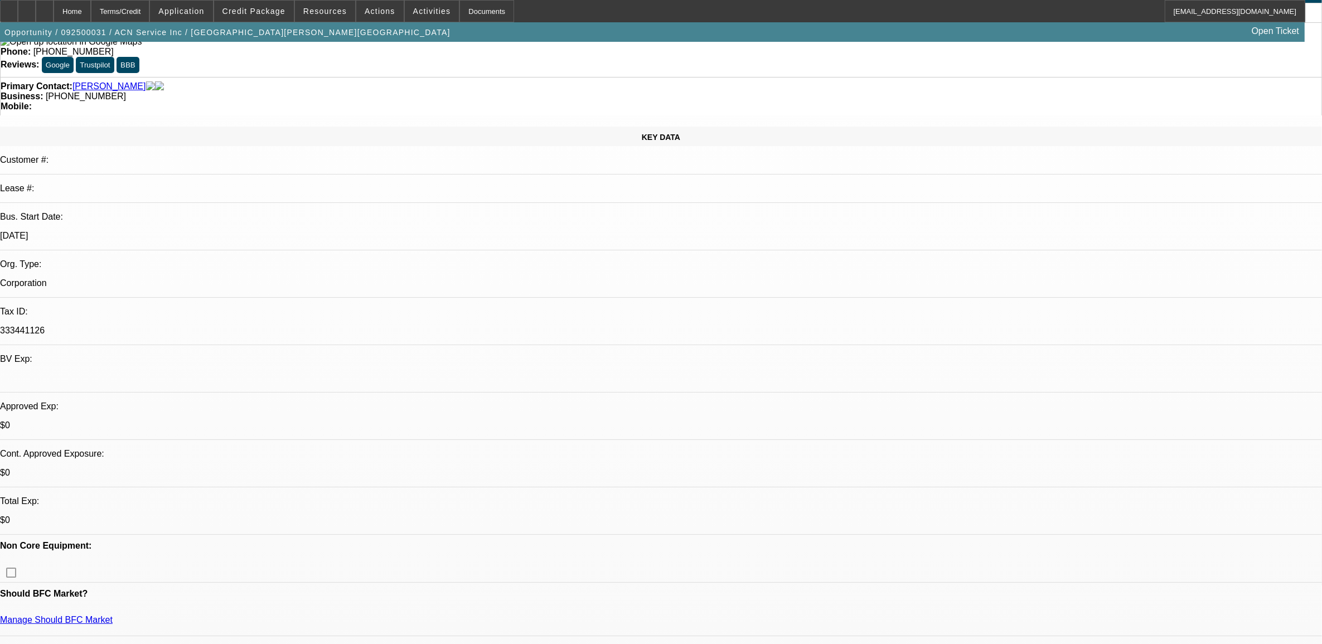
scroll to position [139, 0]
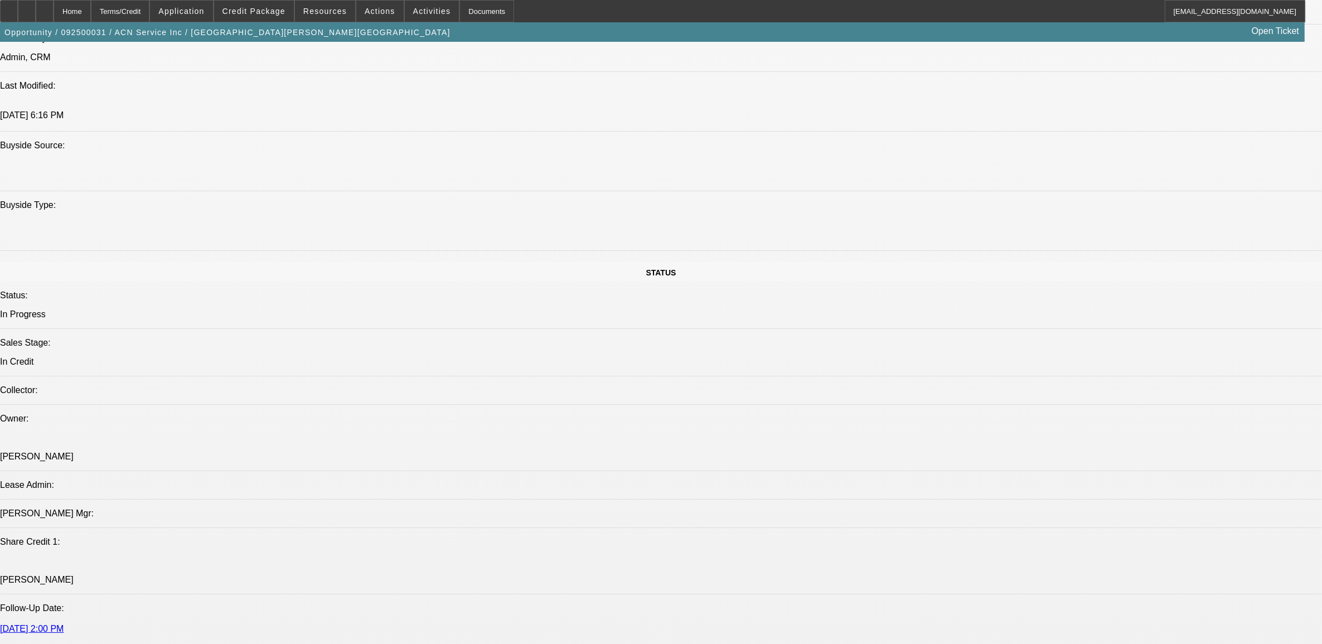
scroll to position [1464, 0]
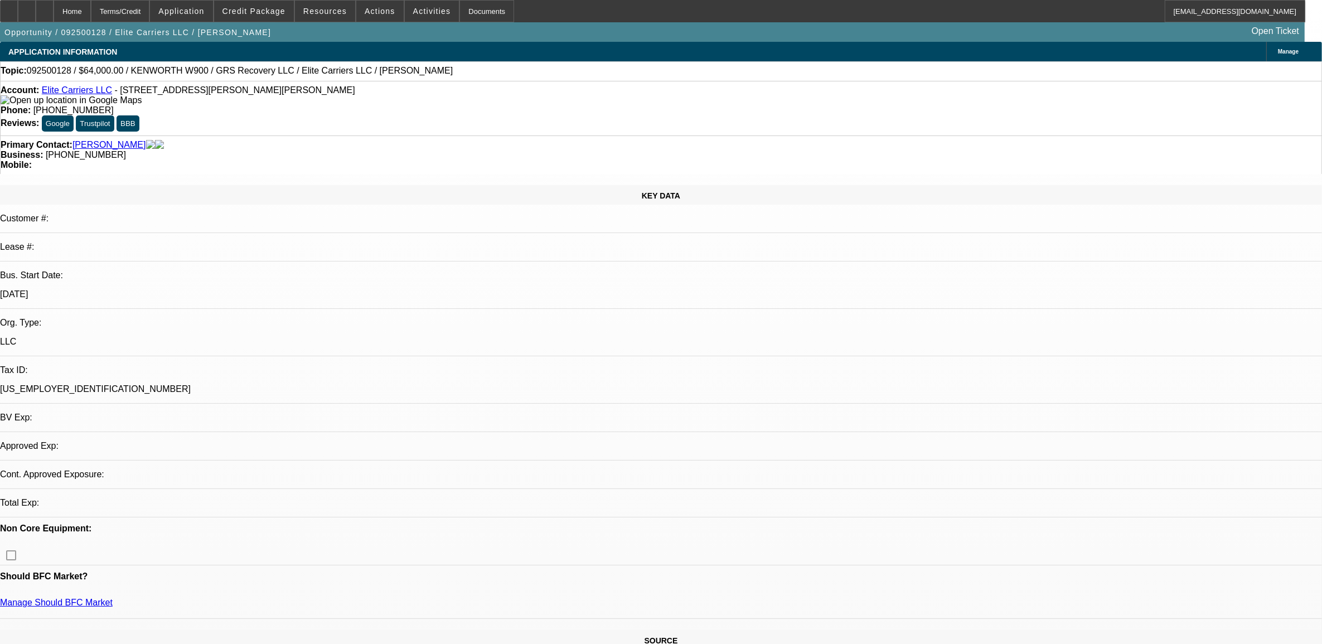
select select "0"
select select "2"
select select "0.1"
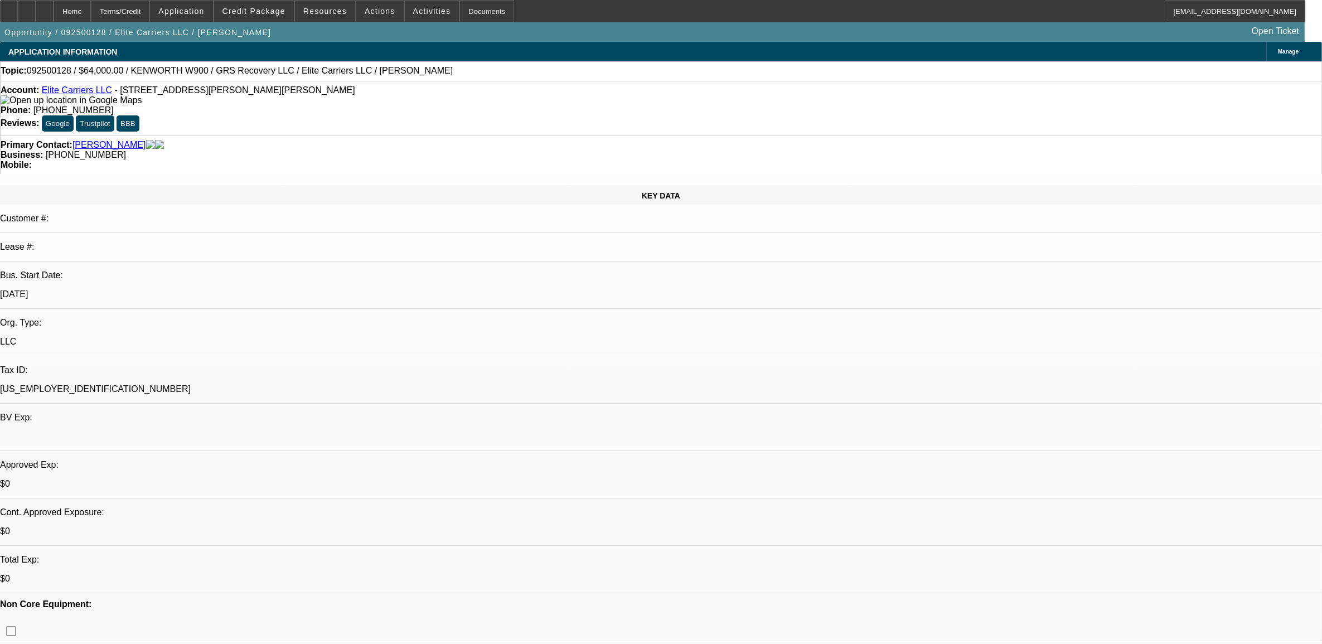
select select "1"
select select "2"
select select "4"
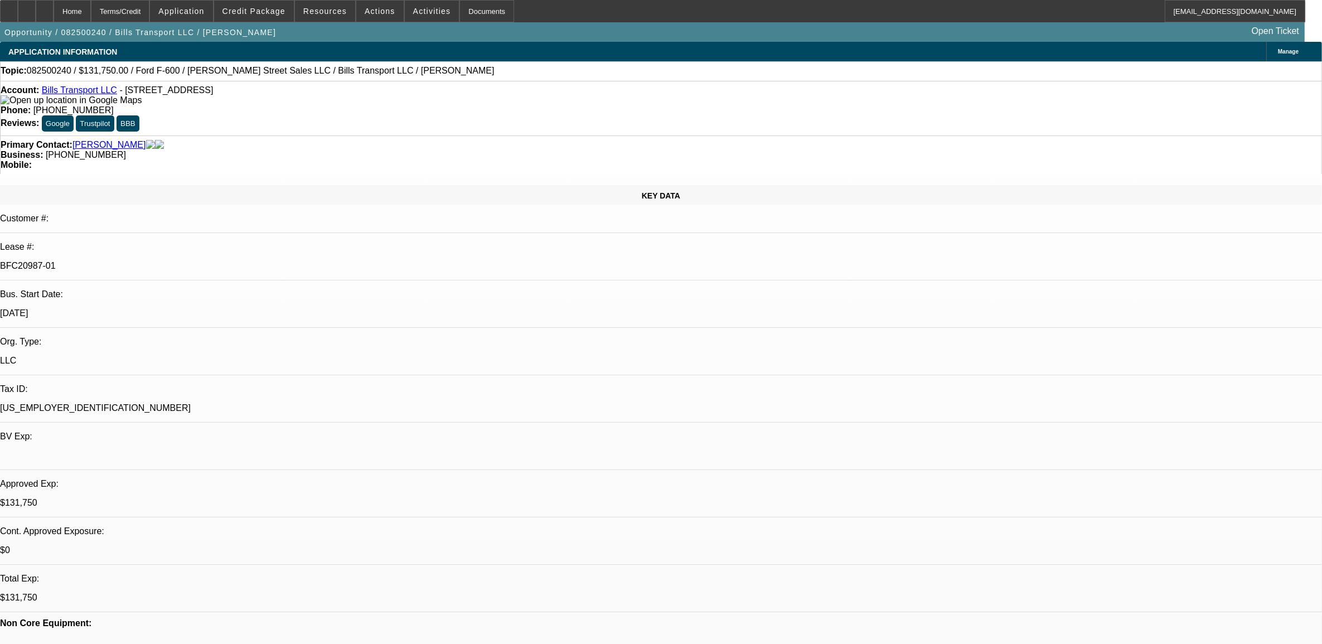
select select "0"
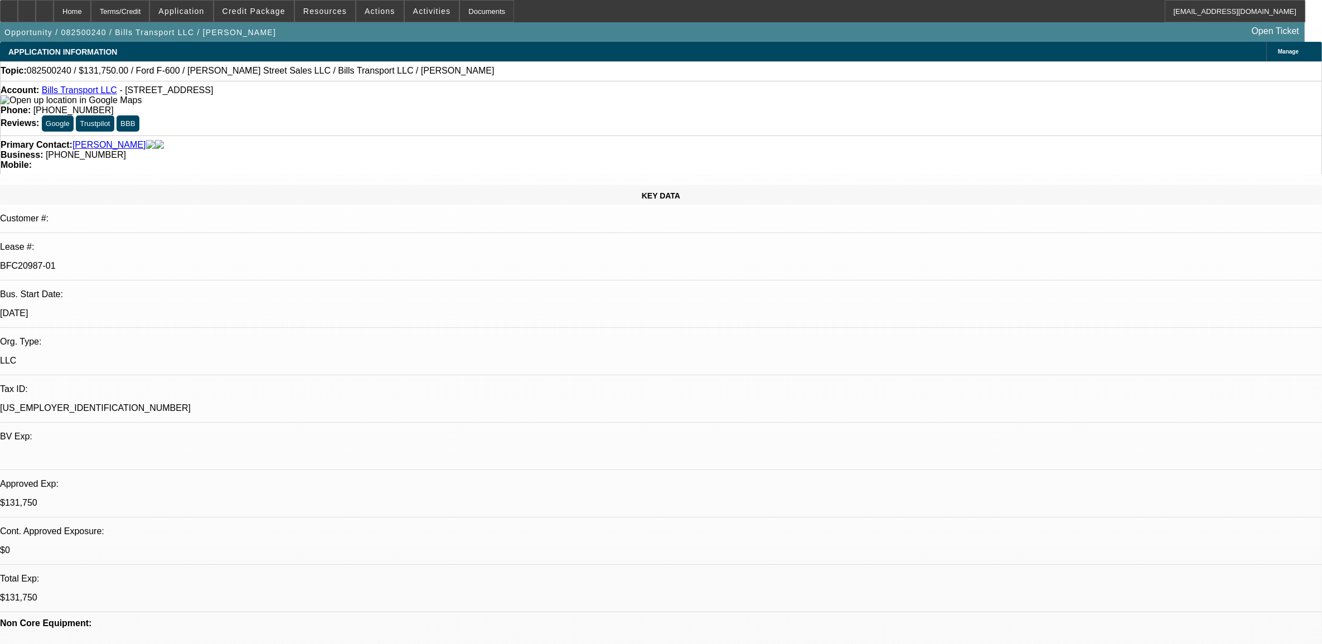
select select "0"
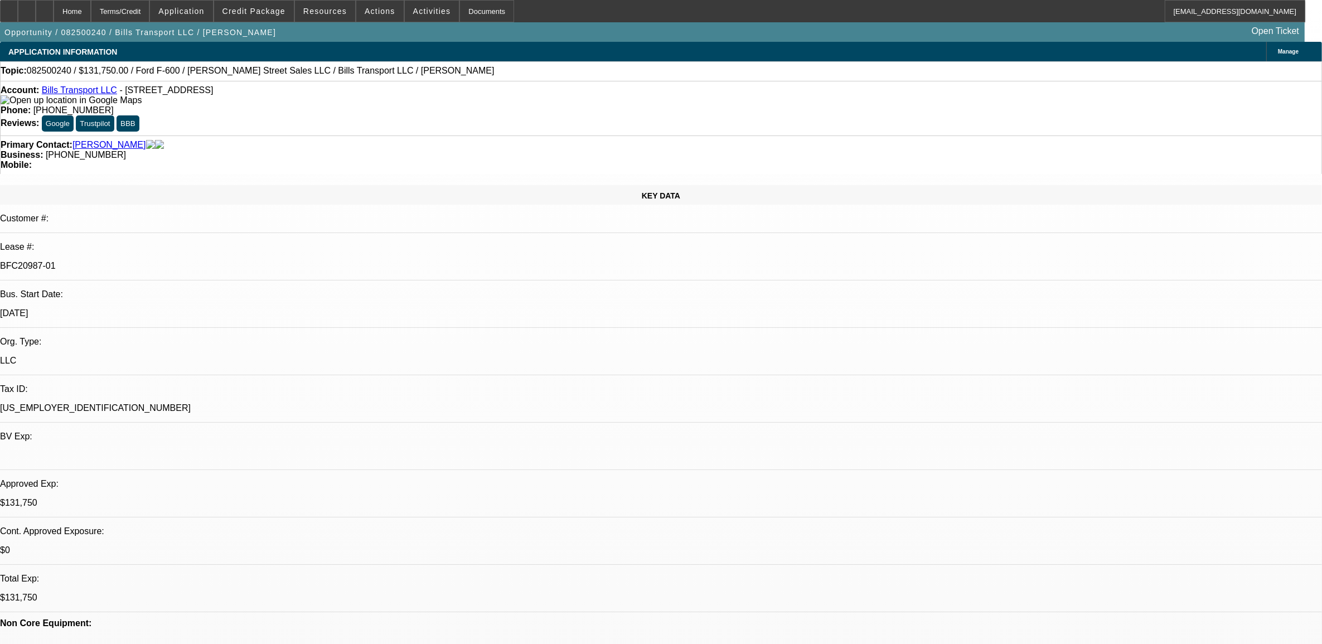
select select "0"
select select "1"
select select "3"
select select "6"
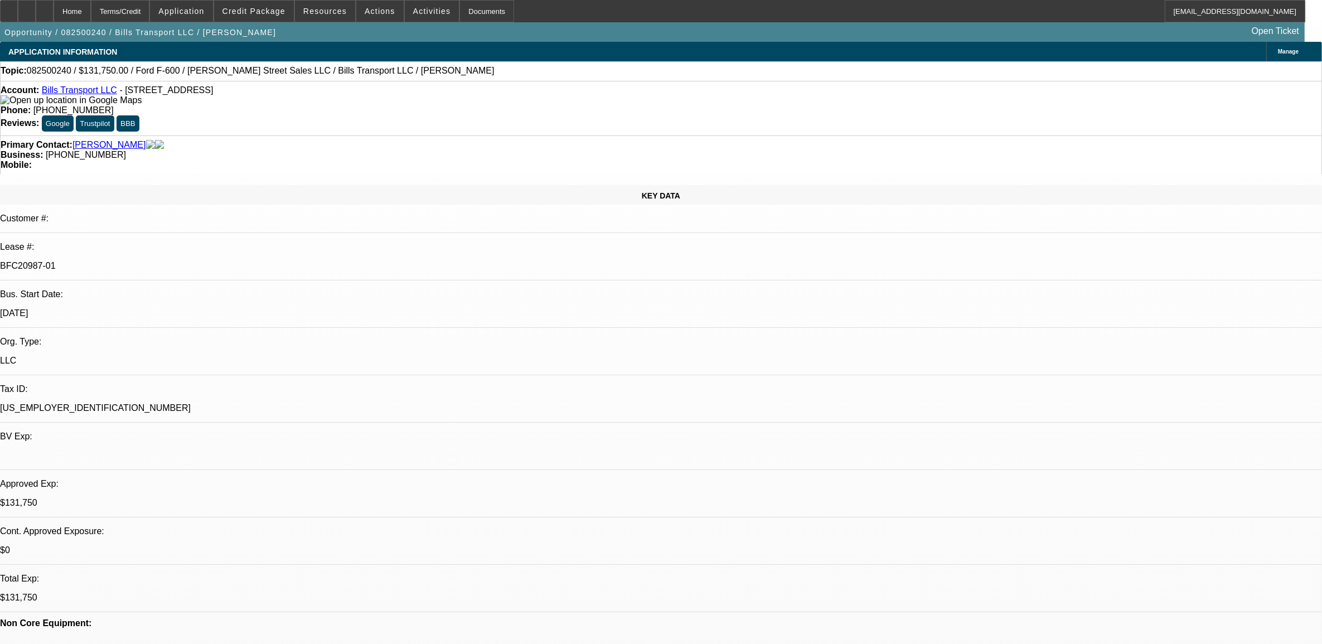
select select "1"
select select "3"
select select "6"
select select "1"
select select "3"
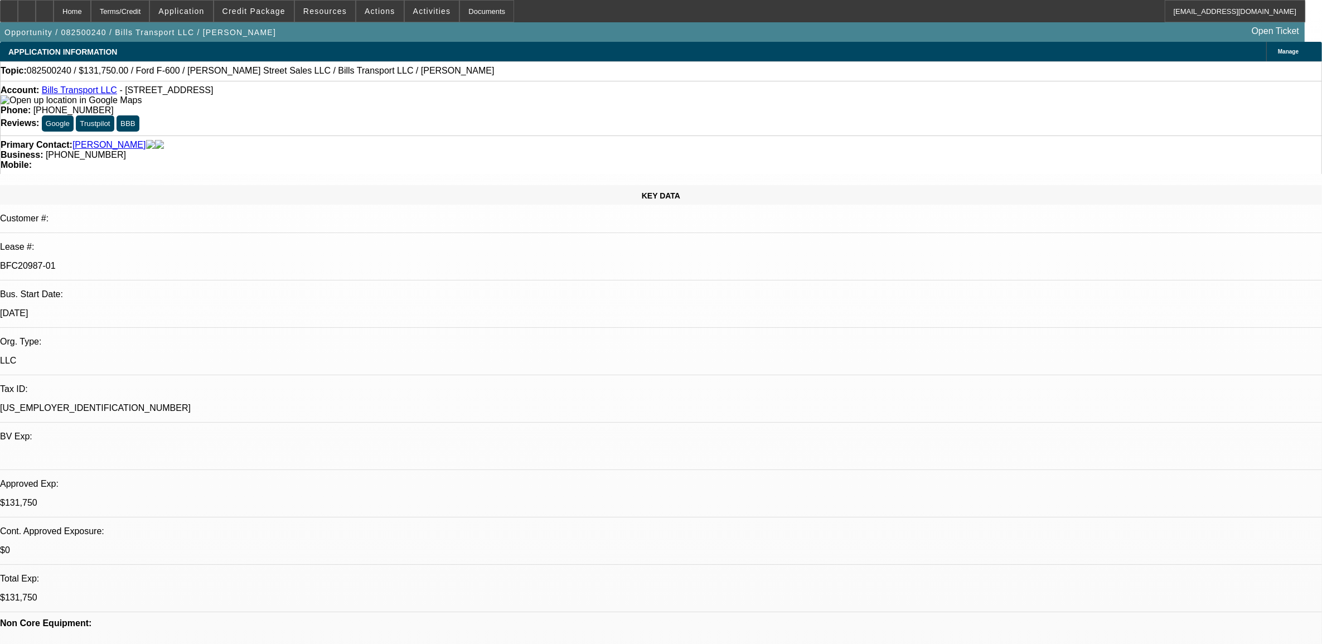
select select "6"
select select "1"
select select "6"
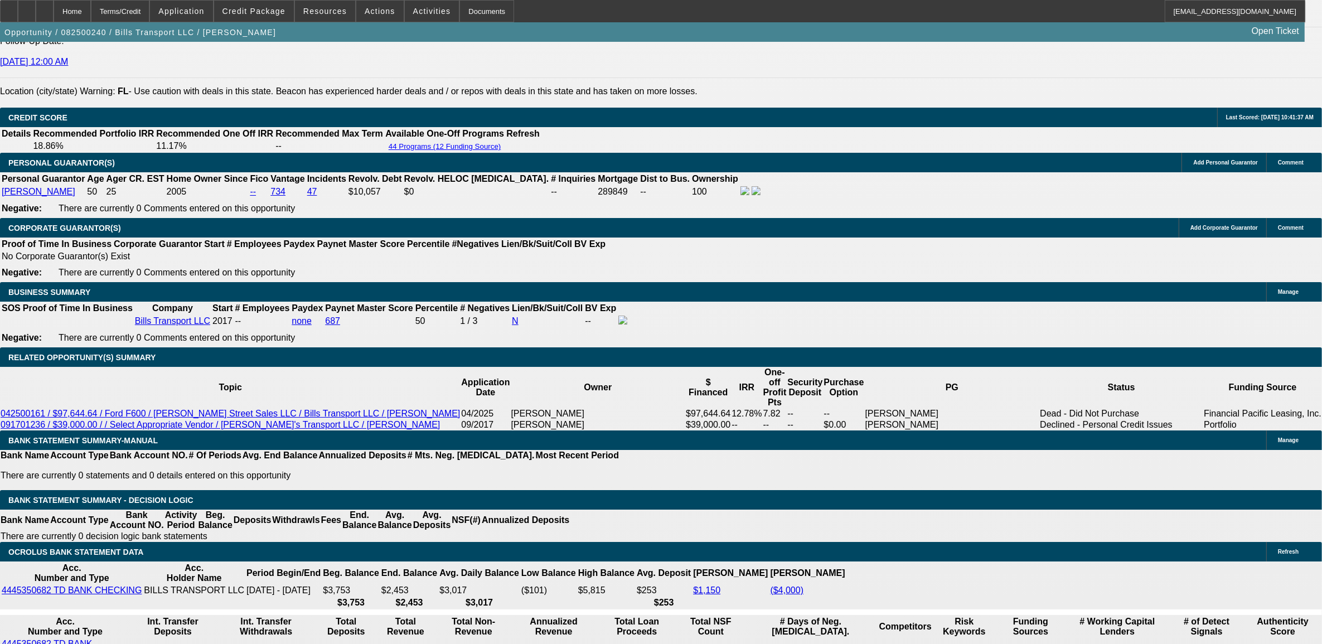
scroll to position [1603, 0]
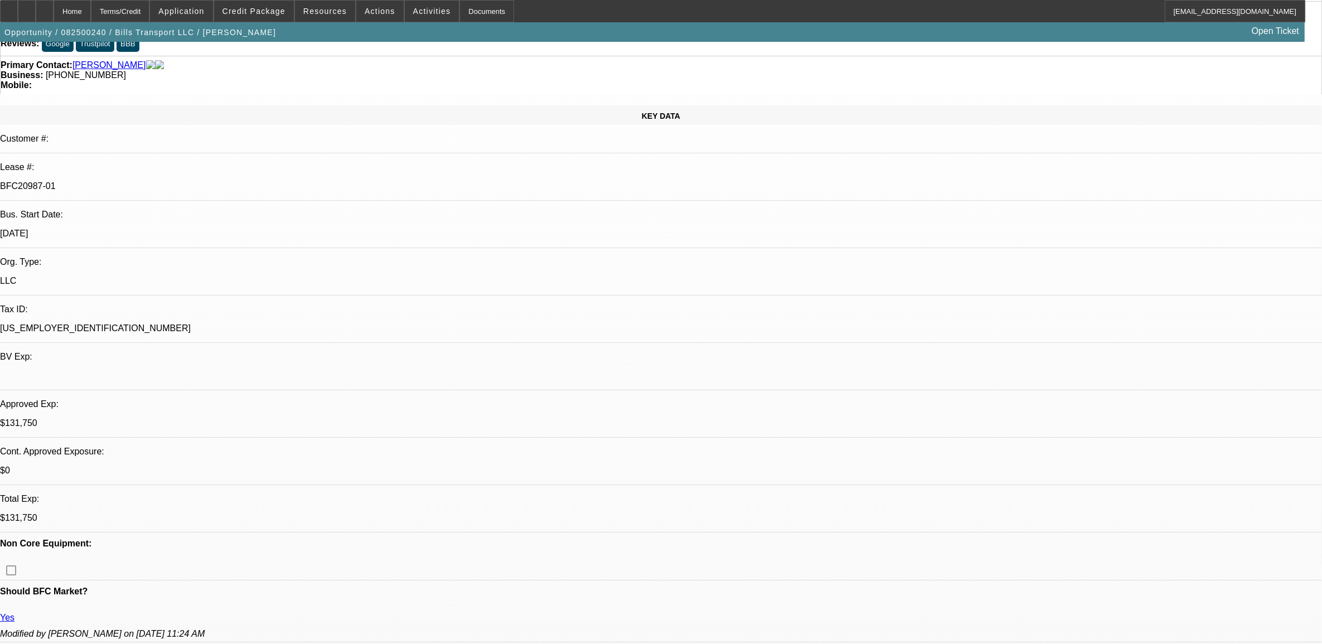
scroll to position [0, 0]
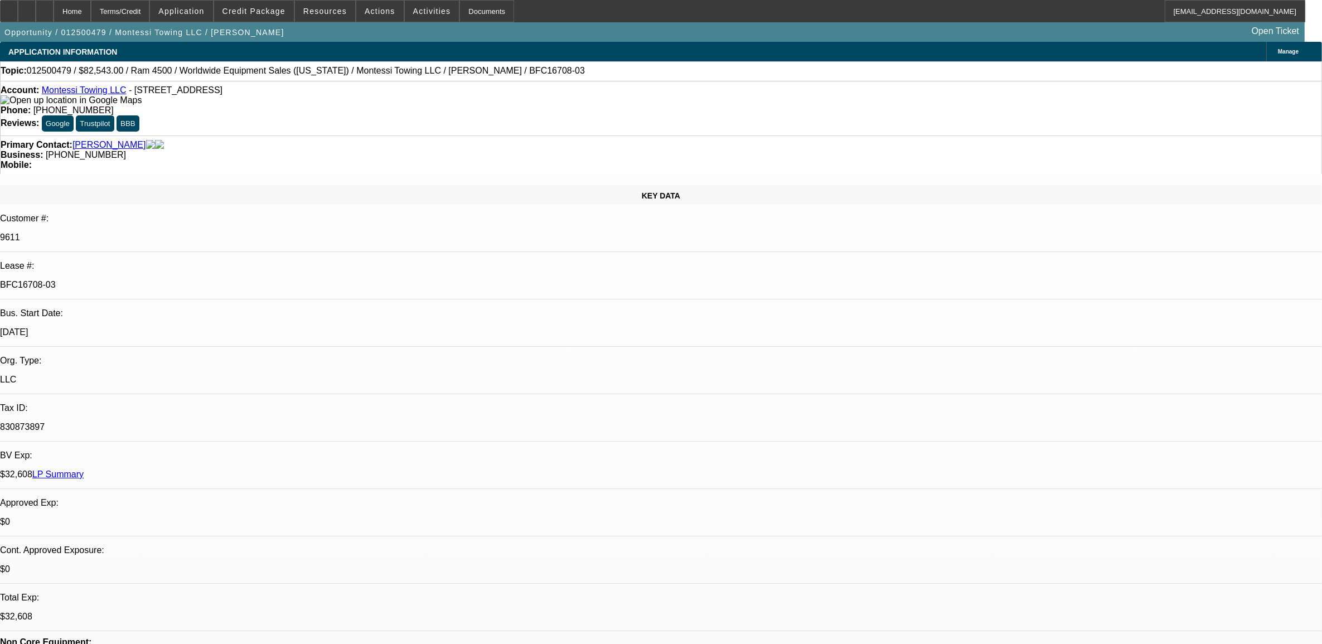
select select "0"
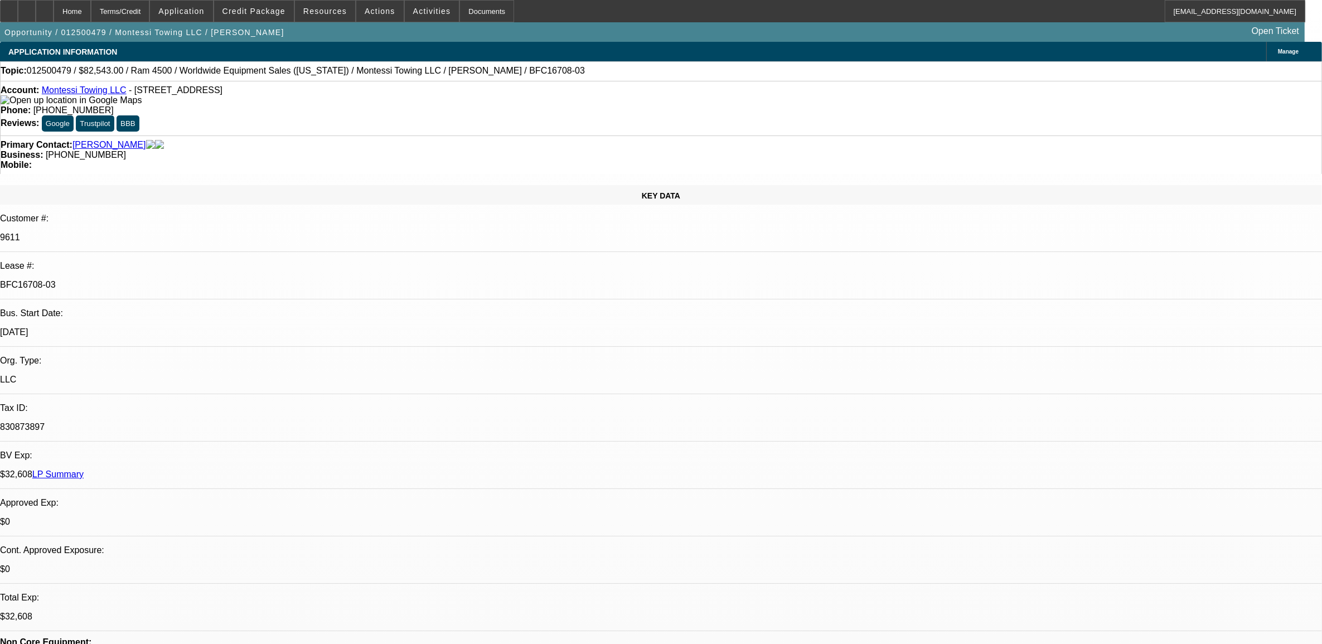
select select "0"
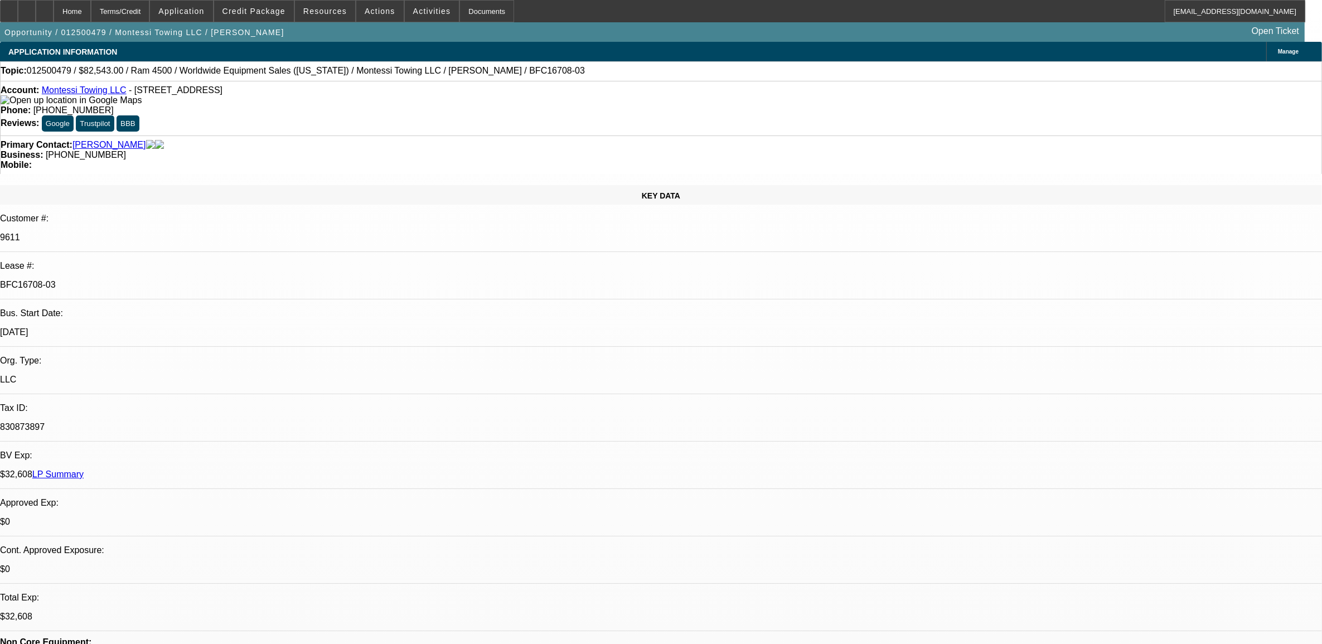
select select "0"
select select "1"
select select "2"
select select "6"
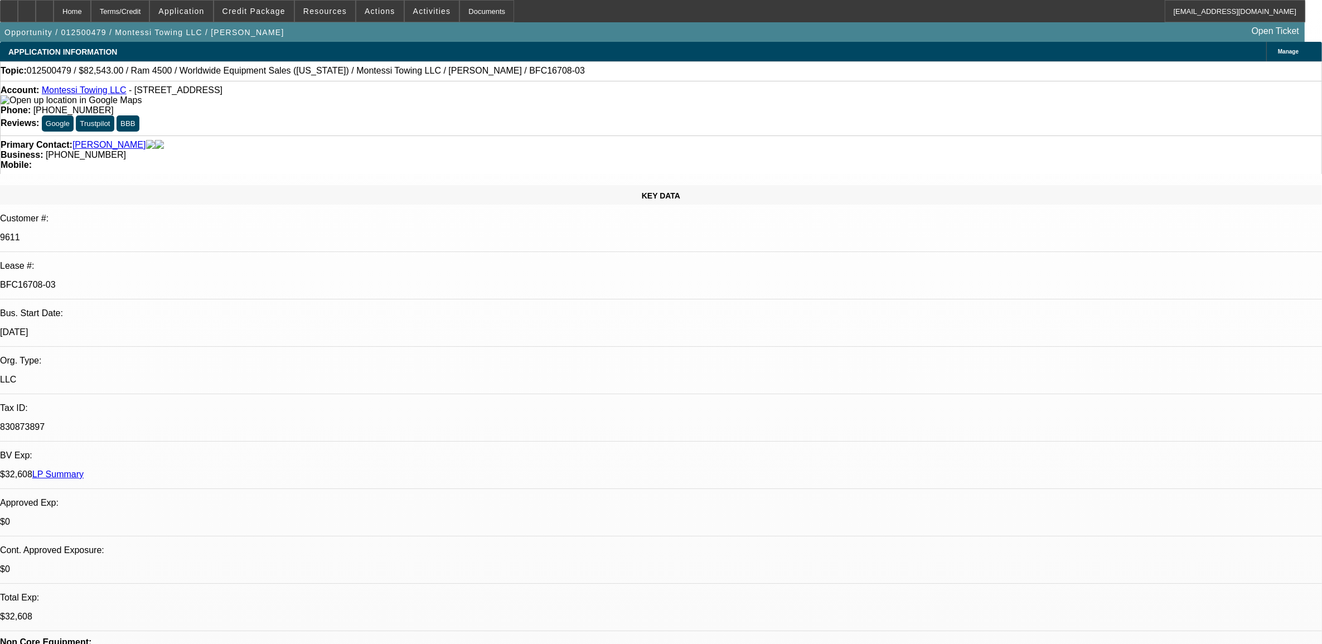
select select "1"
select select "2"
select select "6"
select select "1"
select select "2"
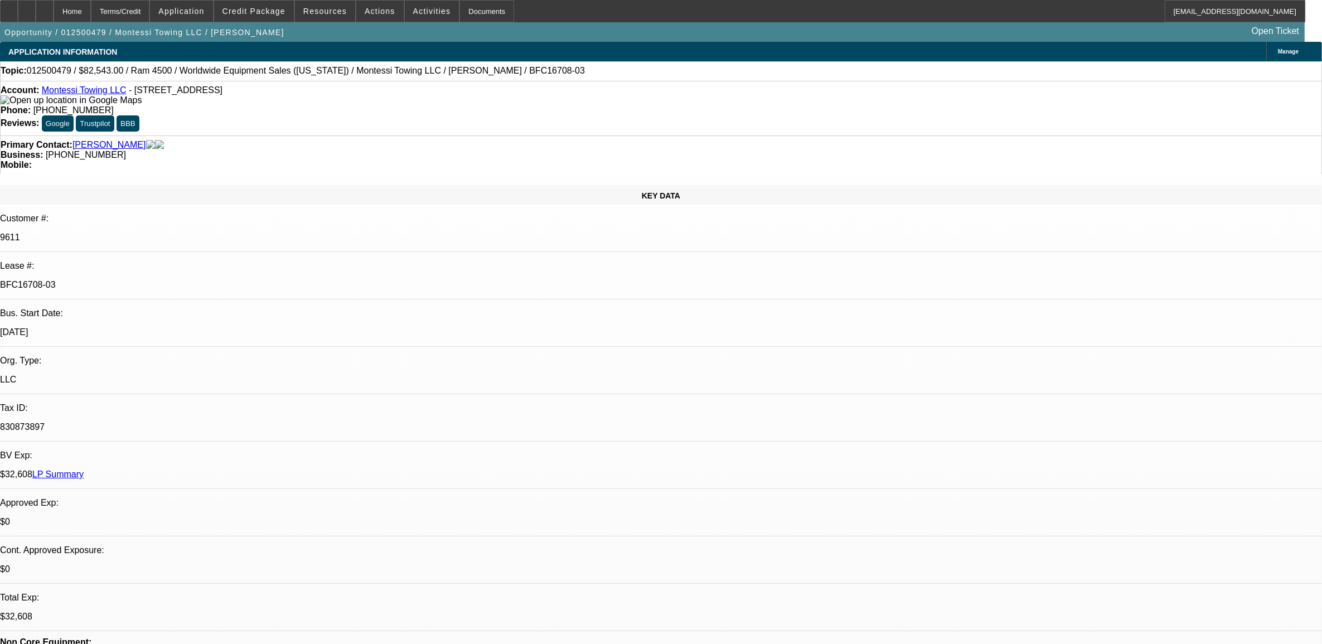
select select "6"
select select "1"
select select "2"
select select "6"
click at [84, 470] on link "LP Summary" at bounding box center [57, 474] width 51 height 9
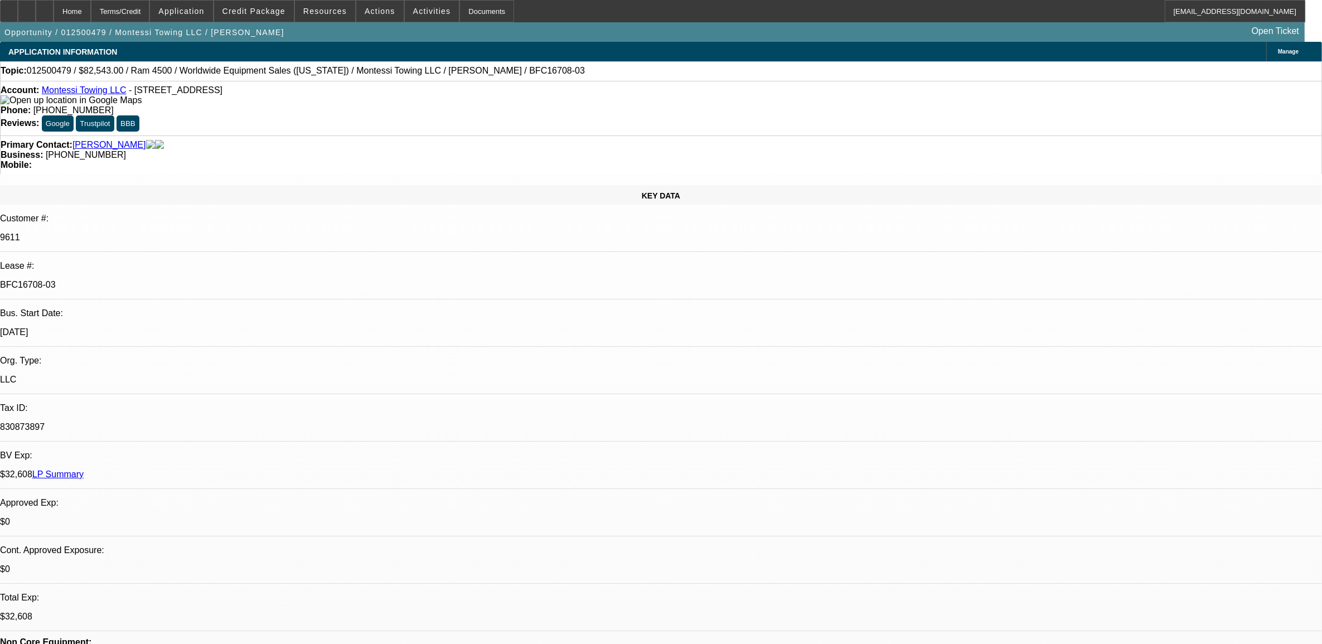
select select "0"
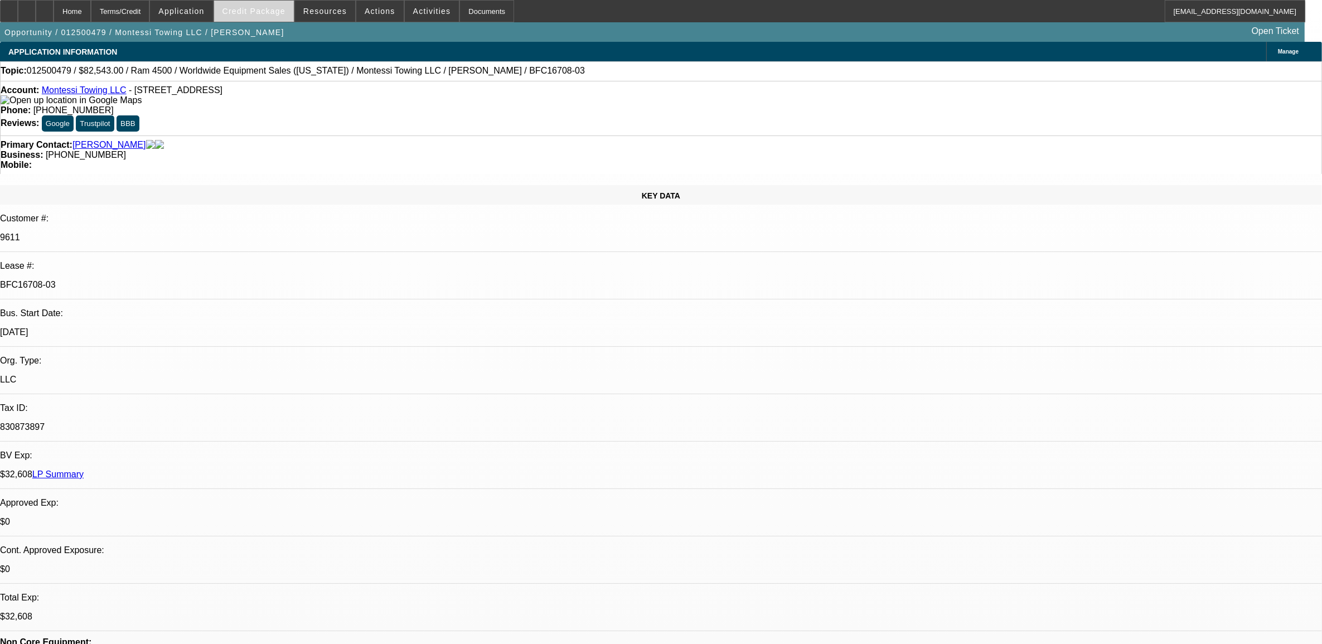
select select "0"
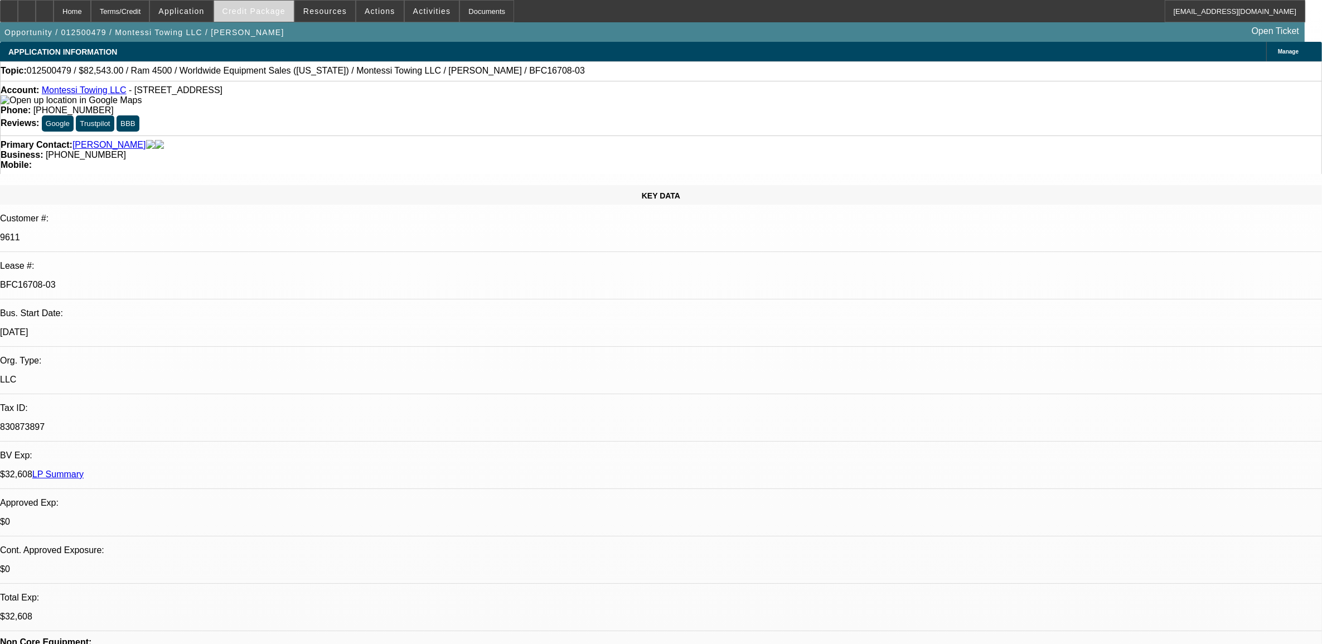
select select "0"
select select "1"
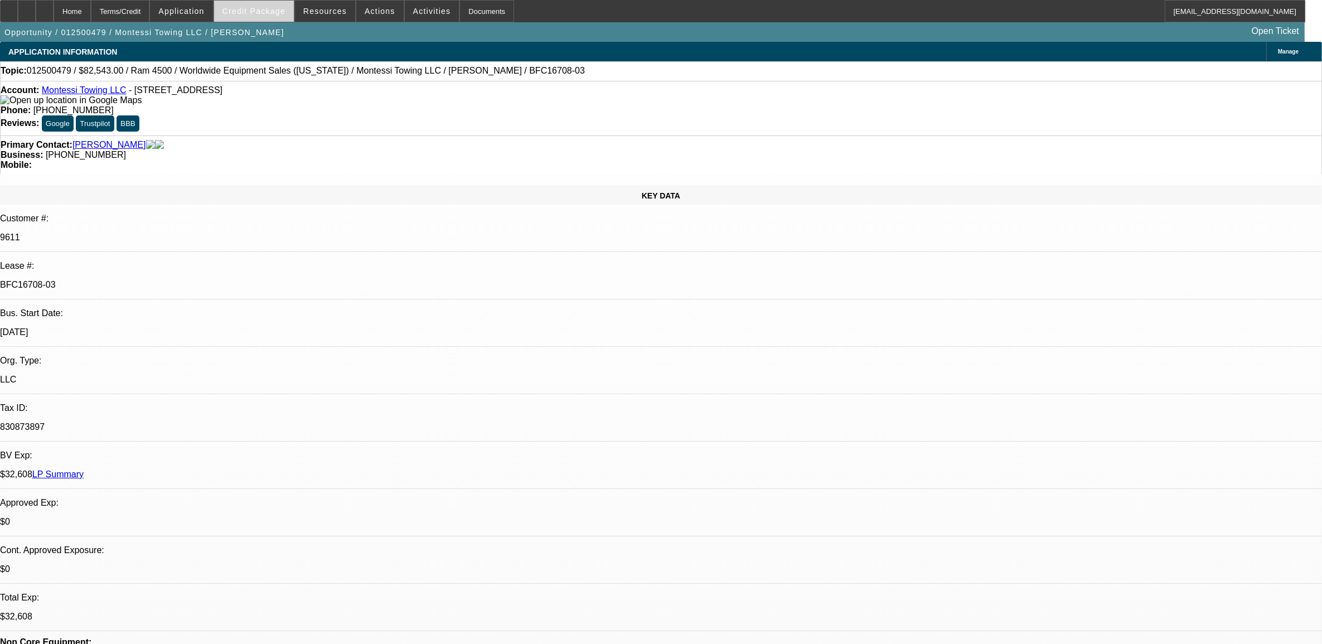
select select "2"
select select "6"
select select "1"
select select "2"
select select "6"
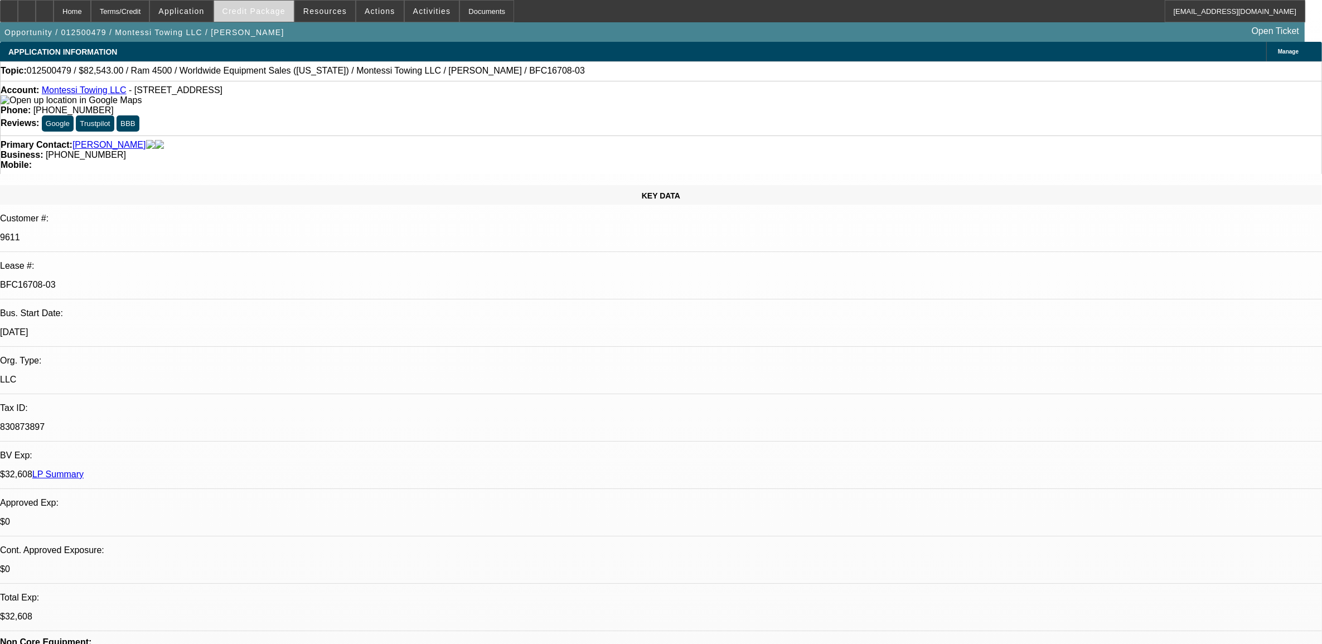
select select "1"
select select "2"
select select "6"
select select "1"
select select "2"
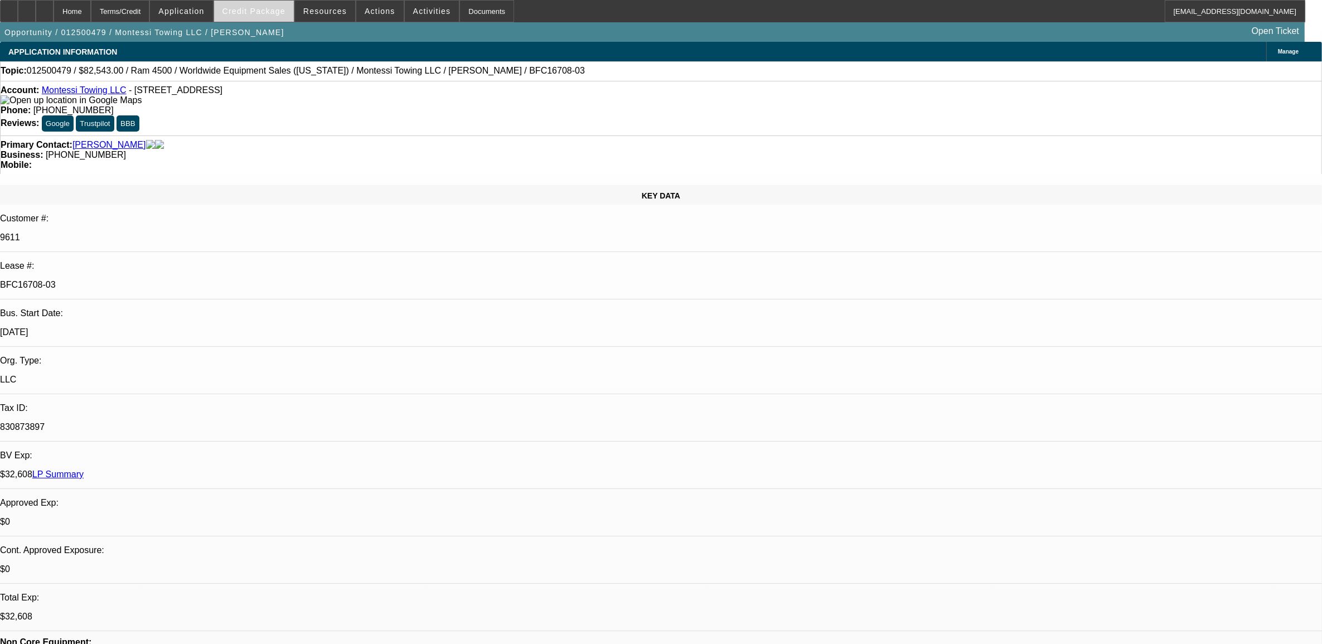
select select "6"
click at [269, 15] on span "Credit Package" at bounding box center [254, 11] width 63 height 9
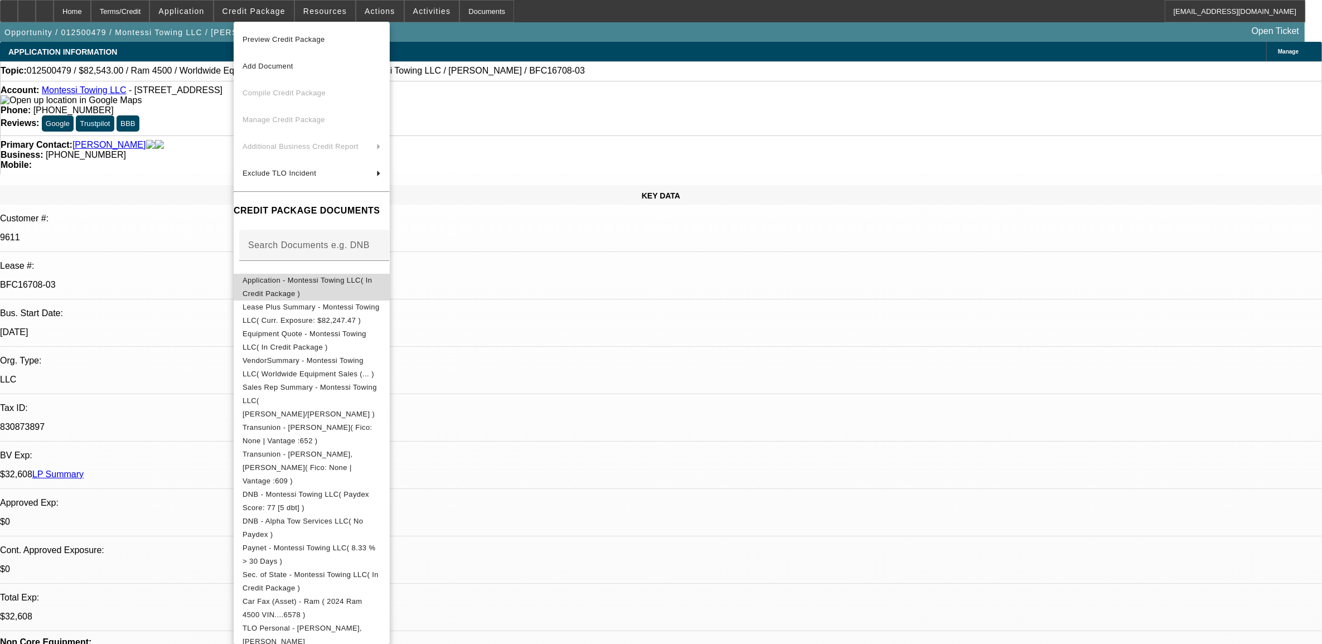
click at [294, 282] on span "Application - Montessi Towing LLC( In Credit Package )" at bounding box center [307, 287] width 129 height 22
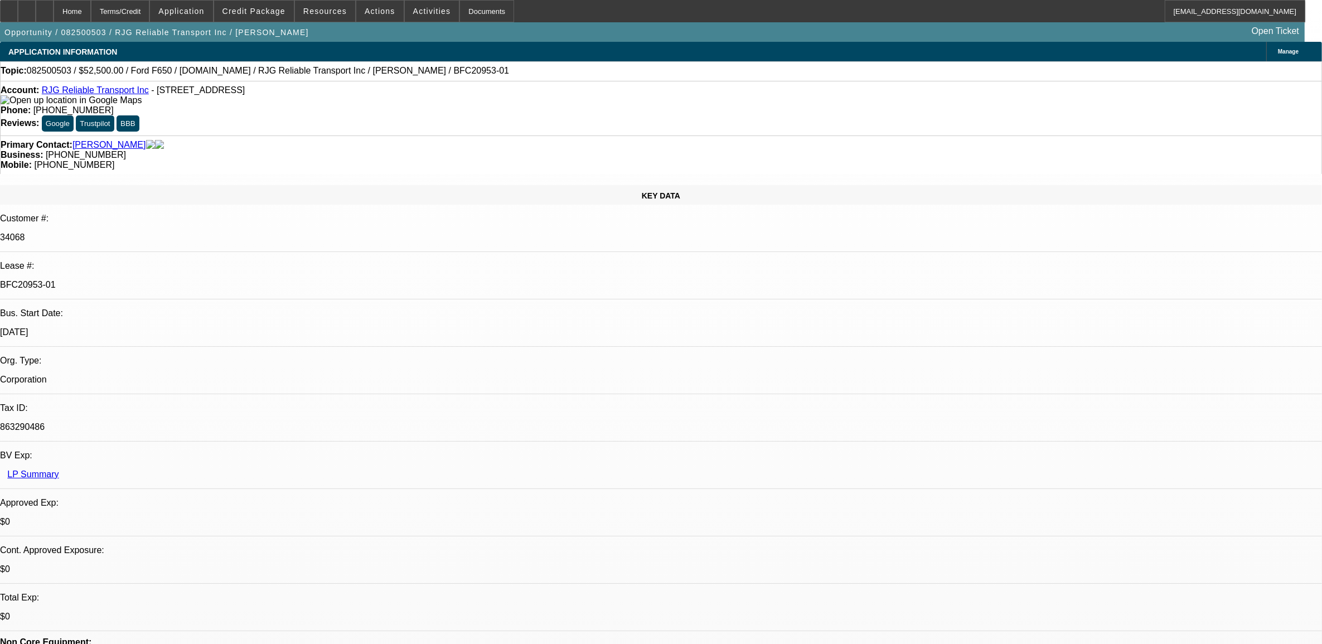
select select "0"
select select "0.1"
select select "0"
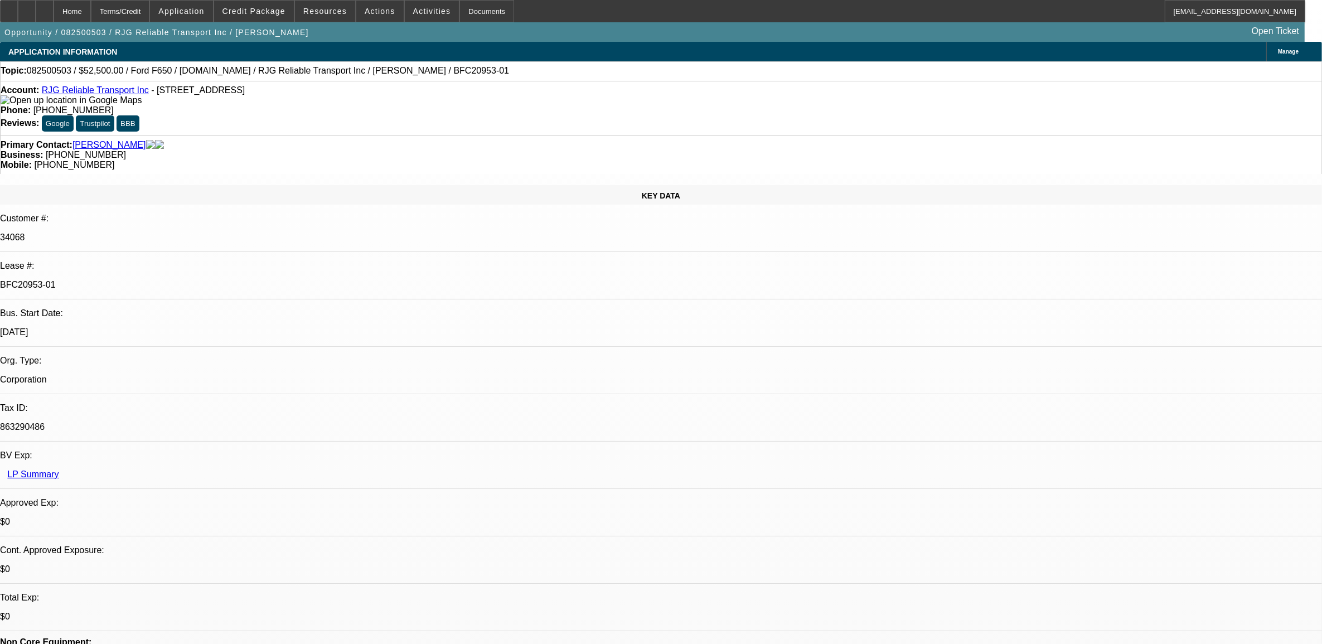
select select "0.1"
select select "0"
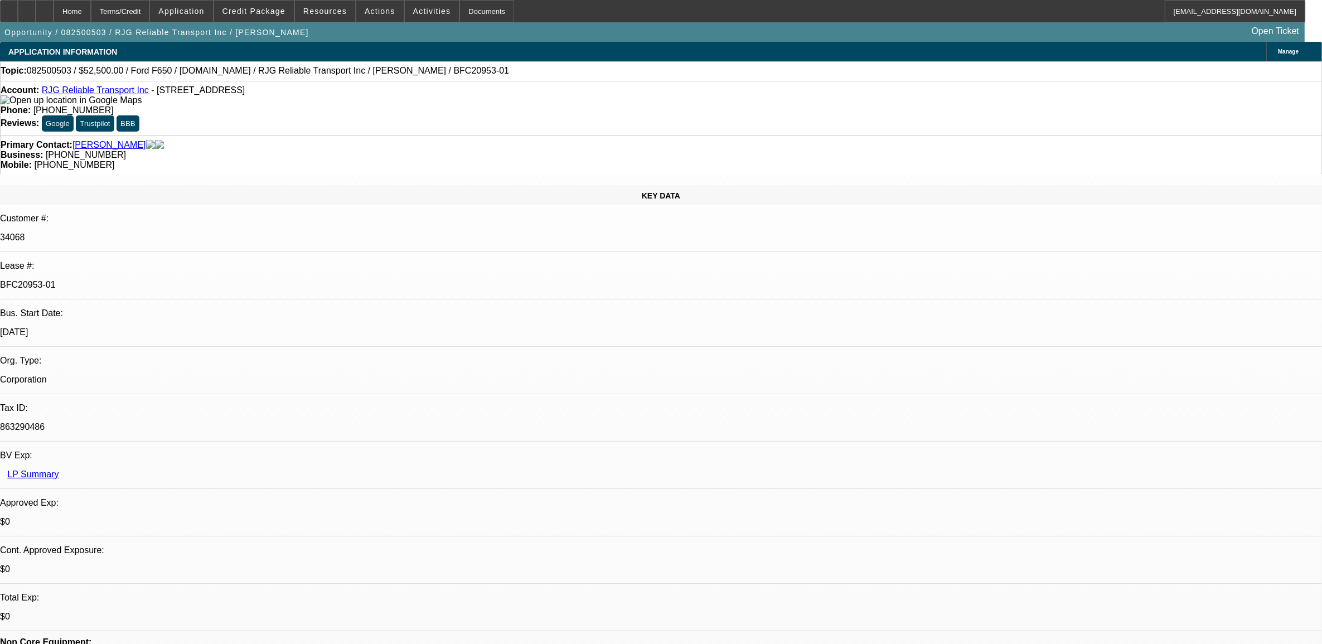
select select "0"
select select "1"
select select "3"
select select "4"
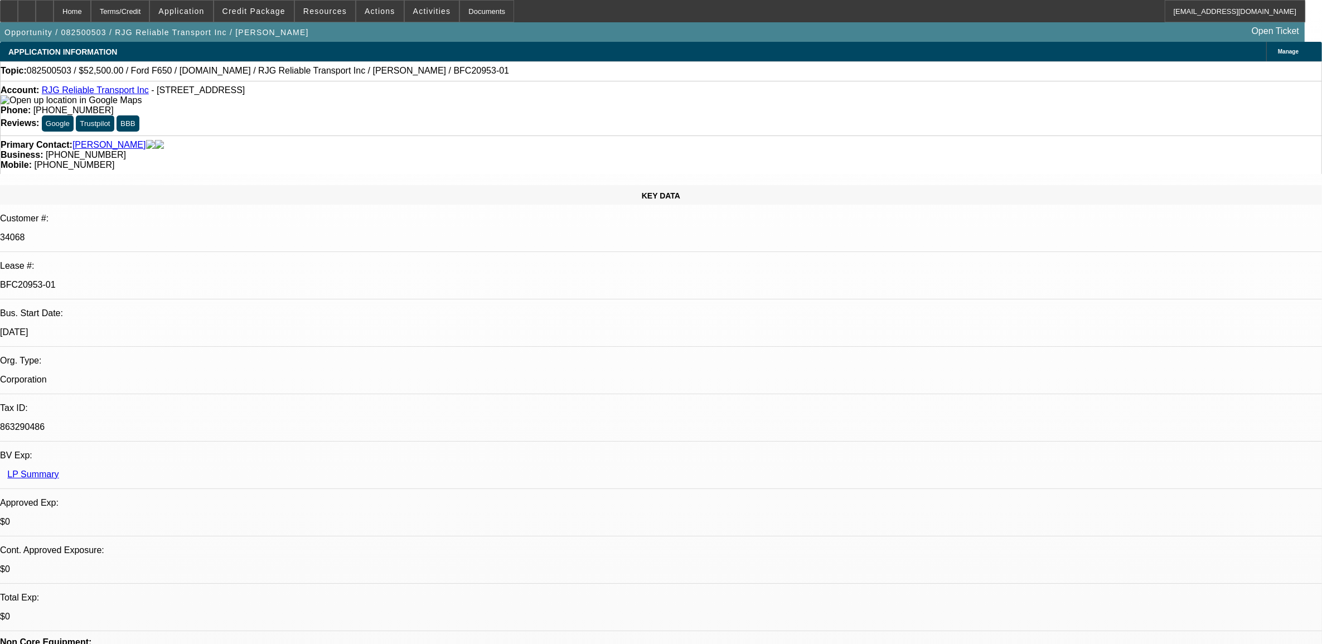
select select "1"
select select "3"
select select "4"
select select "1"
select select "3"
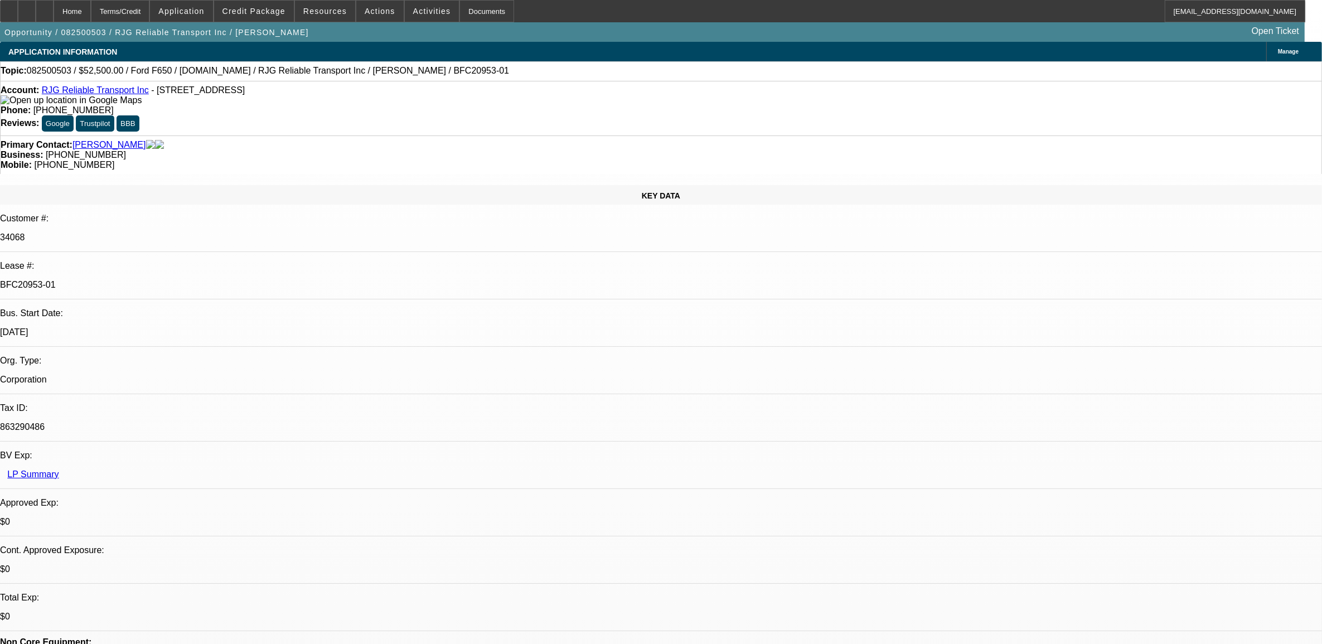
select select "6"
select select "1"
select select "6"
click at [365, 14] on span "Actions" at bounding box center [380, 11] width 31 height 9
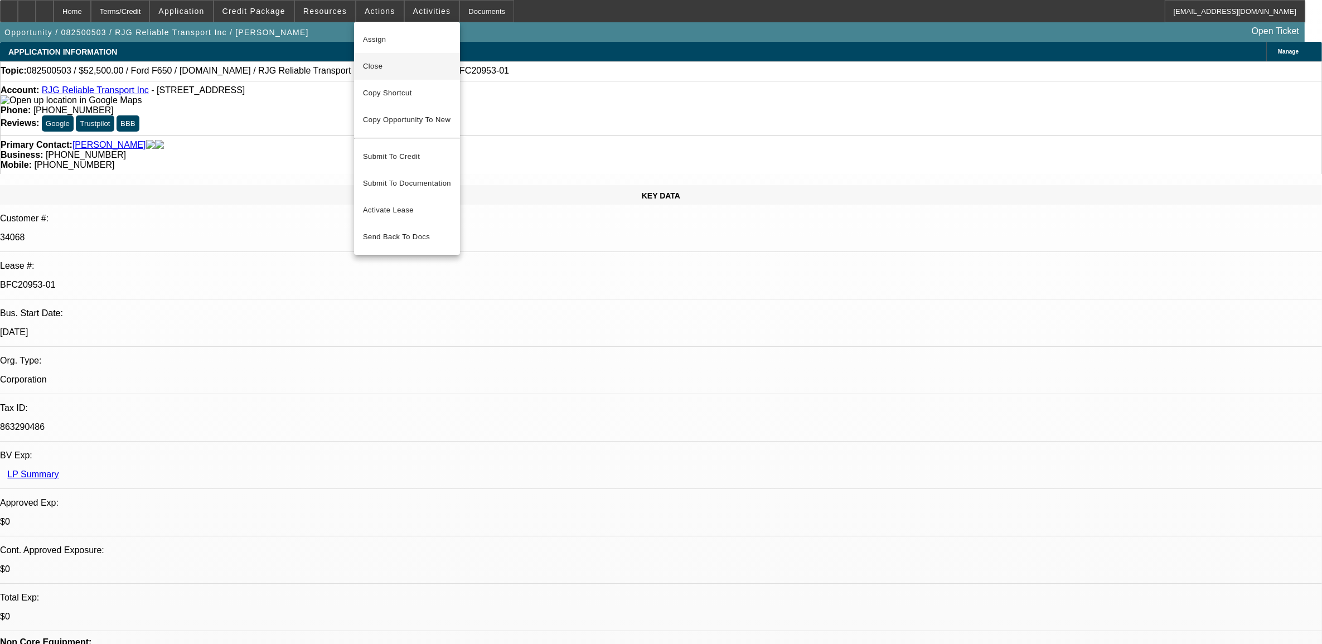
click at [398, 71] on span "Close" at bounding box center [407, 66] width 88 height 13
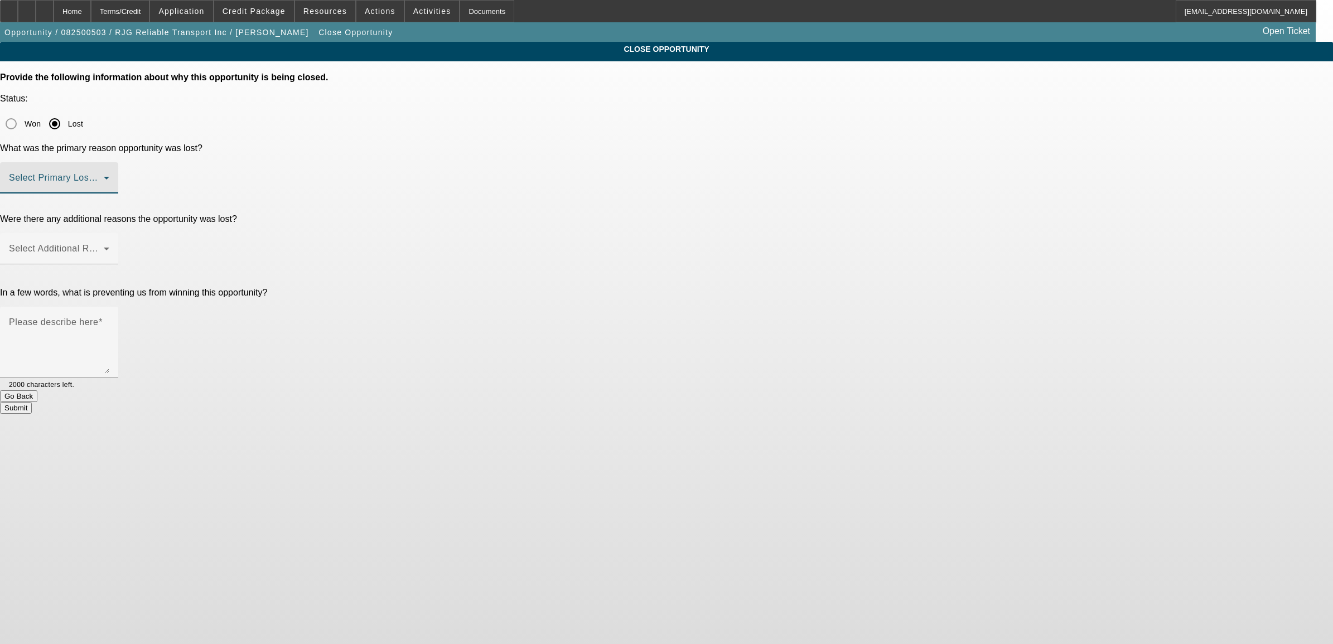
click at [104, 176] on span at bounding box center [56, 182] width 95 height 13
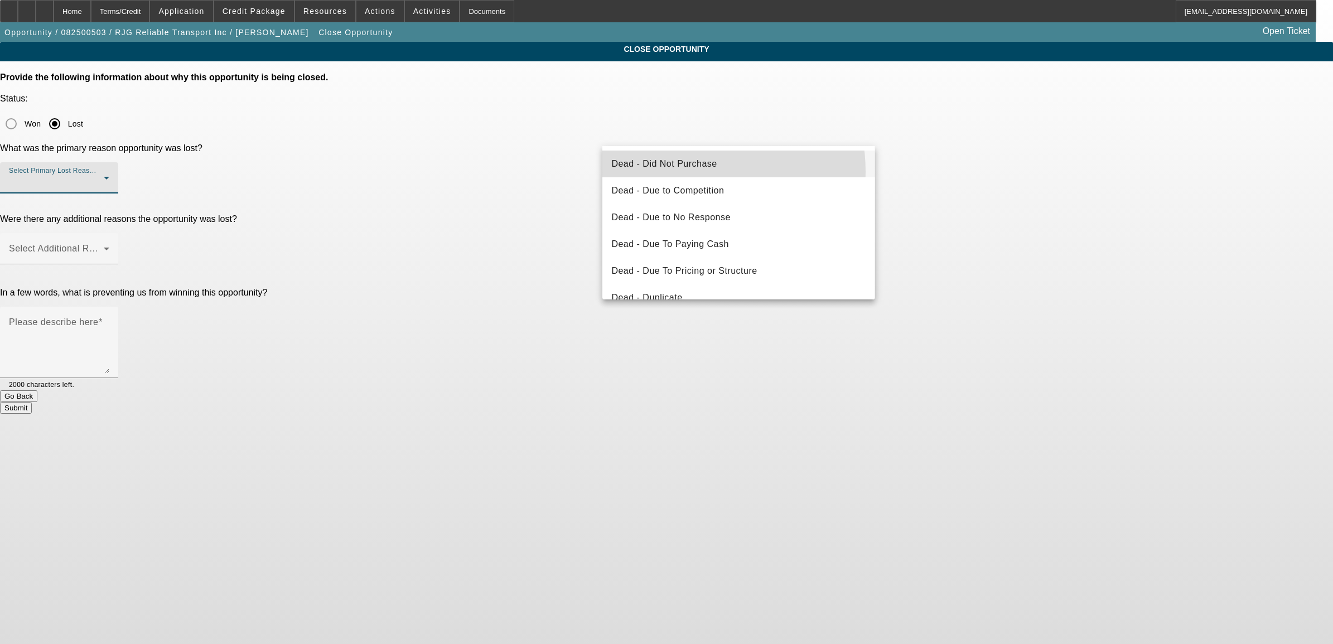
click at [678, 172] on mat-option "Dead - Did Not Purchase" at bounding box center [738, 164] width 272 height 27
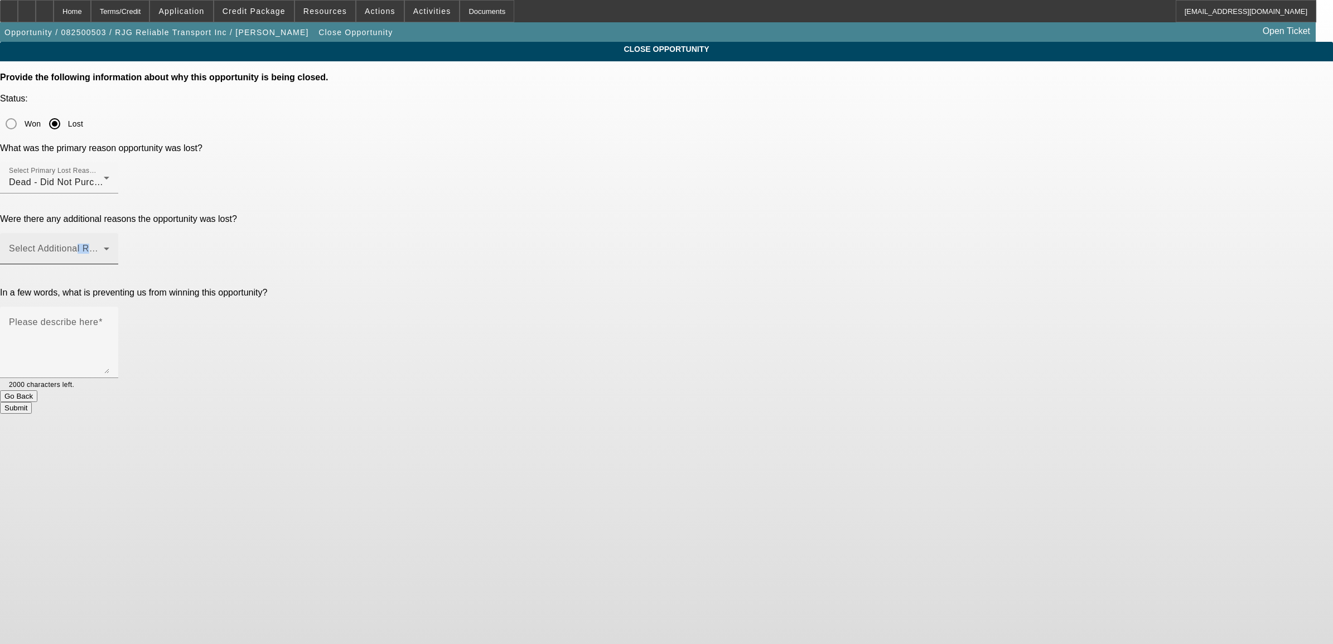
click at [109, 233] on div "Select Additional Reasons" at bounding box center [59, 248] width 100 height 31
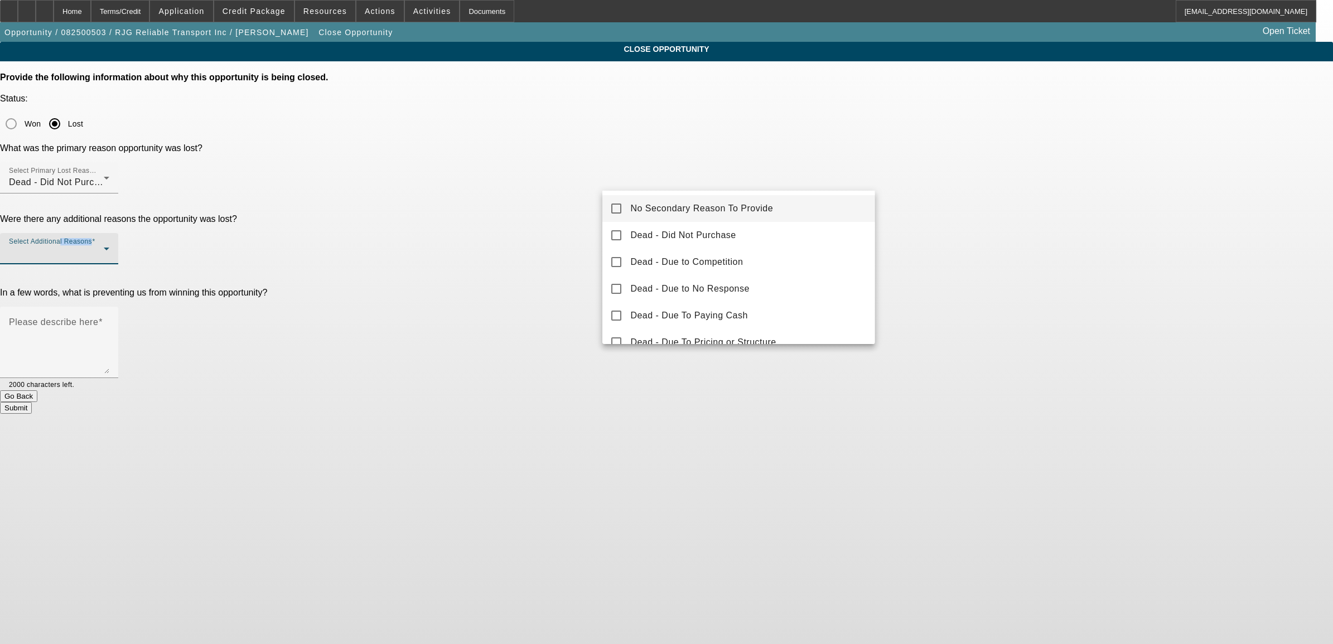
drag, startPoint x: 684, startPoint y: 173, endPoint x: 671, endPoint y: 209, distance: 38.5
click at [671, 209] on span "No Secondary Reason To Provide" at bounding box center [701, 208] width 143 height 13
click at [579, 254] on div at bounding box center [666, 322] width 1333 height 644
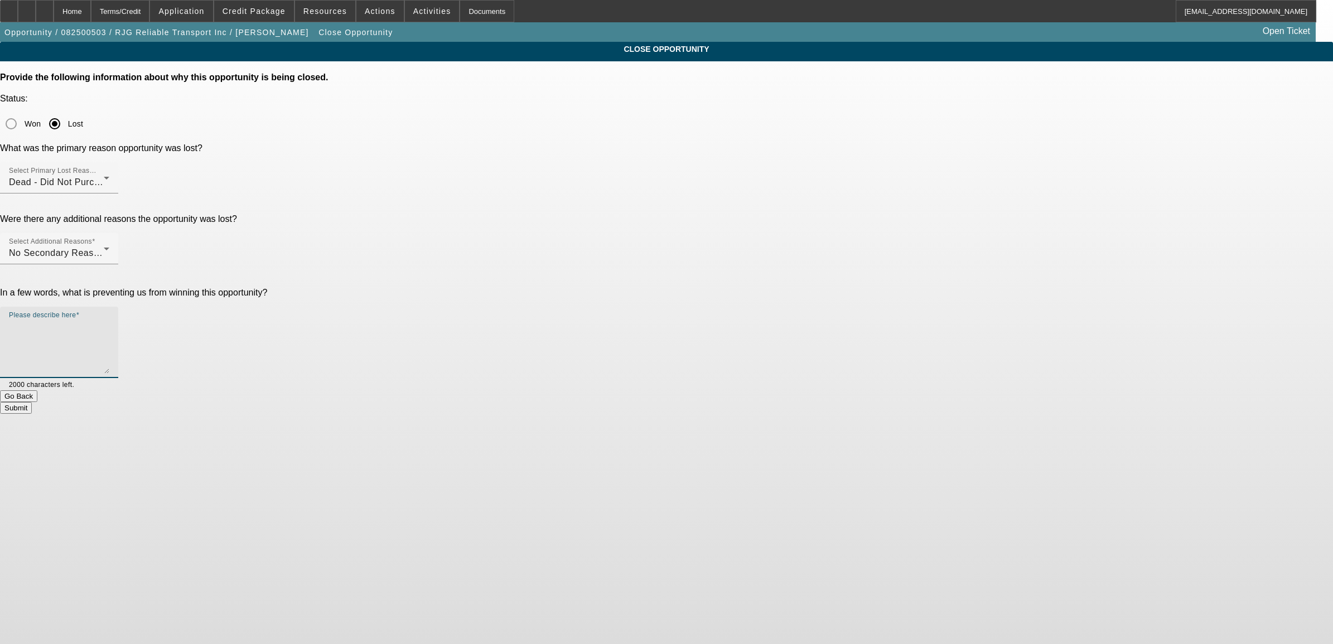
click at [109, 320] on textarea "Please describe here" at bounding box center [59, 347] width 100 height 54
type textarea "said insurance was too much"
click at [32, 402] on button "Submit" at bounding box center [16, 408] width 32 height 12
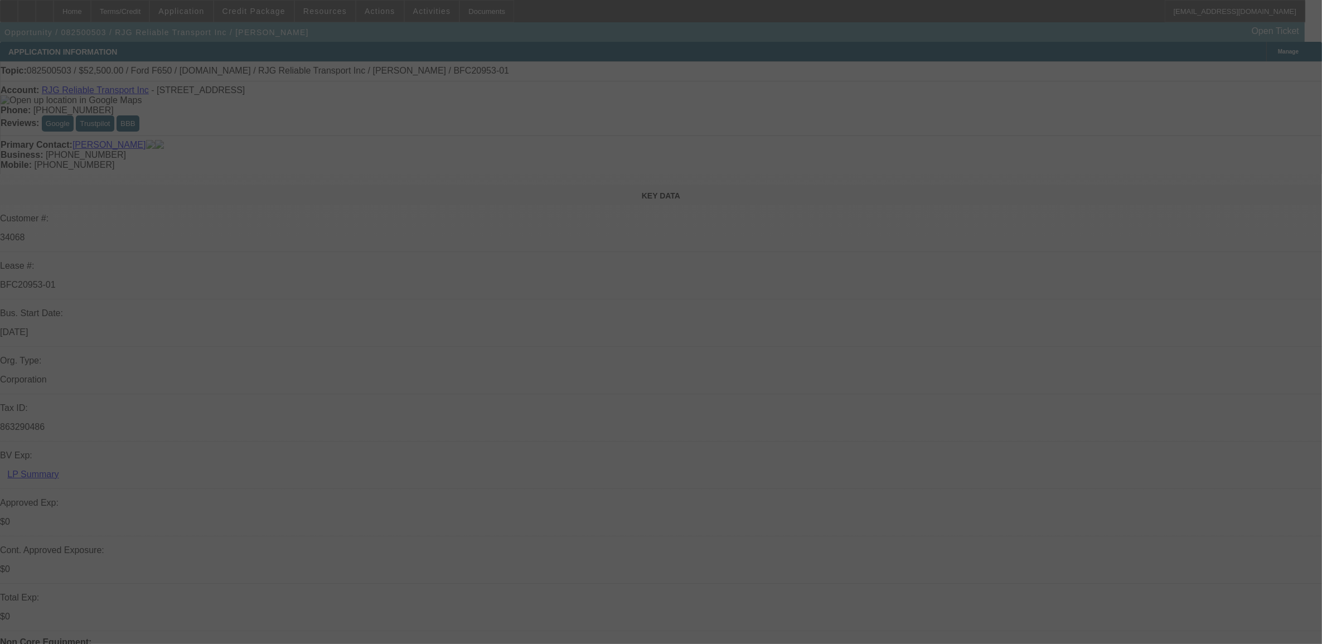
select select "0"
select select "0.1"
select select "0"
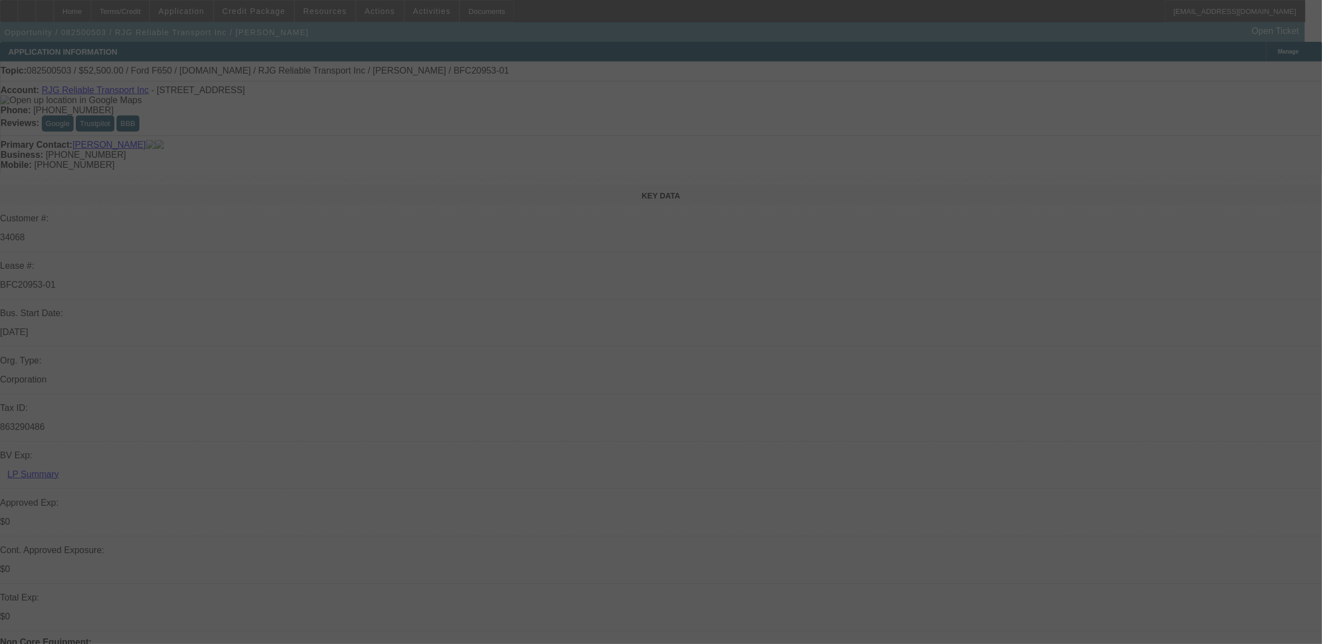
select select "0.1"
select select "0"
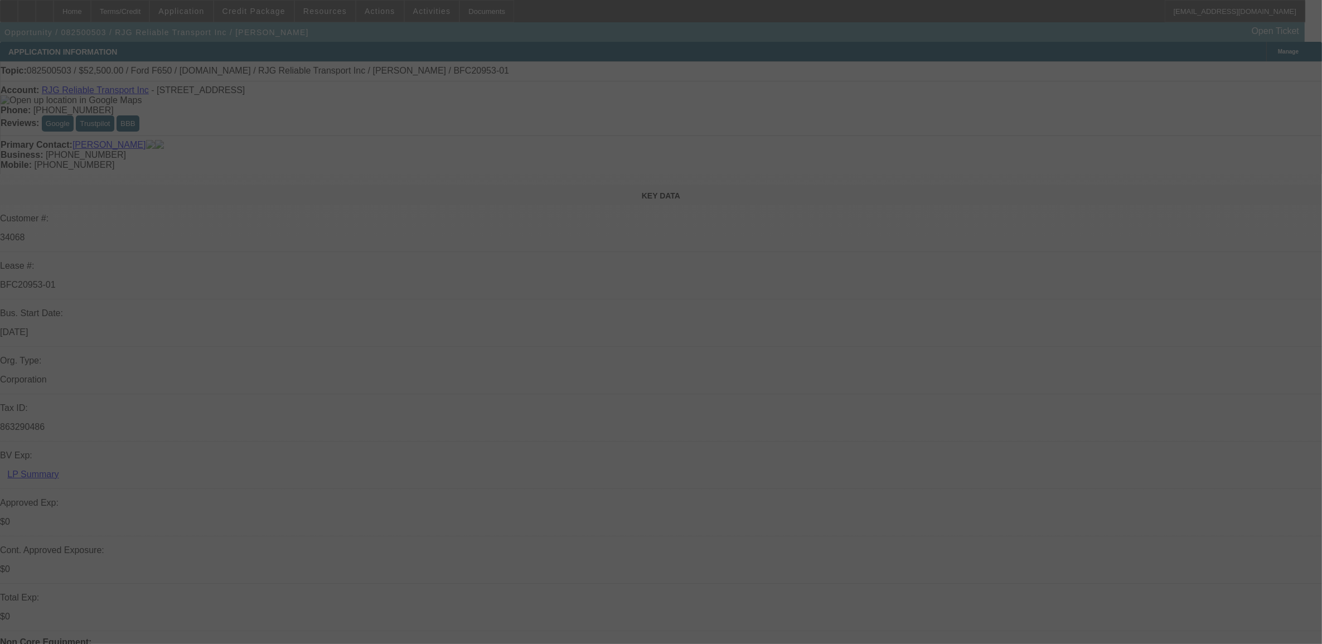
select select "0"
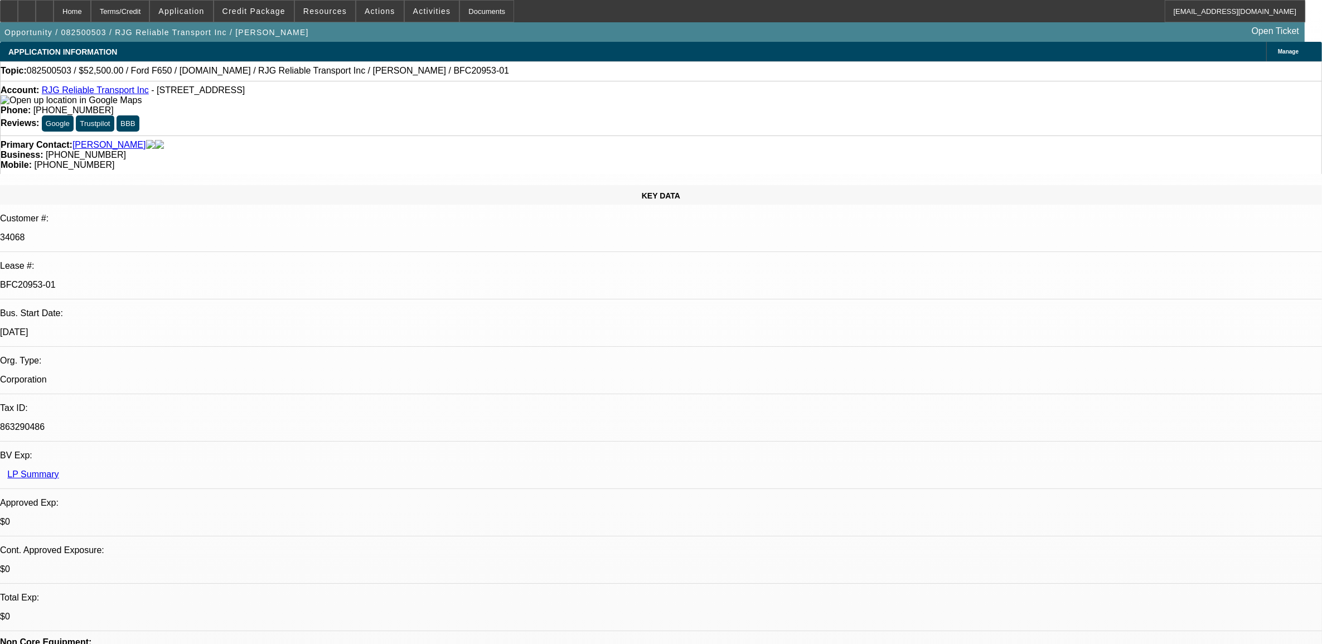
select select "1"
select select "3"
select select "4"
select select "1"
select select "3"
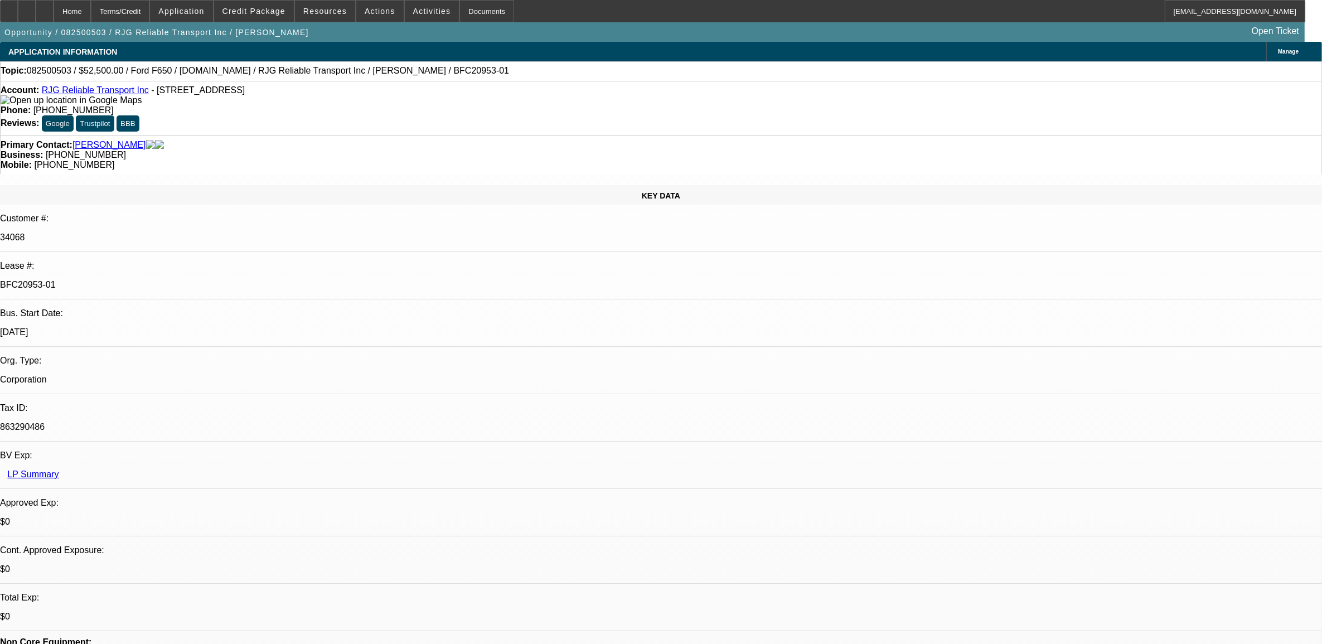
select select "4"
select select "1"
select select "3"
select select "6"
select select "1"
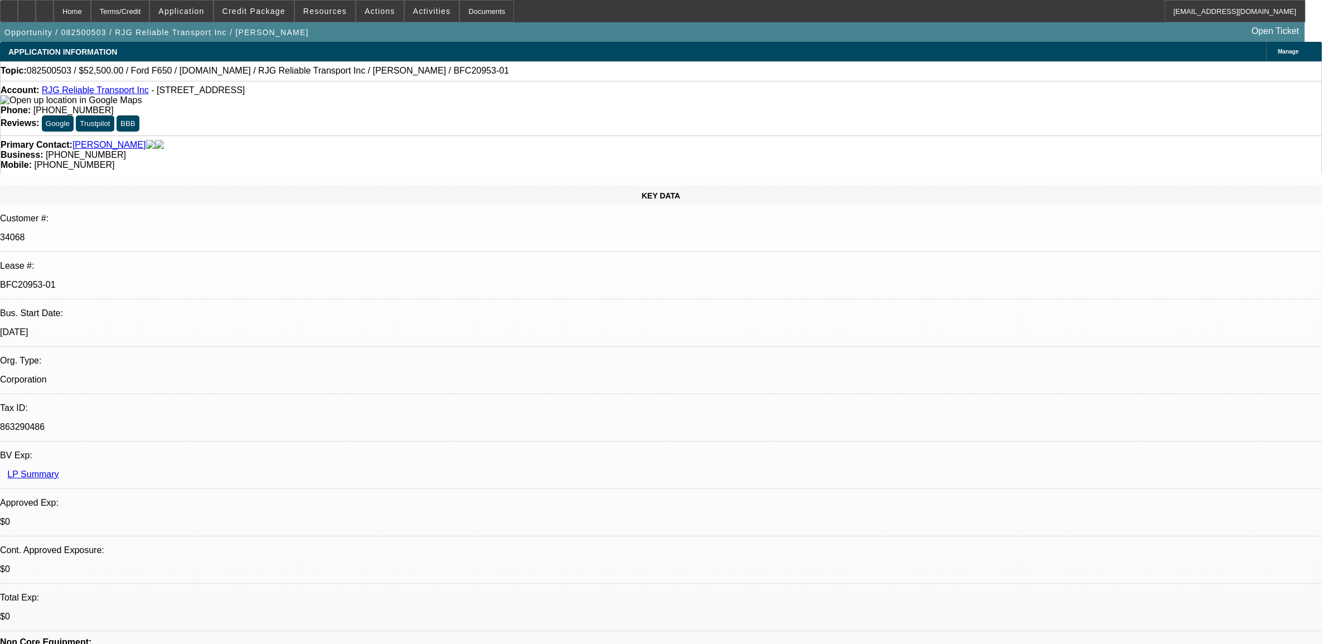
select select "1"
select select "6"
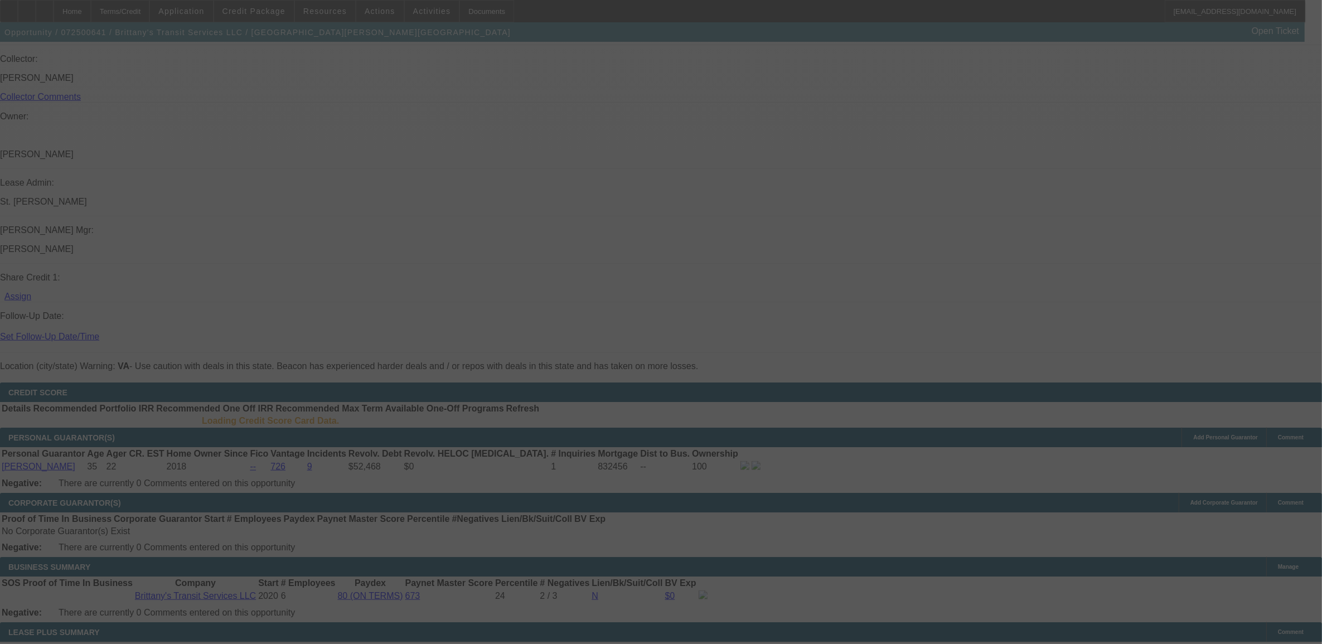
scroll to position [1347, 0]
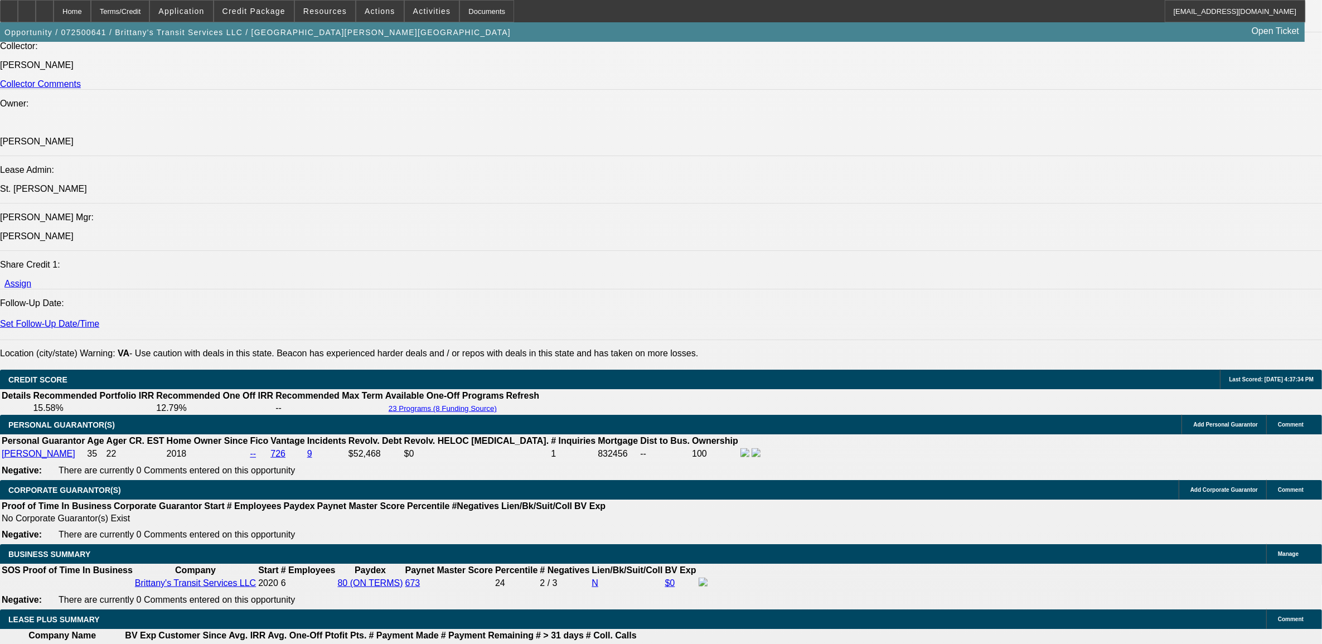
select select "0"
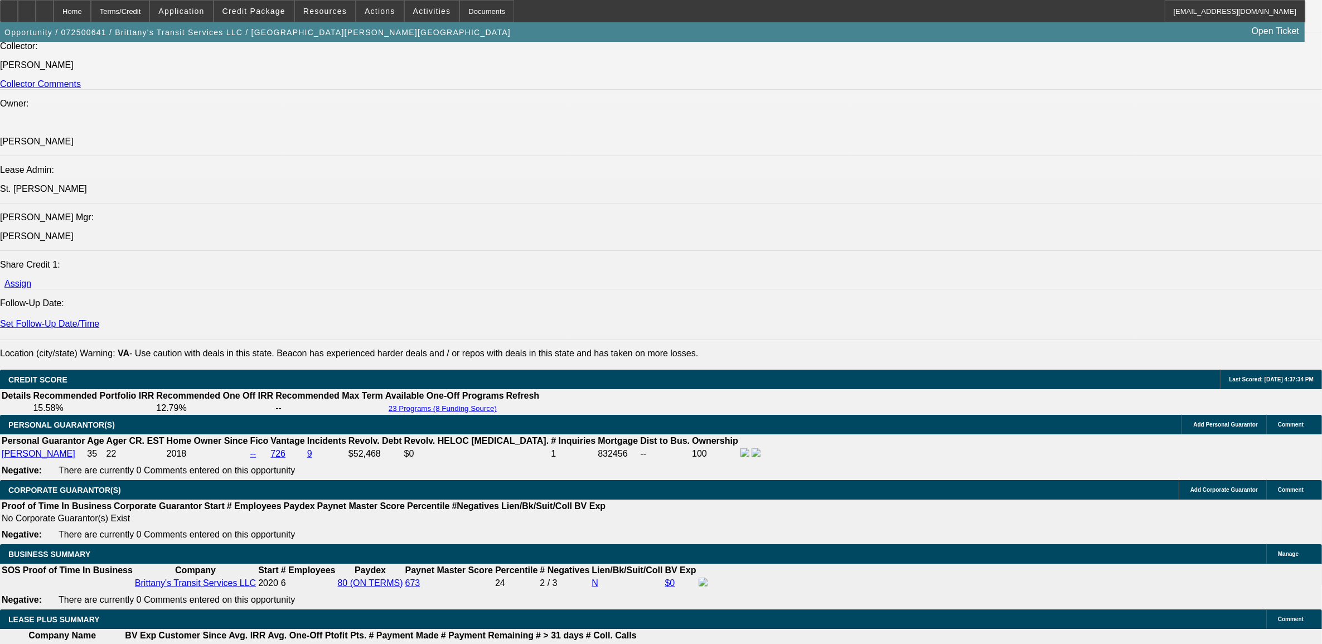
select select "0"
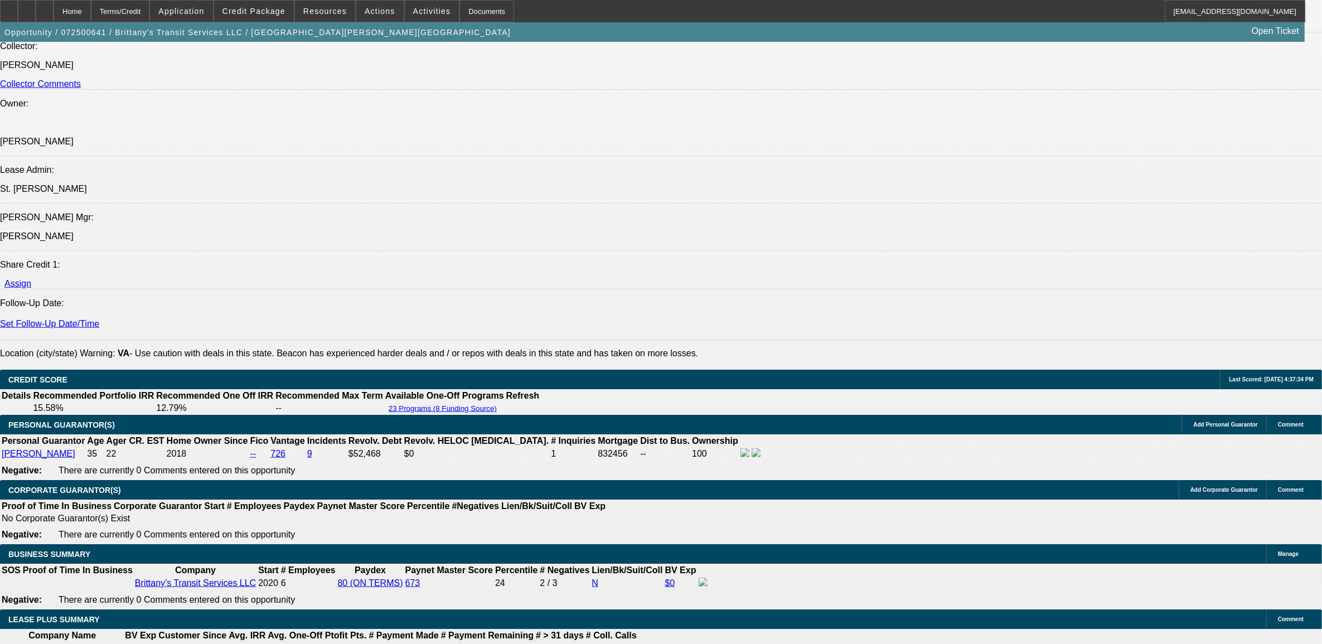
select select "0"
select select "1"
select select "2"
select select "6"
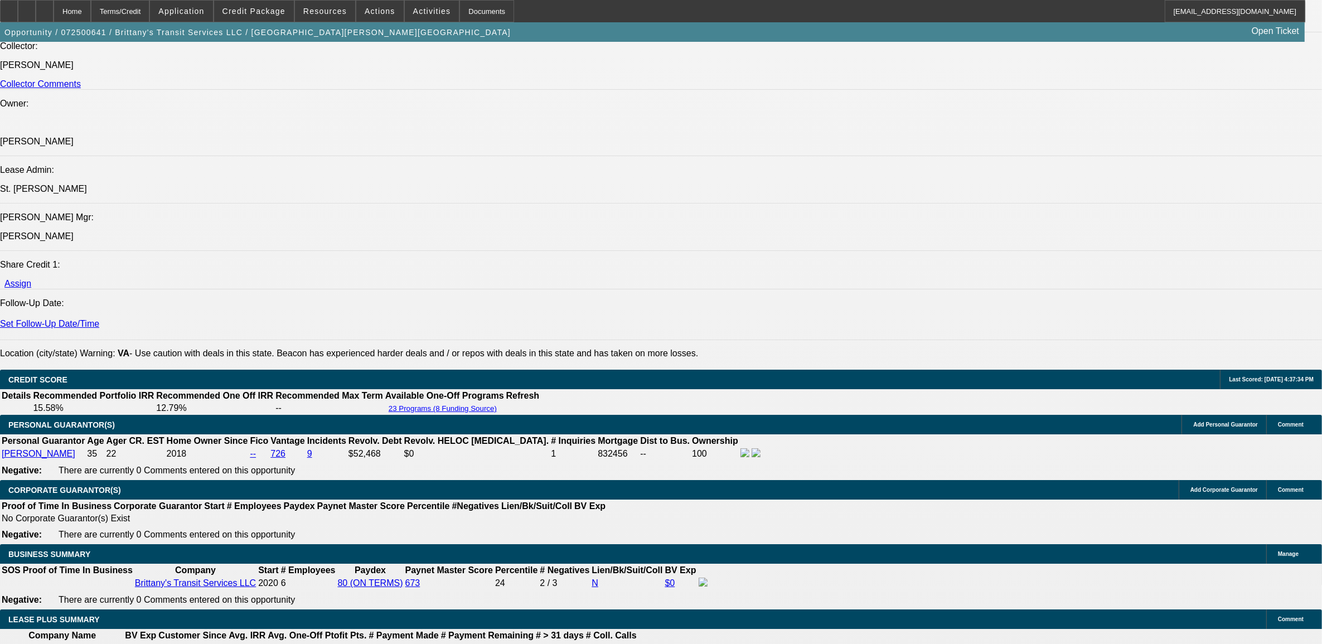
select select "1"
select select "6"
select select "1"
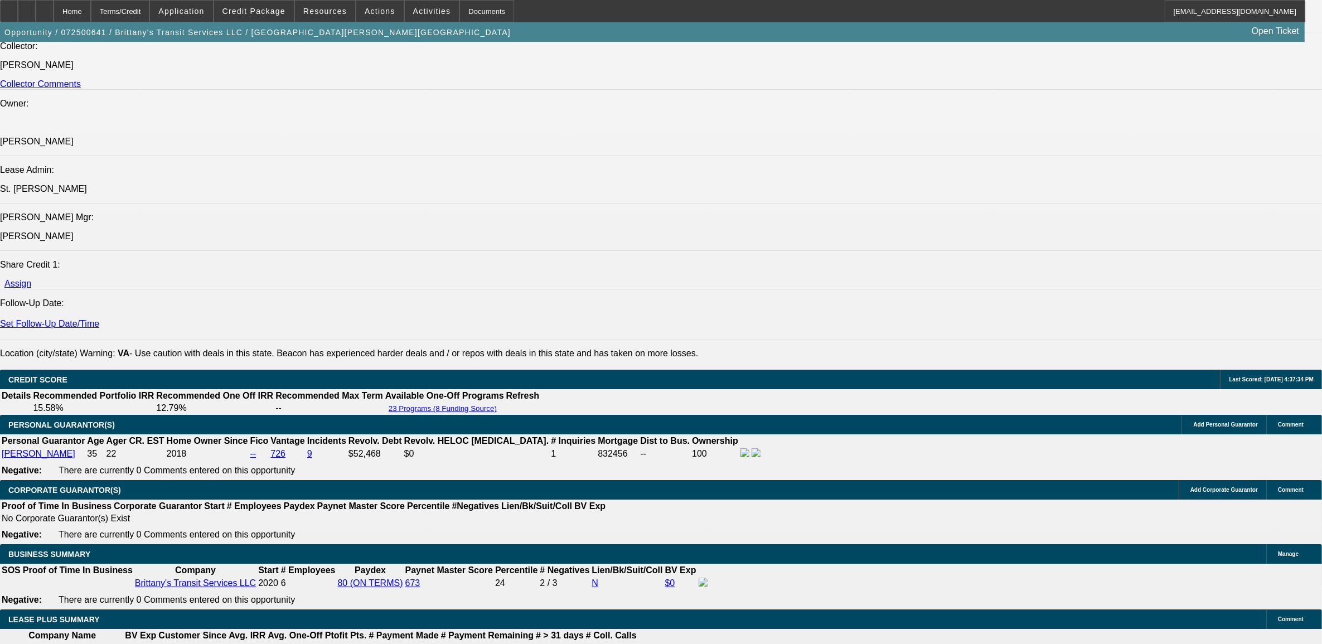
select select "6"
select select "1"
select select "2"
select select "6"
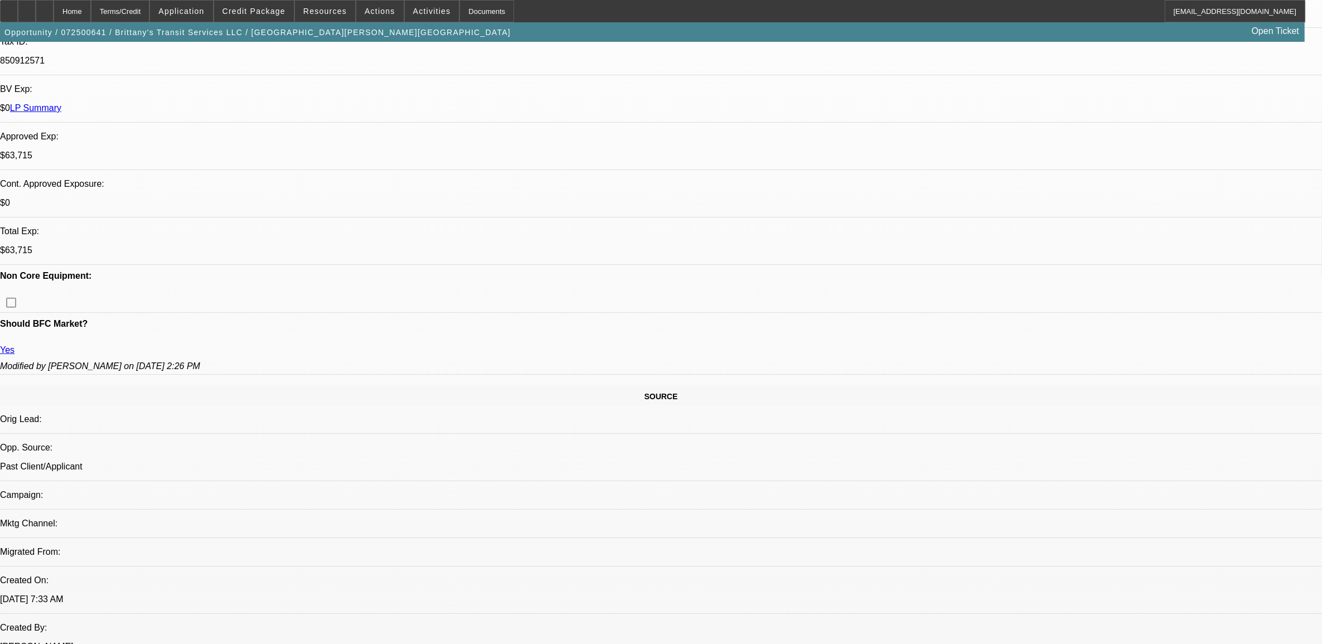
scroll to position [371, 0]
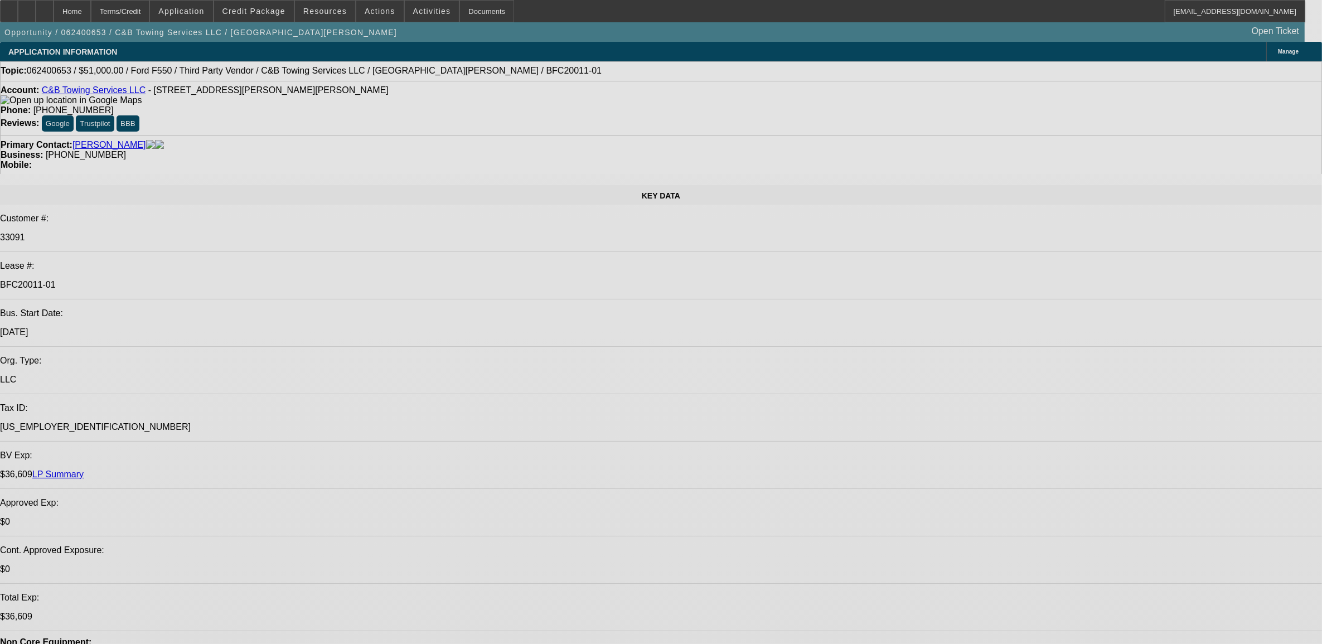
select select "0.15"
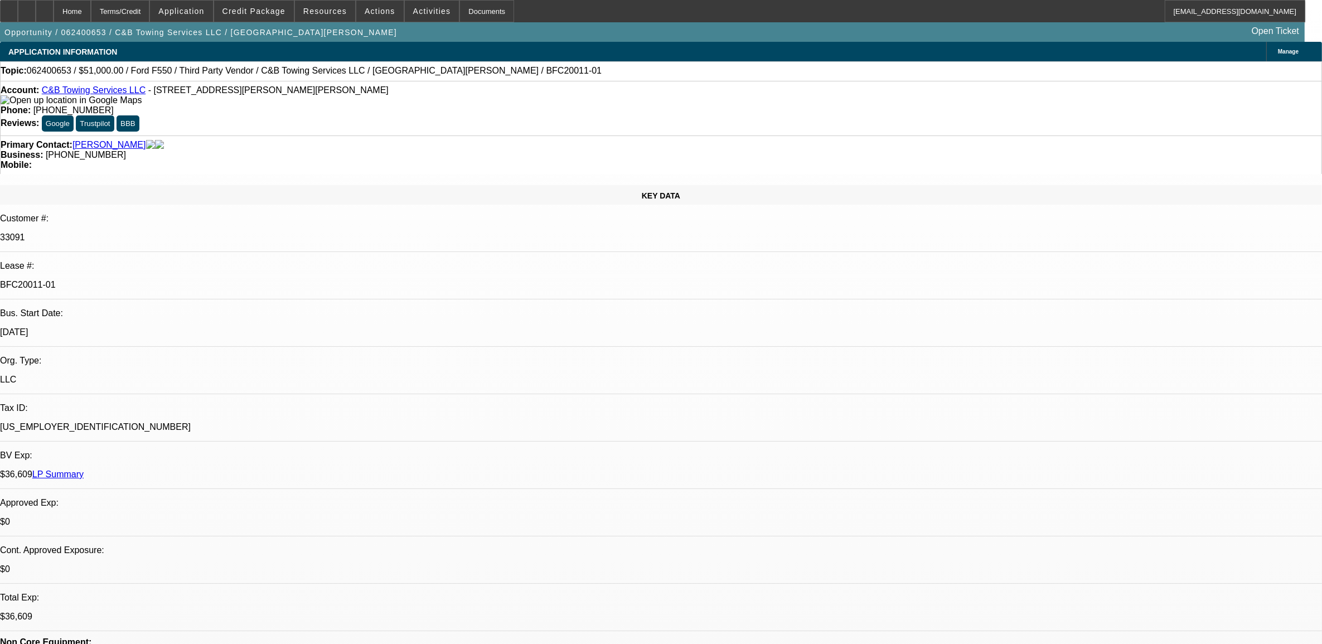
select select "2"
select select "0"
select select "6"
select select "0.15"
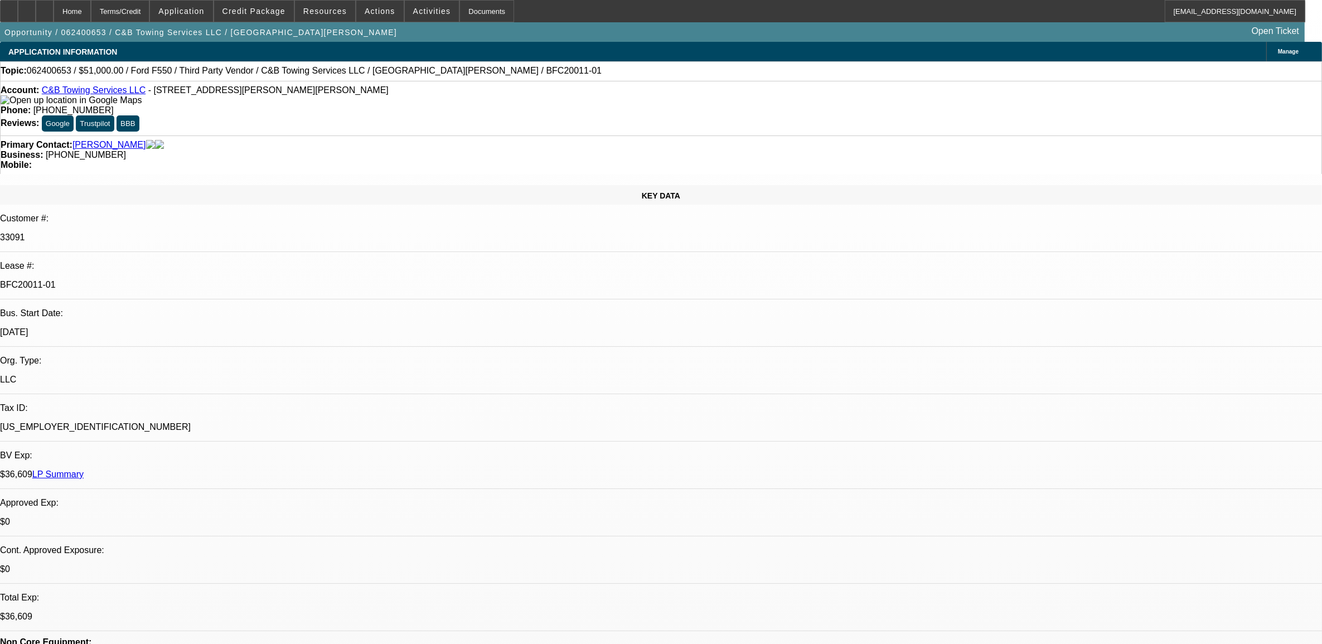
select select "2"
select select "0"
select select "6"
click at [9, 7] on icon at bounding box center [9, 7] width 0 height 0
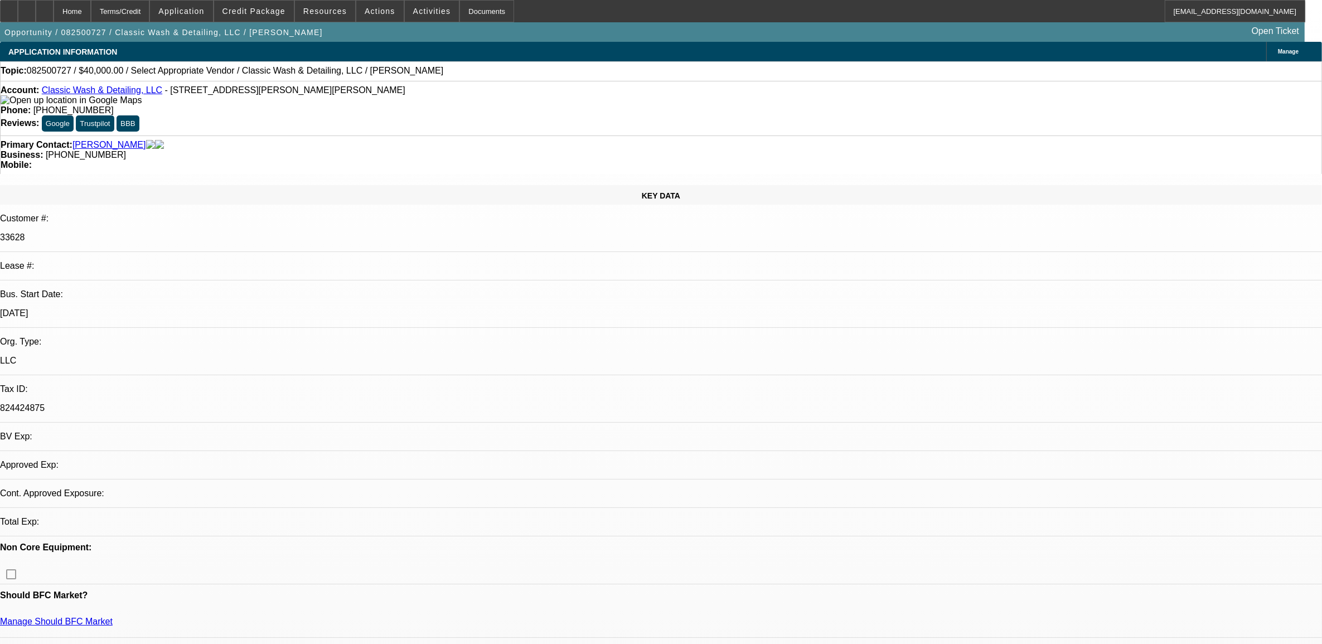
select select "0"
select select "2"
select select "0.1"
select select "4"
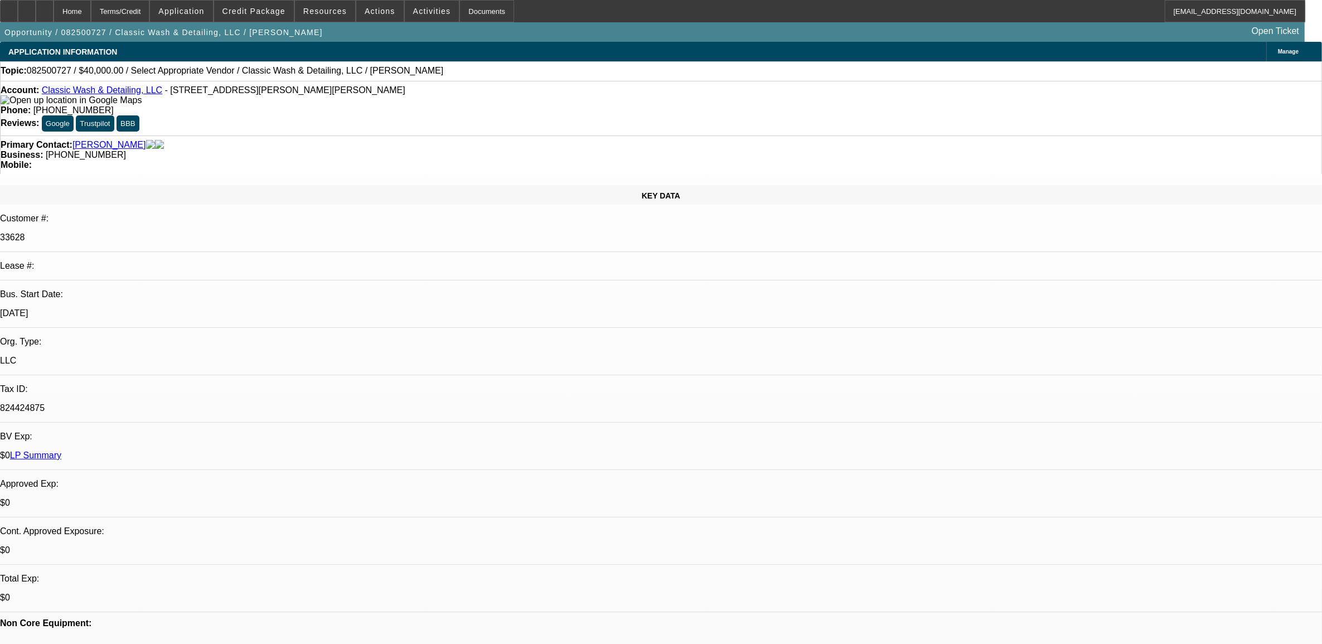
click at [56, 70] on span "082500727 / $40,000.00 / Select Appropriate Vendor / Classic Wash & Detailing, …" at bounding box center [235, 71] width 417 height 10
copy span "082500727"
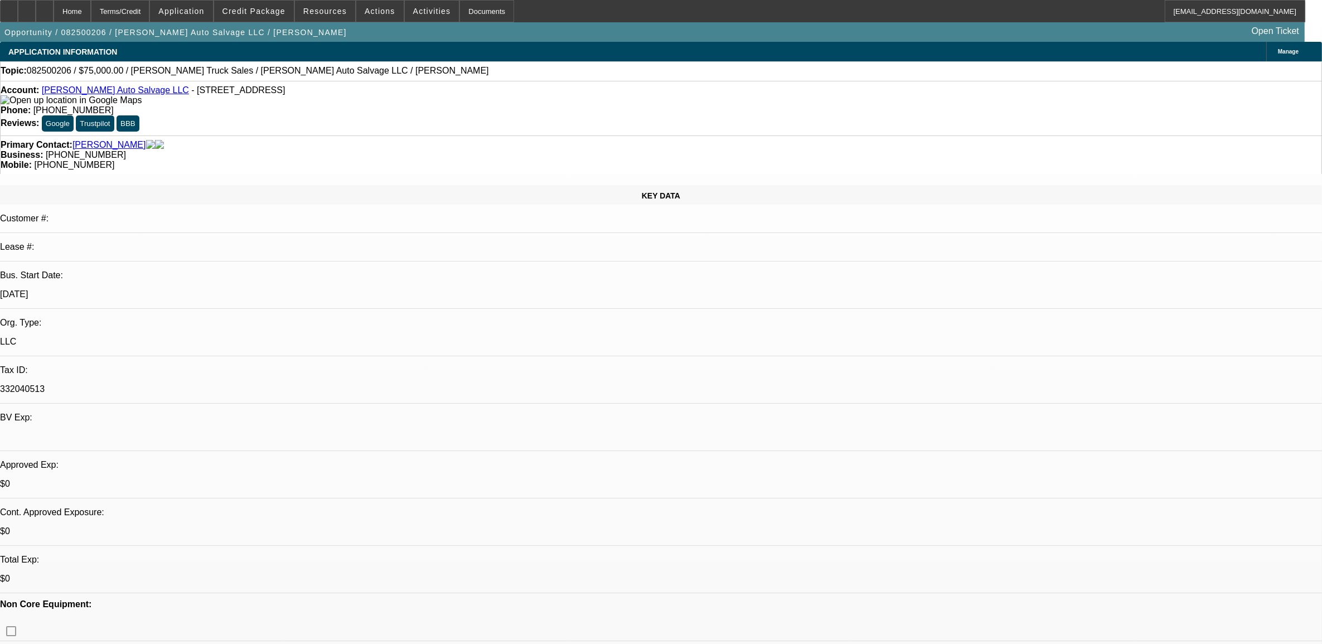
select select "0"
select select "2"
select select "0.1"
select select "4"
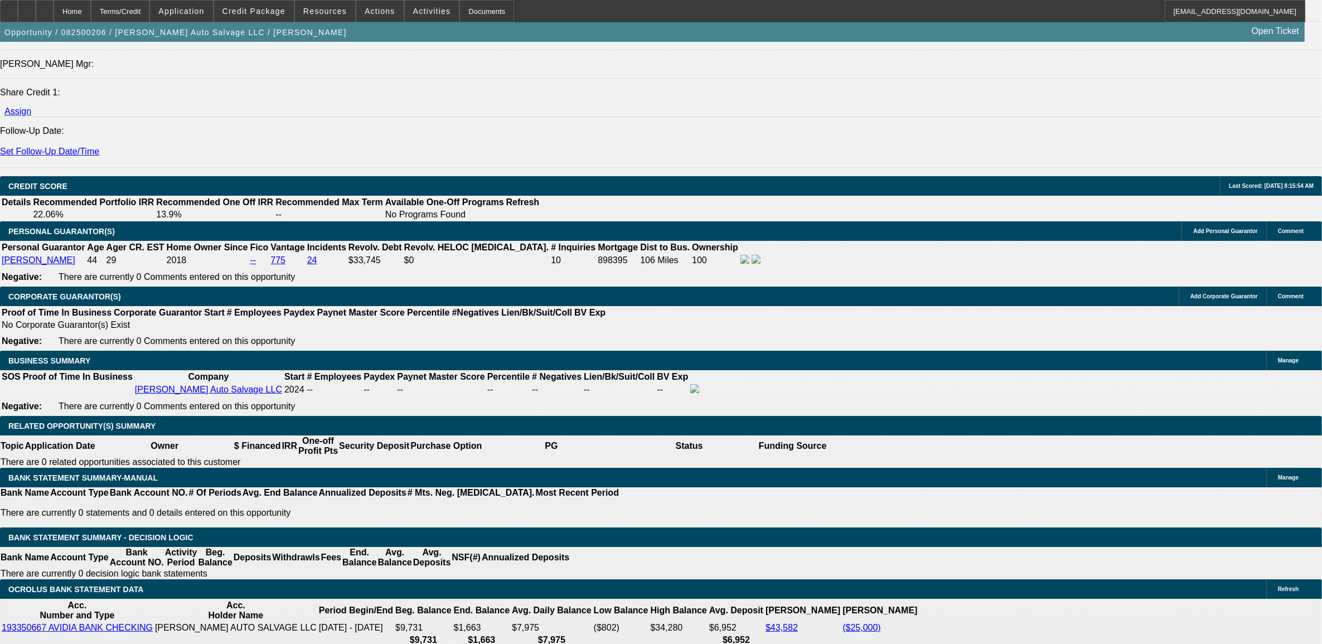
scroll to position [1325, 0]
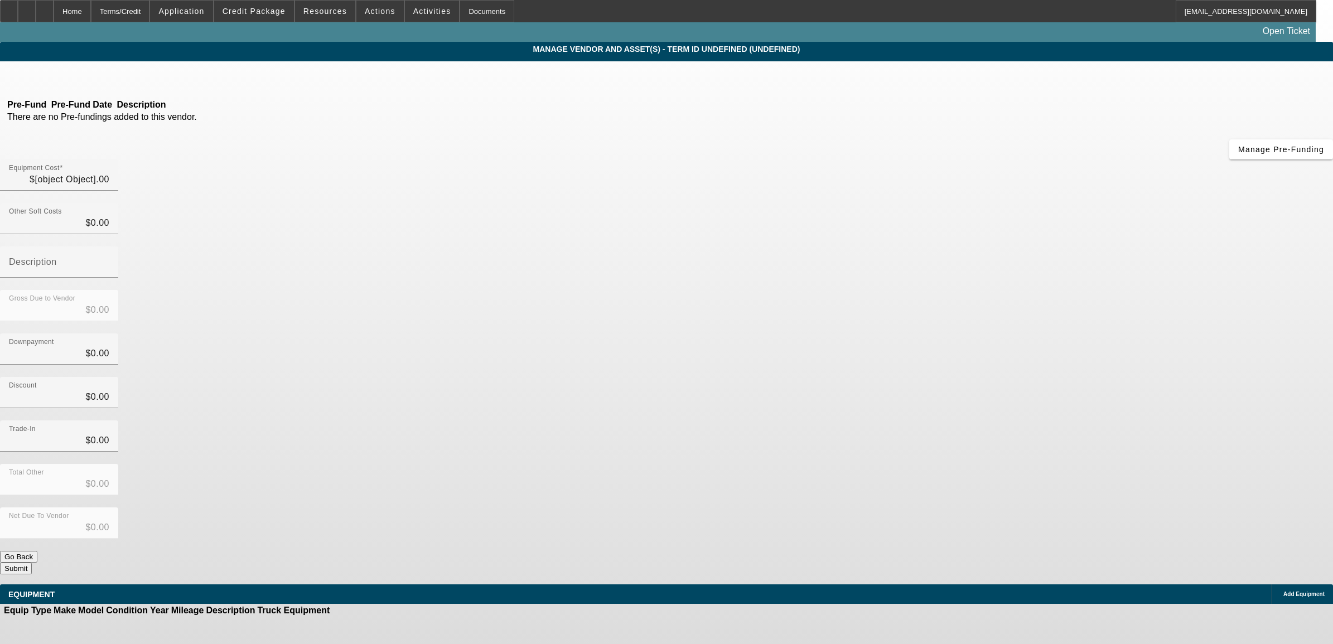
type input "$75,000.00"
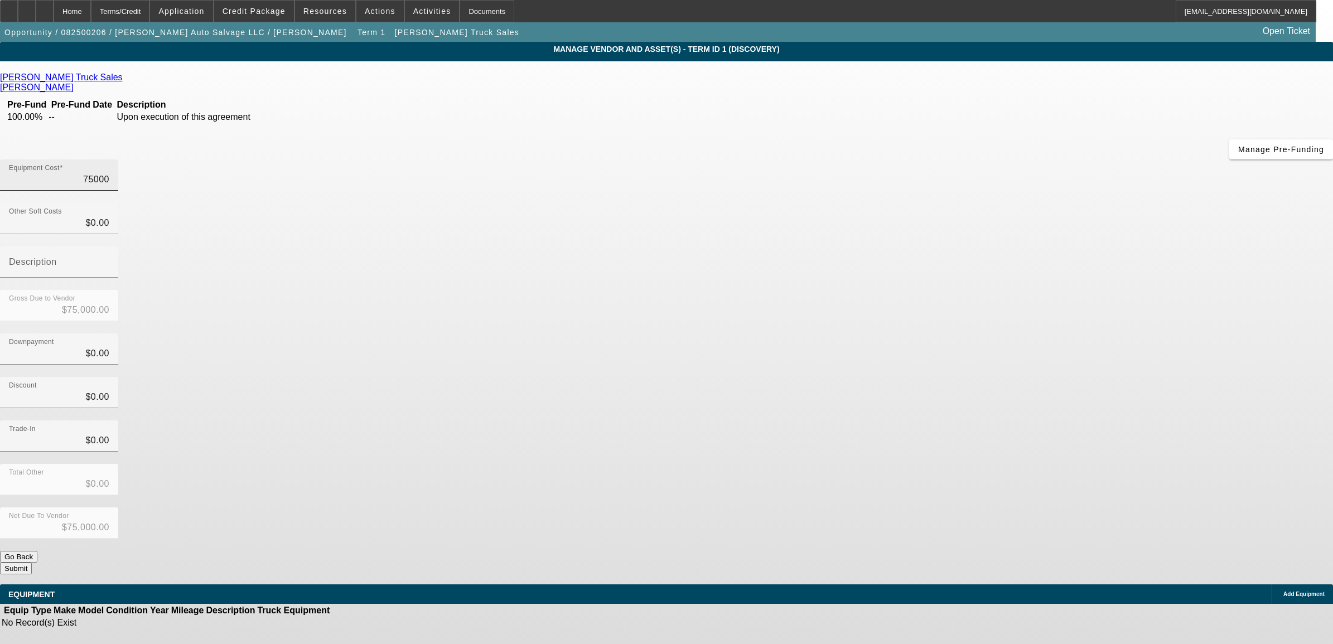
click at [109, 173] on input "75000" at bounding box center [59, 179] width 100 height 13
type input "1"
type input "$1.00"
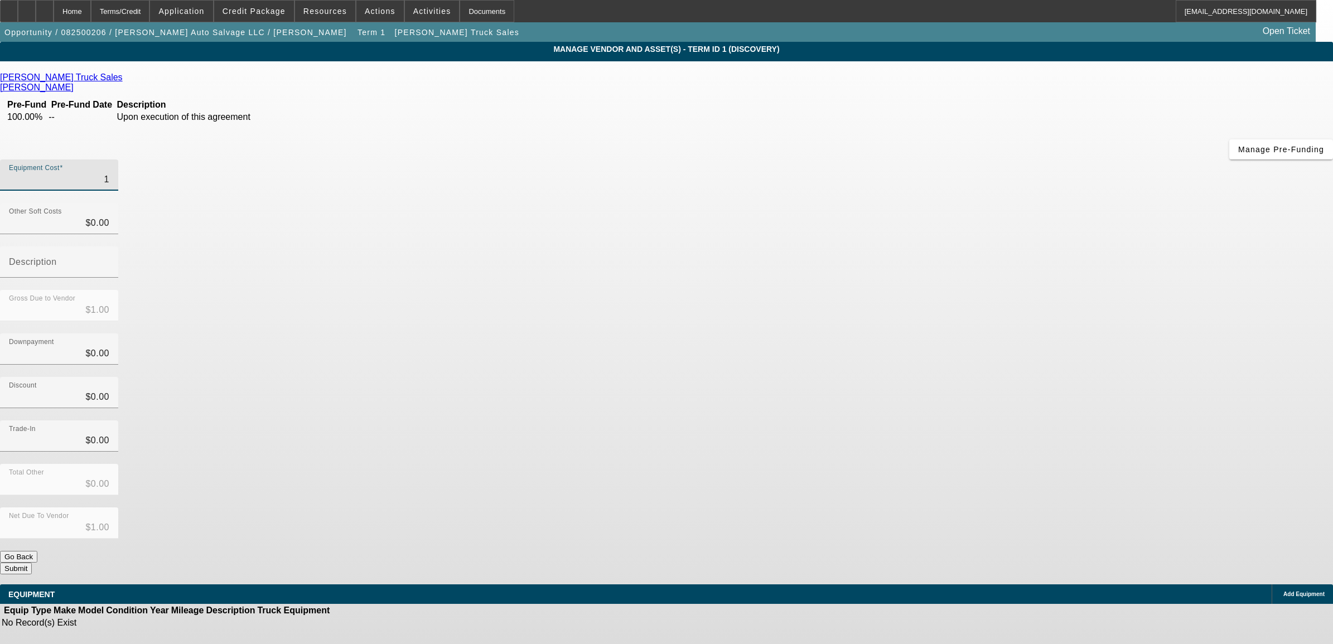
type input "14"
type input "$14.00"
type input "140"
type input "$140.00"
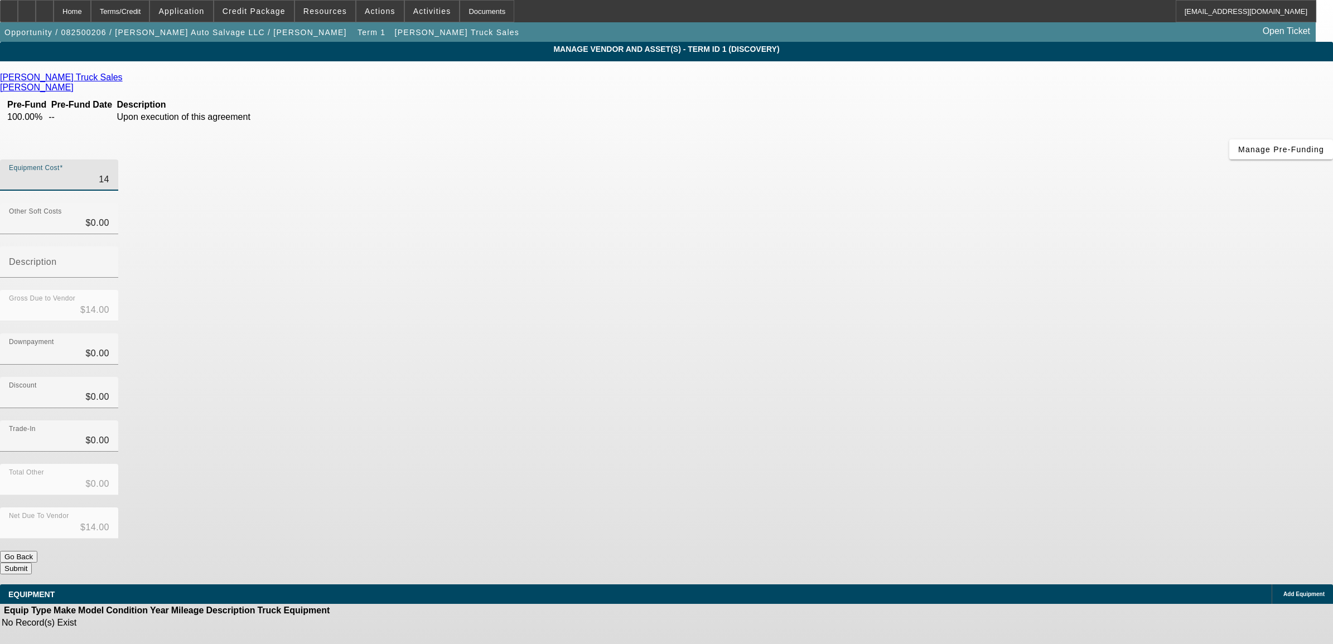
type input "$140.00"
type input "1400"
type input "$1,400.00"
type input "140"
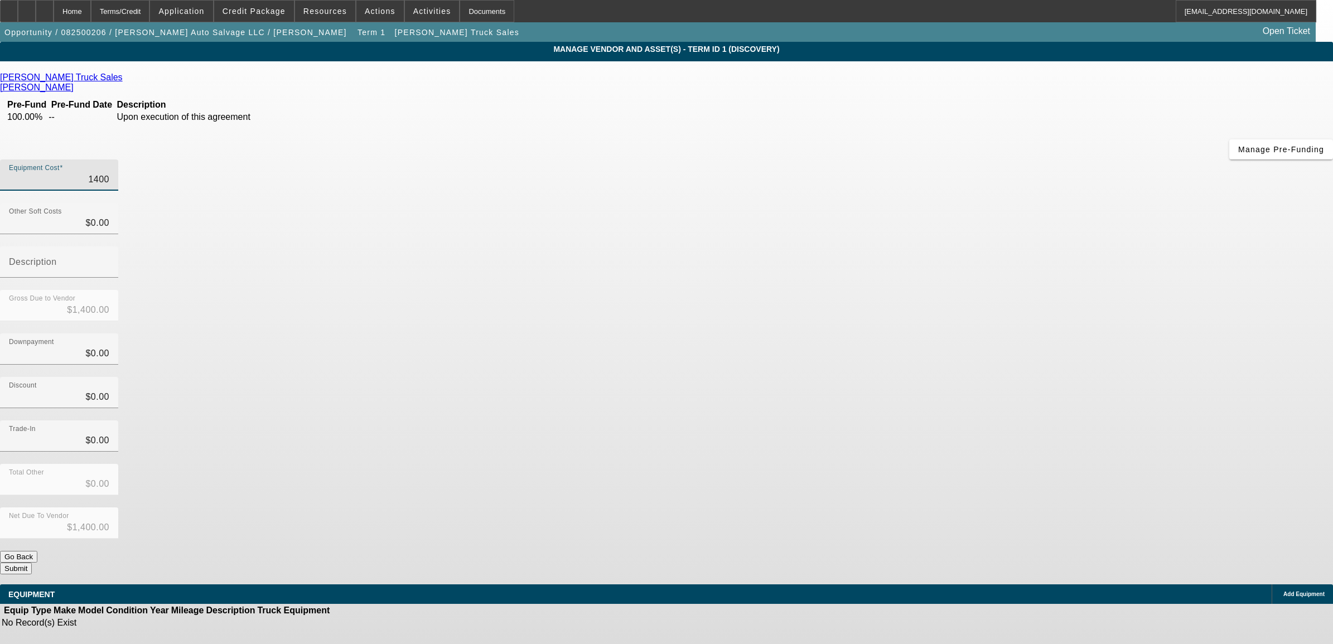
type input "$140.00"
type input "14"
type input "$14.00"
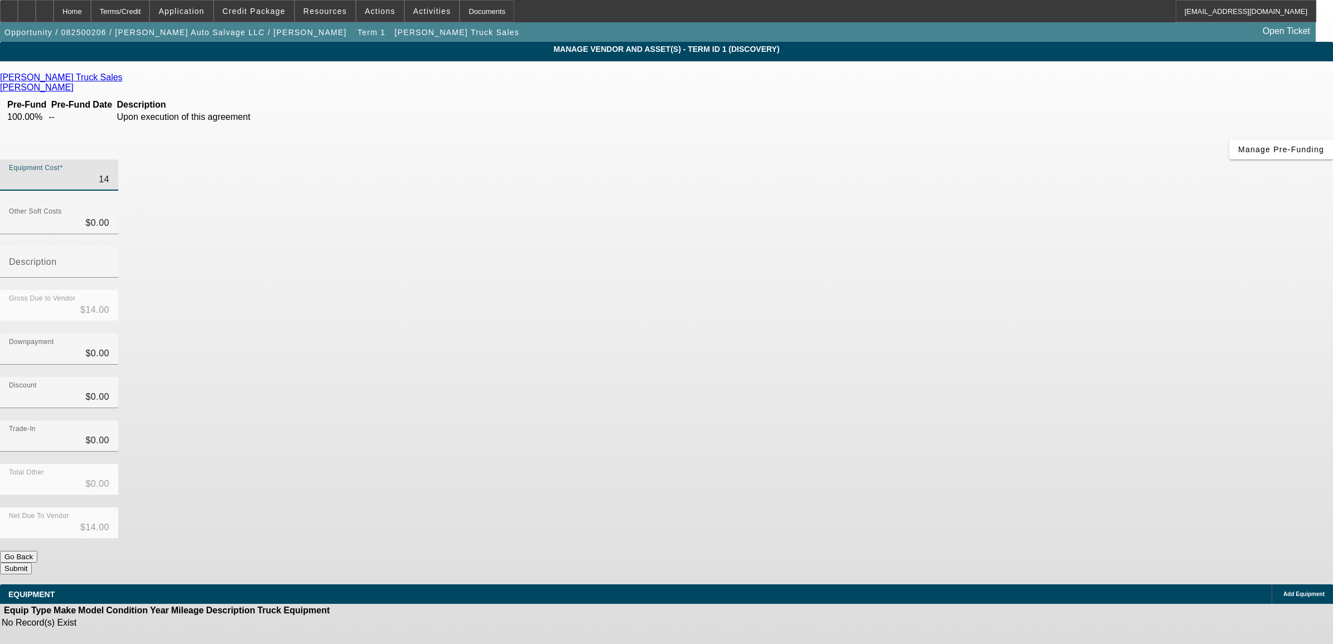
type input "1"
type input "$1.00"
type input "13"
type input "$13.00"
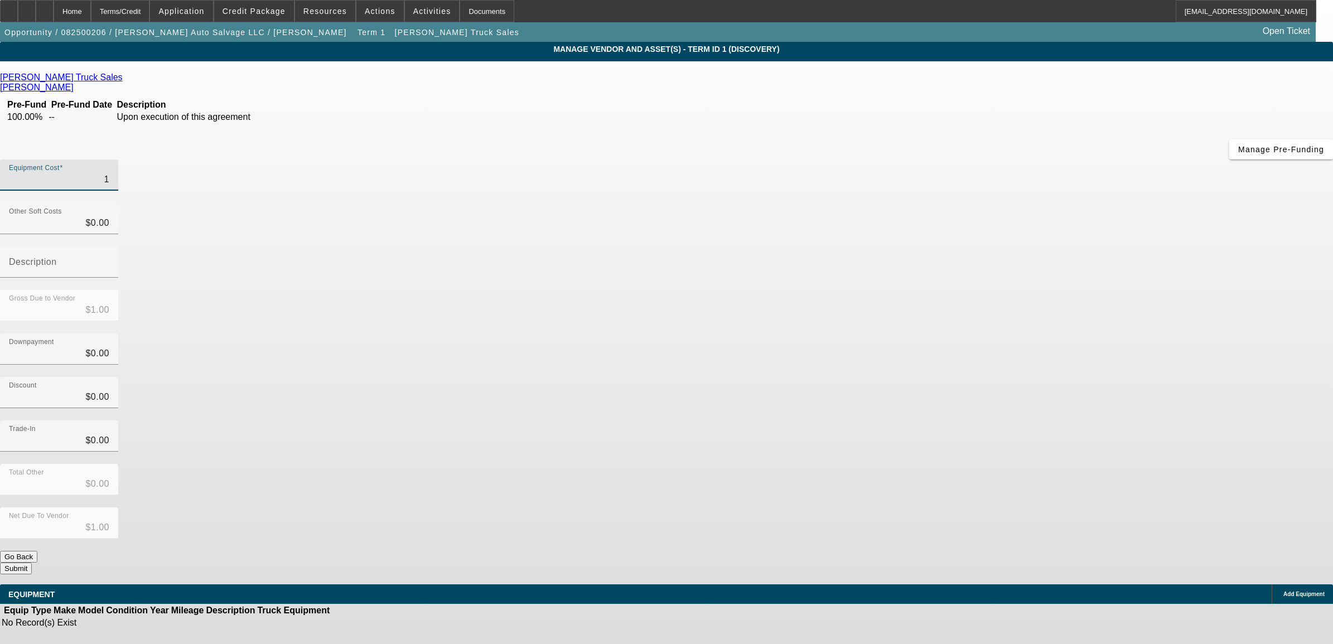
type input "$13.00"
type input "135"
type input "$135.00"
type input "1350"
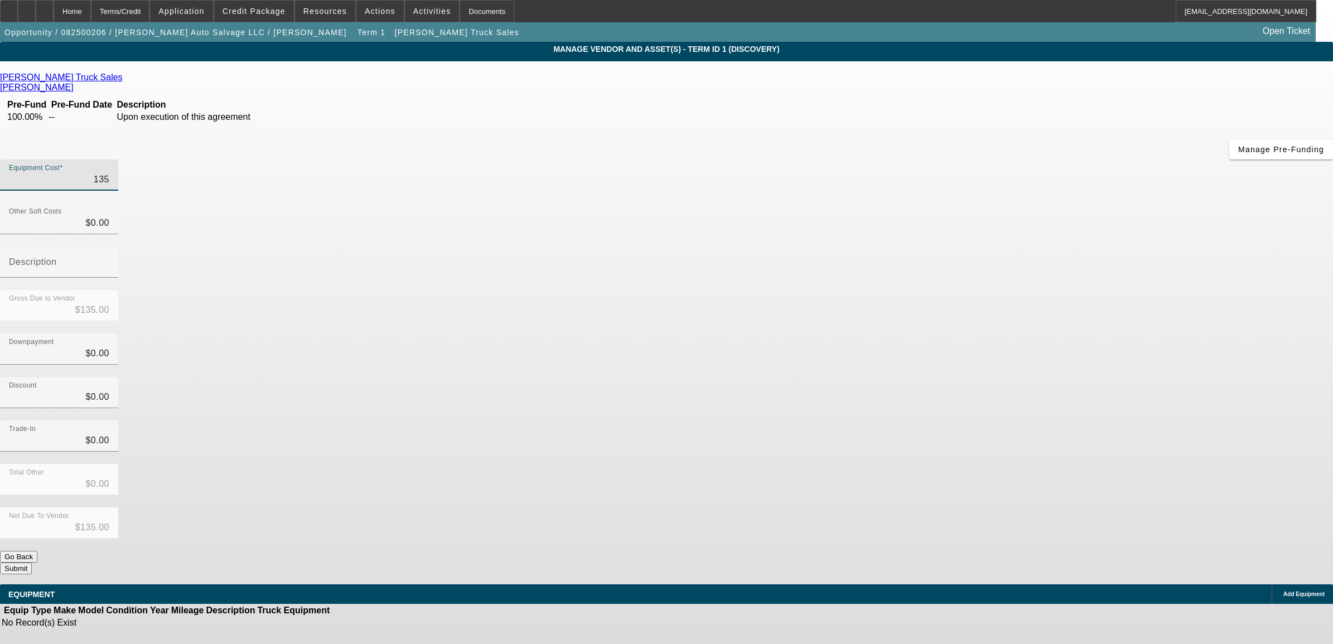
type input "$1,350.00"
type input "13500"
type input "$13,500.00"
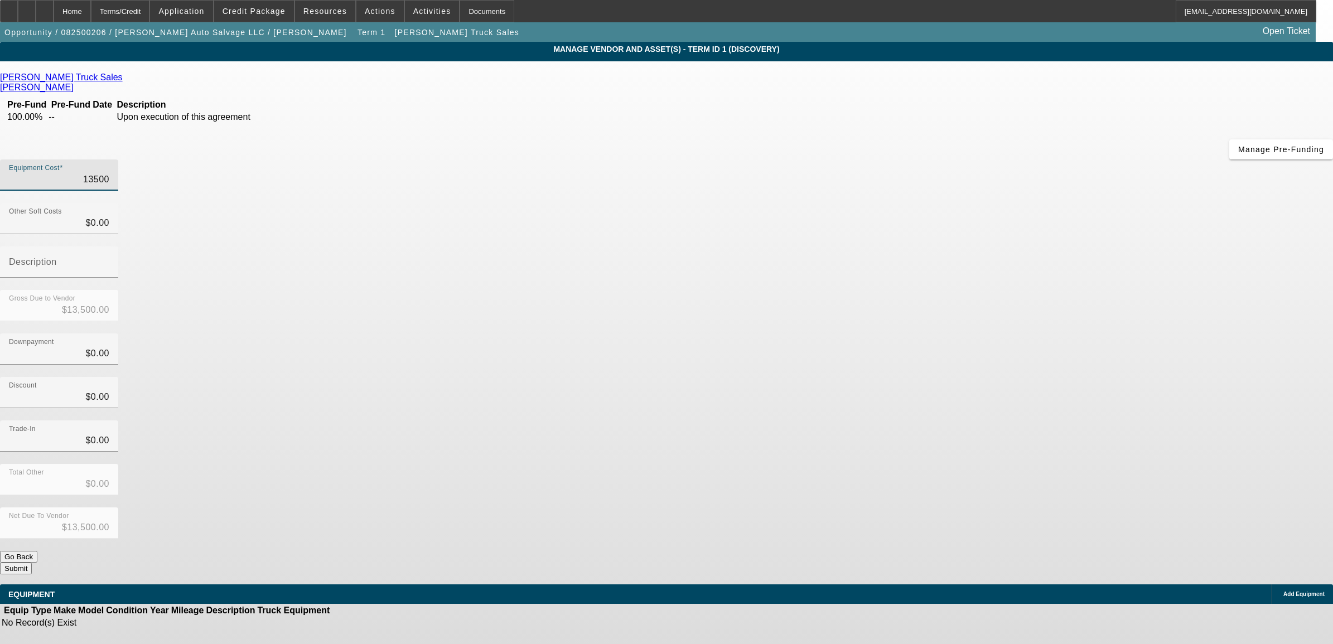
type input "135000"
type input "$135,000.00"
click at [959, 464] on div "Total Other $0.00" at bounding box center [666, 486] width 1333 height 44
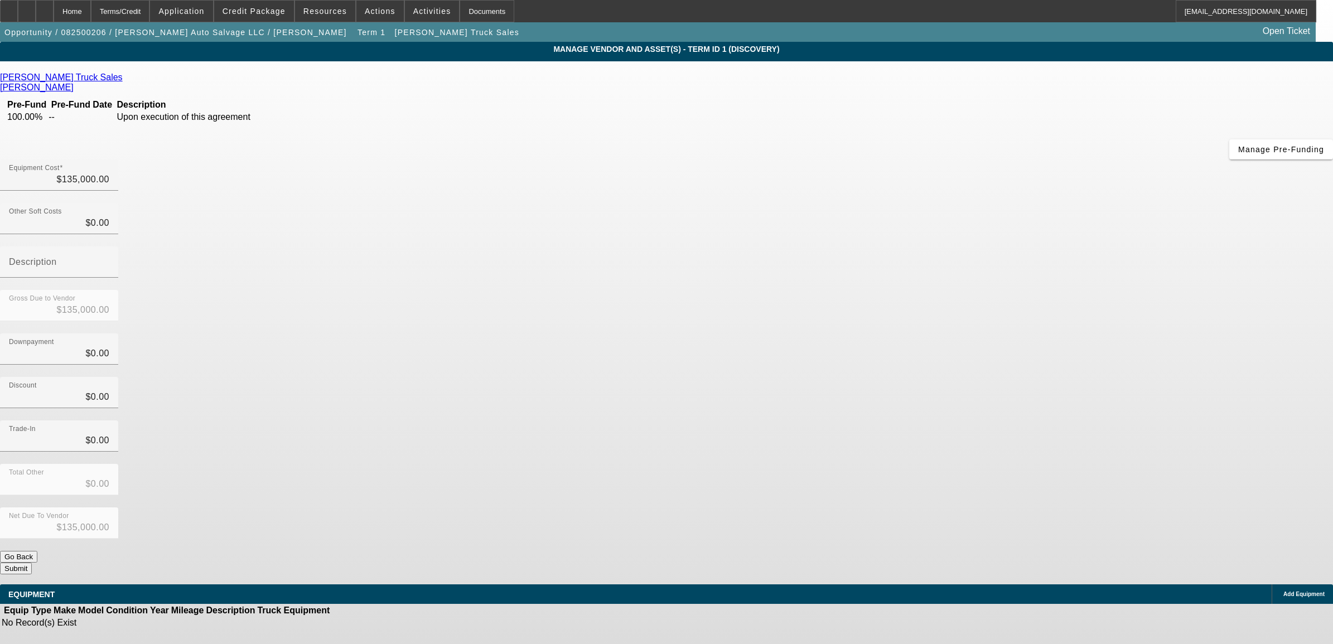
click at [1272, 584] on div "Add Equipment" at bounding box center [1302, 594] width 61 height 20
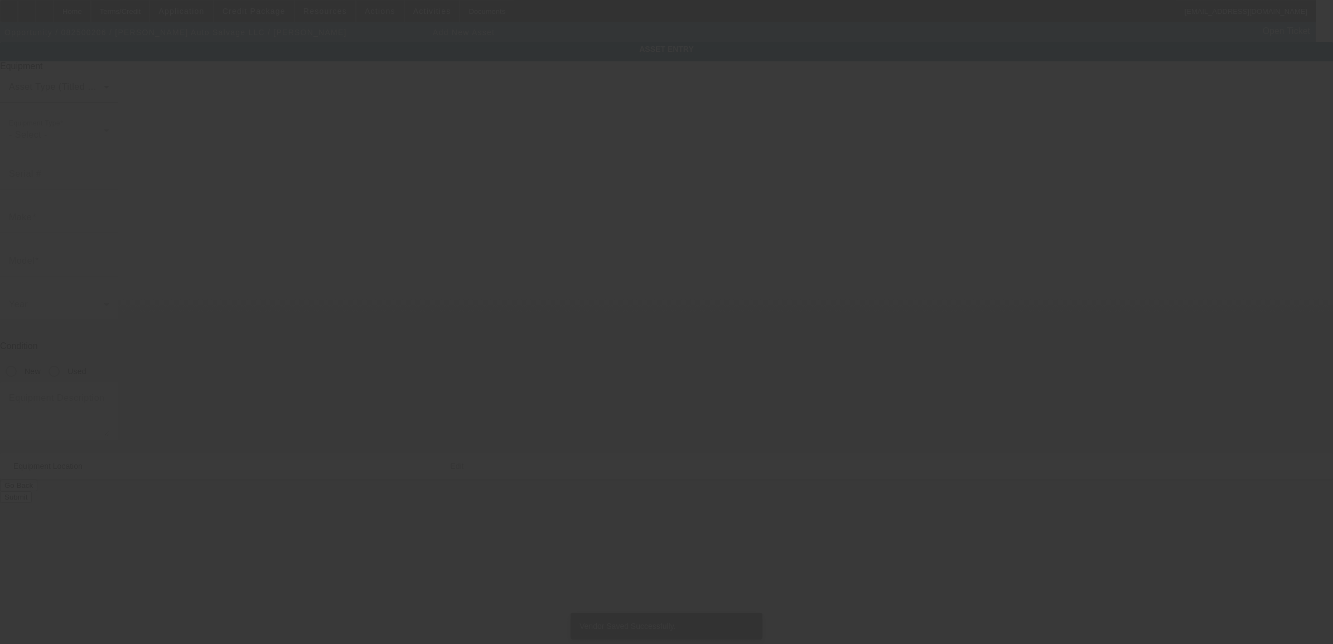
type input "686 High St"
type input "Clinton"
type input "01510"
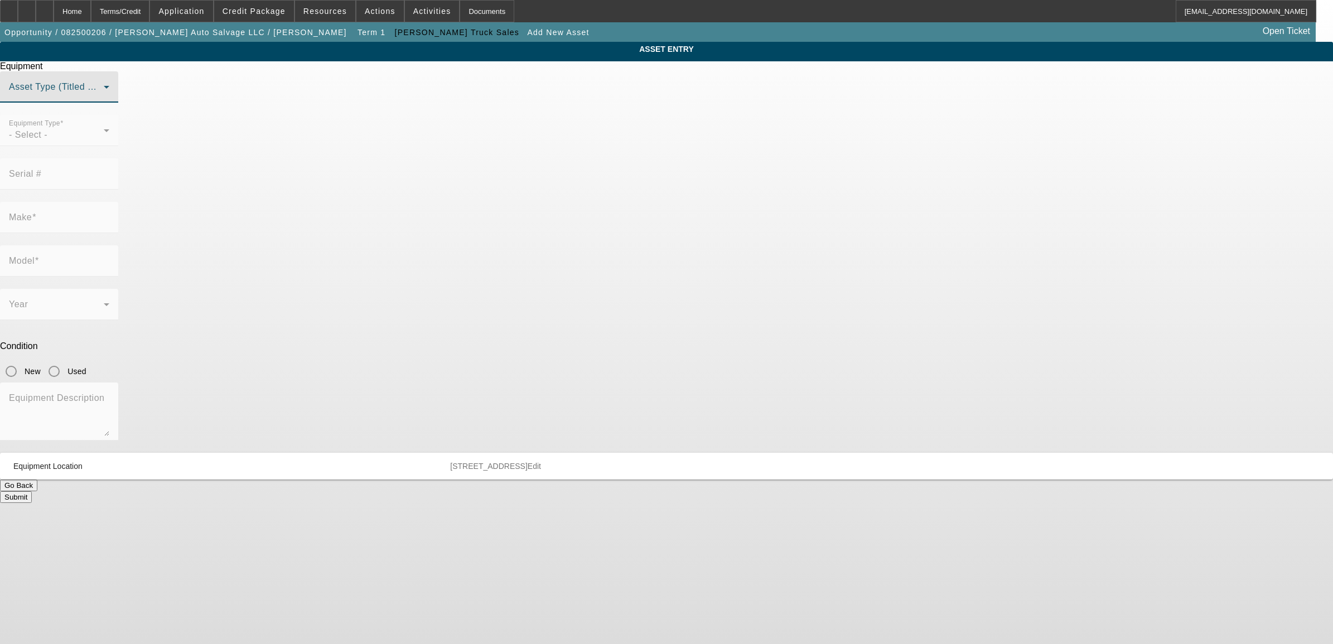
click at [104, 98] on span at bounding box center [56, 91] width 95 height 13
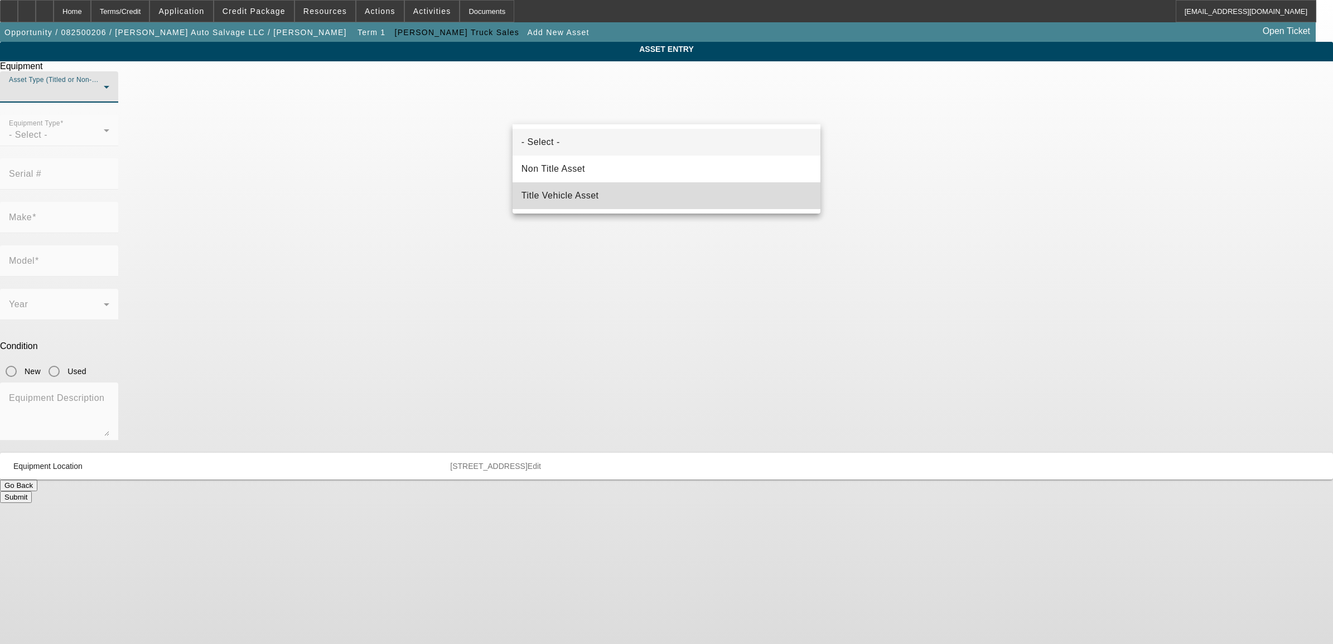
click at [579, 204] on mat-option "Title Vehicle Asset" at bounding box center [667, 195] width 308 height 27
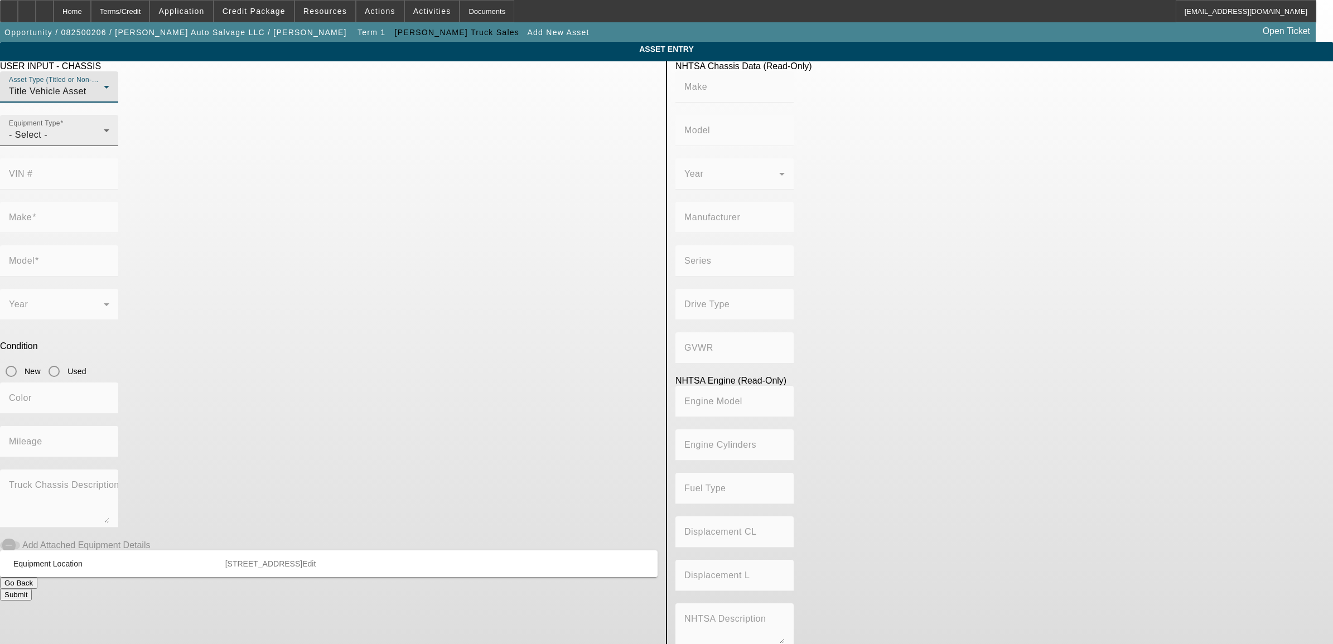
click at [104, 142] on div "- Select -" at bounding box center [56, 134] width 95 height 13
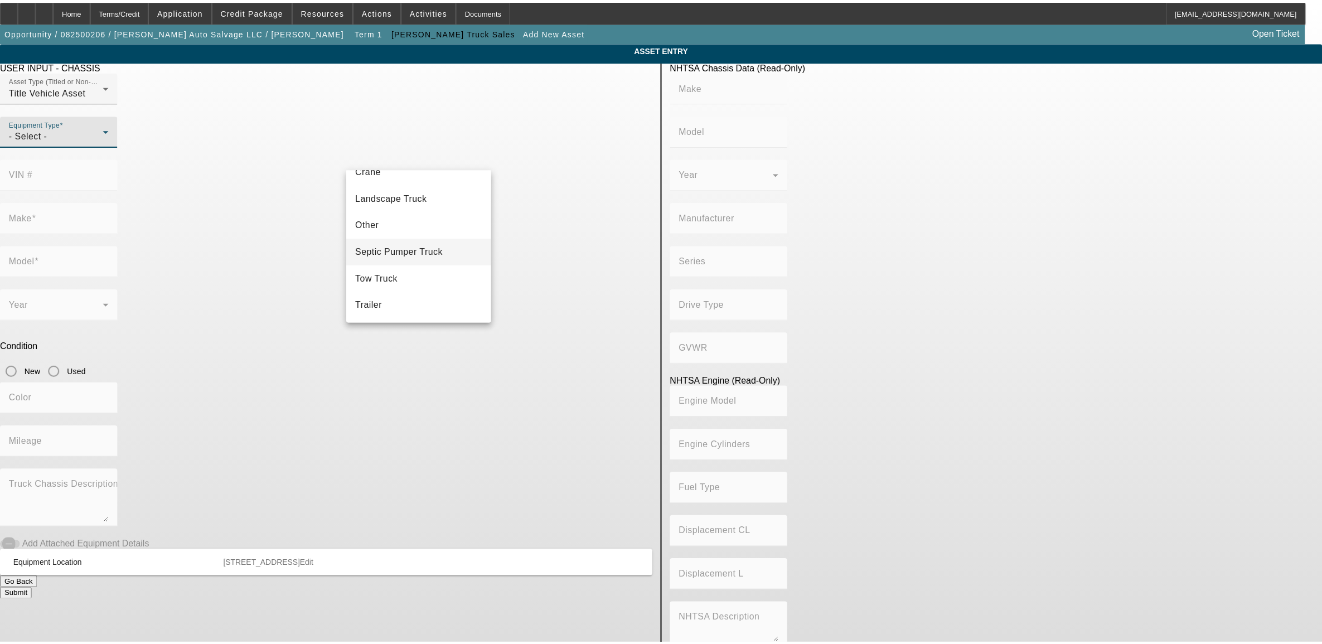
scroll to position [123, 0]
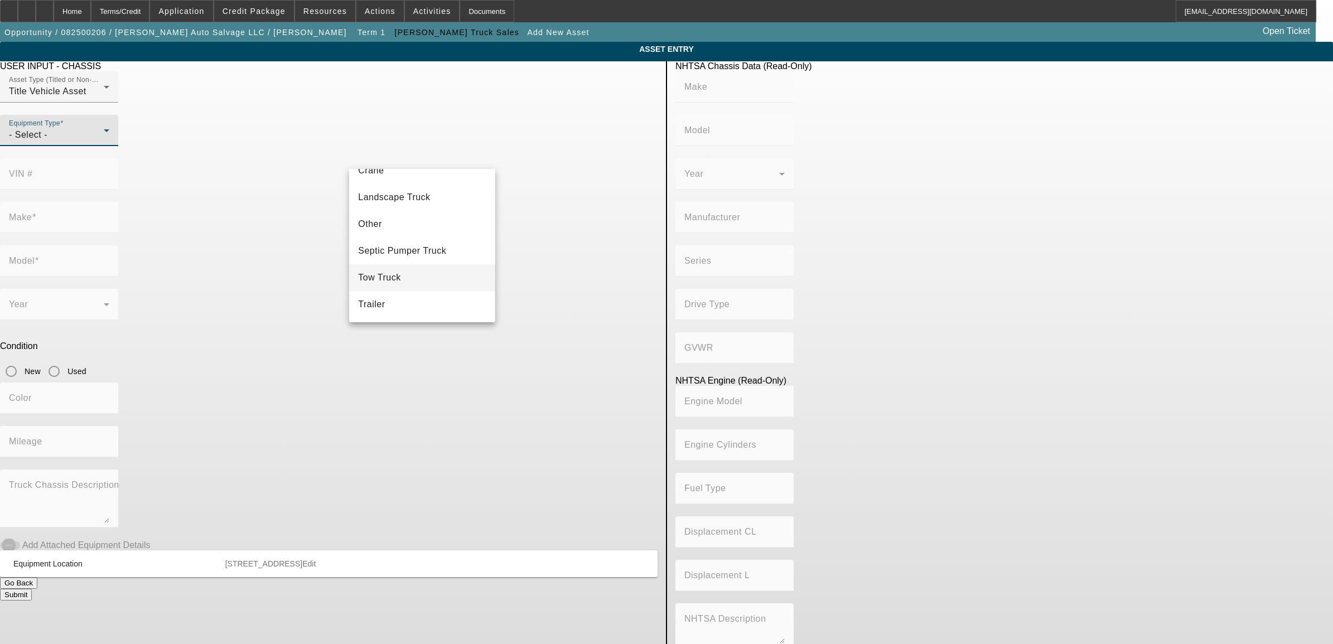
click at [406, 282] on mat-option "Tow Truck" at bounding box center [422, 277] width 146 height 27
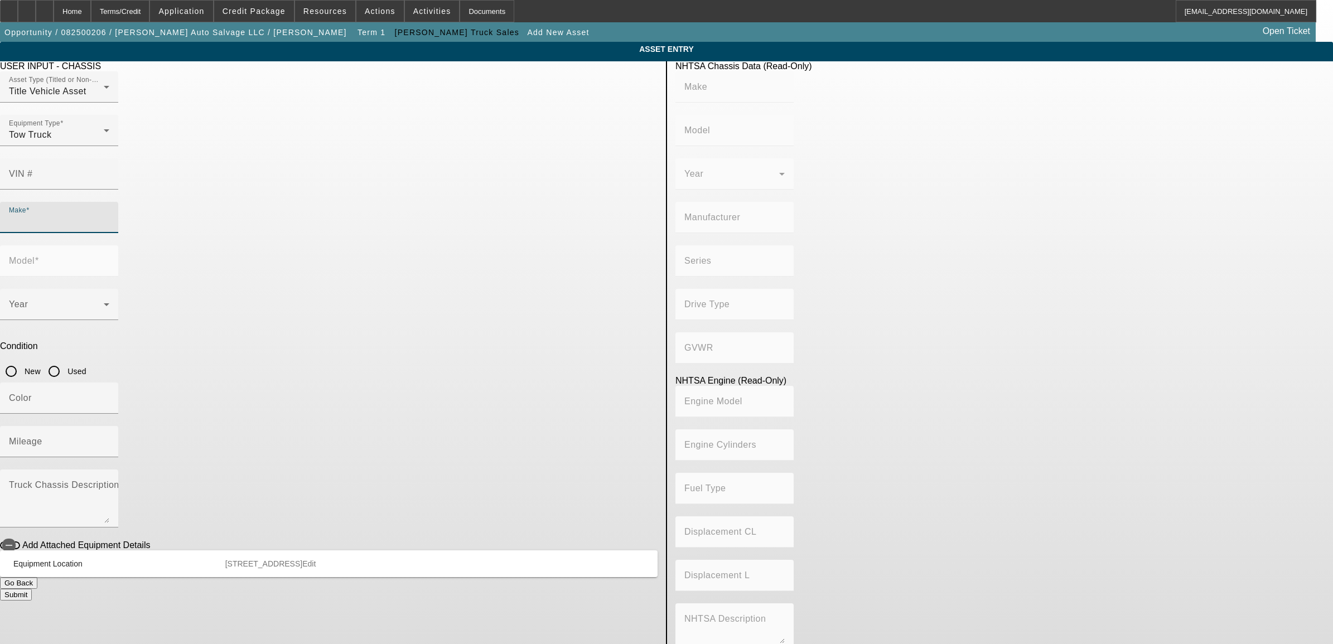
click at [109, 215] on input "Make" at bounding box center [59, 221] width 100 height 13
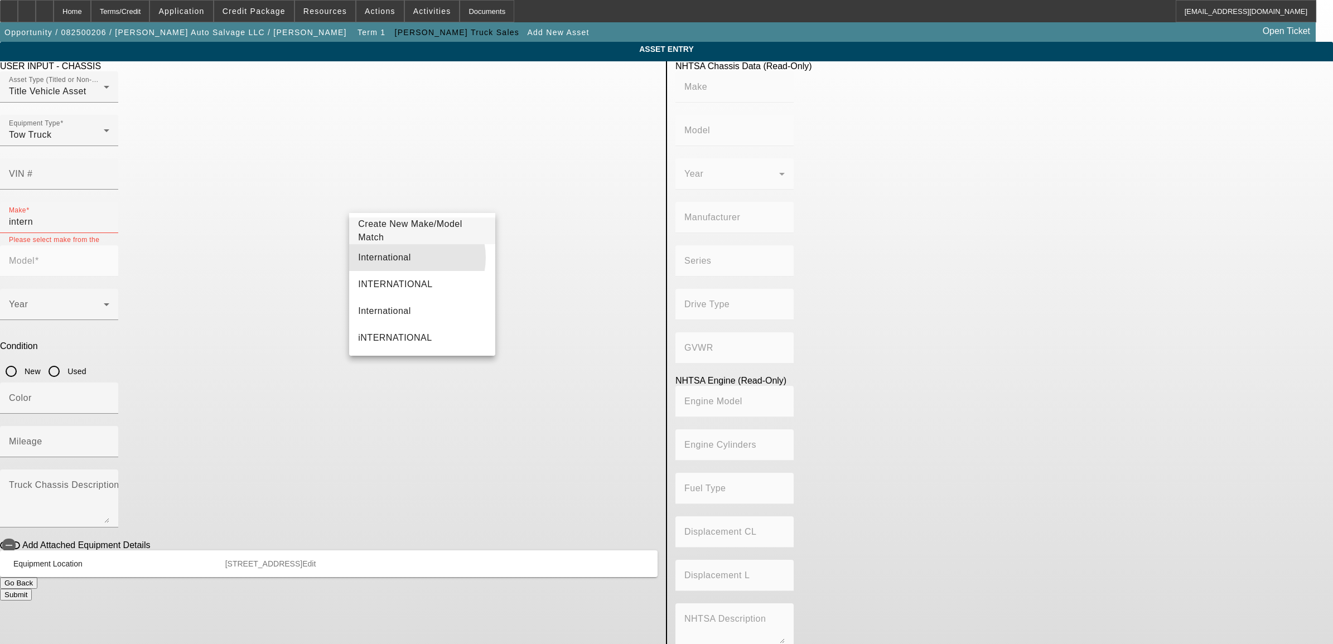
click at [409, 258] on mat-option "International" at bounding box center [422, 257] width 146 height 27
type input "International"
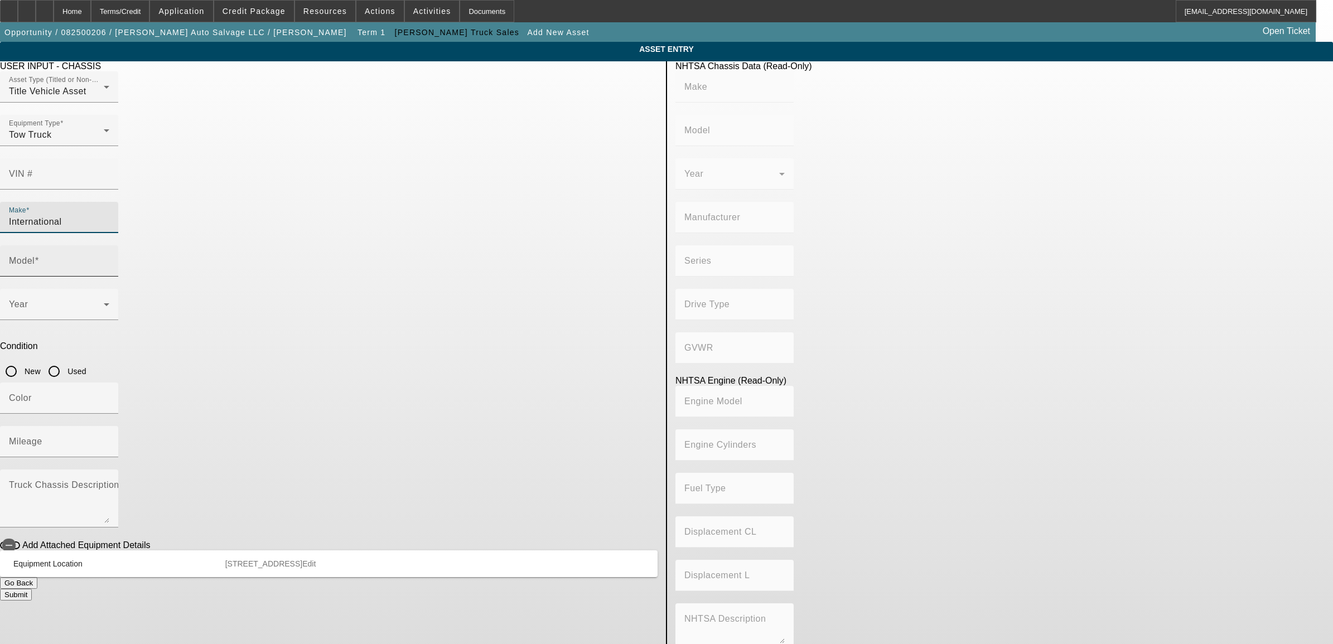
click at [109, 245] on div "Model" at bounding box center [59, 260] width 100 height 31
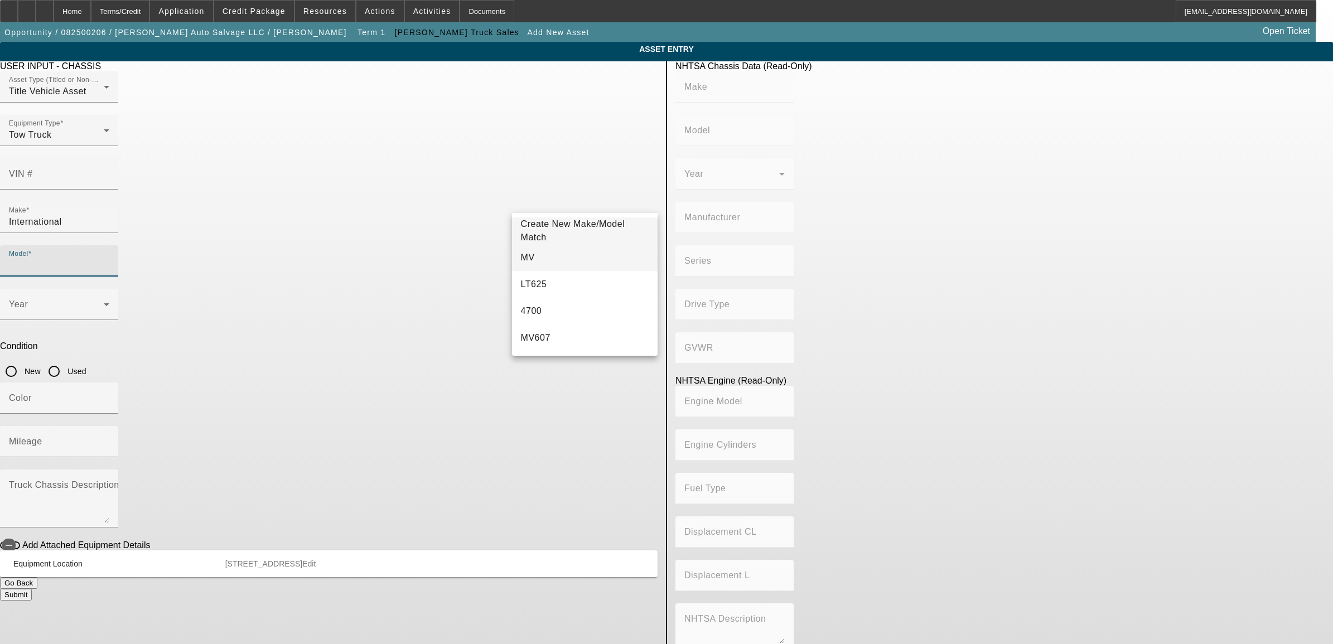
click at [555, 265] on mat-option "MV" at bounding box center [585, 257] width 146 height 27
type input "MV"
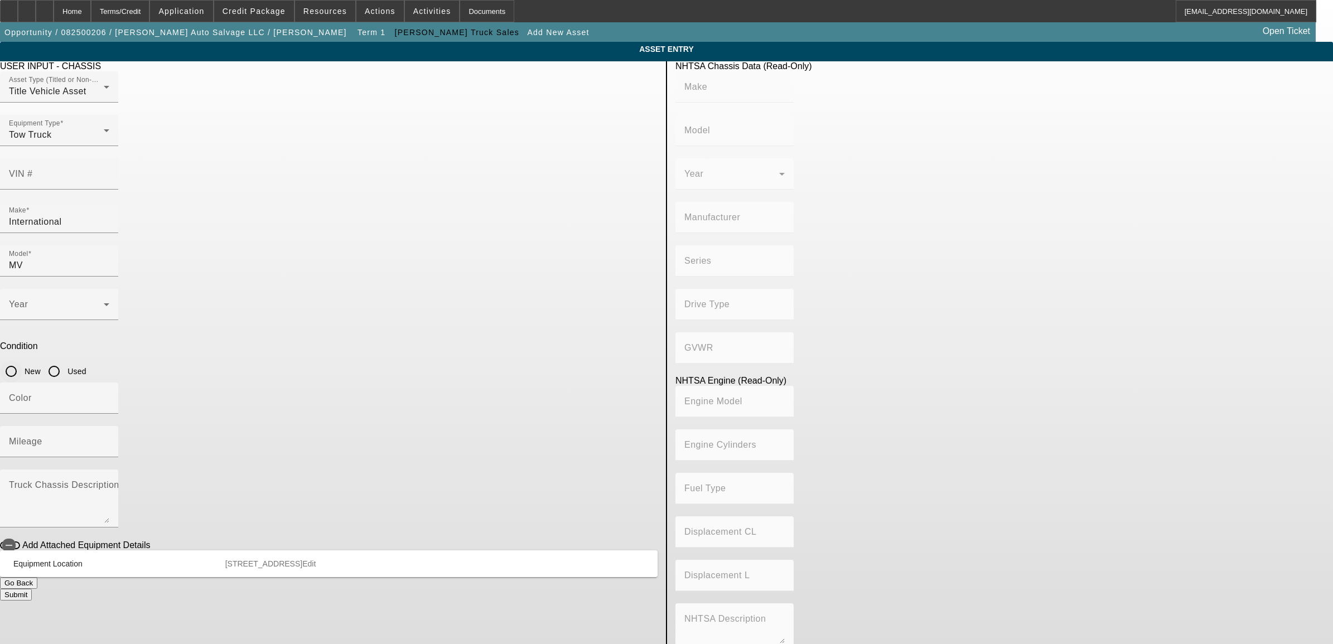
click at [22, 360] on input "New" at bounding box center [11, 371] width 22 height 22
radio input "true"
click at [104, 302] on span at bounding box center [56, 308] width 95 height 13
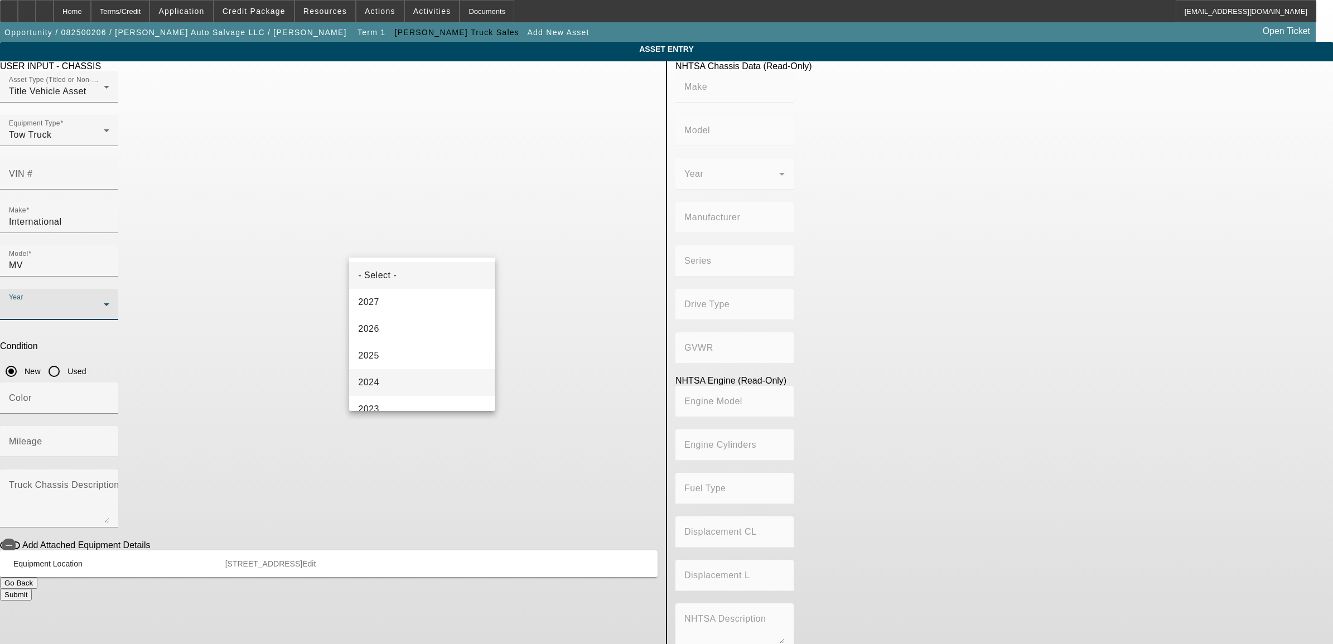
click at [388, 377] on mat-option "2024" at bounding box center [422, 382] width 146 height 27
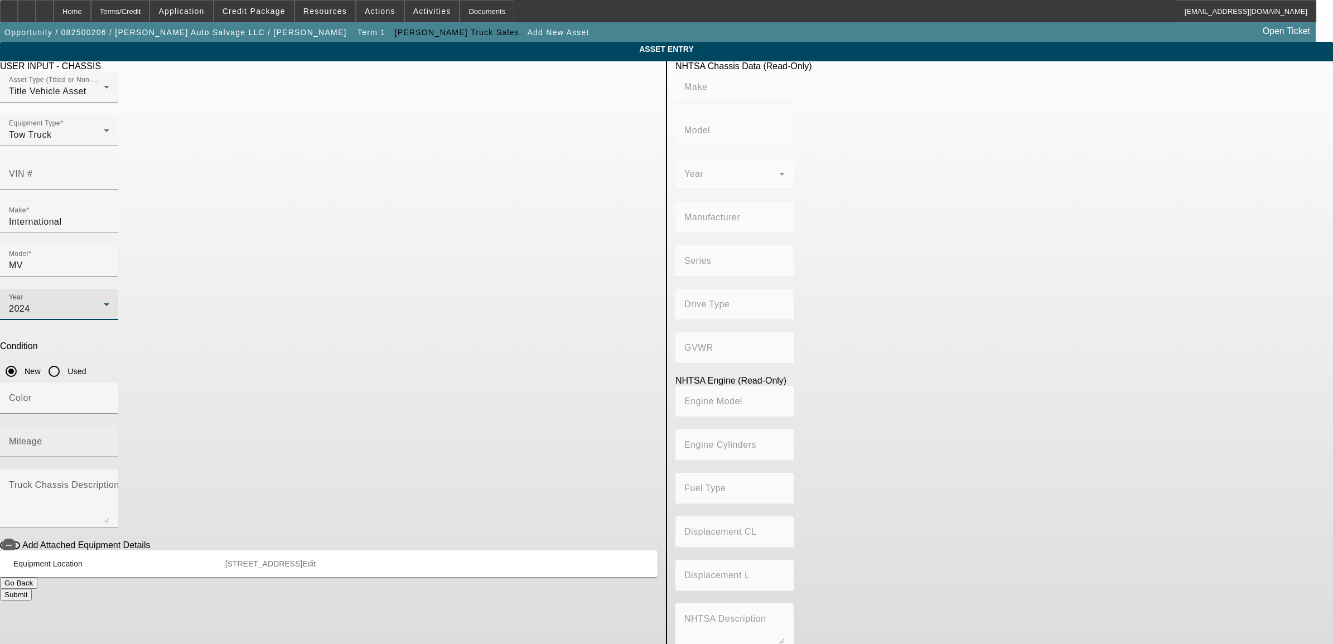
click at [42, 437] on mat-label "Mileage" at bounding box center [25, 441] width 33 height 9
click at [109, 439] on input "Mileage" at bounding box center [59, 445] width 100 height 13
type input "1"
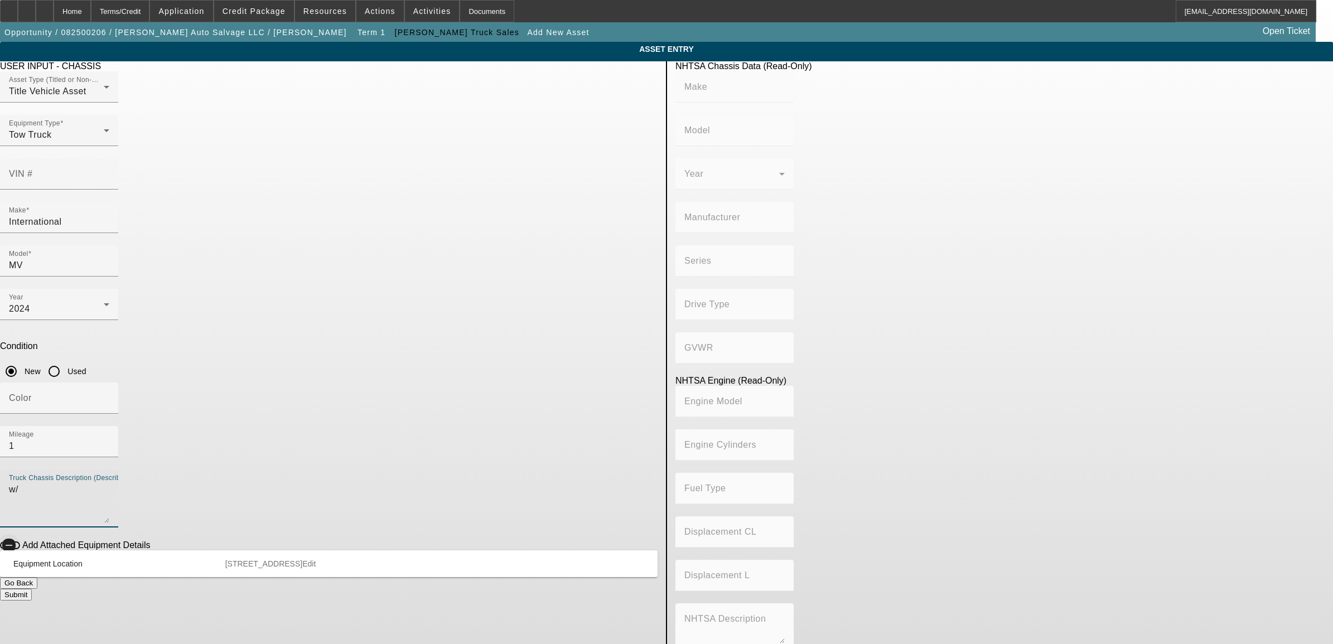
type textarea "w/"
click at [16, 539] on span "button" at bounding box center [8, 545] width 13 height 13
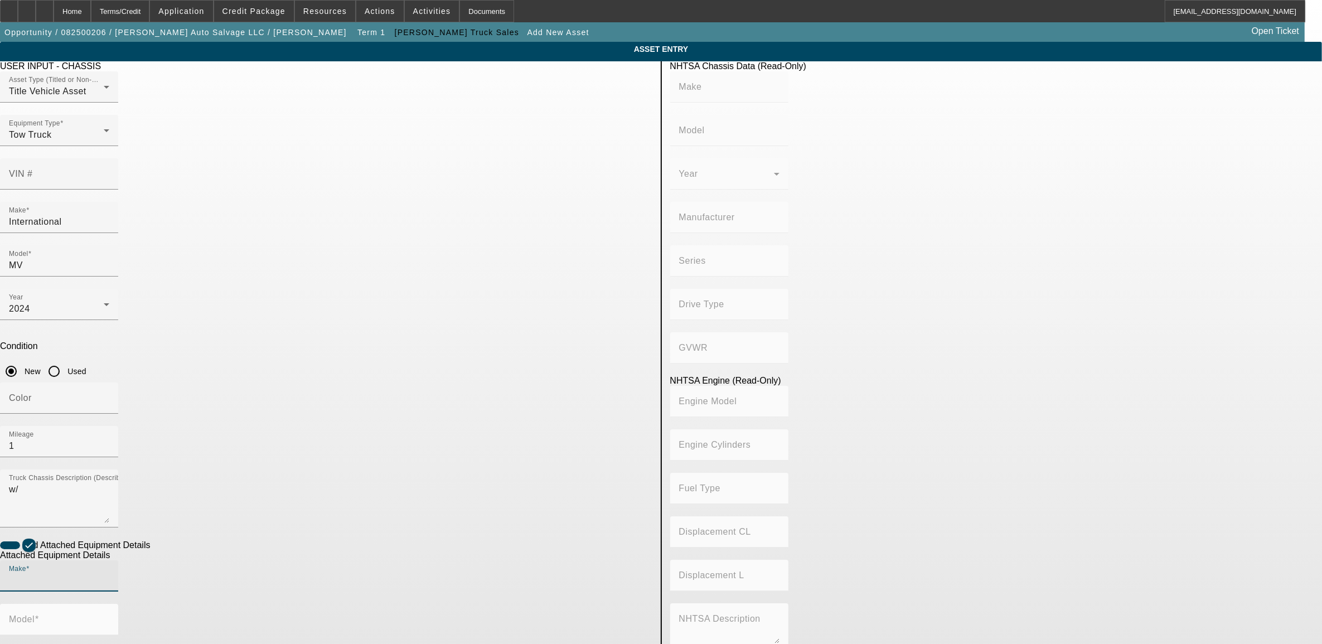
click at [109, 574] on input "Make" at bounding box center [59, 580] width 100 height 13
click at [380, 514] on span "Jerr-Dan" at bounding box center [391, 510] width 77 height 13
type input "Jerr-Dan"
click at [109, 617] on input "Model" at bounding box center [59, 623] width 100 height 13
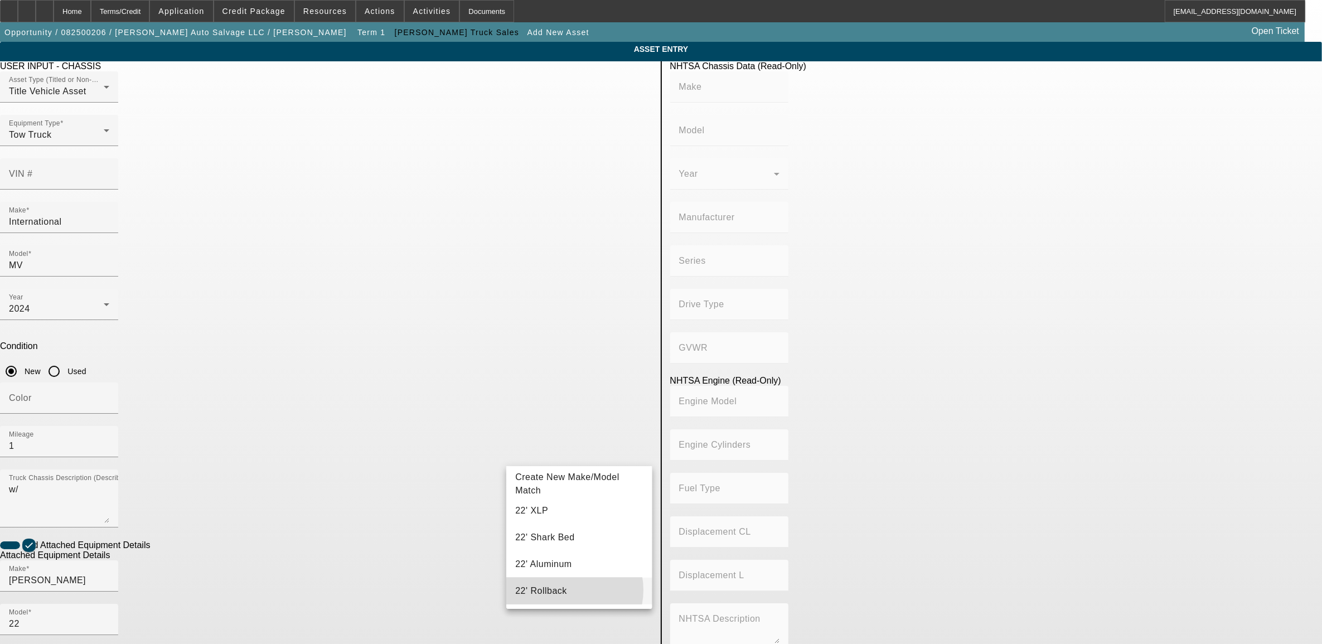
click at [567, 590] on mat-option "22' Rollback" at bounding box center [579, 591] width 146 height 27
type input "22' Rollback"
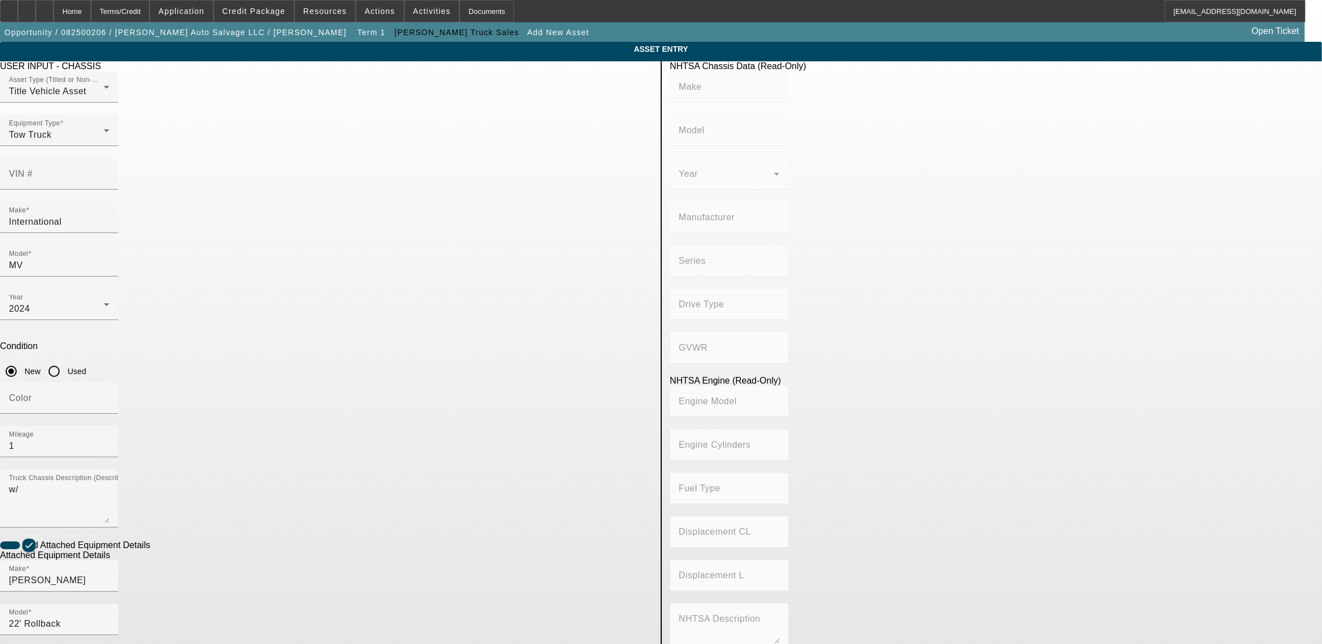
radio input "true"
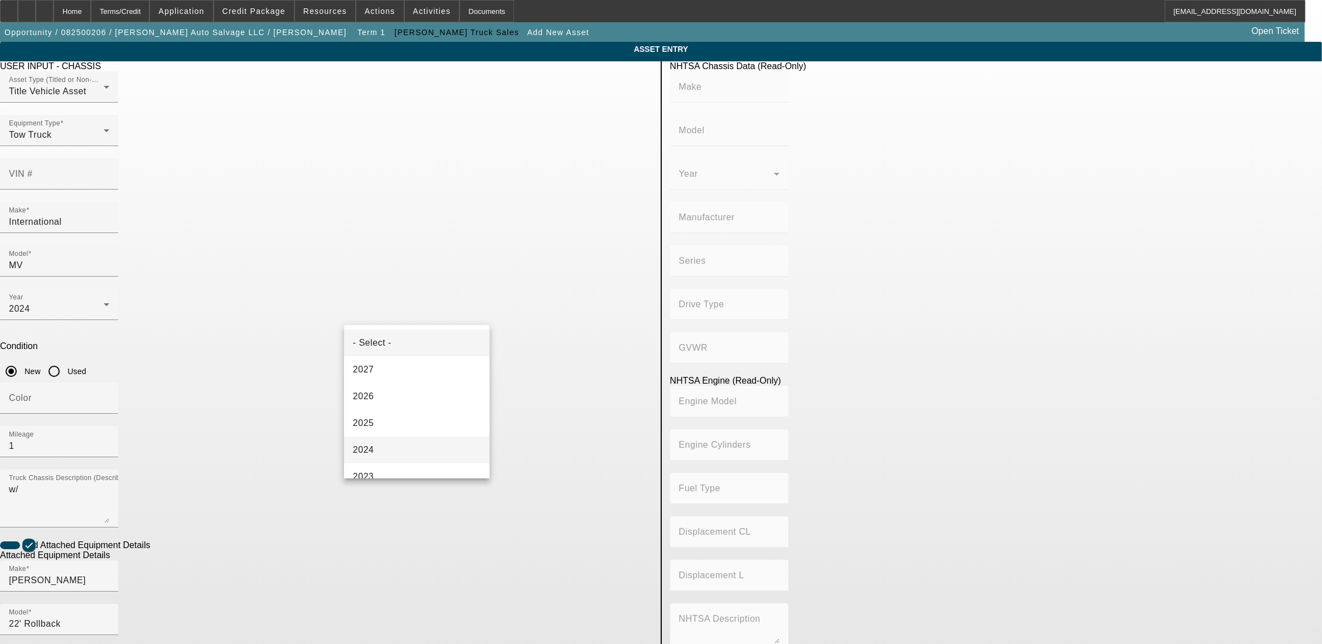
click at [383, 453] on mat-option "2024" at bounding box center [417, 450] width 146 height 27
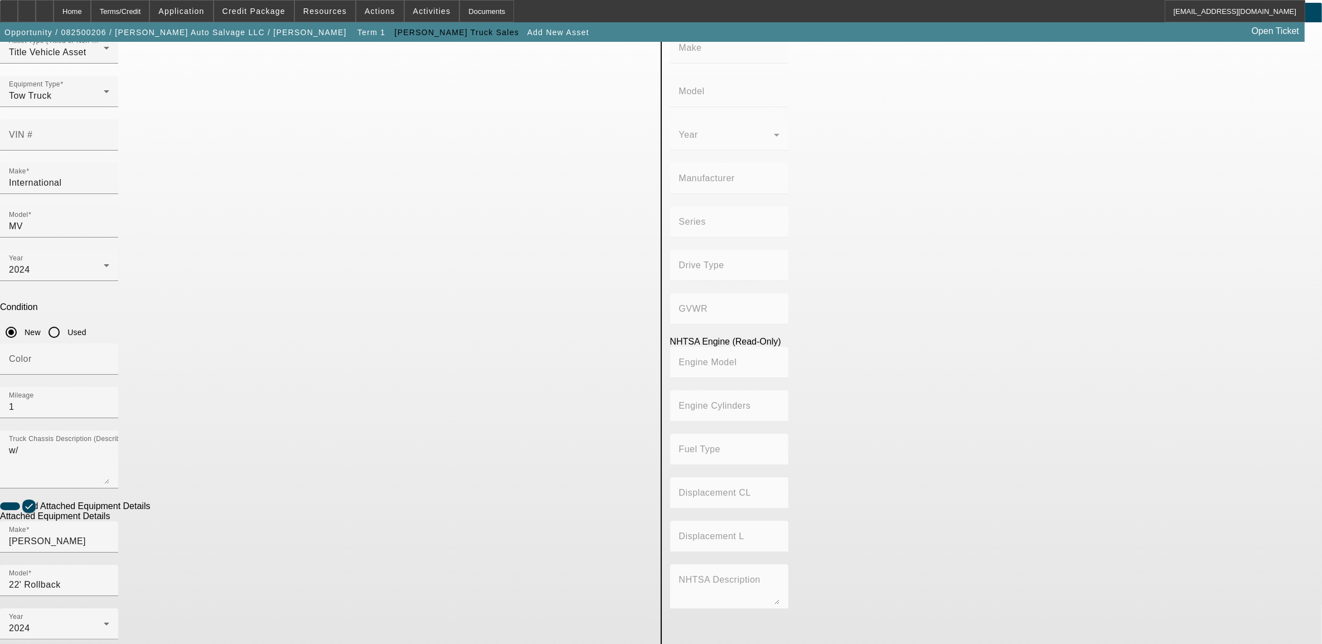
scroll to position [76, 0]
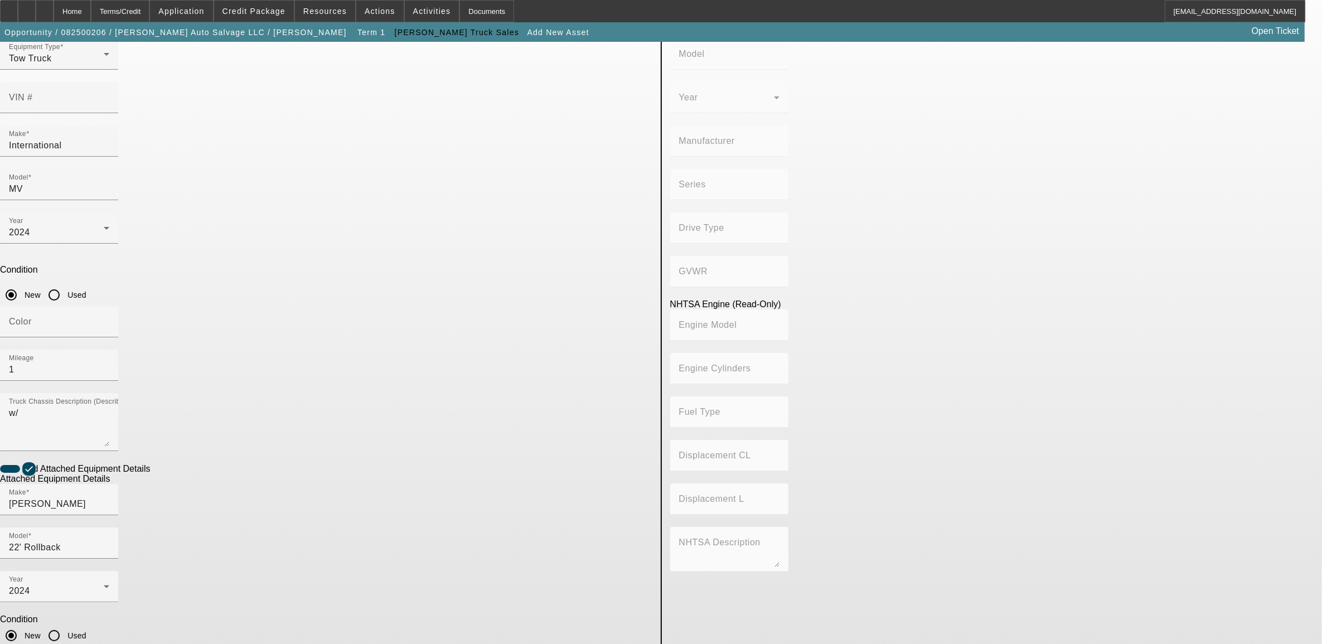
type textarea "rollback"
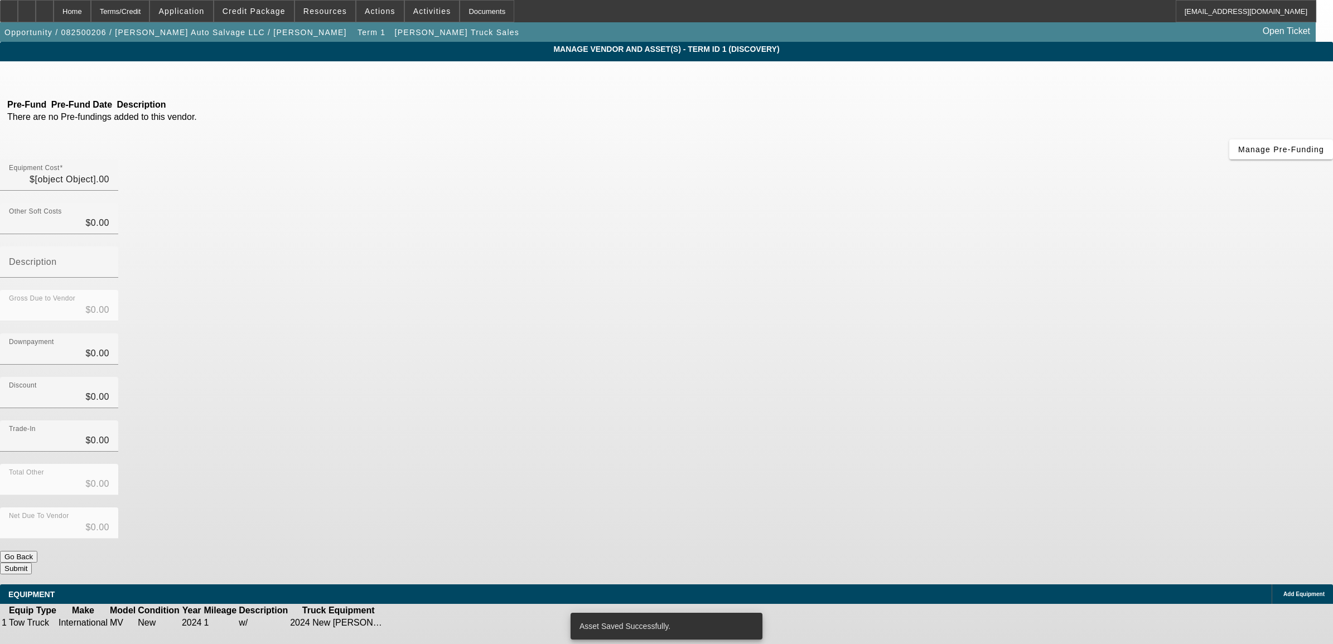
type input "$135,000.00"
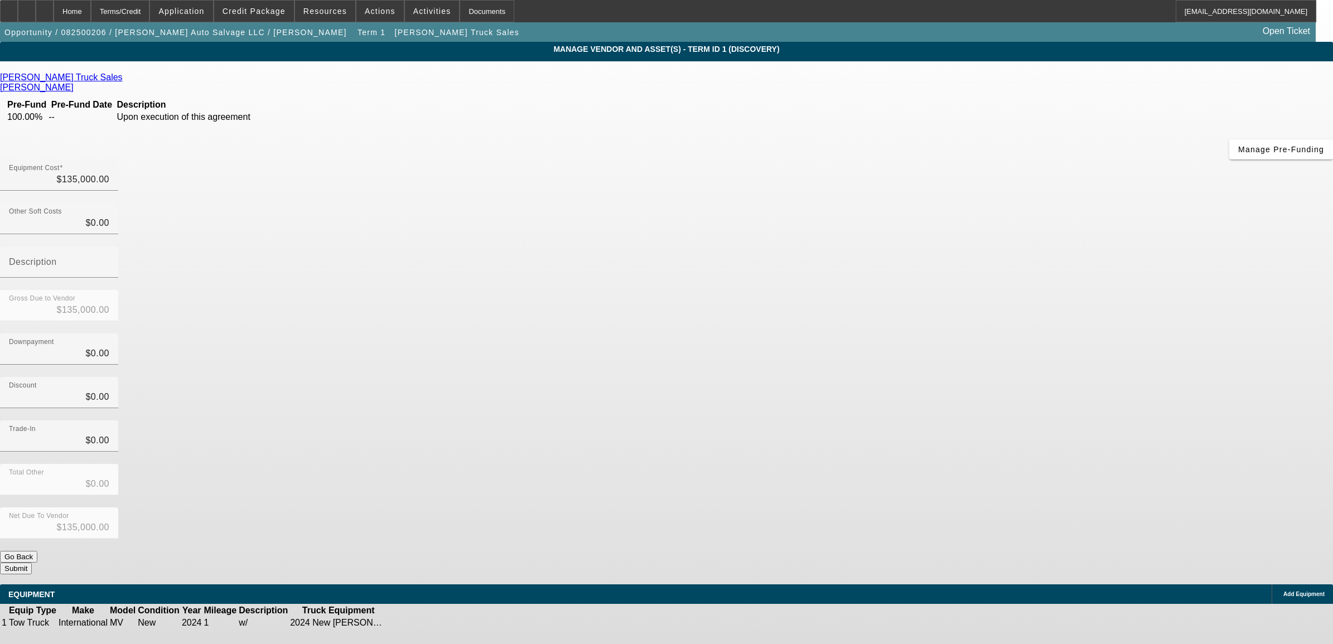
click at [32, 563] on button "Submit" at bounding box center [16, 569] width 32 height 12
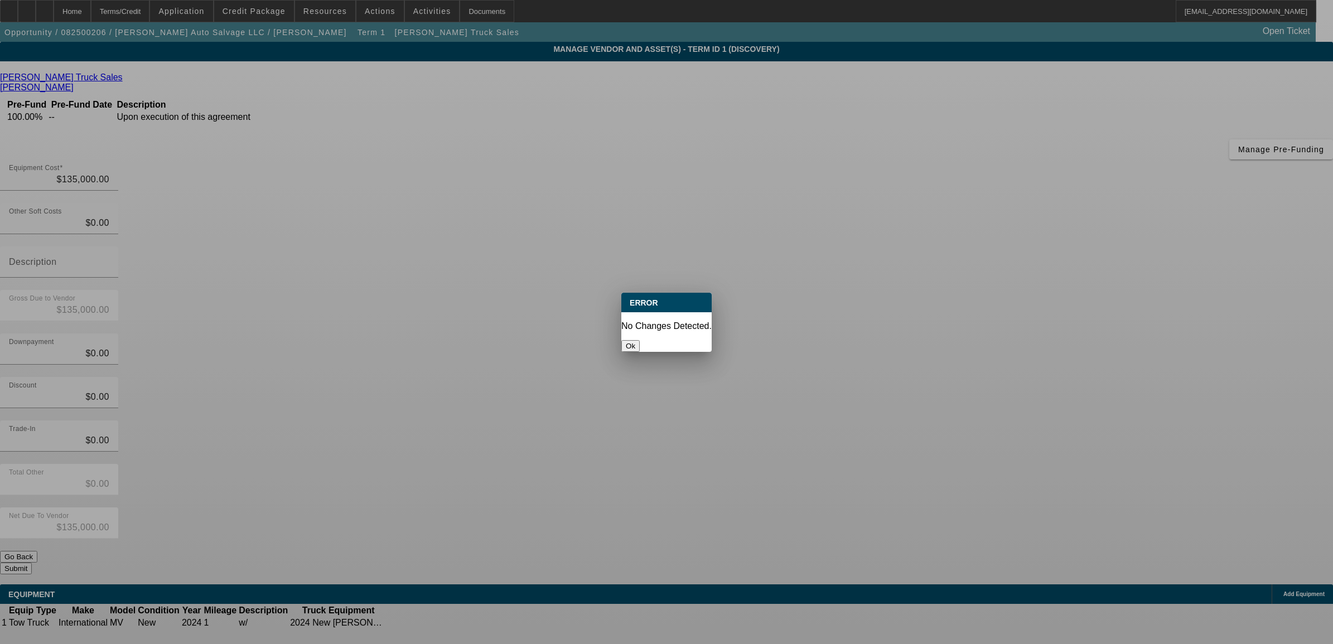
click at [640, 342] on button "Ok" at bounding box center [630, 346] width 18 height 12
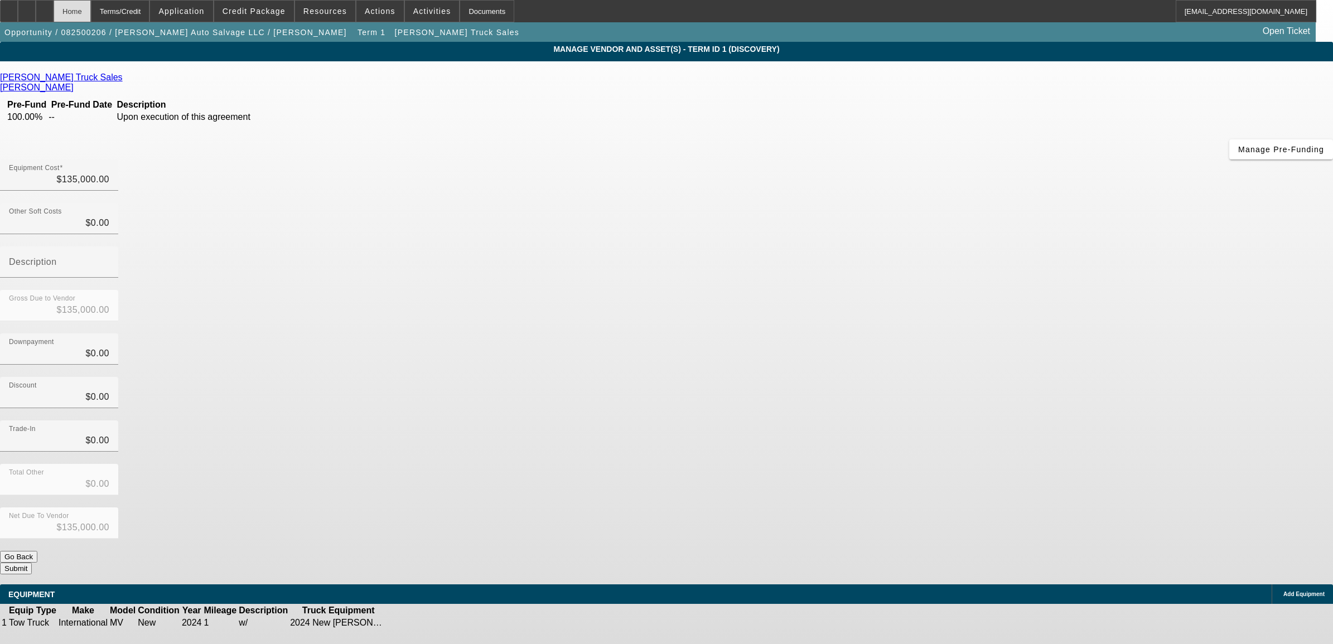
click at [91, 3] on div "Home" at bounding box center [72, 11] width 37 height 22
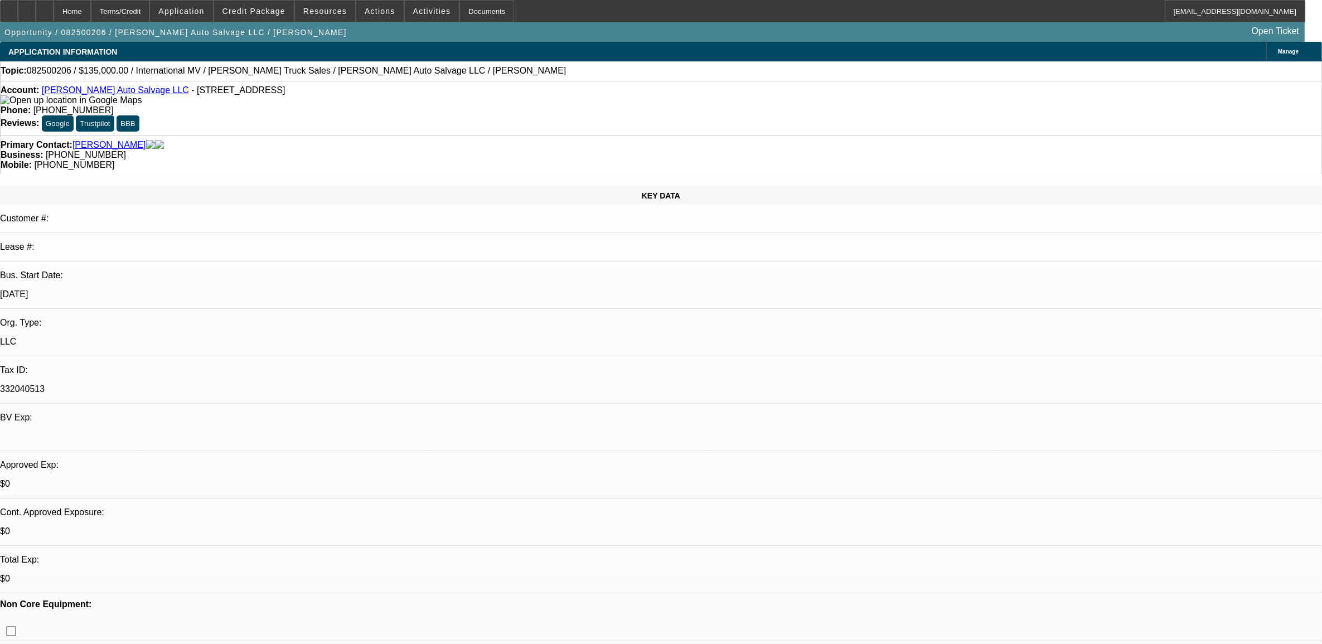
select select "0"
select select "2"
select select "0.1"
select select "4"
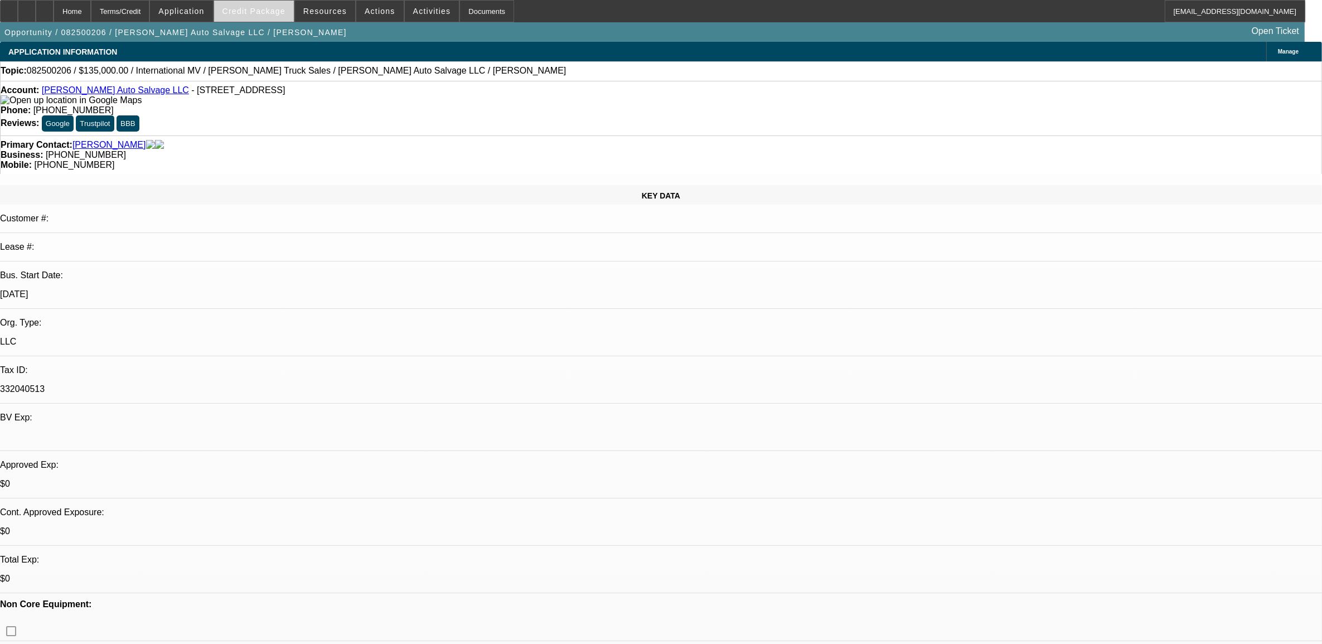
click at [263, 20] on span at bounding box center [254, 11] width 80 height 27
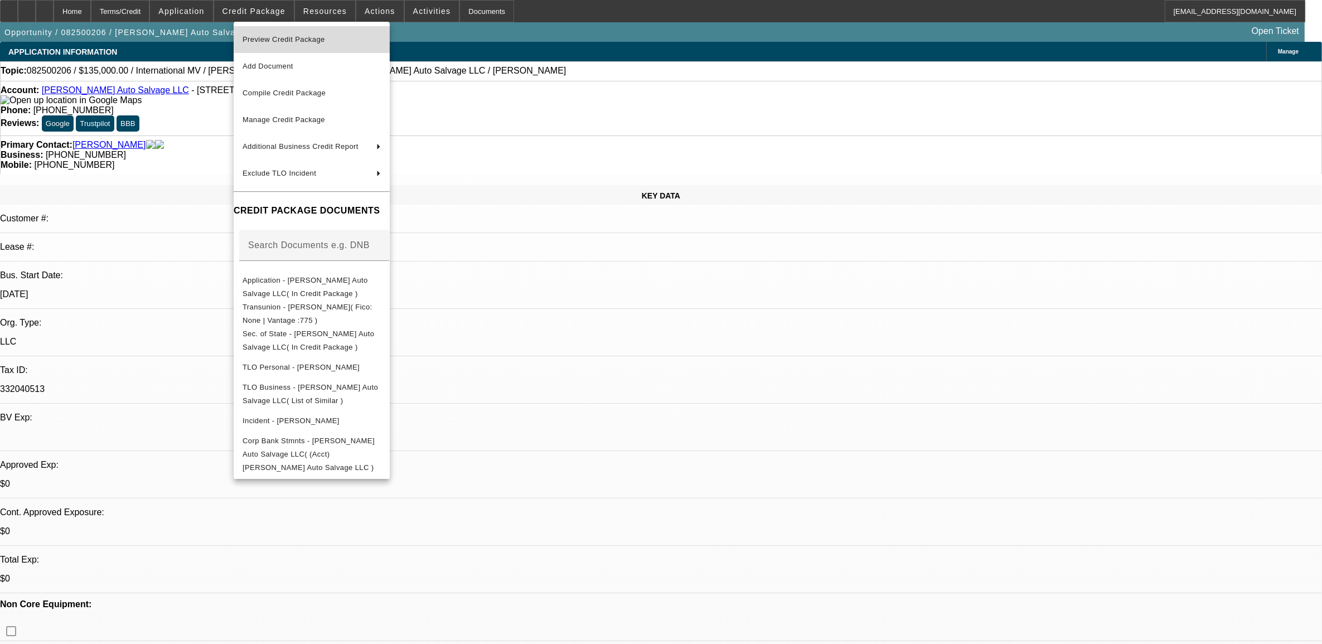
click at [288, 44] on span "Preview Credit Package" at bounding box center [312, 39] width 138 height 13
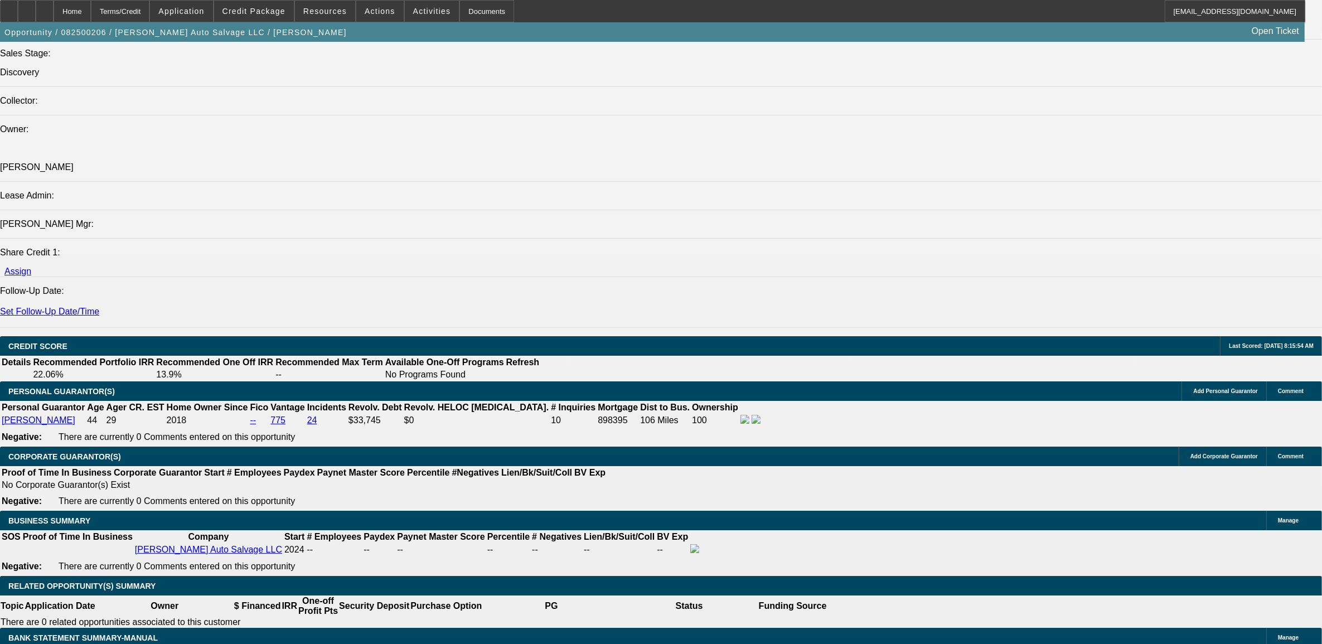
scroll to position [1464, 0]
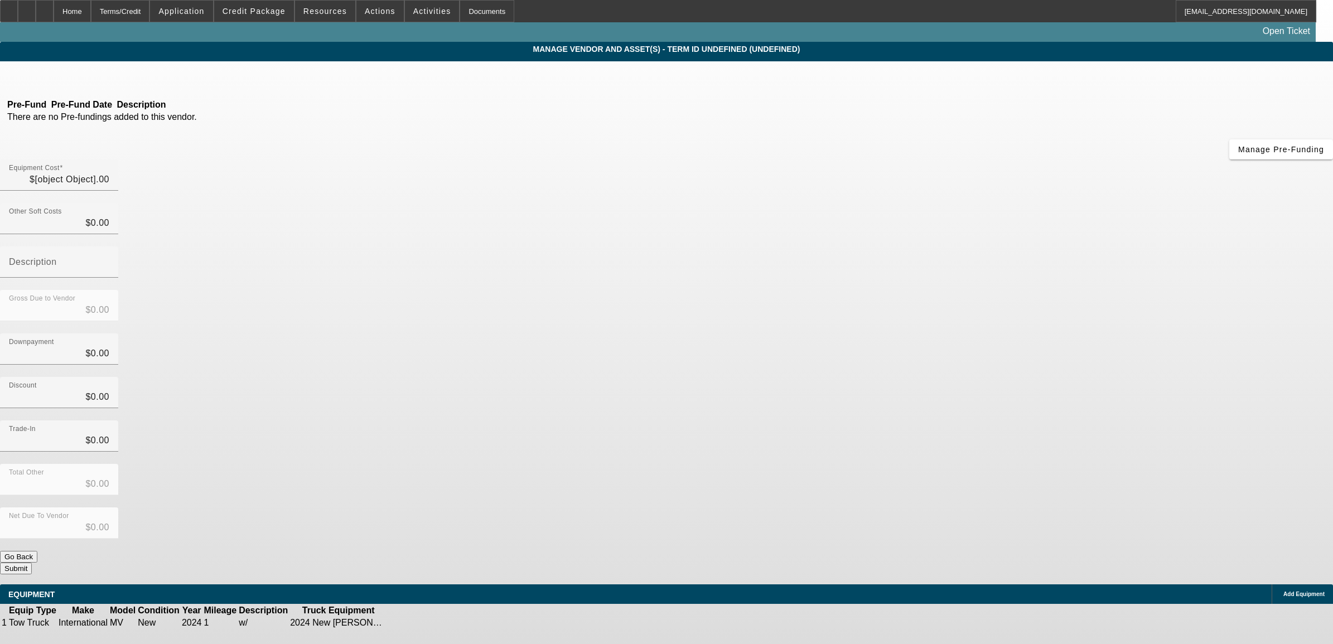
type input "$135,000.00"
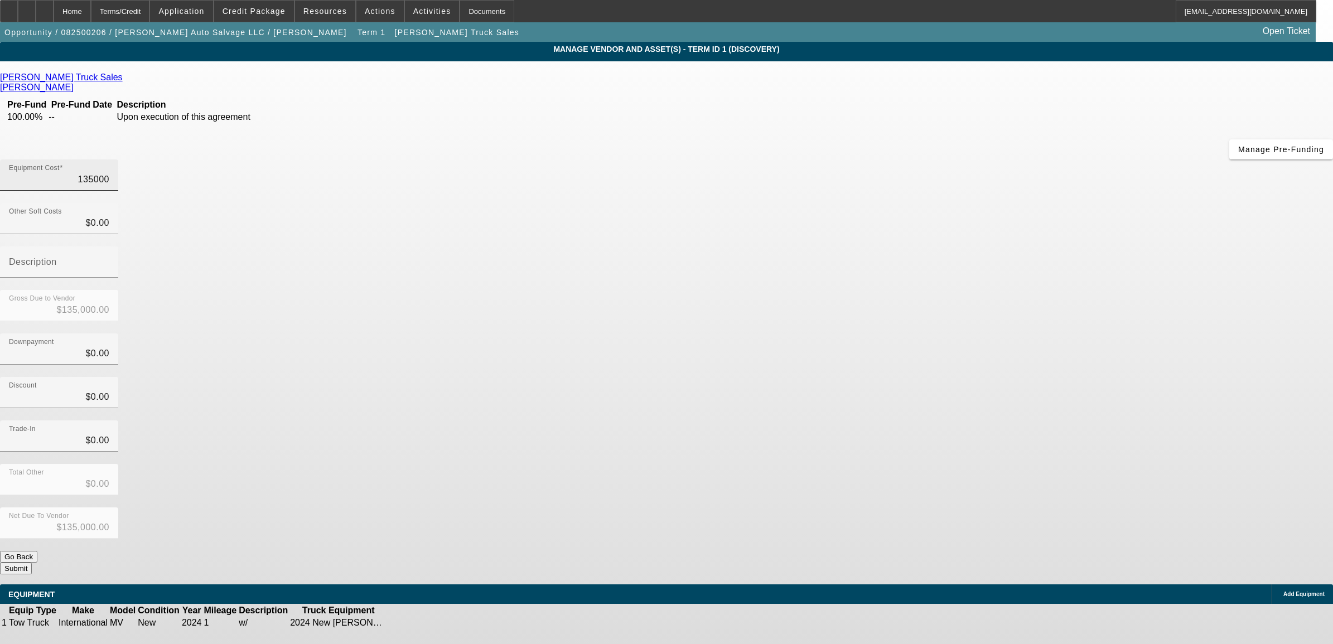
click at [109, 173] on input "135000" at bounding box center [59, 179] width 100 height 13
type input "1"
type input "$1.00"
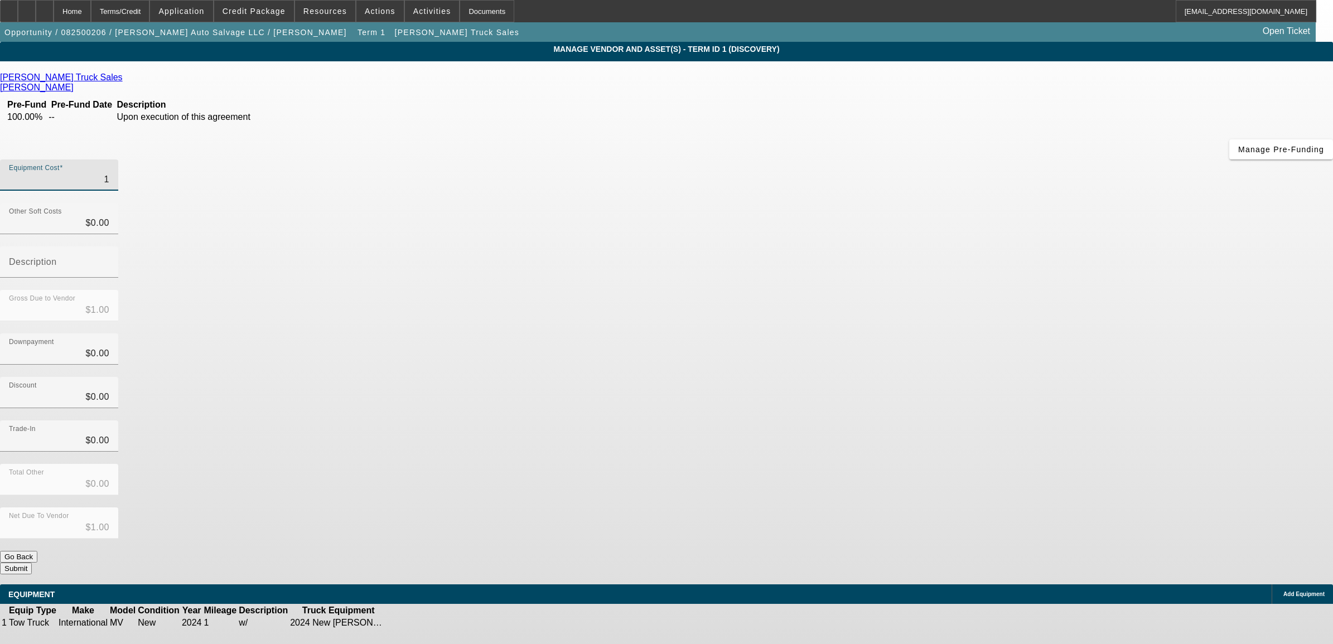
type input "14"
type input "$14.00"
type input "140"
type input "$140.00"
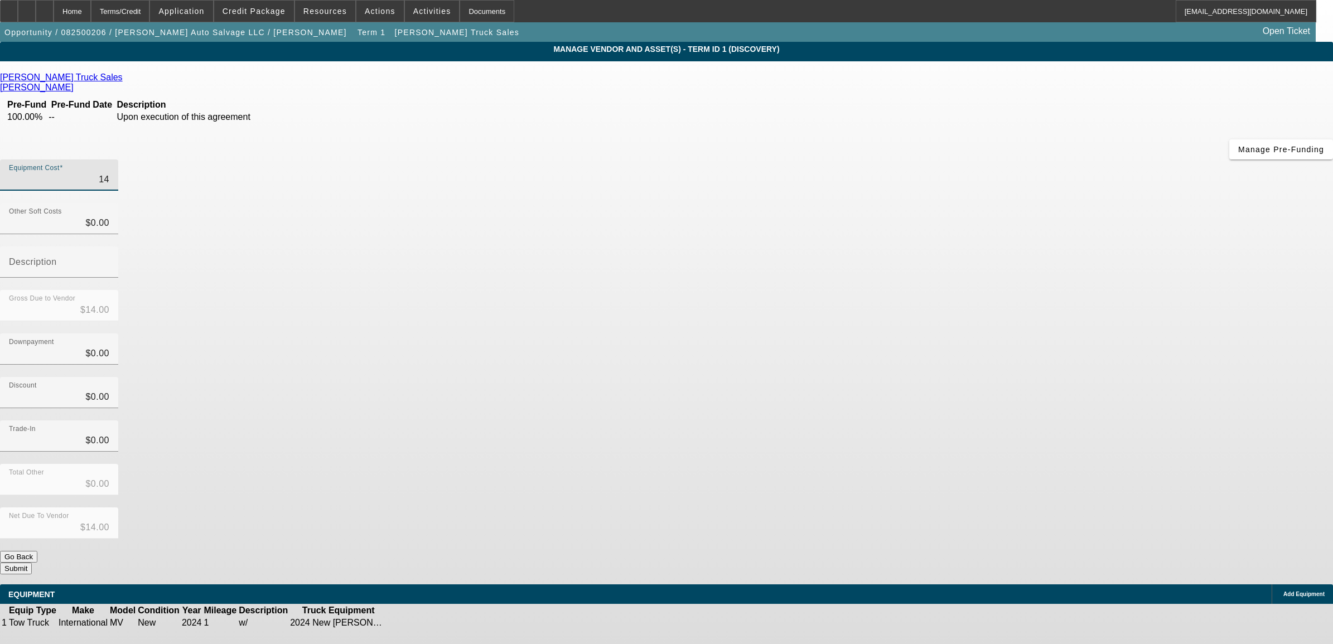
type input "$140.00"
type input "1400"
type input "$1,400.00"
type input "14000"
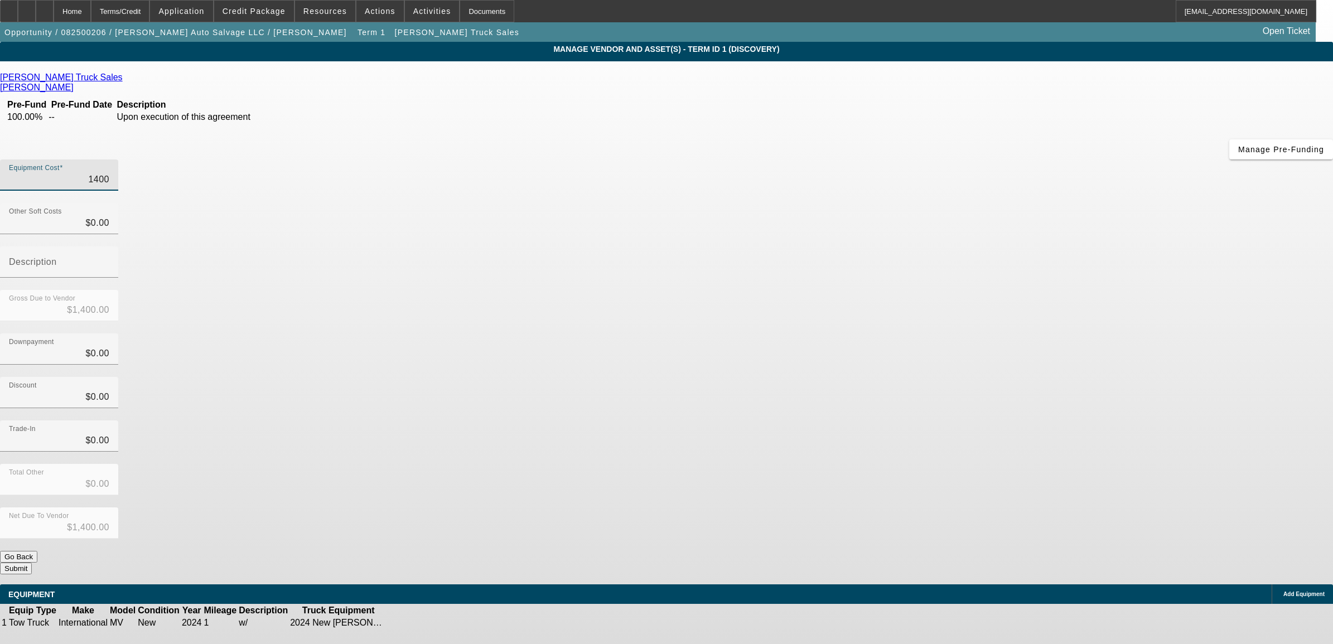
type input "$14,000.00"
type input "0"
type input "14000"
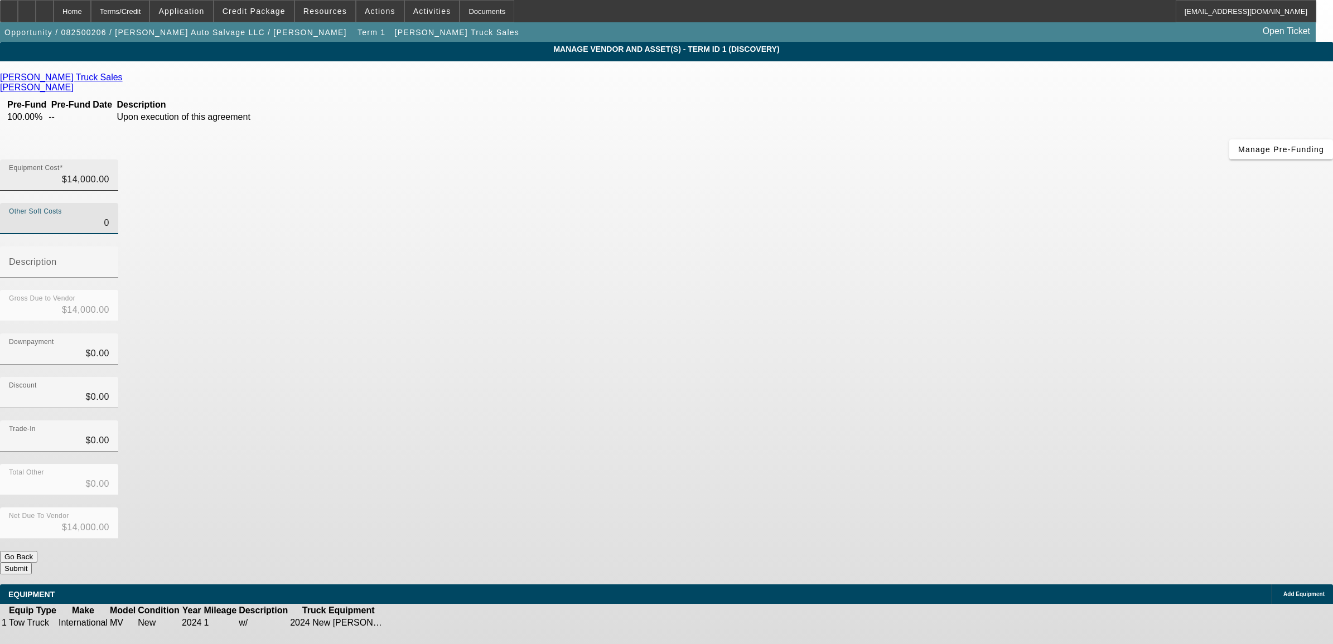
type input "$0.00"
click at [109, 173] on input "14000" at bounding box center [59, 179] width 100 height 13
type input "1"
type input "$1.00"
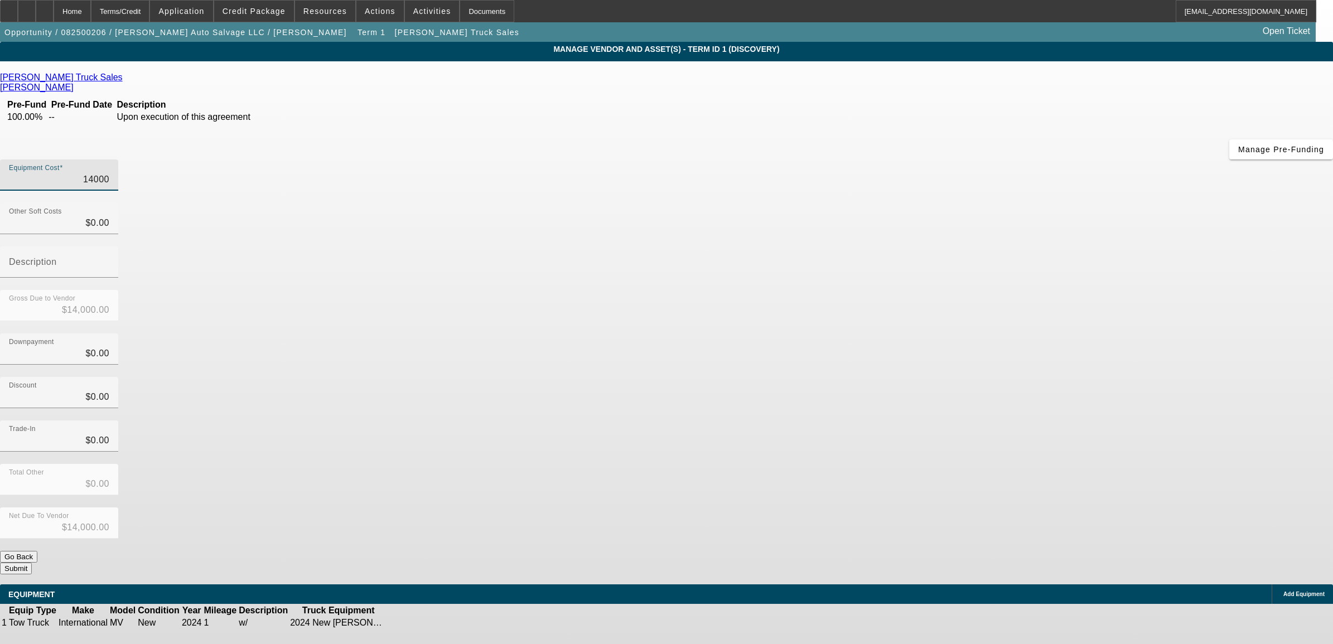
type input "$1.00"
type input "14"
type input "$14.00"
type input "140"
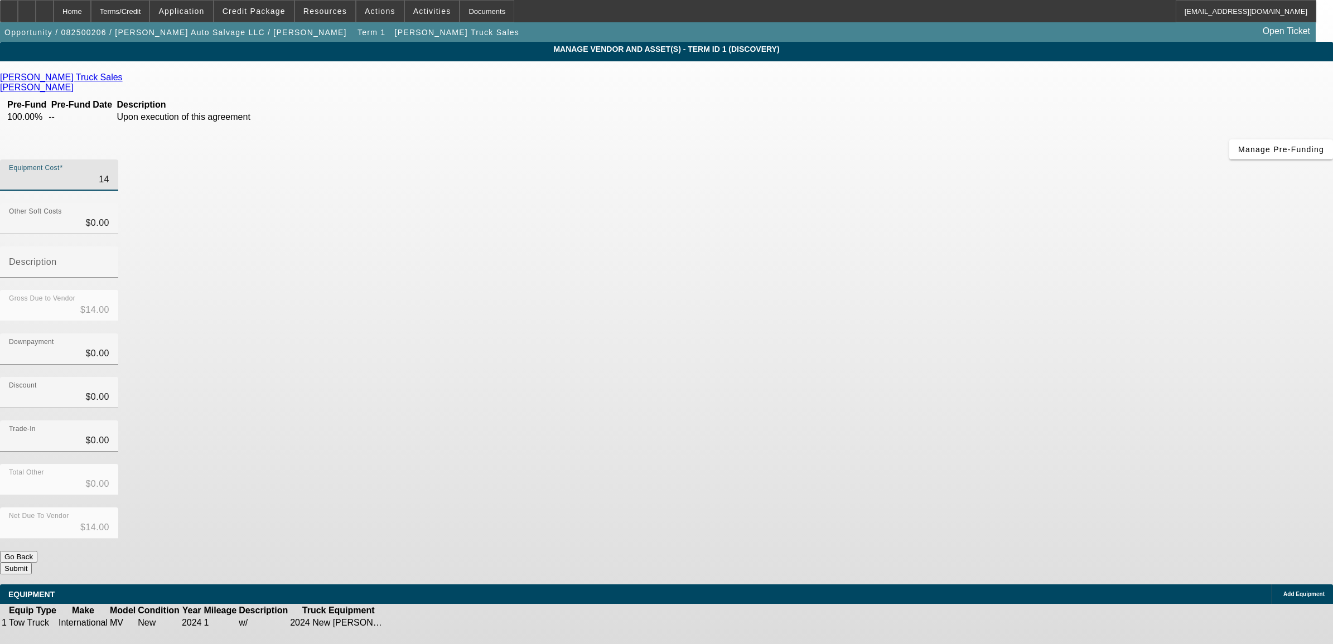
type input "$140.00"
type input "1400"
type input "$1,400.00"
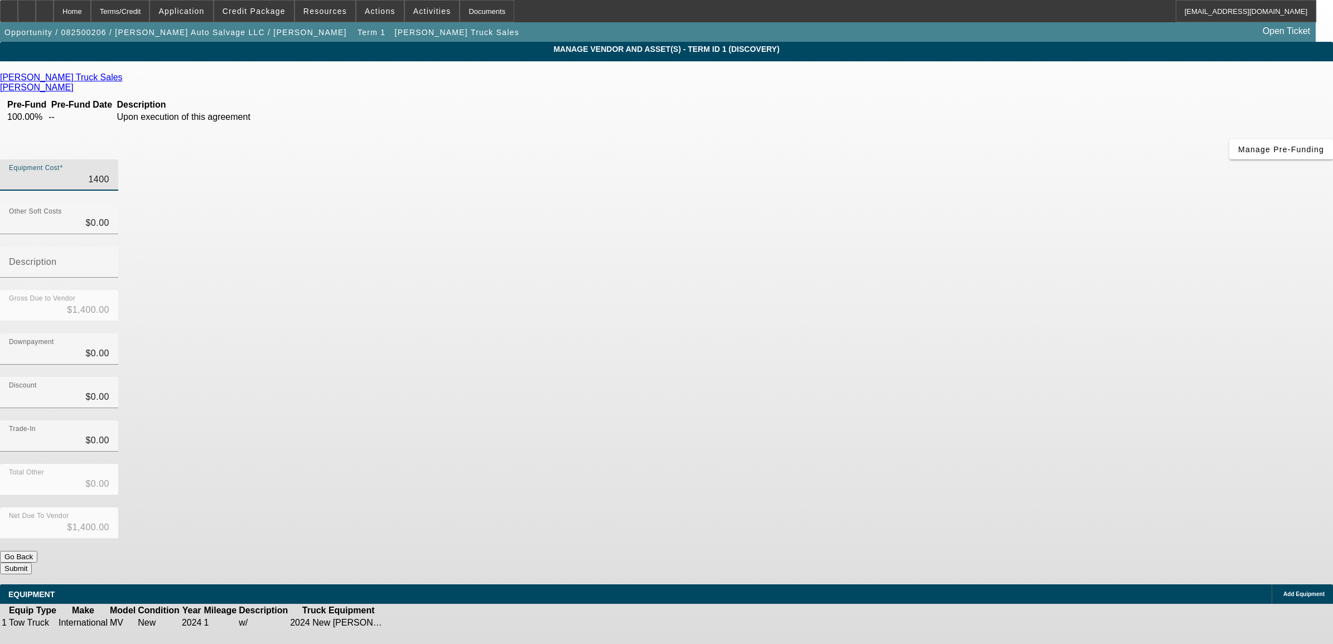
type input "14000"
type input "$14,000.00"
type input "140000"
type input "$140,000.00"
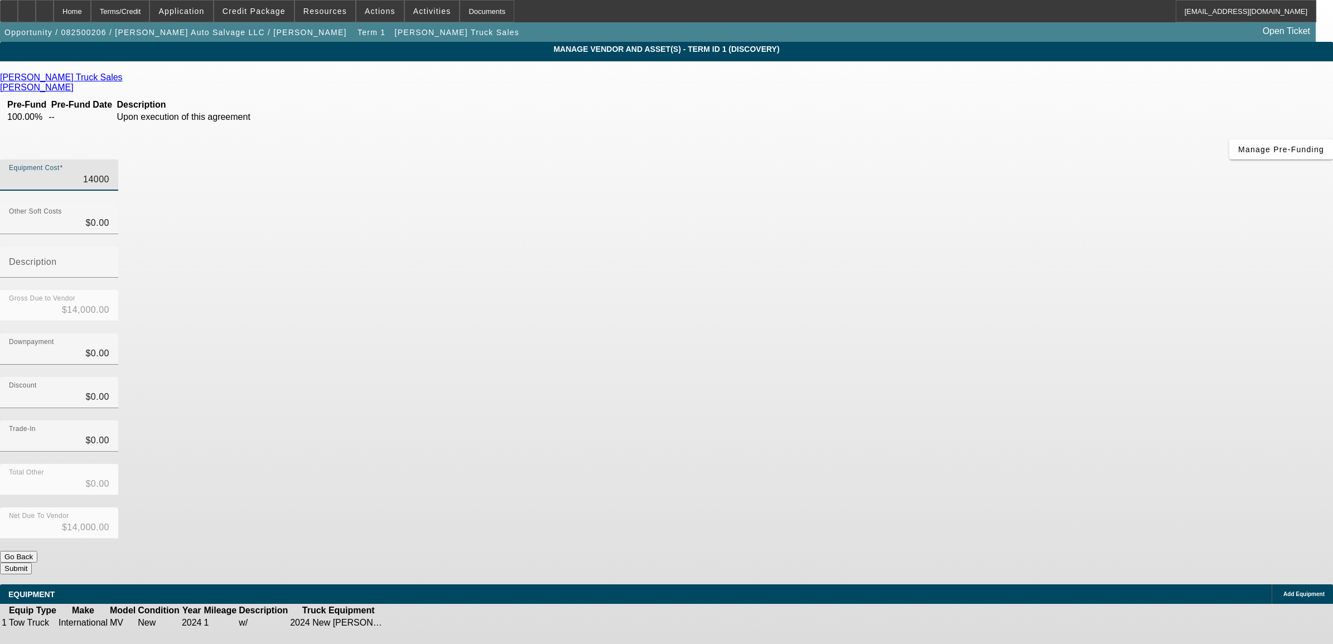
type input "$140,000.00"
type input "$0.00"
click at [32, 563] on button "Submit" at bounding box center [16, 569] width 32 height 12
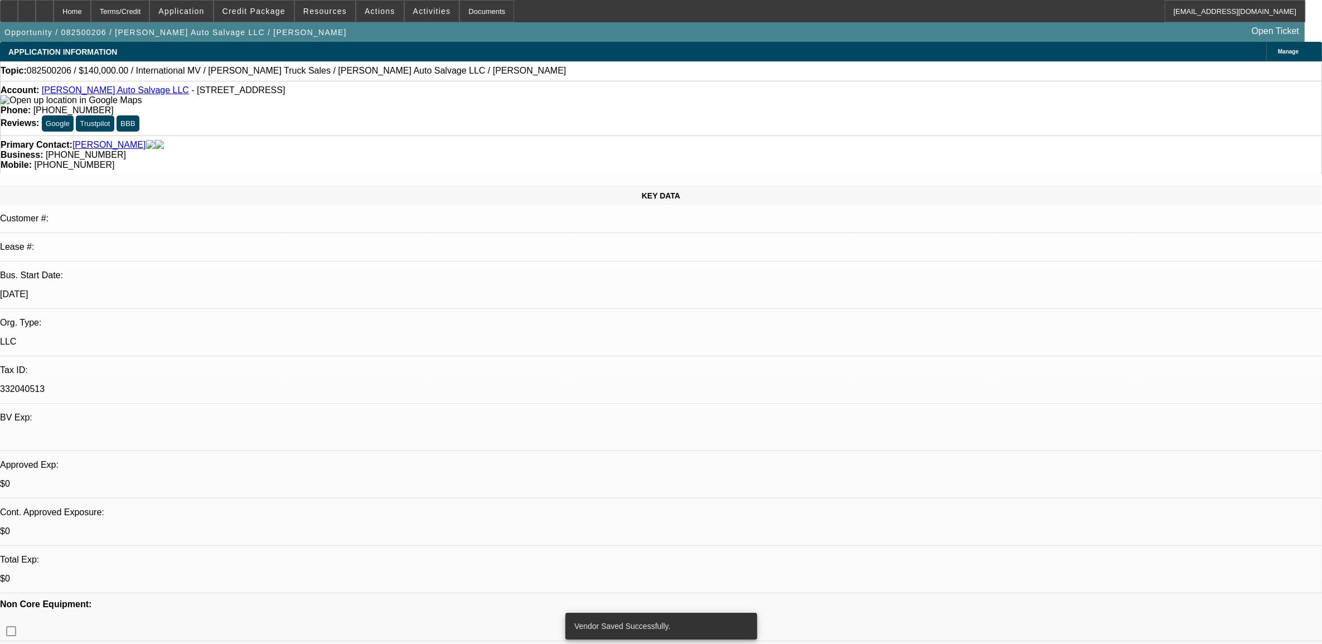
select select "0"
select select "2"
select select "0.1"
select select "4"
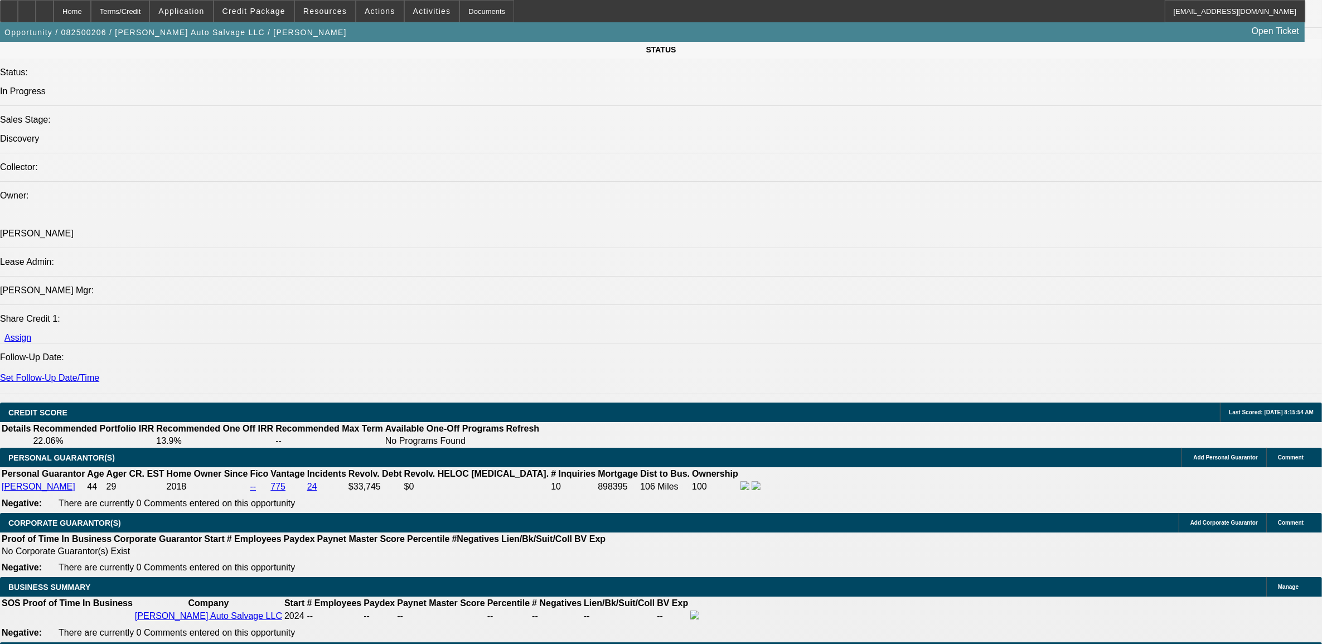
scroll to position [1394, 0]
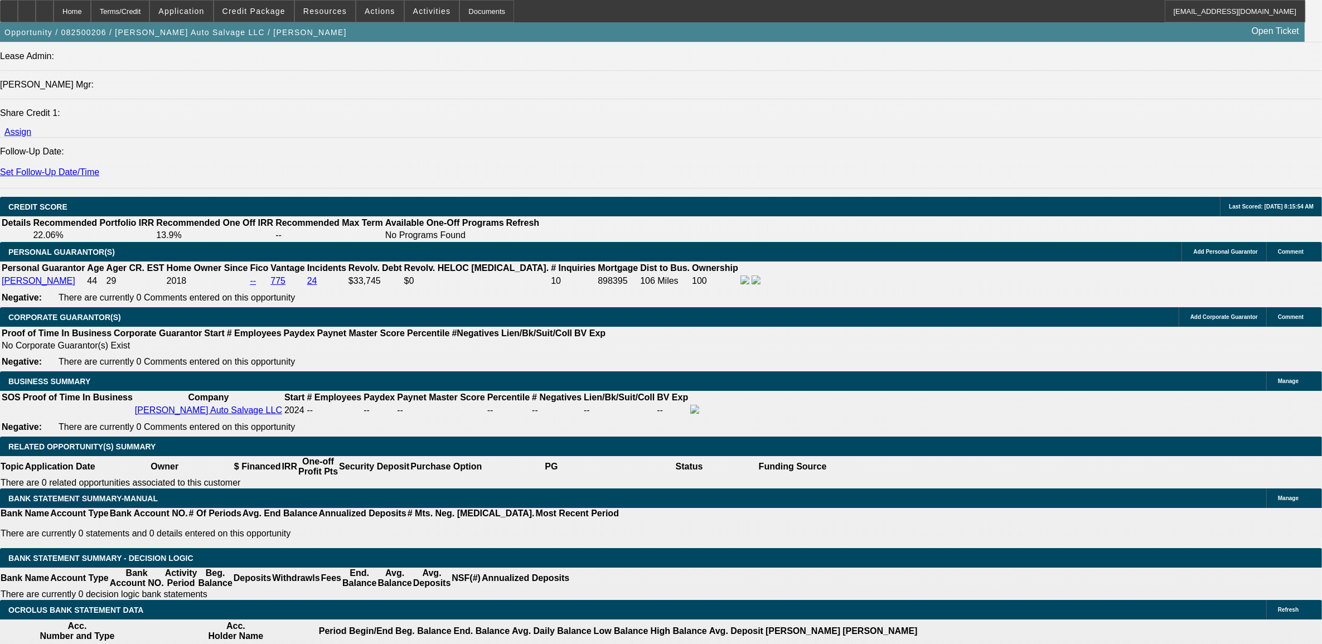
select select "0.1"
type input "$14,000.00"
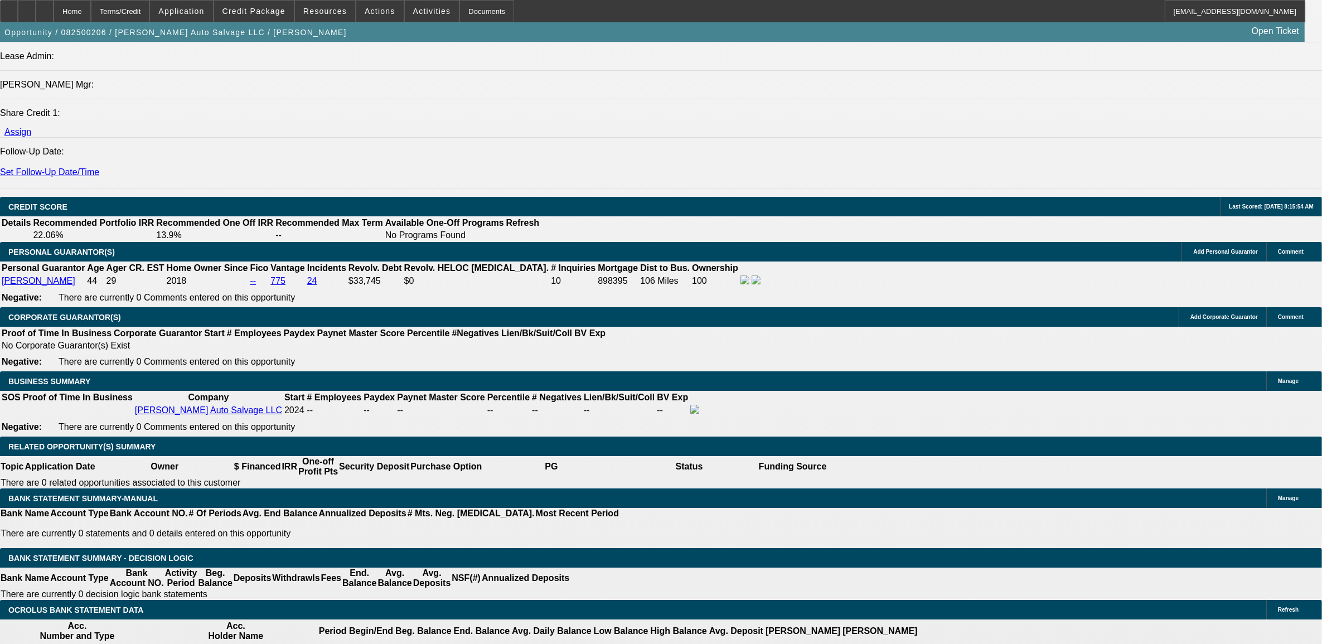
type input "72"
type input "1"
type input "$3,607.50"
type input "$1,803.75"
type input "16."
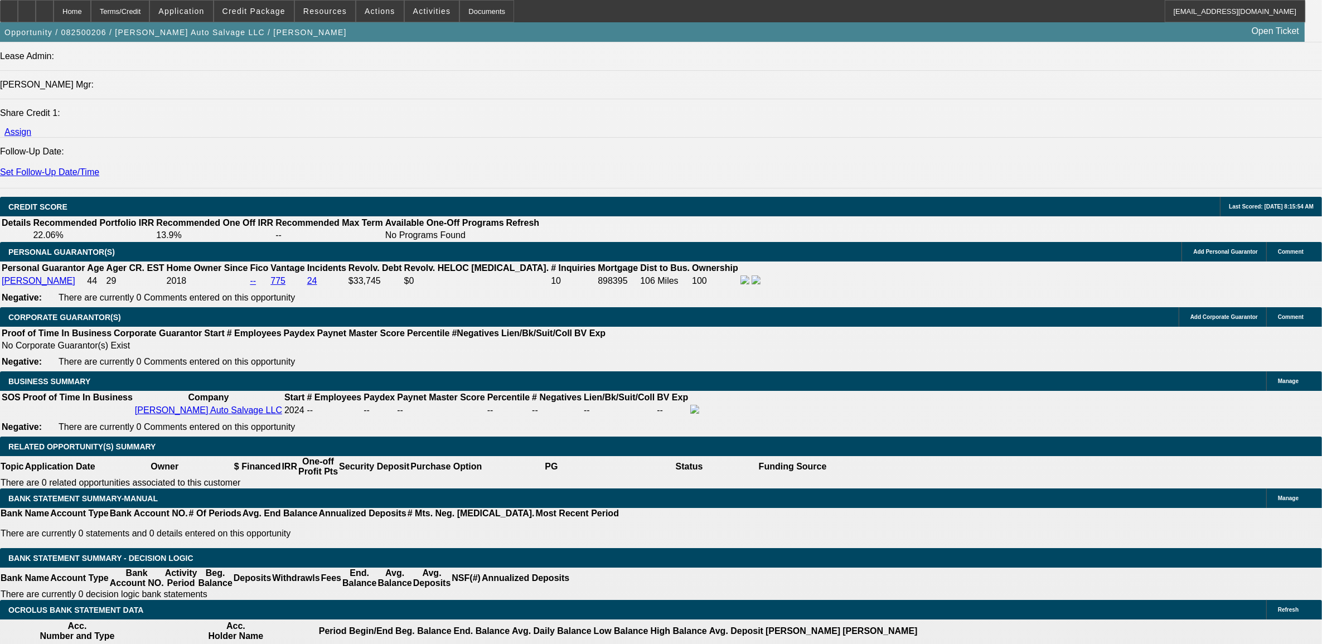
type input "$5,466.34"
type input "$2,733.17"
type input "16.9"
type input "$5,591.98"
type input "$2,795.99"
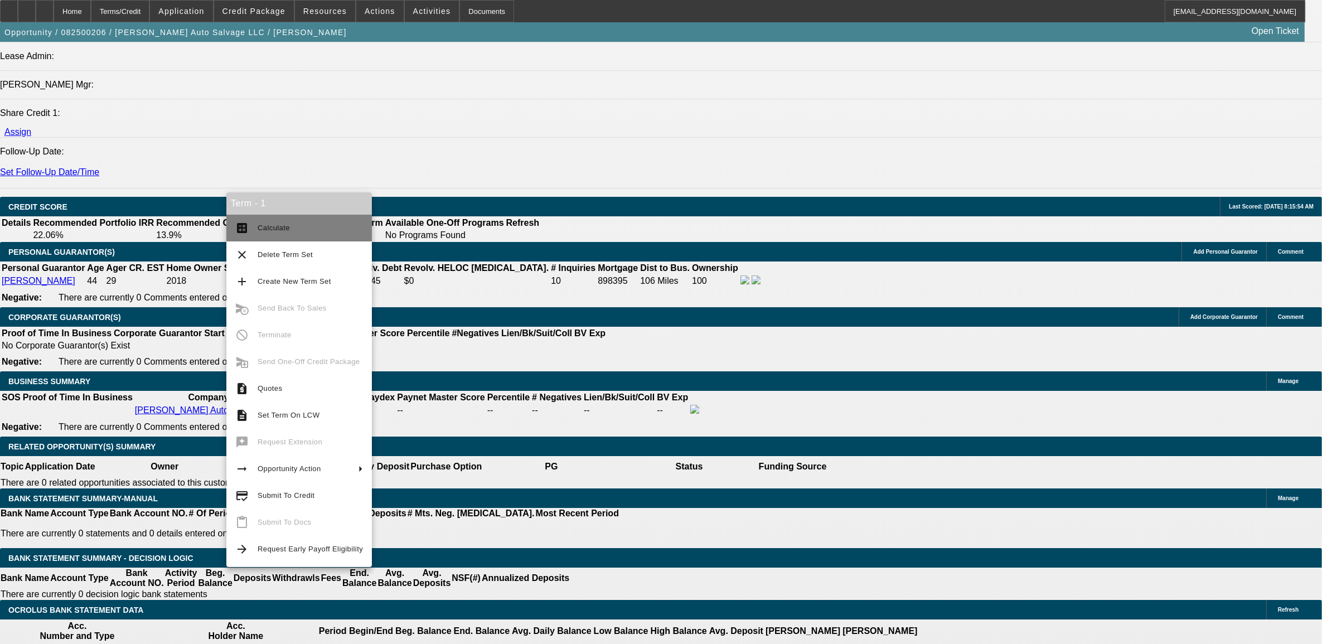
click at [248, 235] on button "calculate Calculate" at bounding box center [299, 228] width 146 height 27
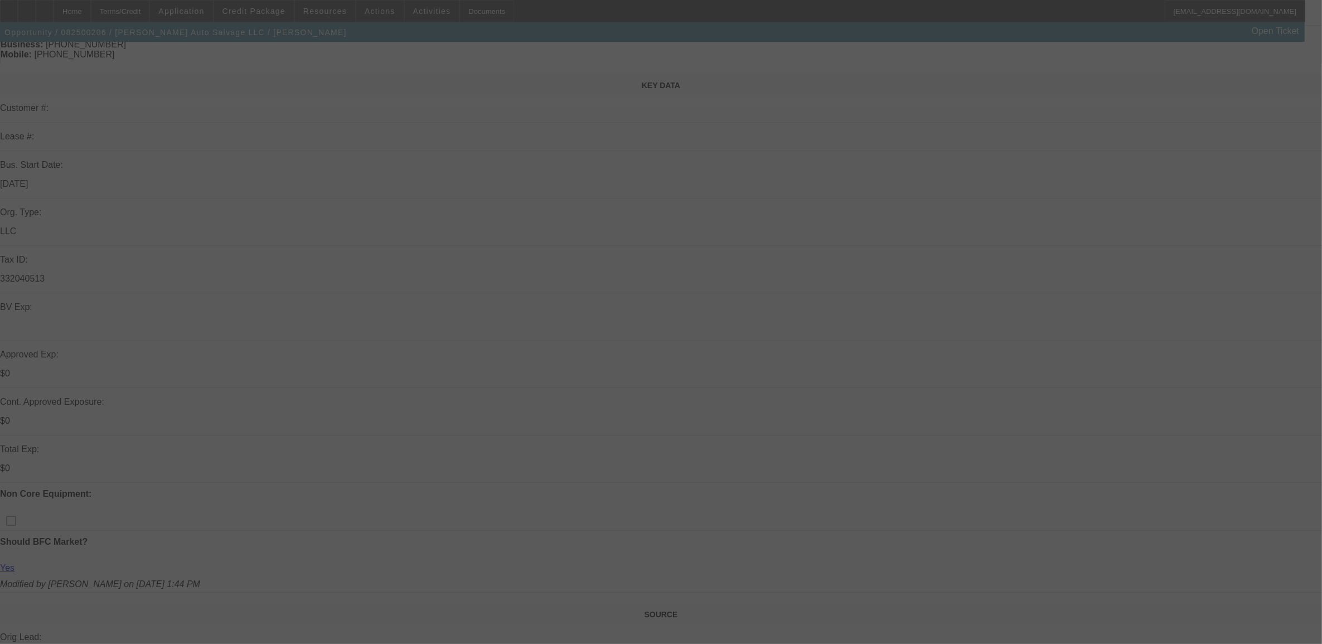
scroll to position [0, 0]
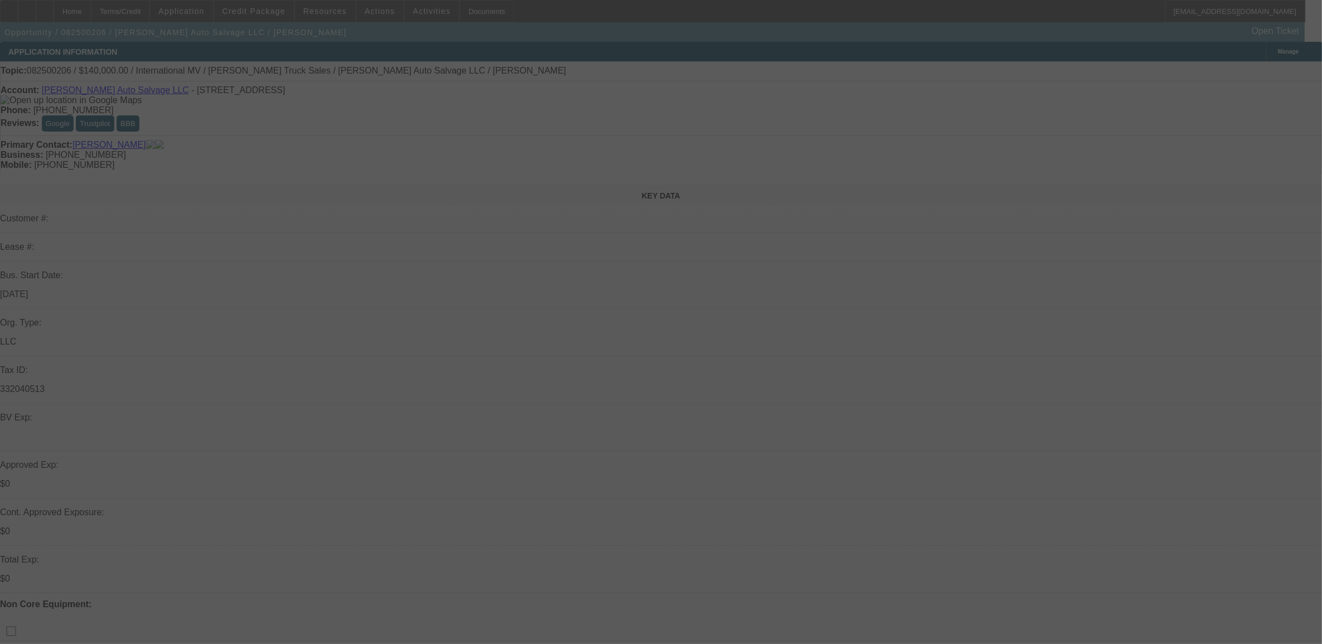
select select "0.1"
select select "2"
select select "0.1"
select select "4"
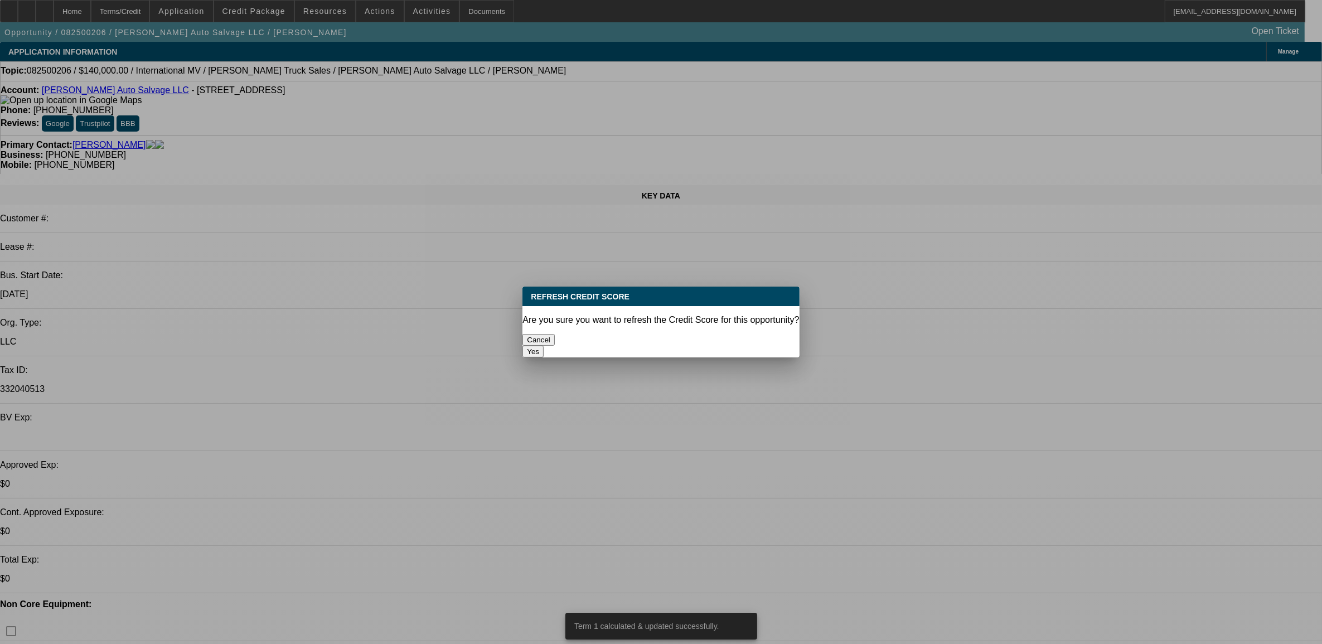
click at [544, 346] on button "Yes" at bounding box center [533, 352] width 21 height 12
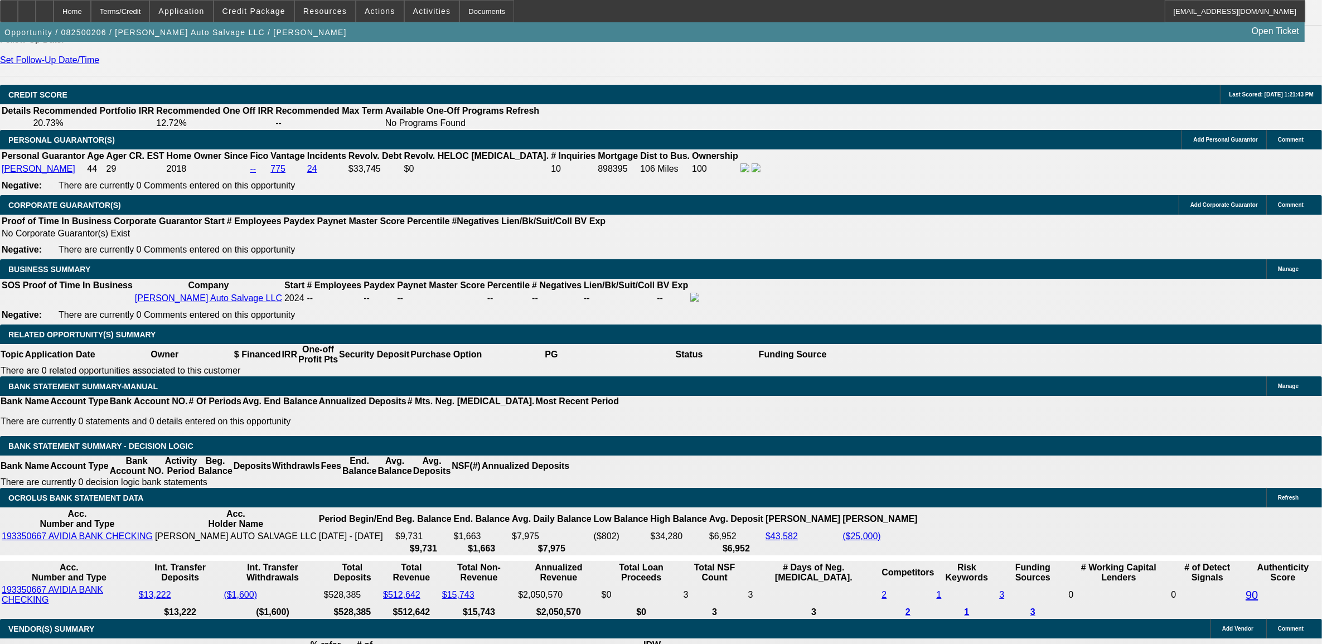
scroll to position [1394, 0]
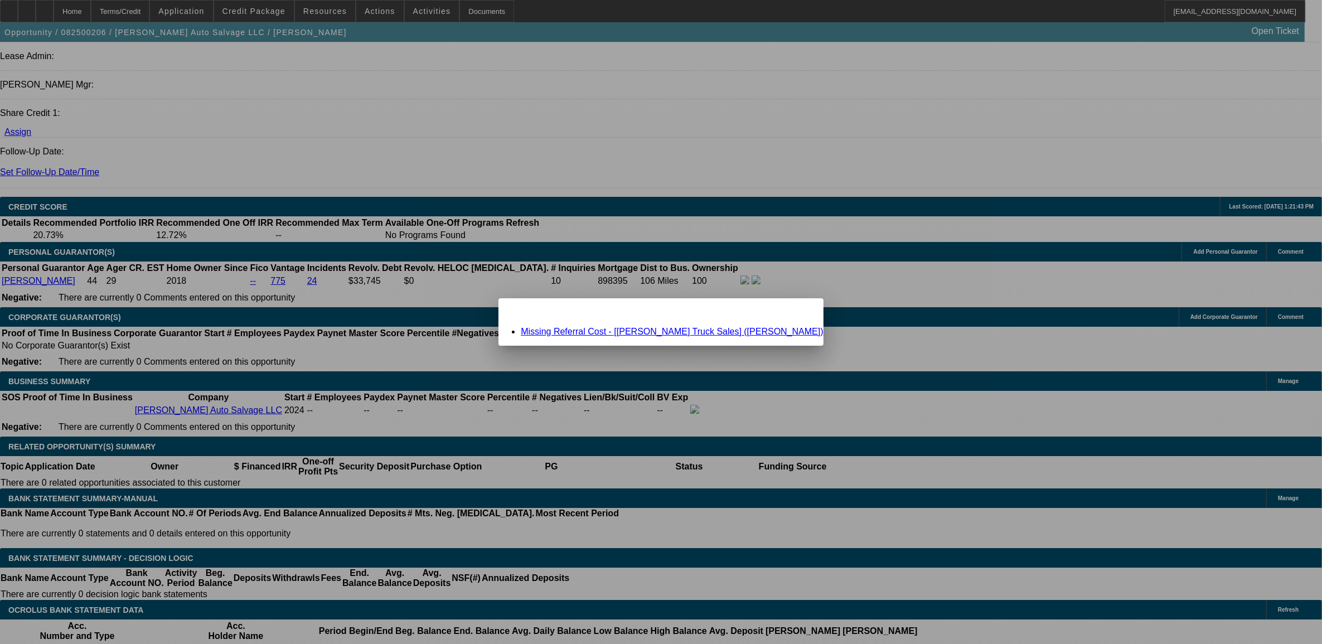
scroll to position [0, 0]
click at [626, 332] on link "Missing Referral Cost - [Crawford Truck Sales] (Lamarche, John)" at bounding box center [672, 331] width 302 height 9
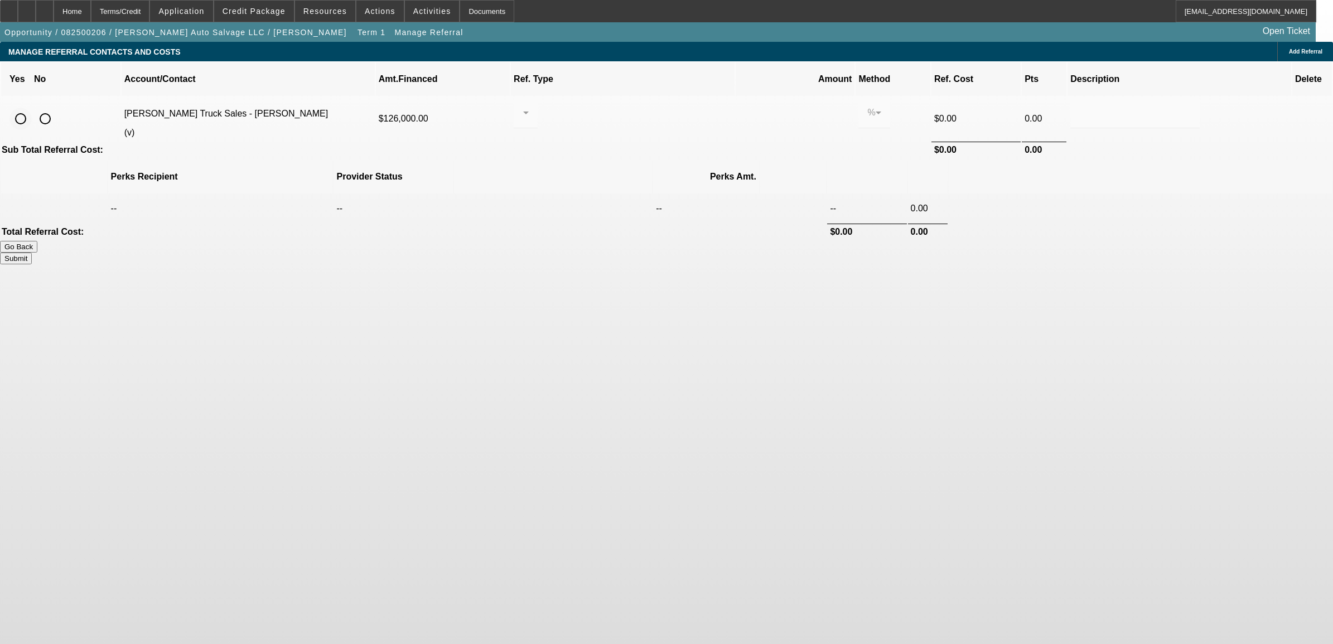
click at [32, 108] on input "radio" at bounding box center [20, 119] width 22 height 22
radio input "true"
click at [523, 106] on div at bounding box center [523, 112] width 1 height 13
click at [603, 153] on span "Pay vendor COMPANY" at bounding box center [622, 157] width 97 height 13
click at [747, 106] on div "0.000" at bounding box center [795, 112] width 96 height 31
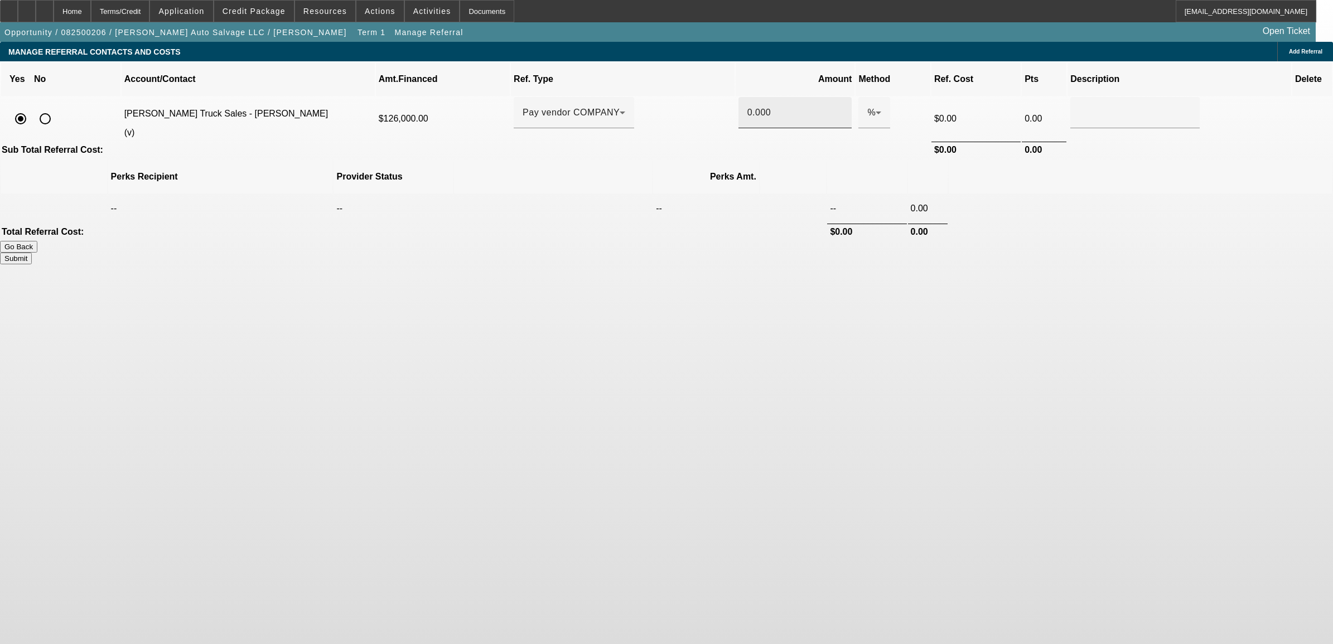
click at [747, 105] on div "0.000" at bounding box center [795, 112] width 96 height 31
click at [747, 106] on input "0.0001" at bounding box center [795, 112] width 96 height 13
drag, startPoint x: 852, startPoint y: 291, endPoint x: 856, endPoint y: 286, distance: 6.4
click at [854, 291] on body "Home Terms/Credit Application Credit Package Resources Actions Activities Docum…" at bounding box center [666, 322] width 1333 height 644
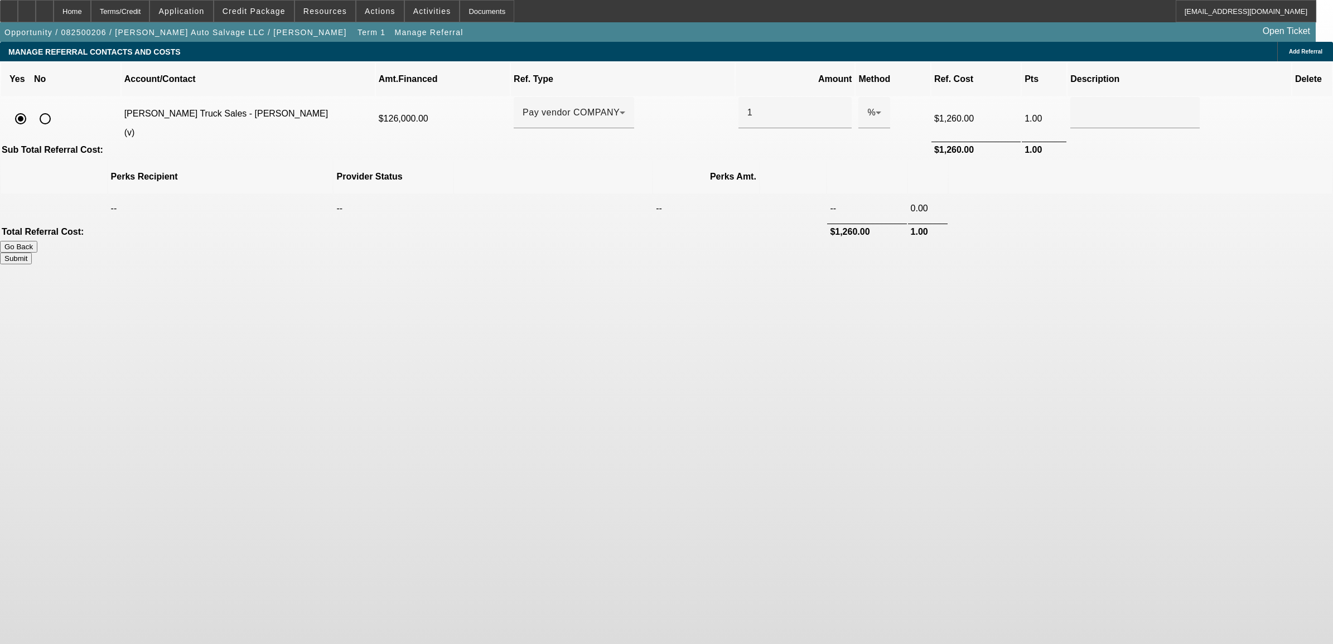
click at [32, 253] on button "Submit" at bounding box center [16, 259] width 32 height 12
type input "1.000"
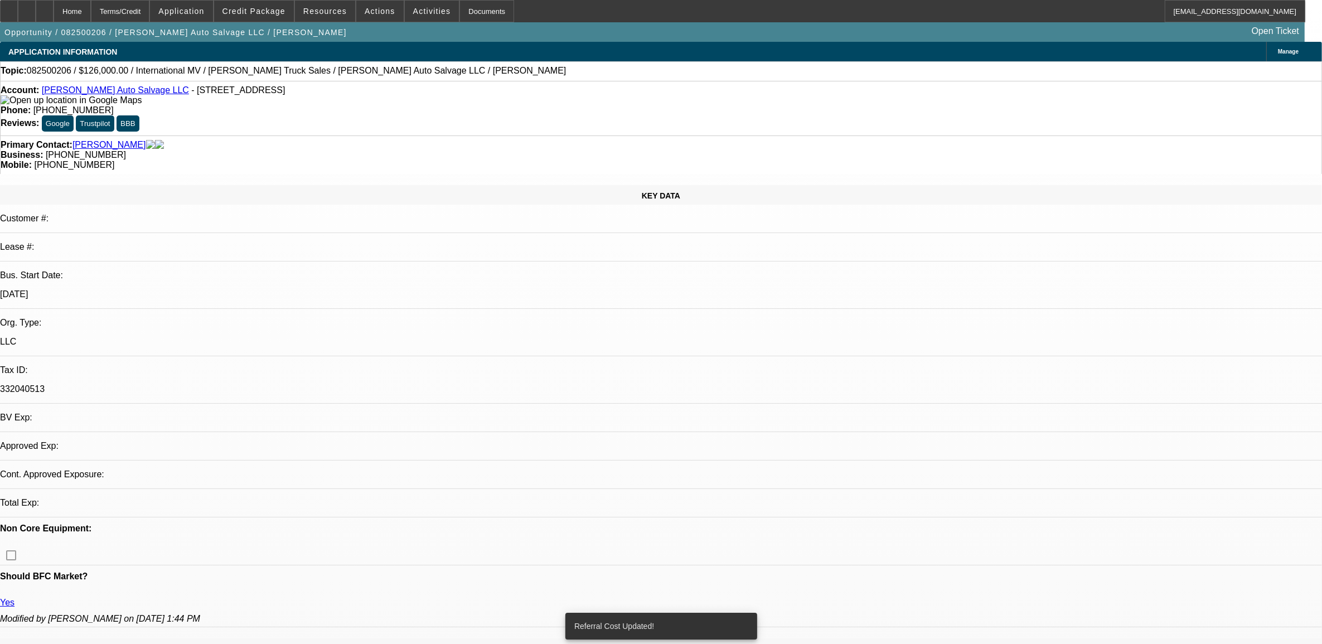
select select "0.1"
select select "2"
select select "0.1"
select select "4"
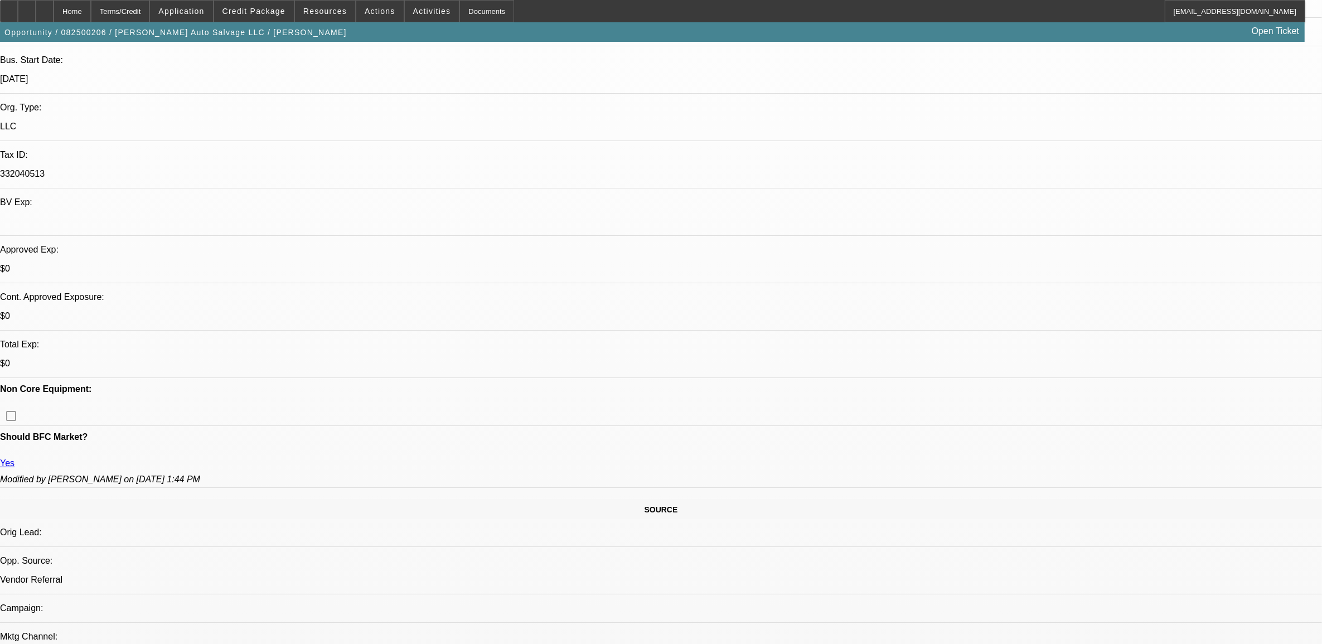
scroll to position [209, 0]
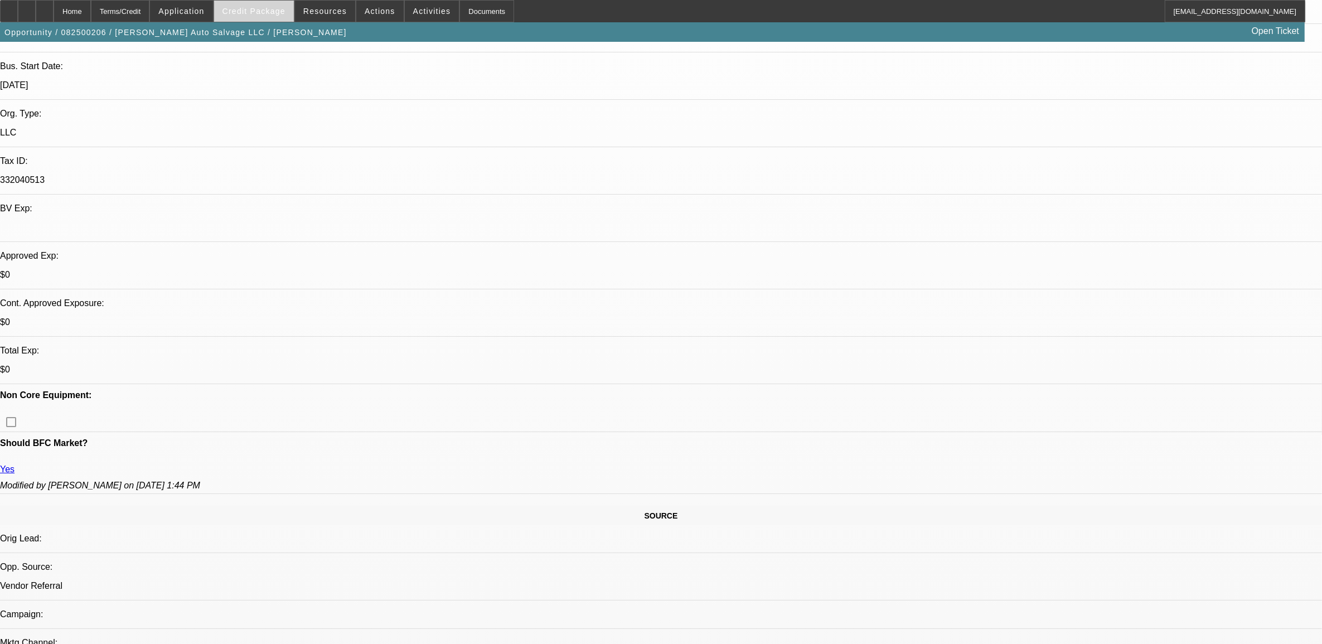
click at [265, 14] on span "Credit Package" at bounding box center [254, 11] width 63 height 9
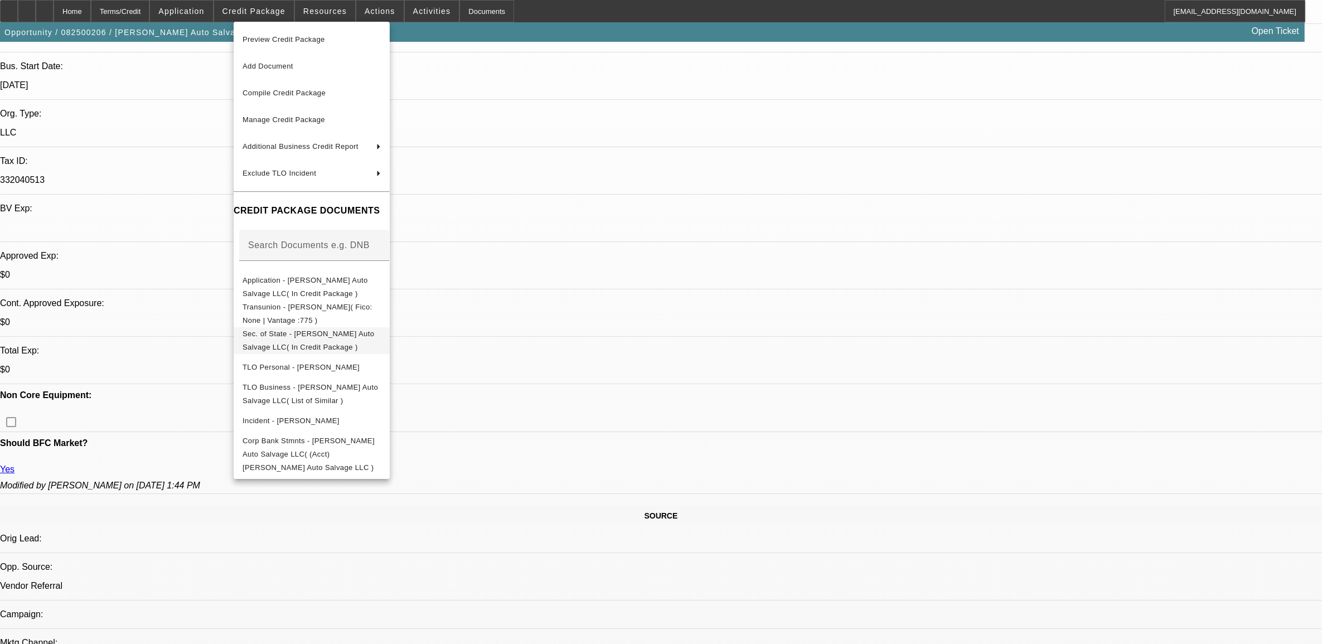
click at [321, 341] on span "Sec. of State - Smith Auto Salvage LLC( In Credit Package )" at bounding box center [312, 340] width 138 height 27
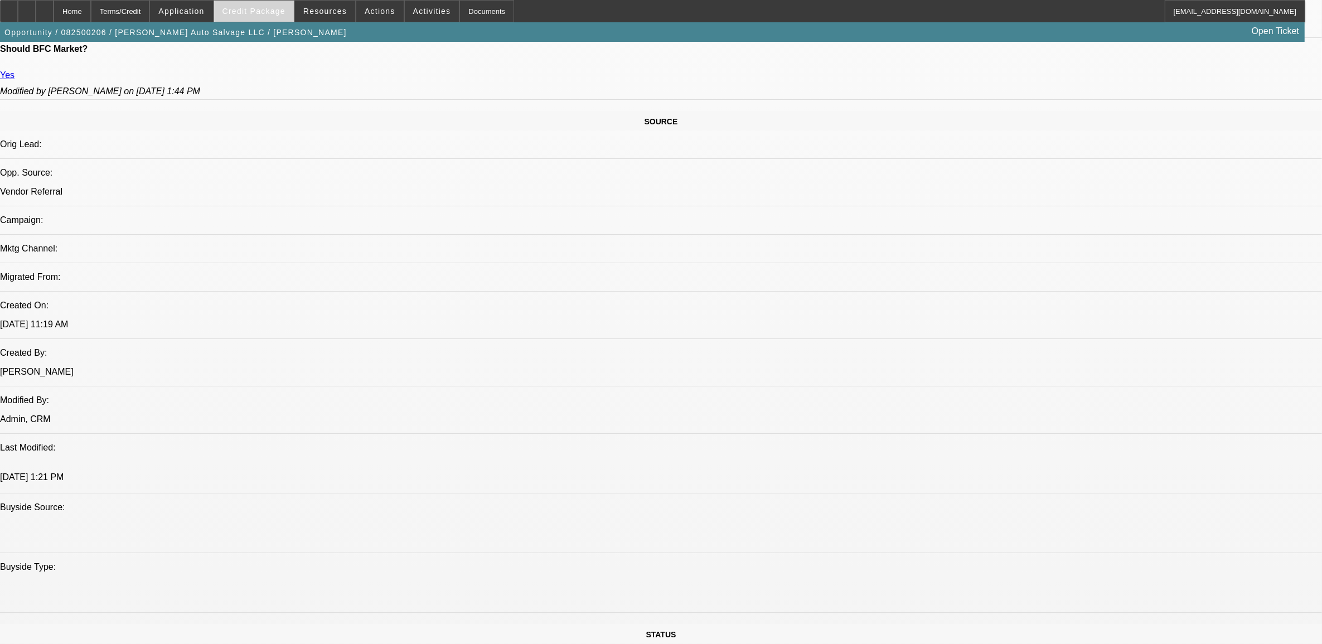
scroll to position [627, 0]
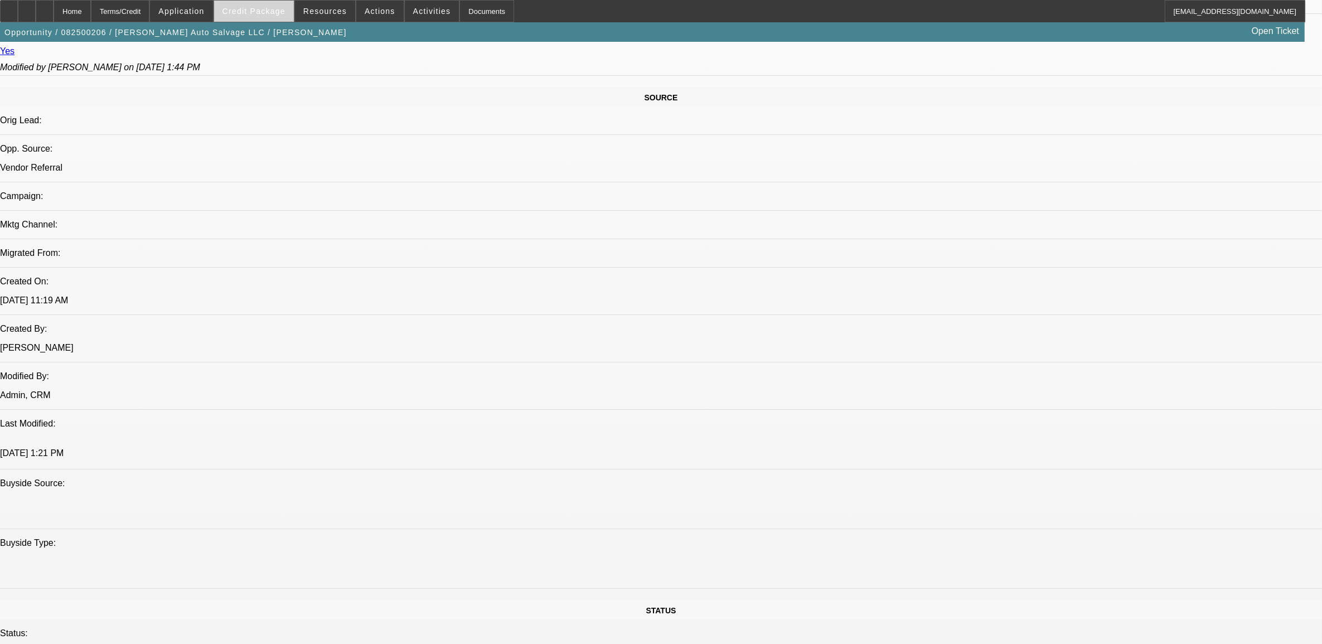
click at [246, 7] on span "Credit Package" at bounding box center [254, 11] width 63 height 9
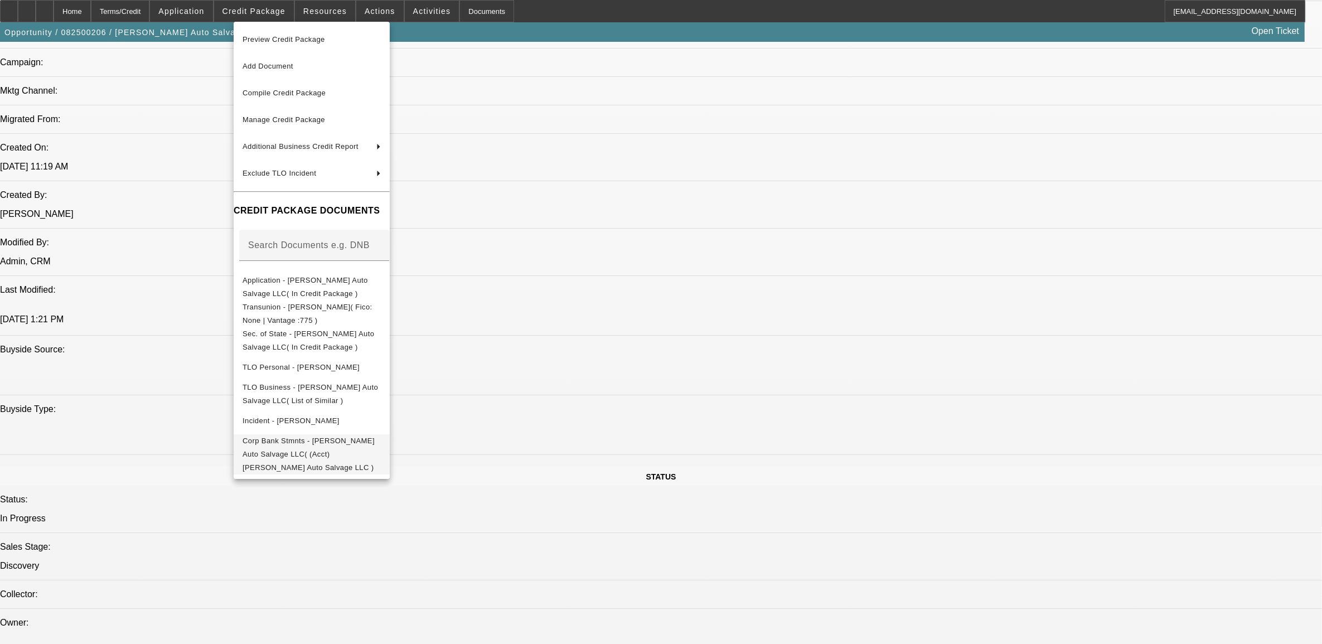
scroll to position [767, 0]
click at [300, 442] on span "Corp Bank Stmnts - Smith Auto Salvage LLC( (Acct) Smith Auto Salvage LLC )" at bounding box center [309, 453] width 132 height 35
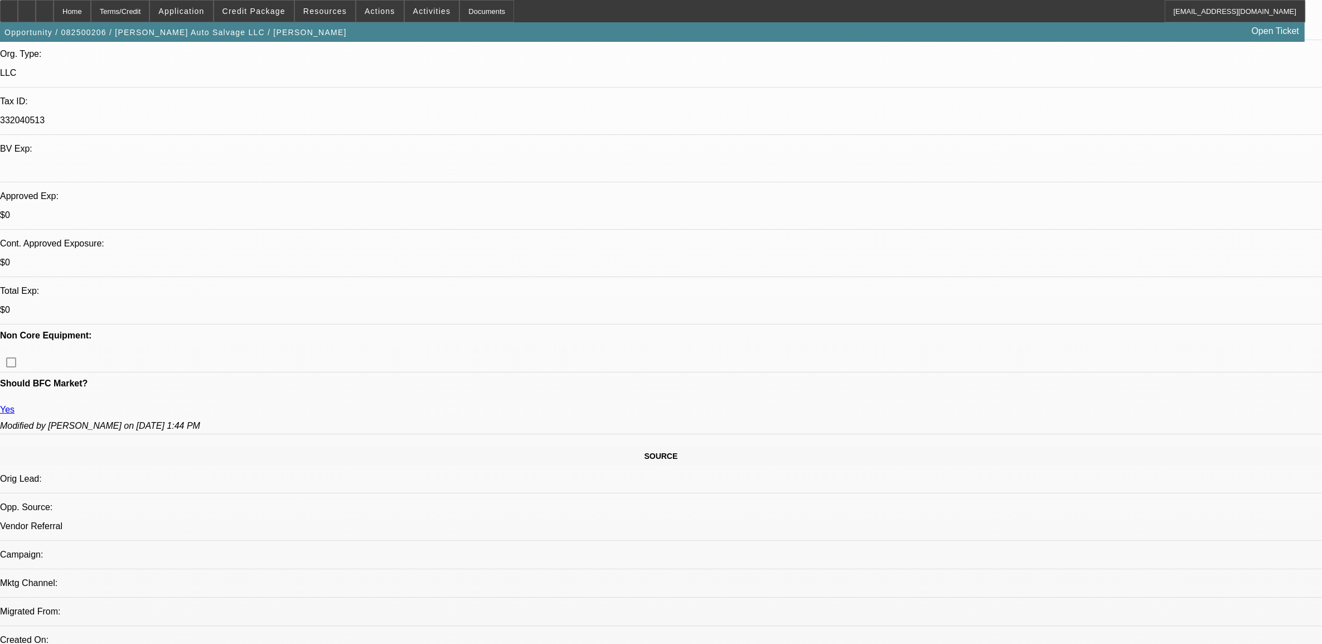
scroll to position [279, 0]
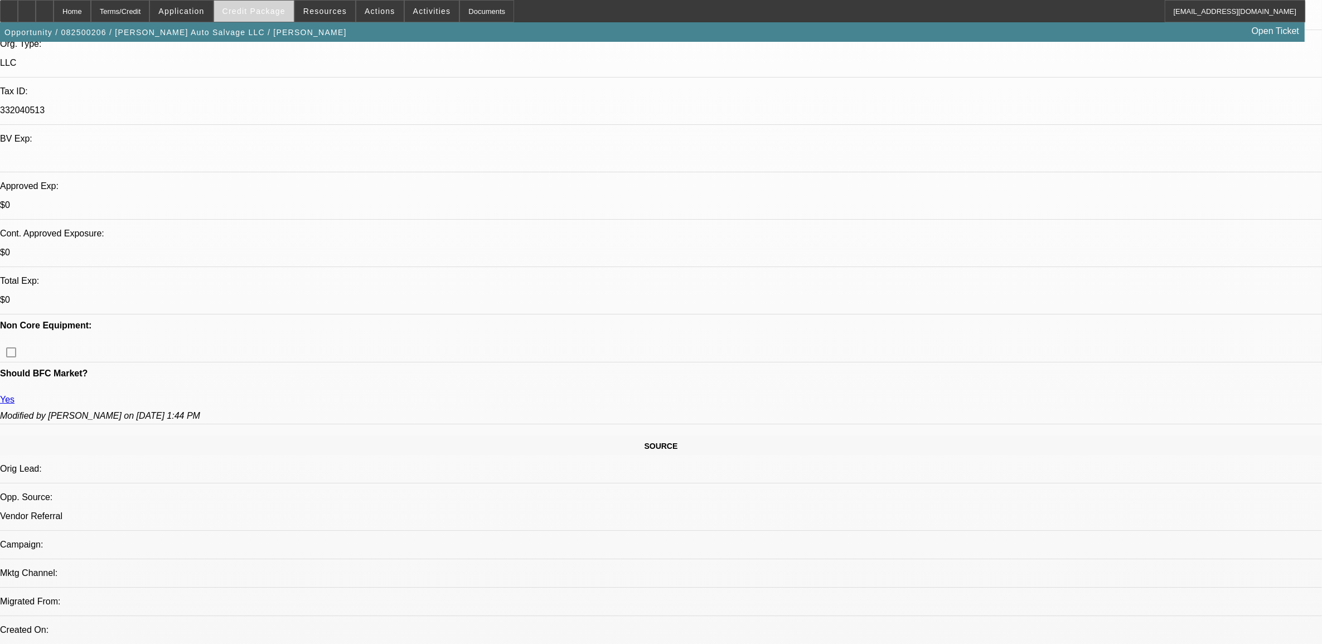
click at [240, 10] on span at bounding box center [254, 11] width 80 height 27
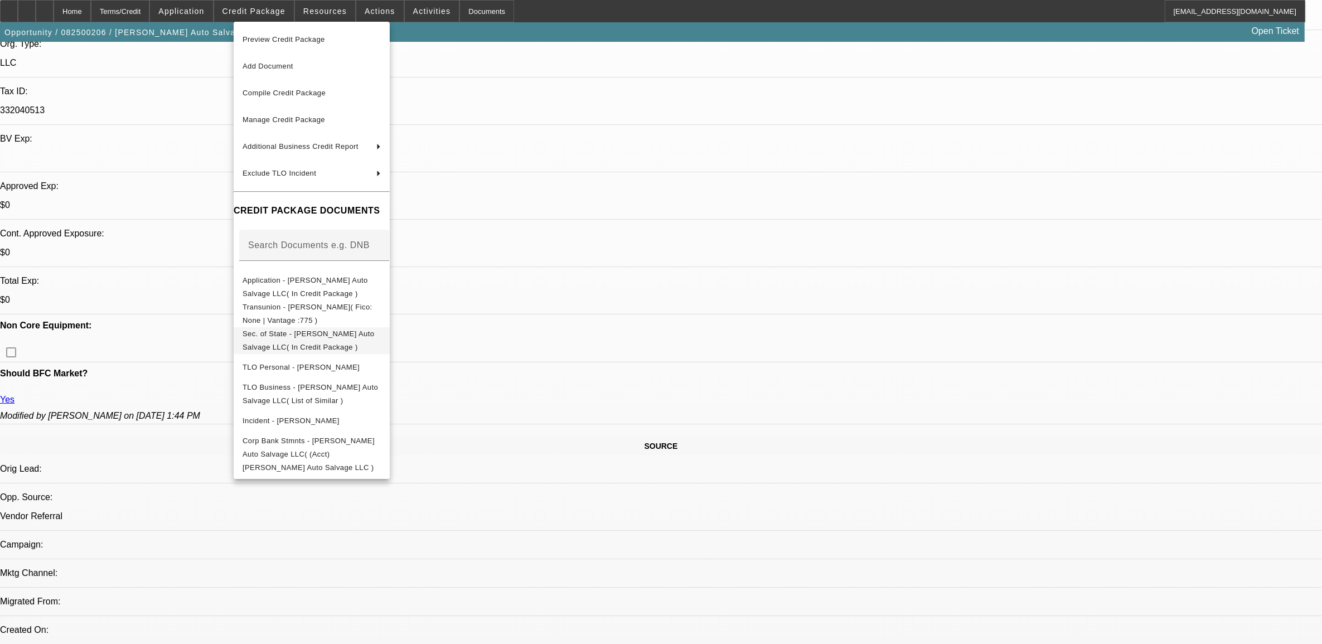
click at [279, 336] on span "Sec. of State - Smith Auto Salvage LLC( In Credit Package )" at bounding box center [309, 340] width 132 height 22
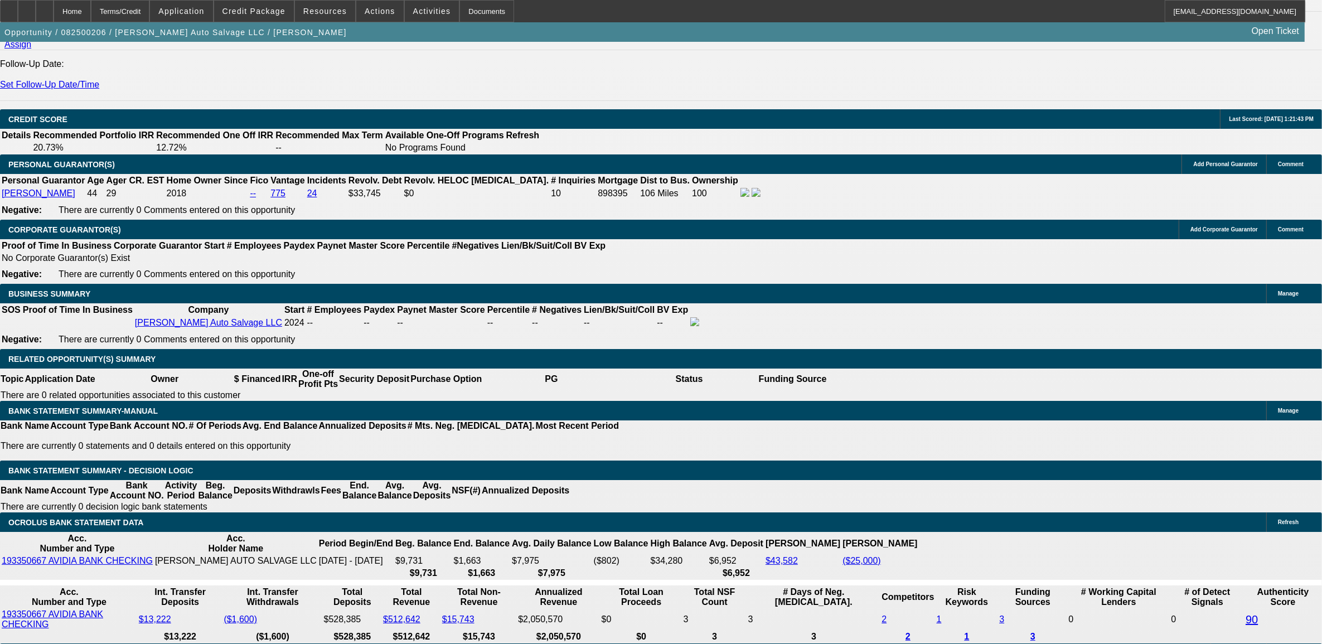
scroll to position [1603, 0]
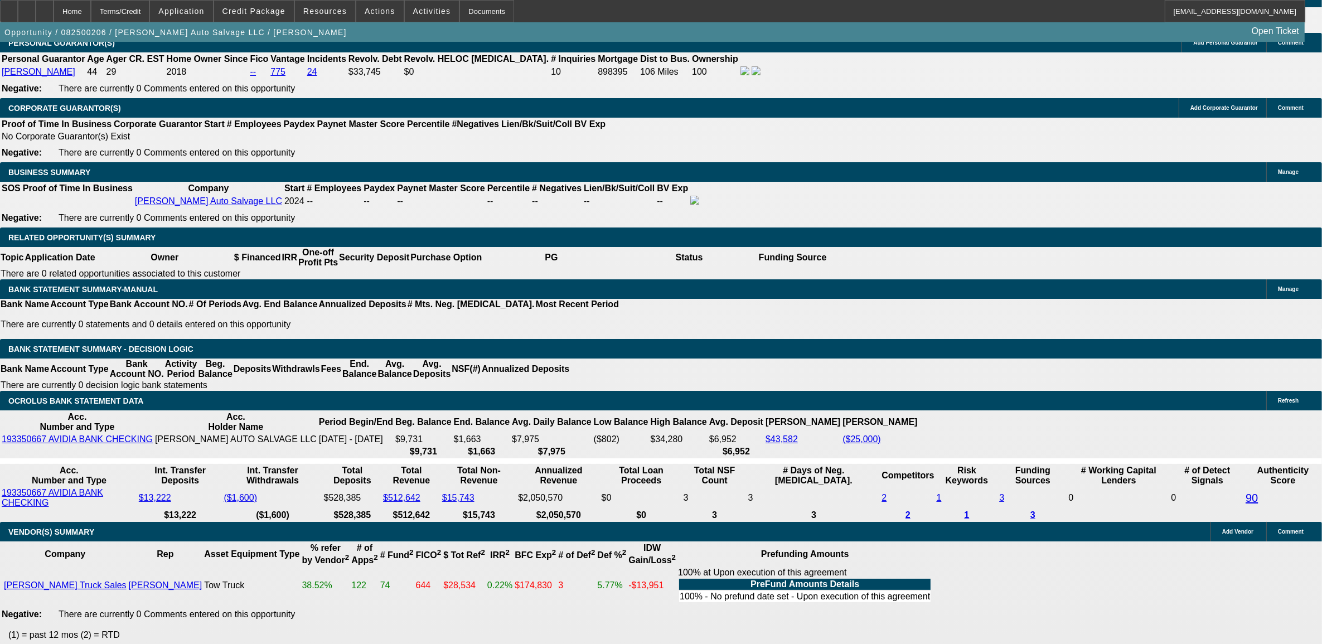
select select "0.15"
type input "$21,000.00"
type input "UNKNOWN"
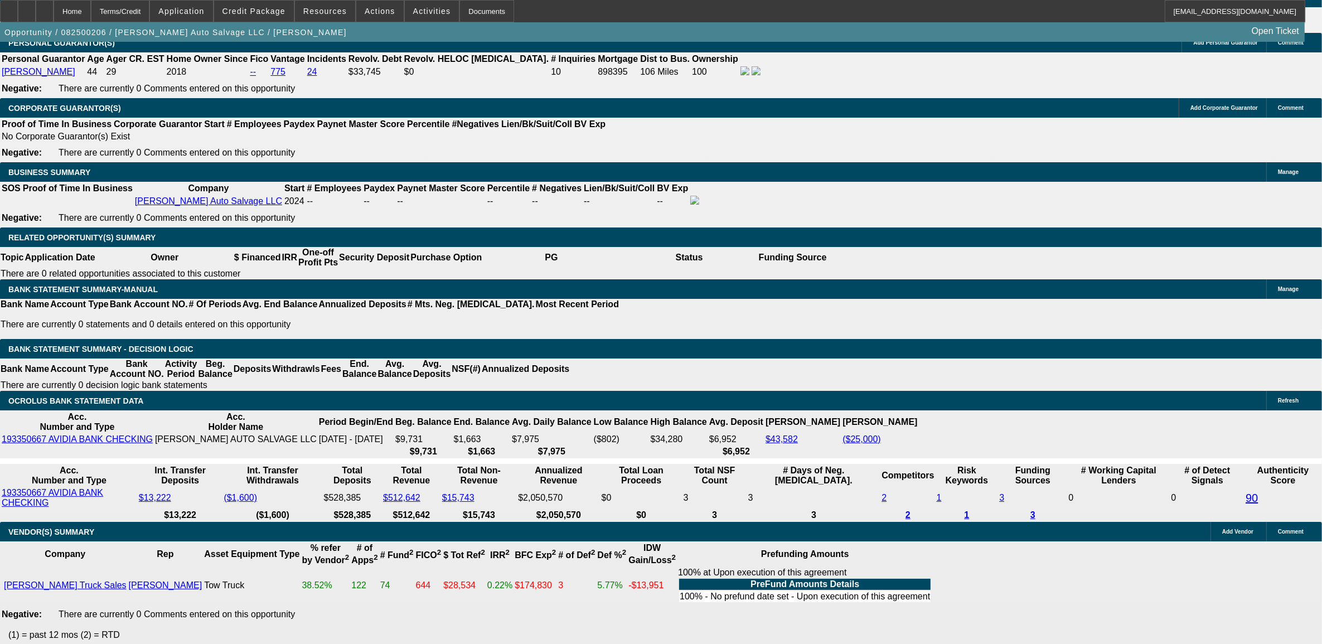
type input "$5,281.30"
type input "$2,640.65"
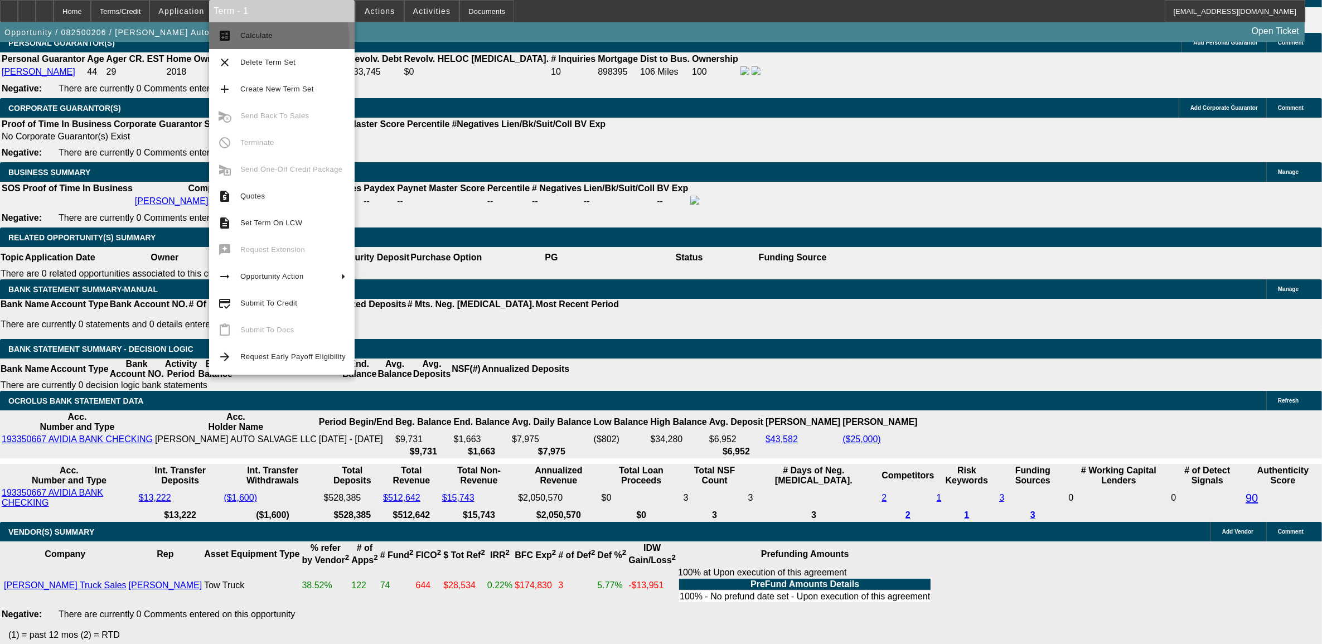
click at [268, 41] on span "Calculate" at bounding box center [292, 35] width 105 height 13
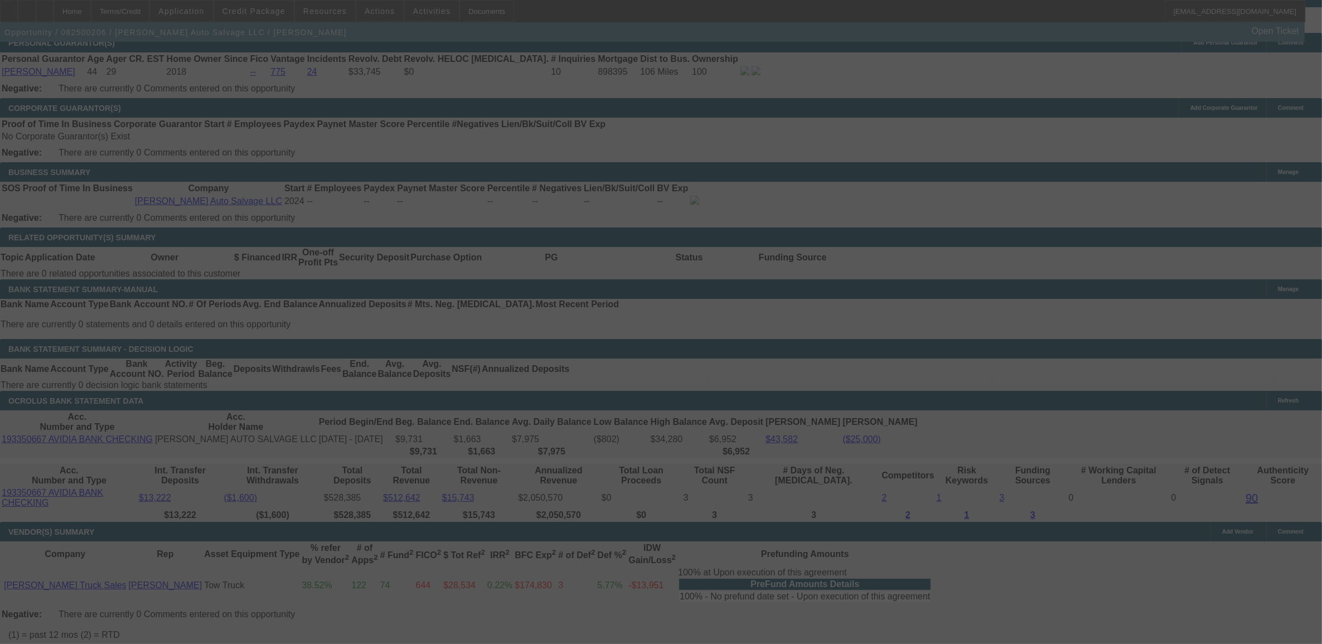
scroll to position [1596, 0]
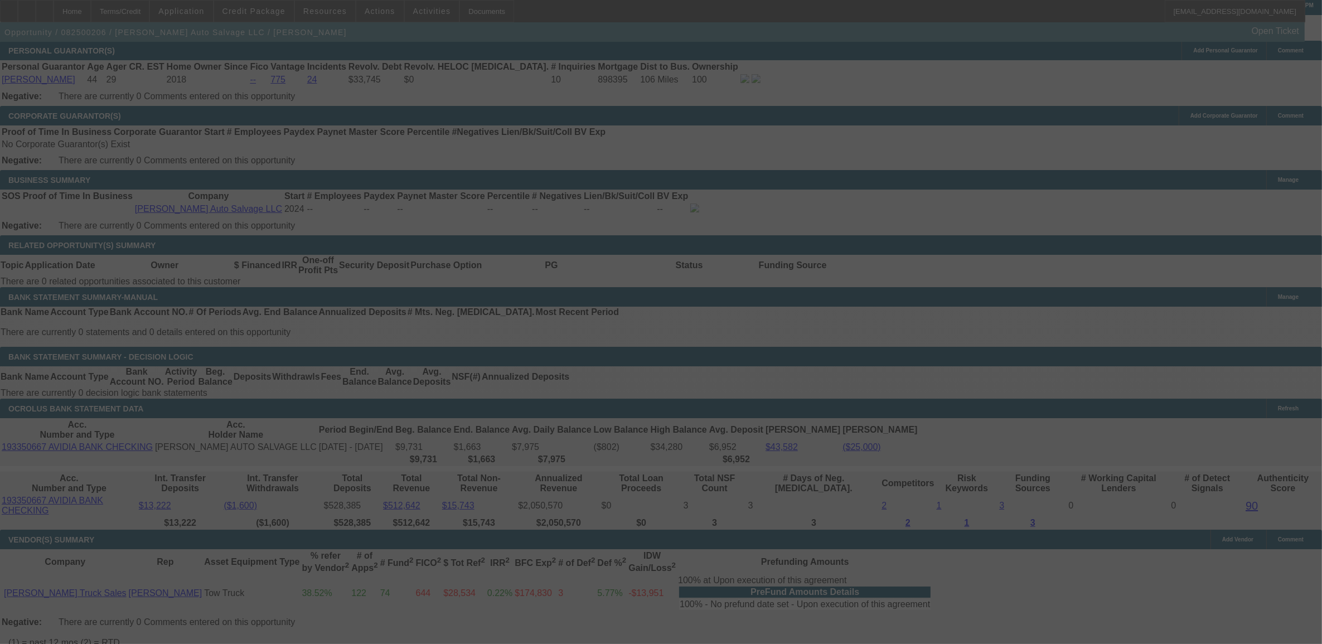
select select "0.15"
select select "2"
select select "0.1"
select select "4"
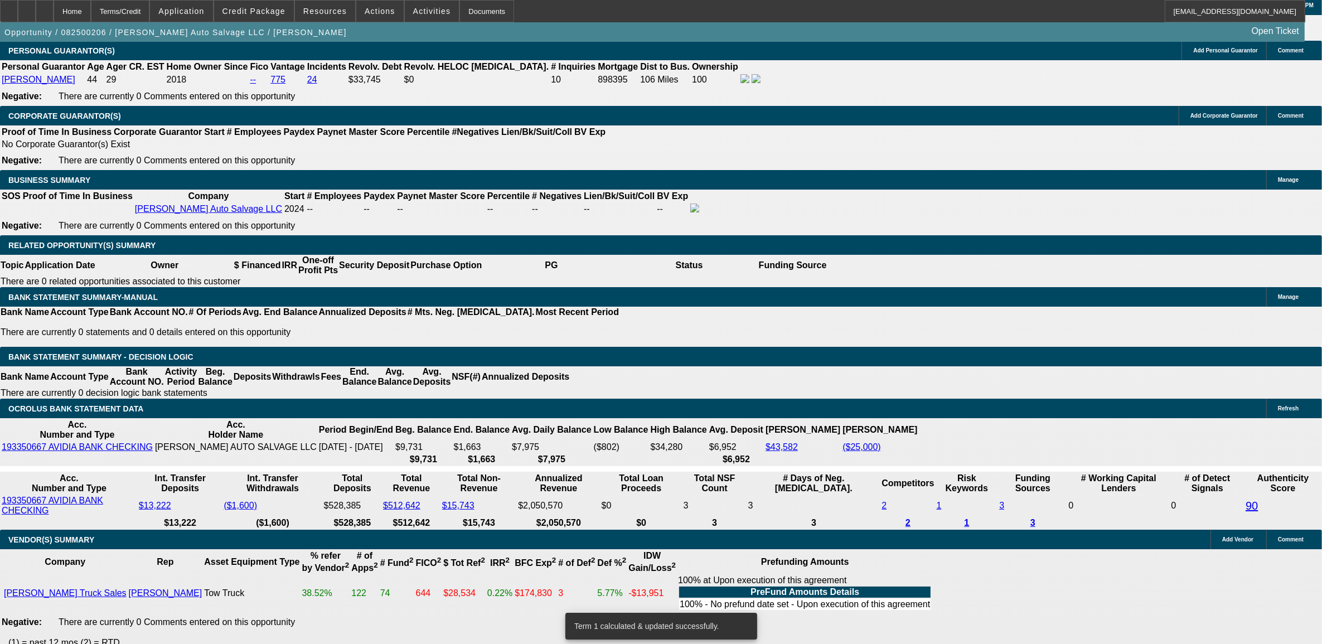
drag, startPoint x: 252, startPoint y: 138, endPoint x: 250, endPoint y: 146, distance: 8.5
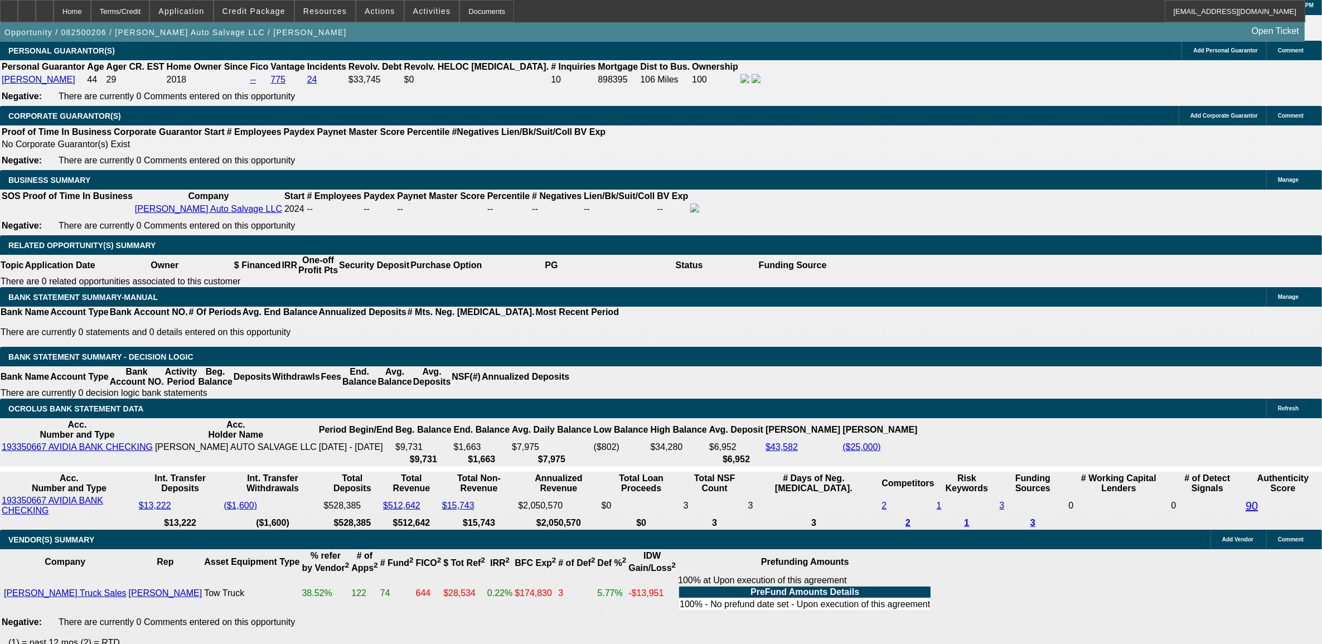
type input "$17,000.00"
click at [152, 293] on body "Home Terms/Credit Application Credit Package Resources Actions Activities Docum…" at bounding box center [661, 468] width 1322 height 4129
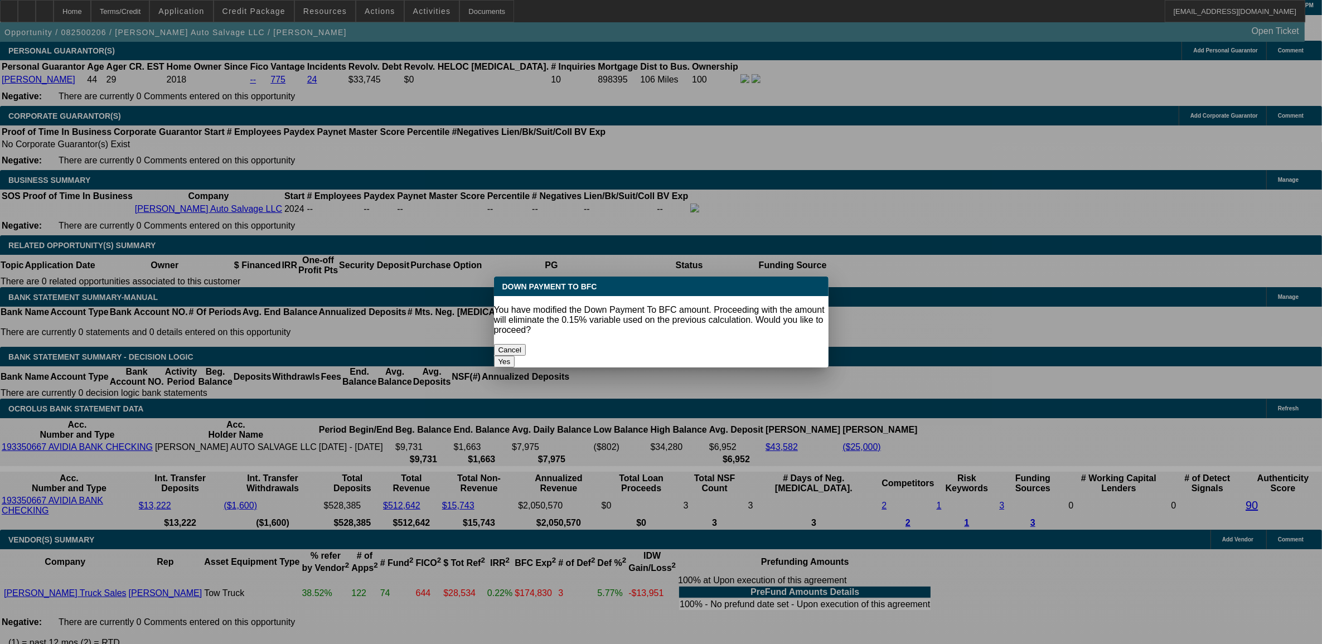
click at [515, 356] on button "Yes" at bounding box center [504, 362] width 21 height 12
select select "0"
type input "UNKNOWN"
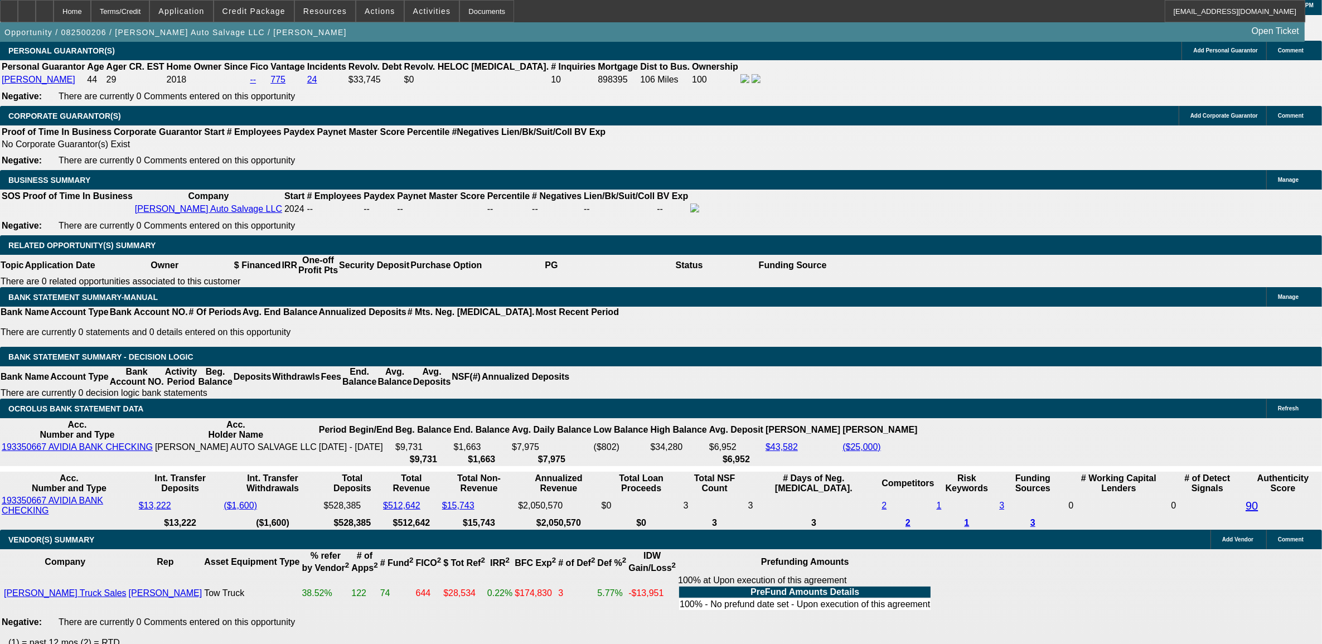
type input "$2,729.42"
type input "$5,458.84"
drag, startPoint x: 226, startPoint y: 369, endPoint x: 225, endPoint y: 363, distance: 5.7
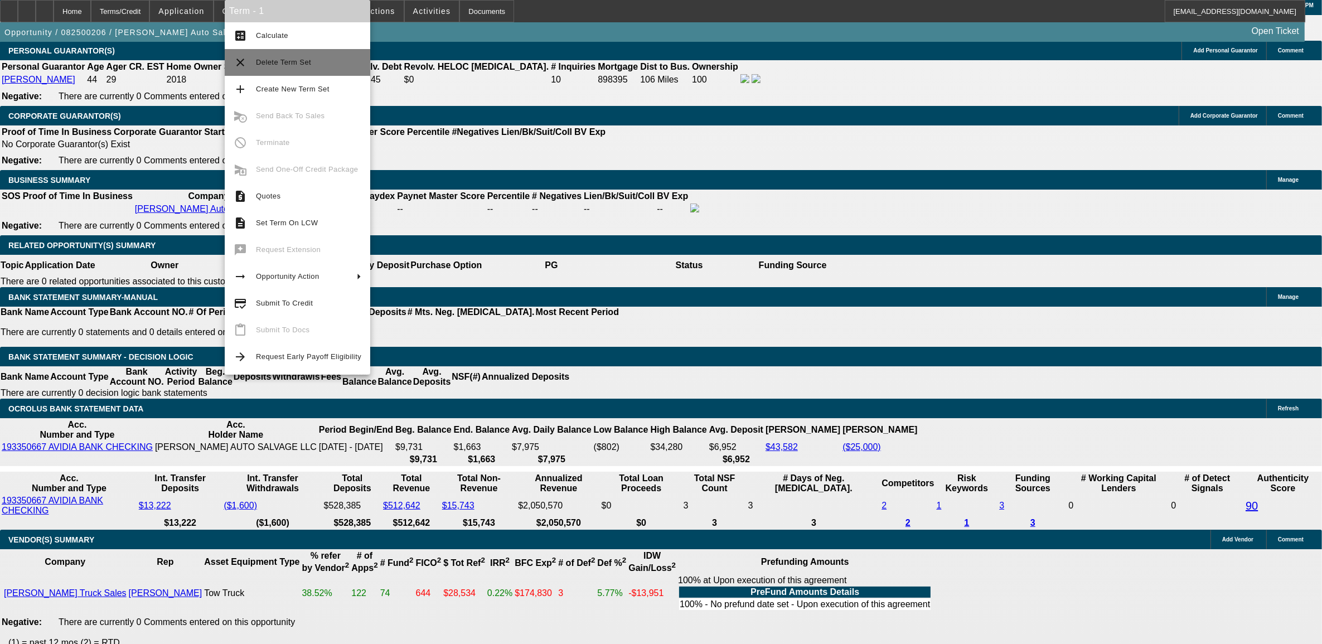
click at [257, 50] on button "clear Delete Term Set" at bounding box center [298, 62] width 146 height 27
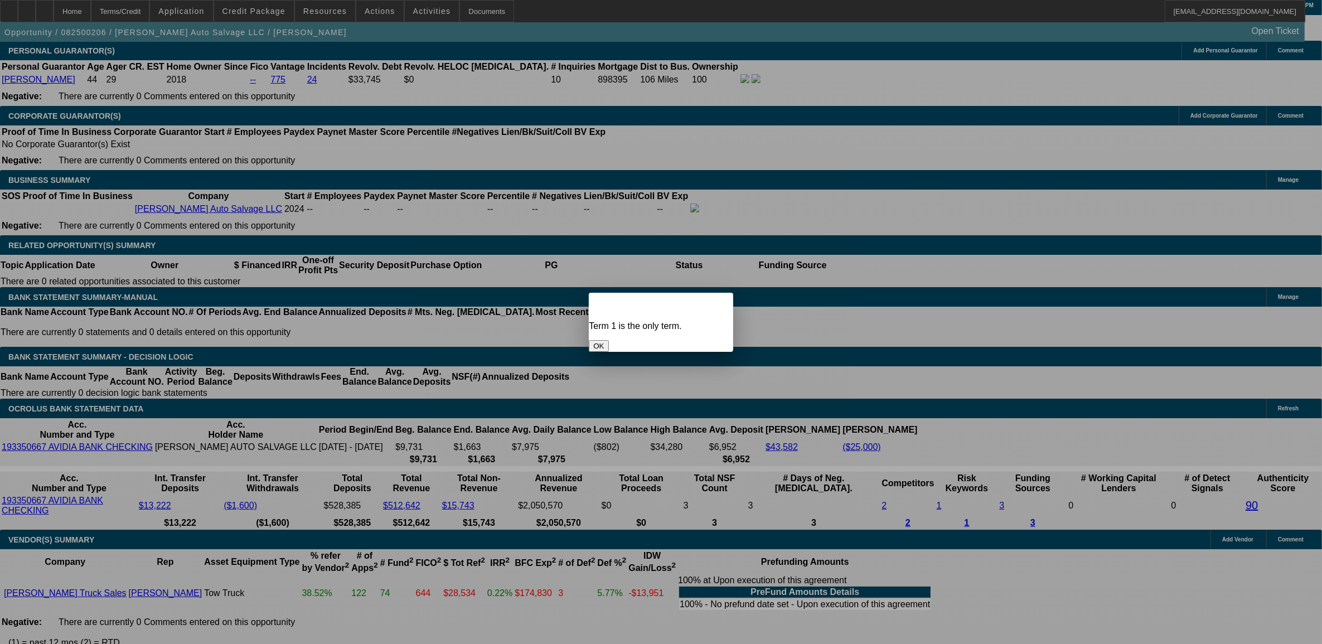
scroll to position [0, 0]
click at [608, 340] on button "OK" at bounding box center [599, 346] width 20 height 12
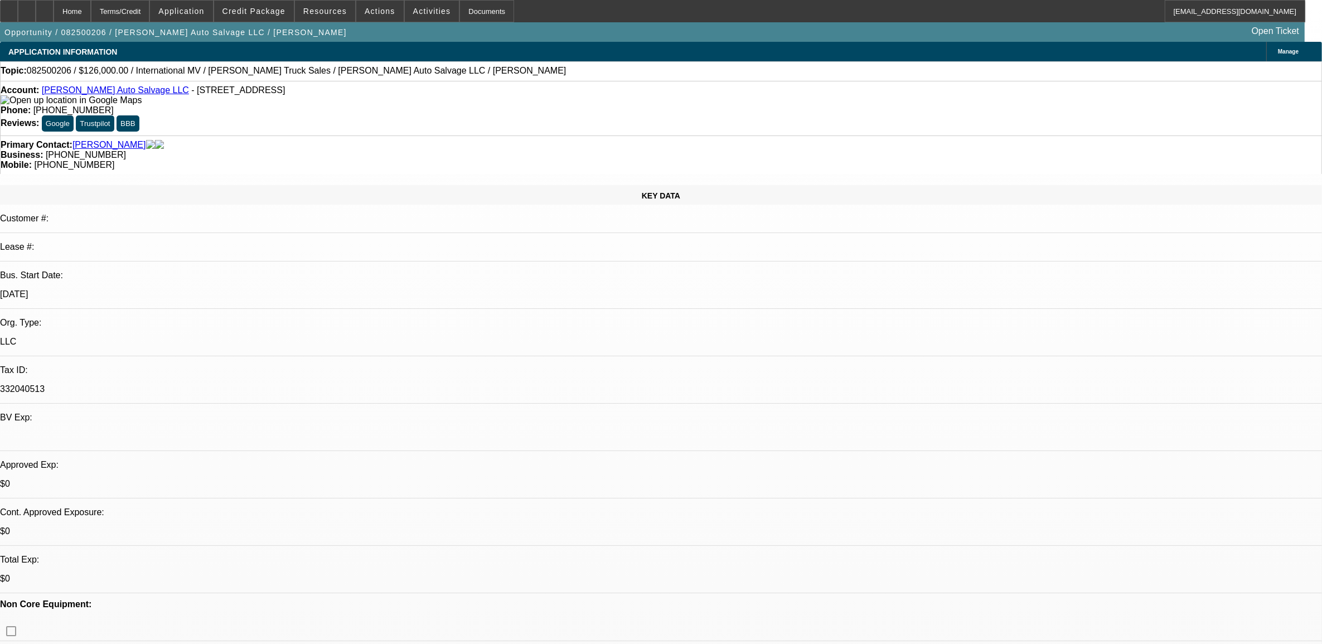
scroll to position [1596, 0]
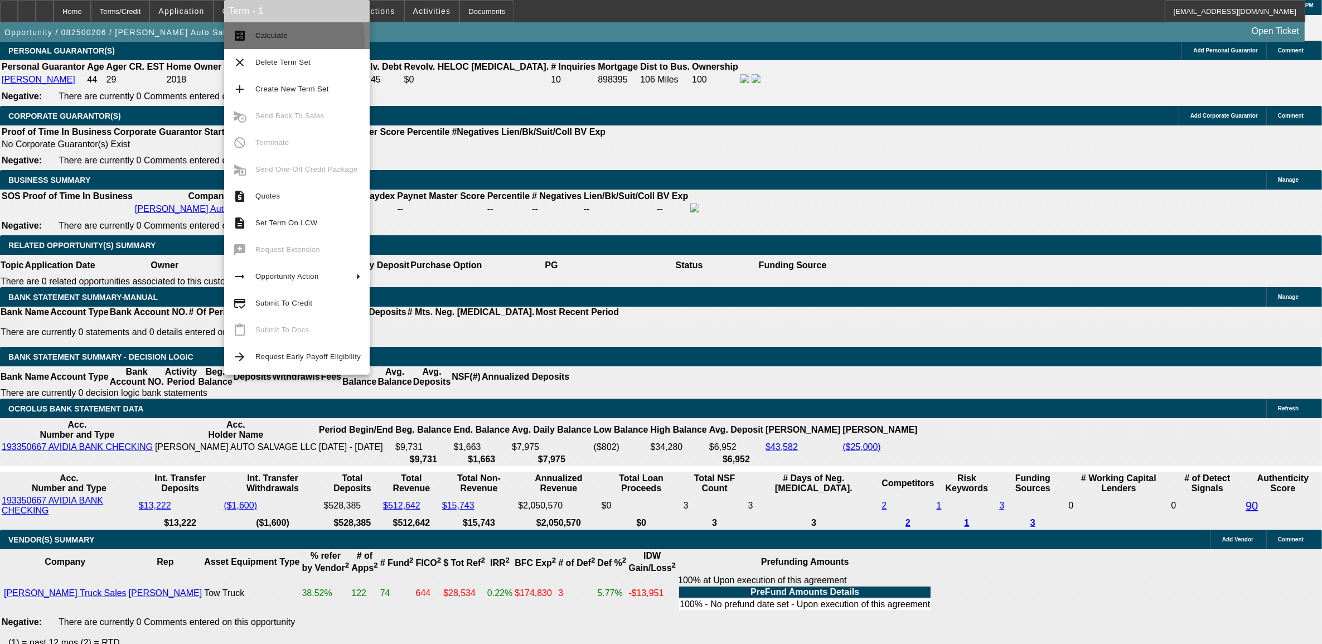
click at [257, 45] on button "calculate Calculate" at bounding box center [297, 35] width 146 height 27
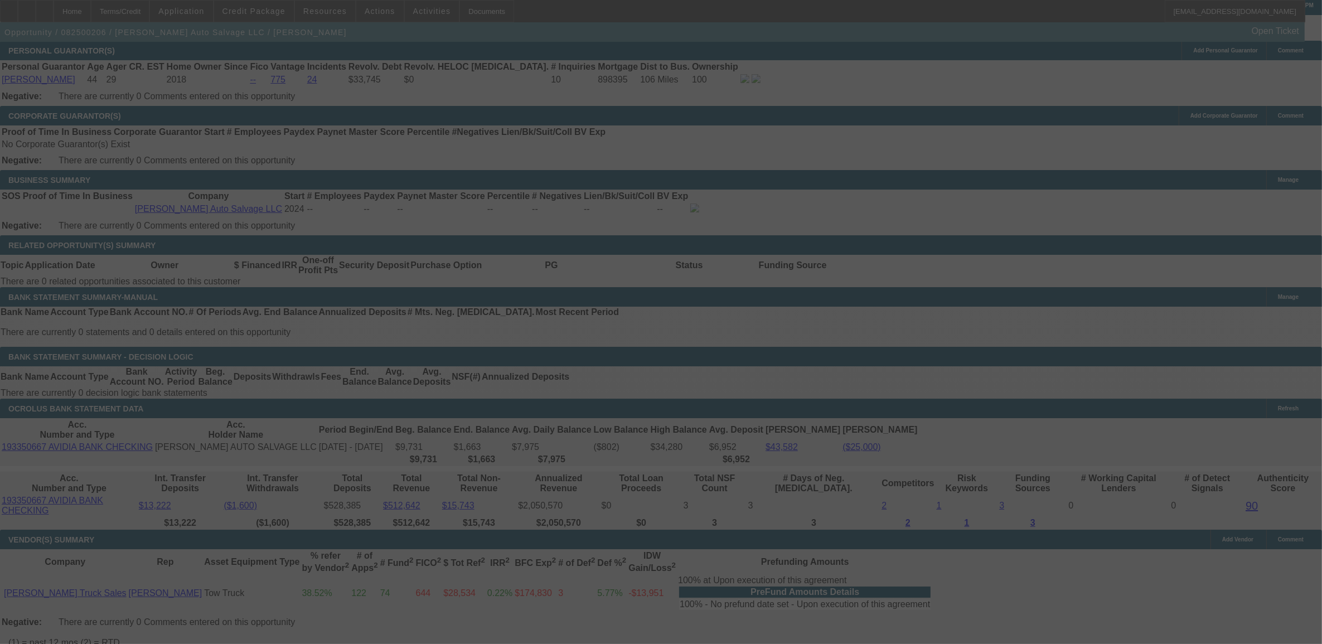
select select "0"
select select "2"
select select "0.1"
select select "4"
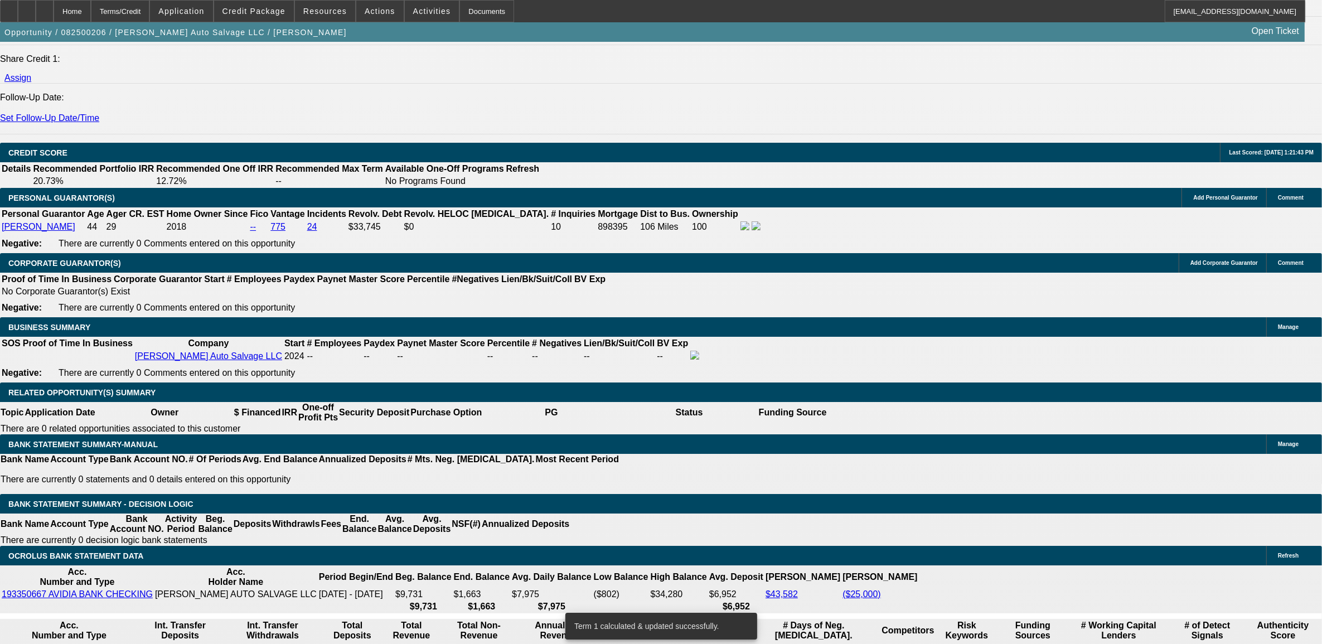
scroll to position [1588, 0]
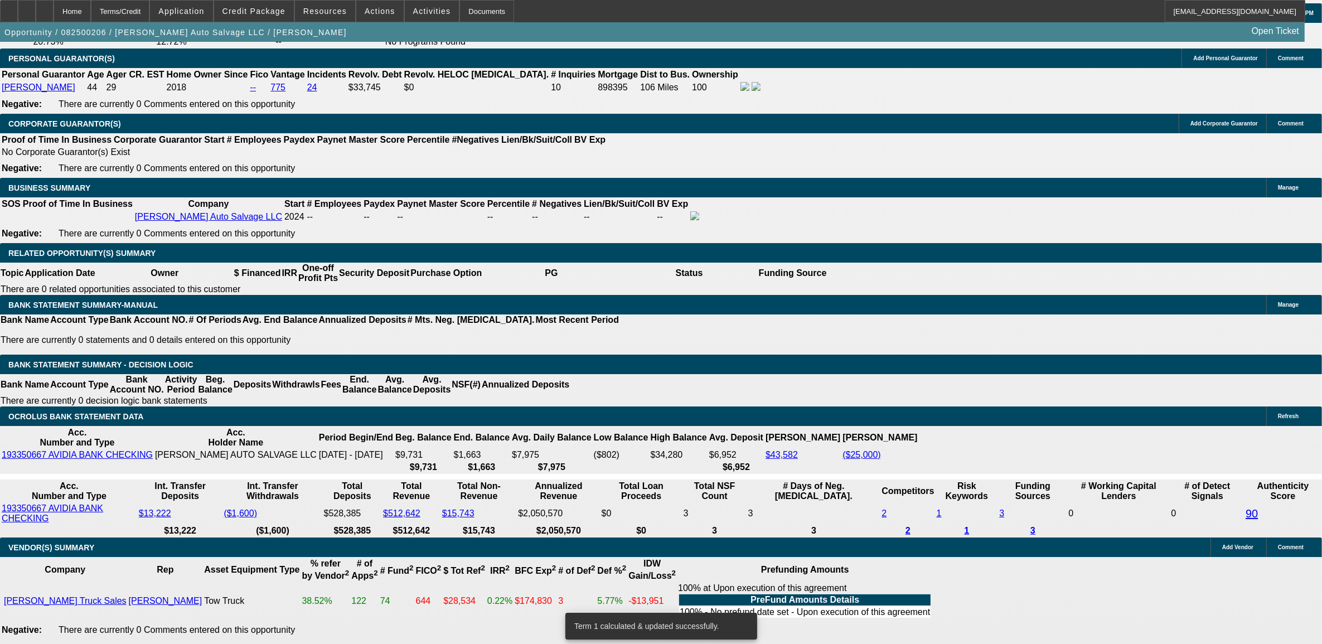
drag, startPoint x: 215, startPoint y: 379, endPoint x: 216, endPoint y: 374, distance: 5.8
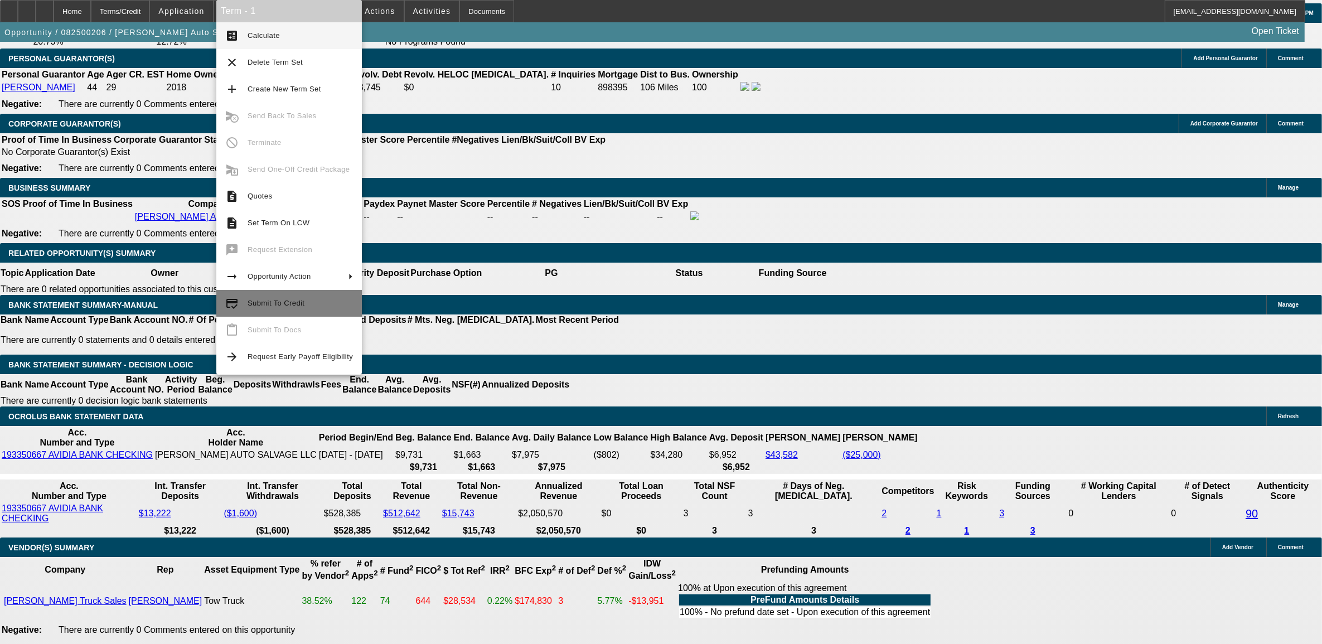
click at [265, 305] on span "Submit To Credit" at bounding box center [276, 303] width 57 height 8
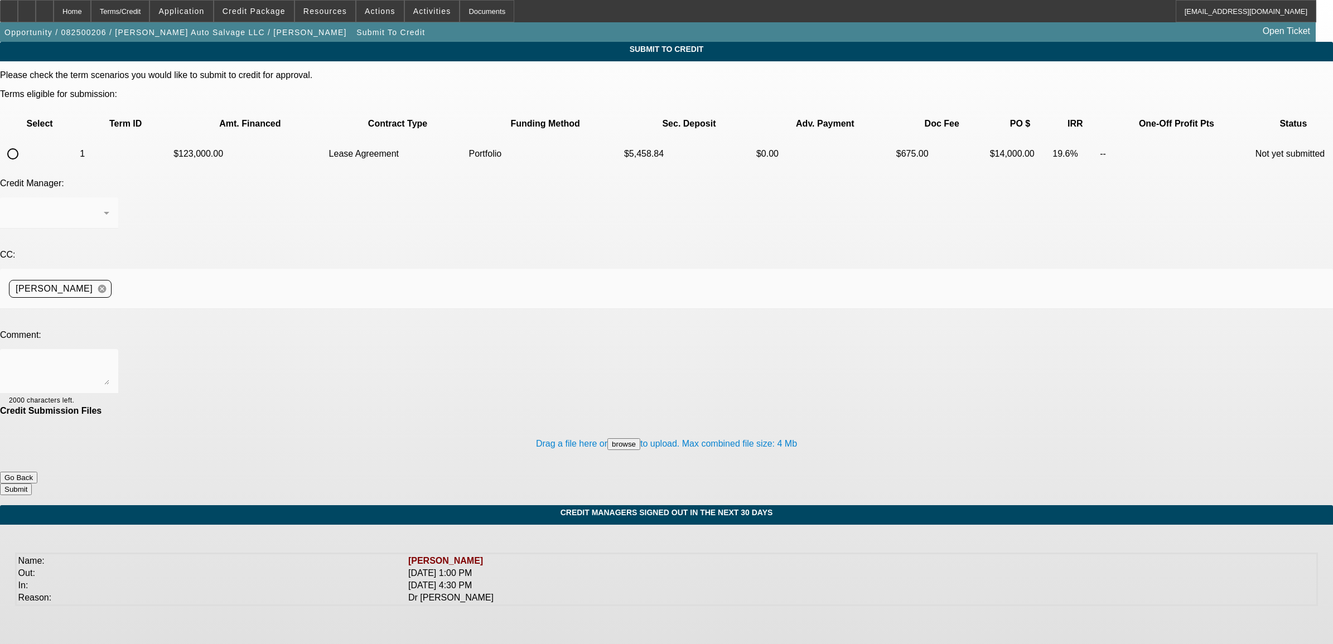
click at [24, 143] on input "radio" at bounding box center [13, 154] width 22 height 22
radio input "true"
click at [109, 197] on div "[PERSON_NAME]" at bounding box center [59, 212] width 100 height 31
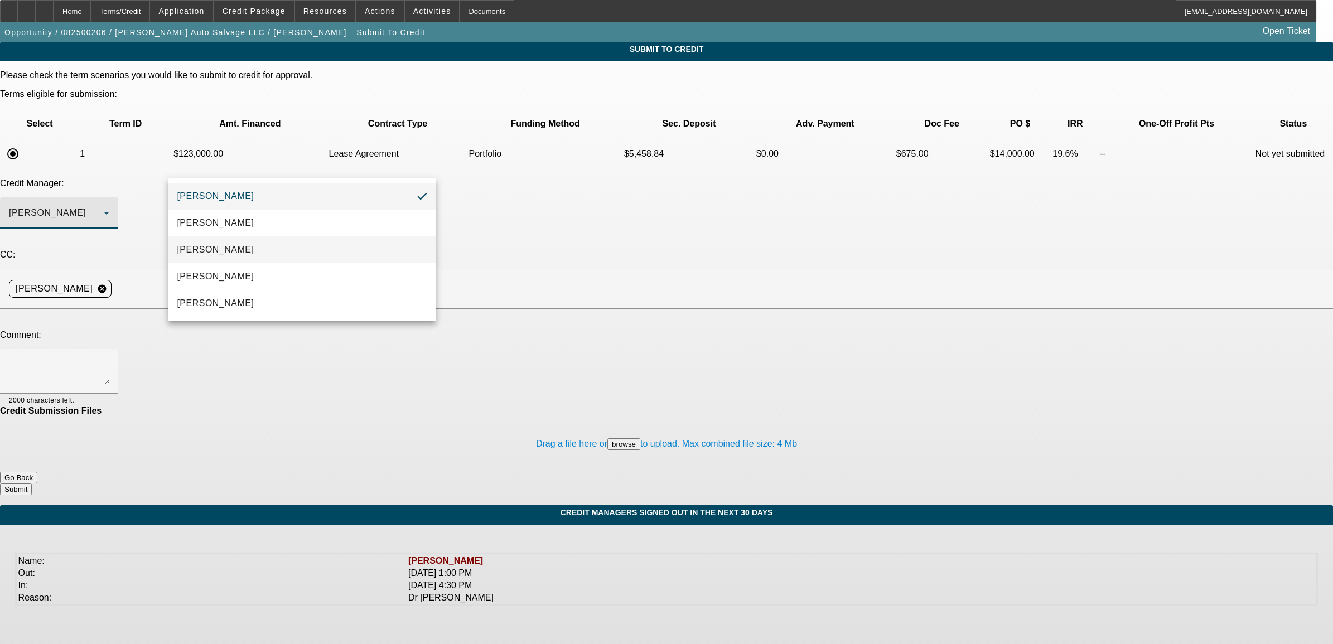
click at [223, 247] on span "[PERSON_NAME]" at bounding box center [215, 249] width 77 height 13
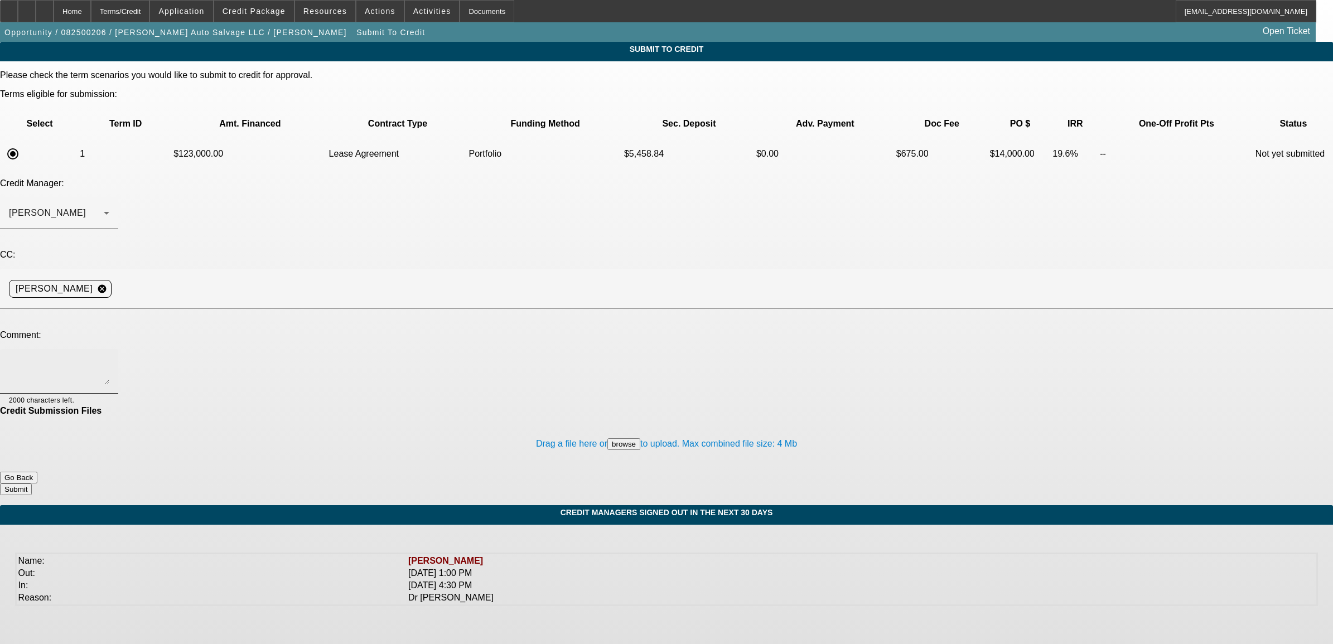
click at [109, 349] on div at bounding box center [59, 371] width 100 height 45
drag, startPoint x: 375, startPoint y: 259, endPoint x: 524, endPoint y: 275, distance: 150.3
click at [109, 358] on textarea "Michael, please review. more of a pre-approval for a new Int bc I don't have an…" at bounding box center [59, 371] width 100 height 27
type textarea "Michael, please review. more of a pre-approval for a new Int bc I don't have an…"
click at [32, 484] on button "Submit" at bounding box center [16, 490] width 32 height 12
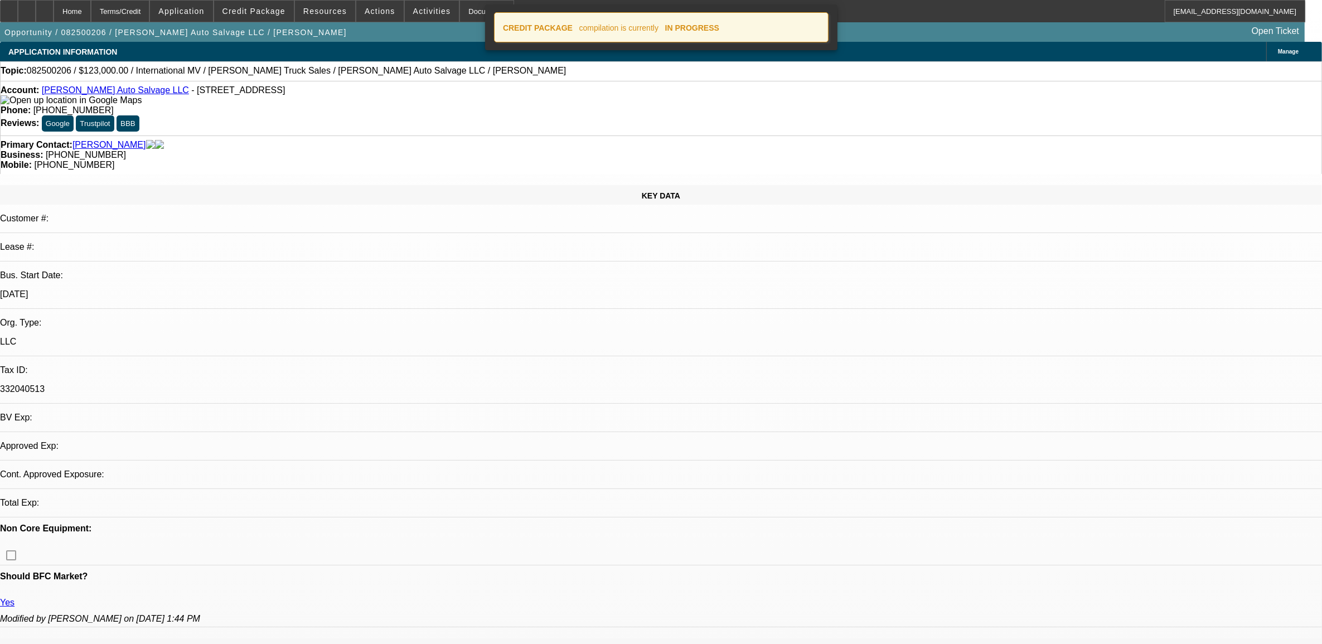
select select "0"
select select "2"
select select "0.1"
select select "4"
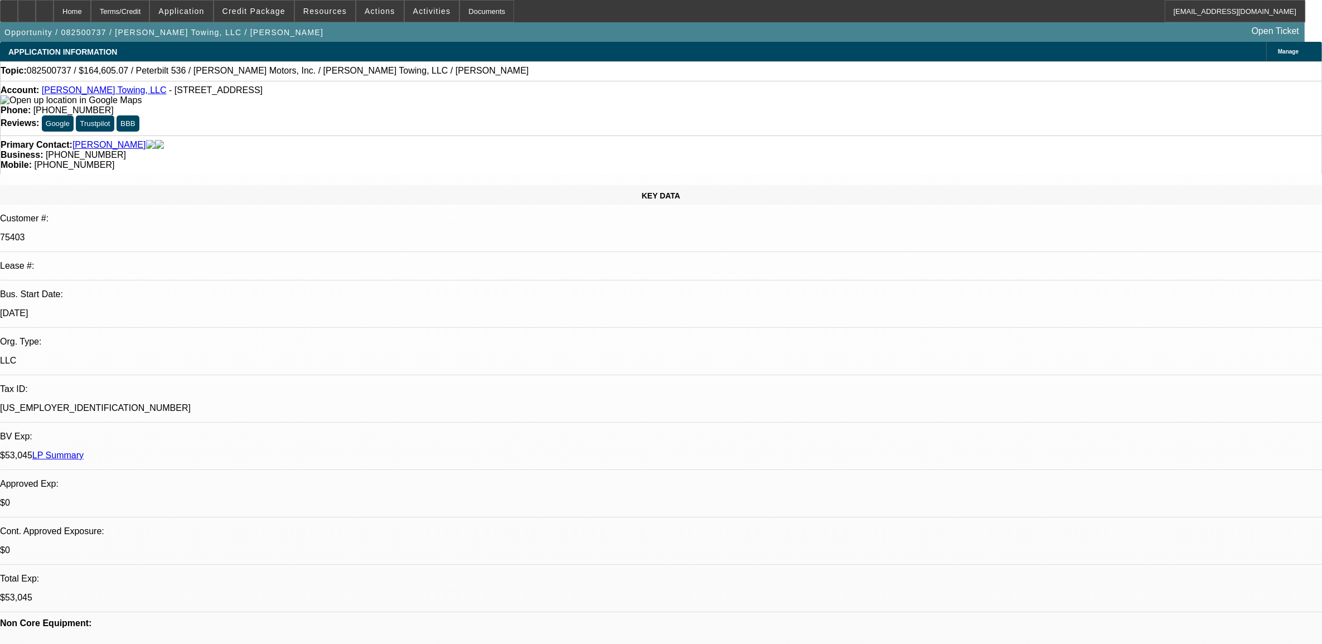
select select "0"
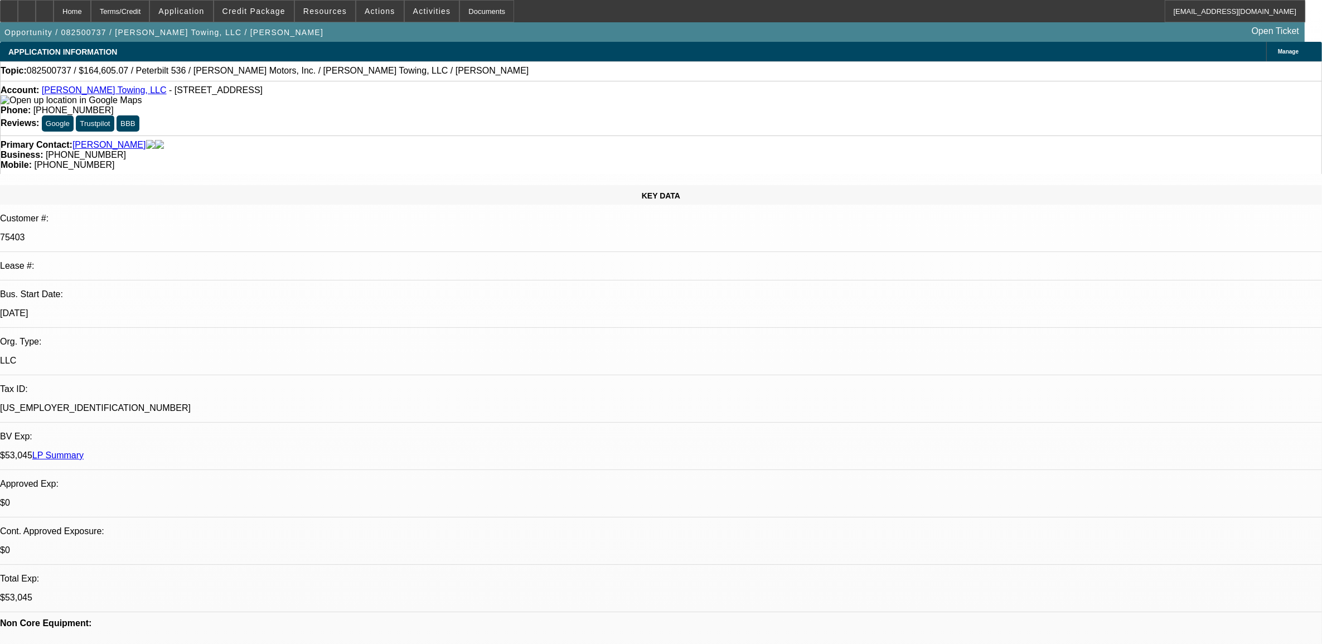
select select "0"
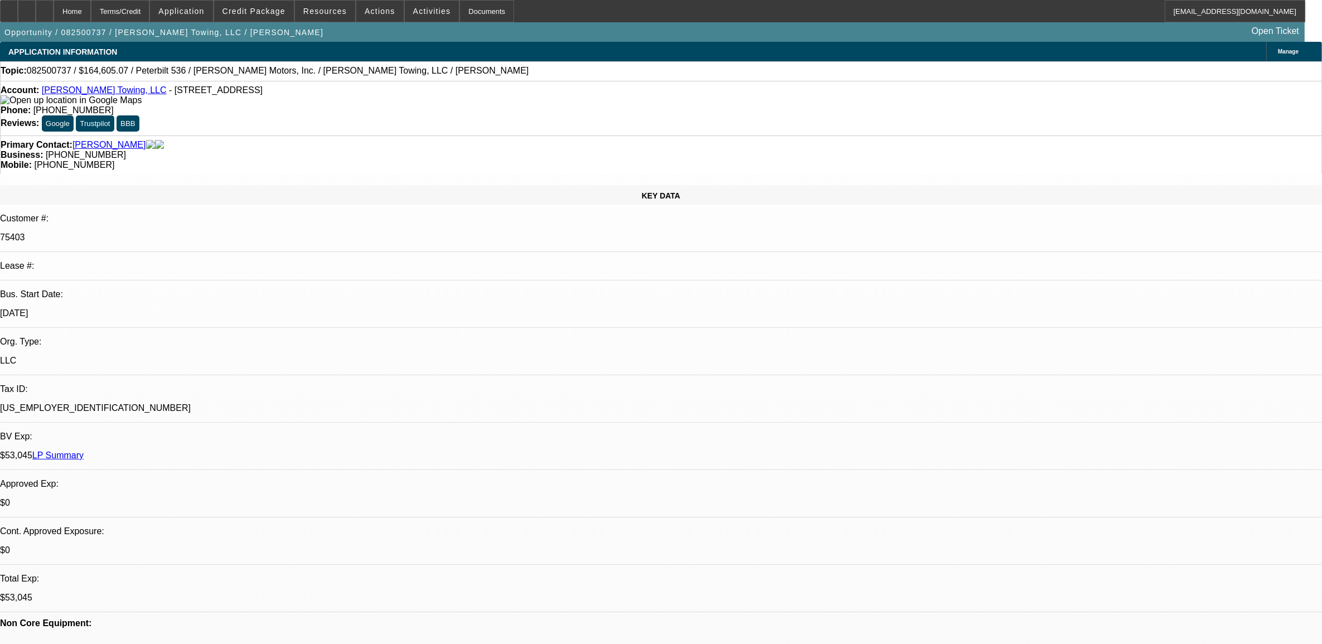
select select "0"
select select "1"
select select "2"
select select "6"
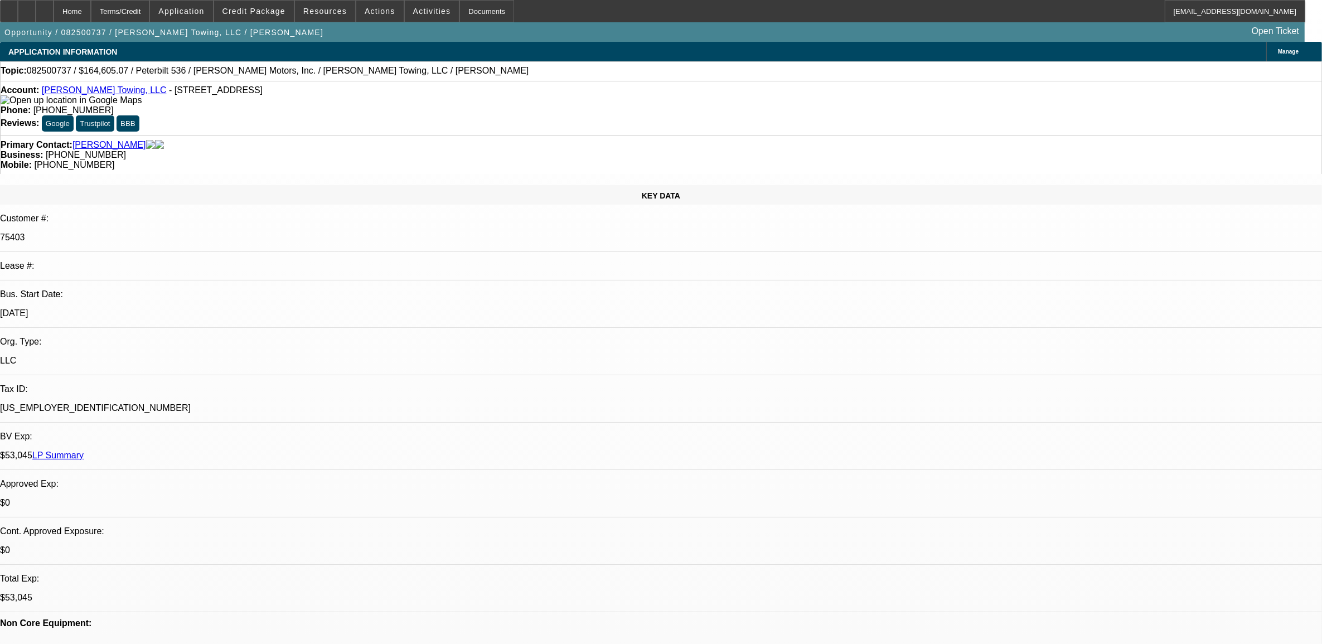
select select "1"
select select "2"
select select "6"
select select "1"
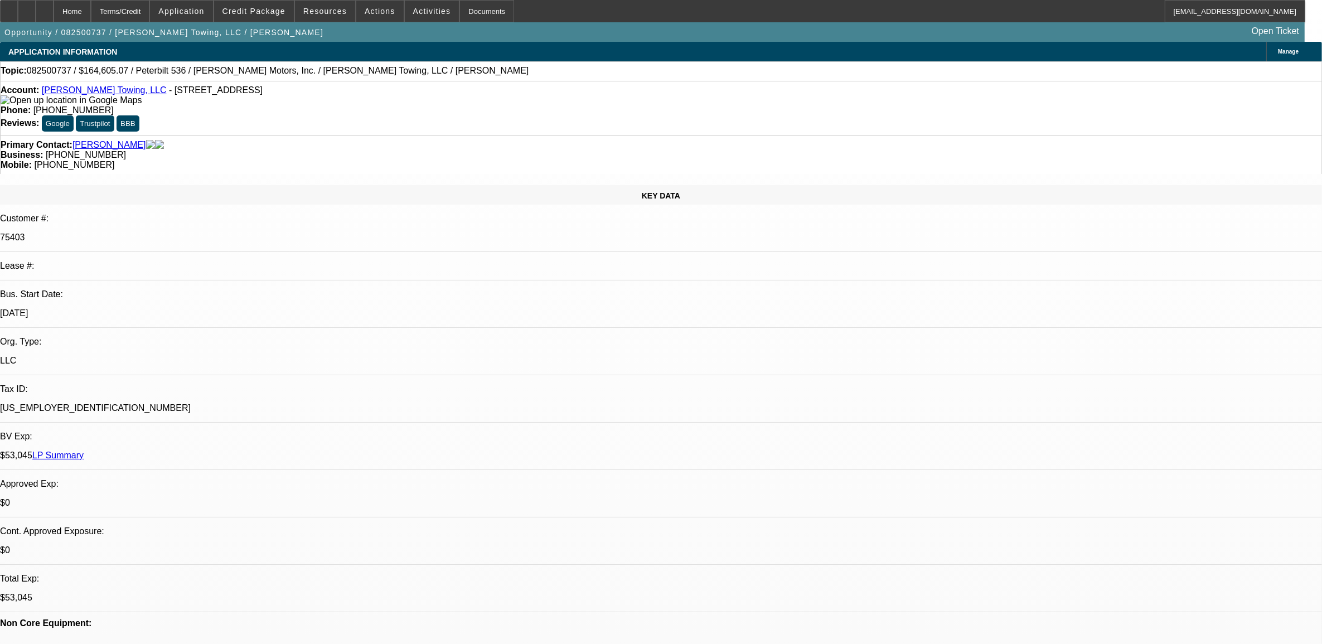
select select "6"
select select "1"
select select "2"
select select "6"
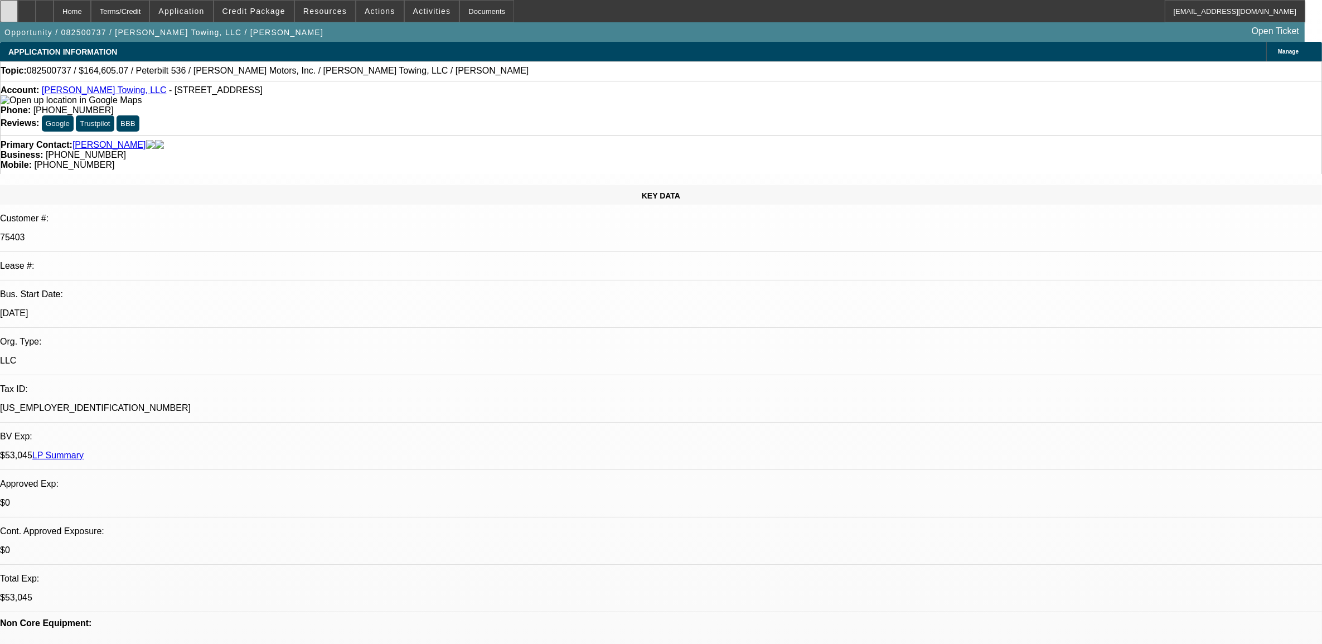
click at [18, 18] on div at bounding box center [9, 11] width 18 height 22
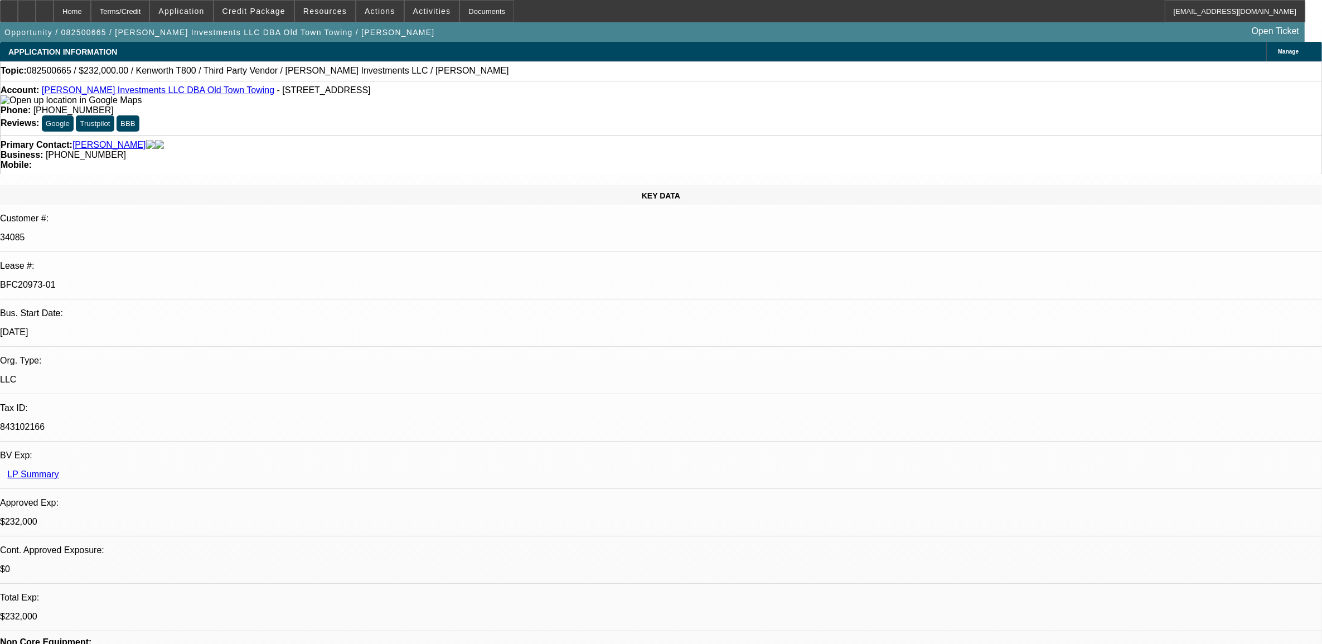
select select "0"
select select "0.1"
select select "0"
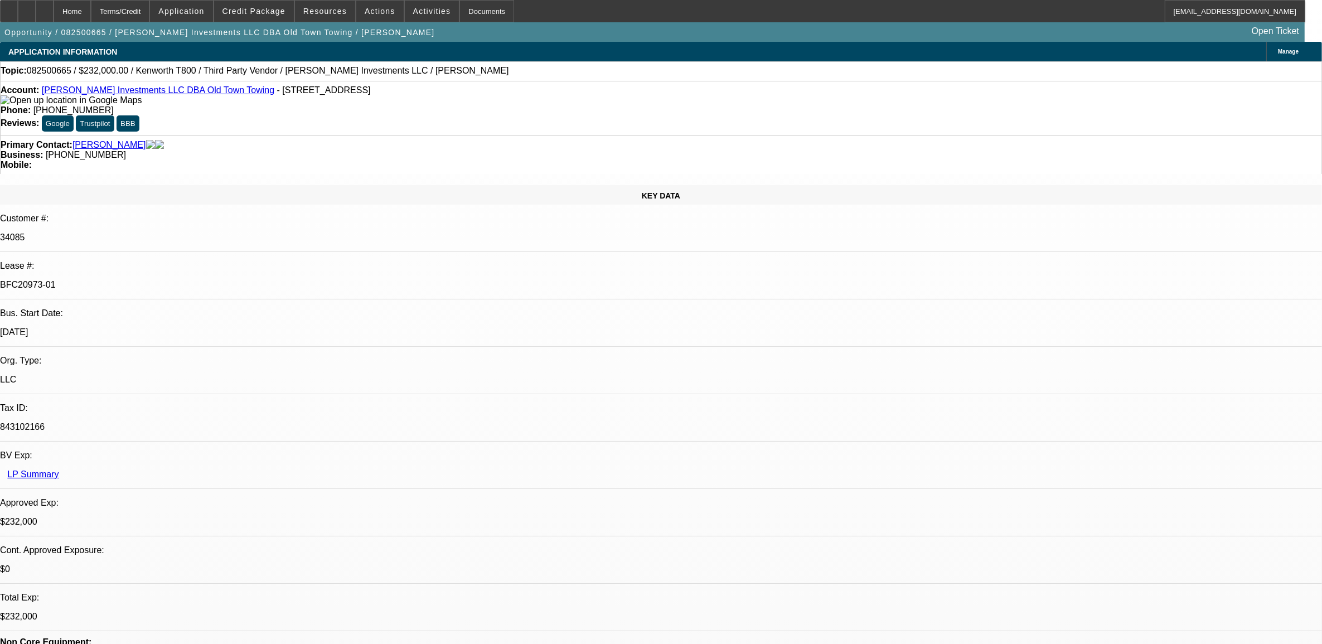
select select "0.1"
select select "0"
select select "0.1"
select select "0"
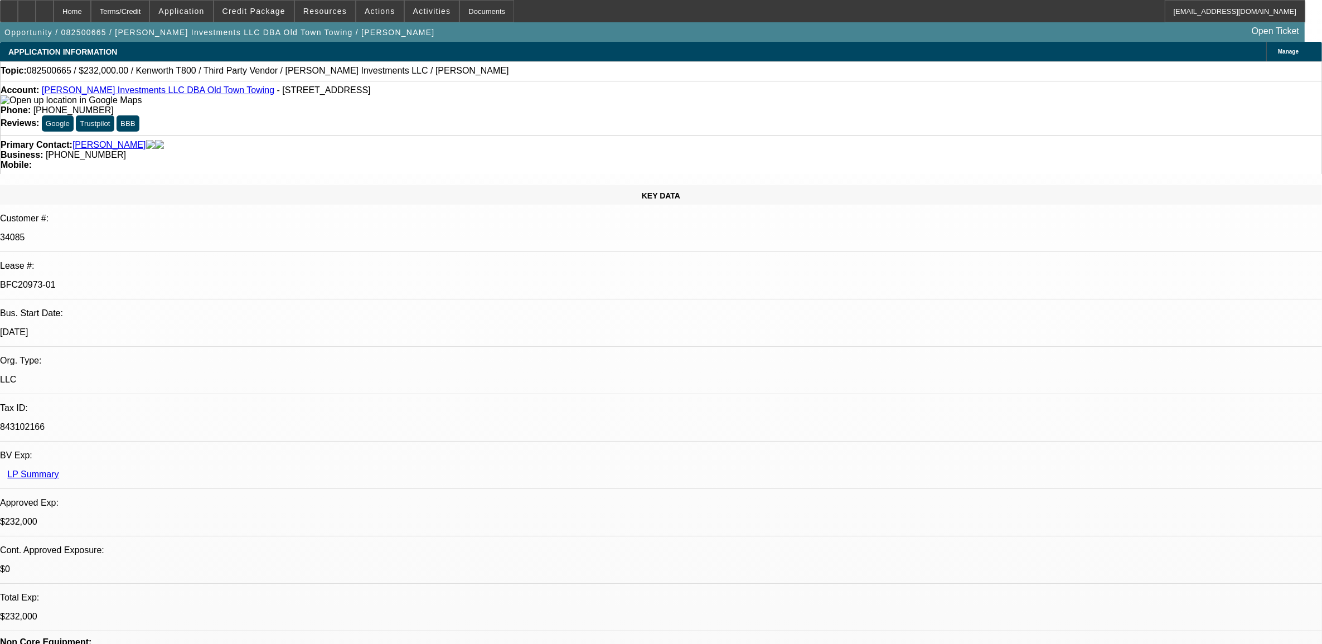
select select "0"
select select "0.1"
select select "1"
select select "2"
select select "4"
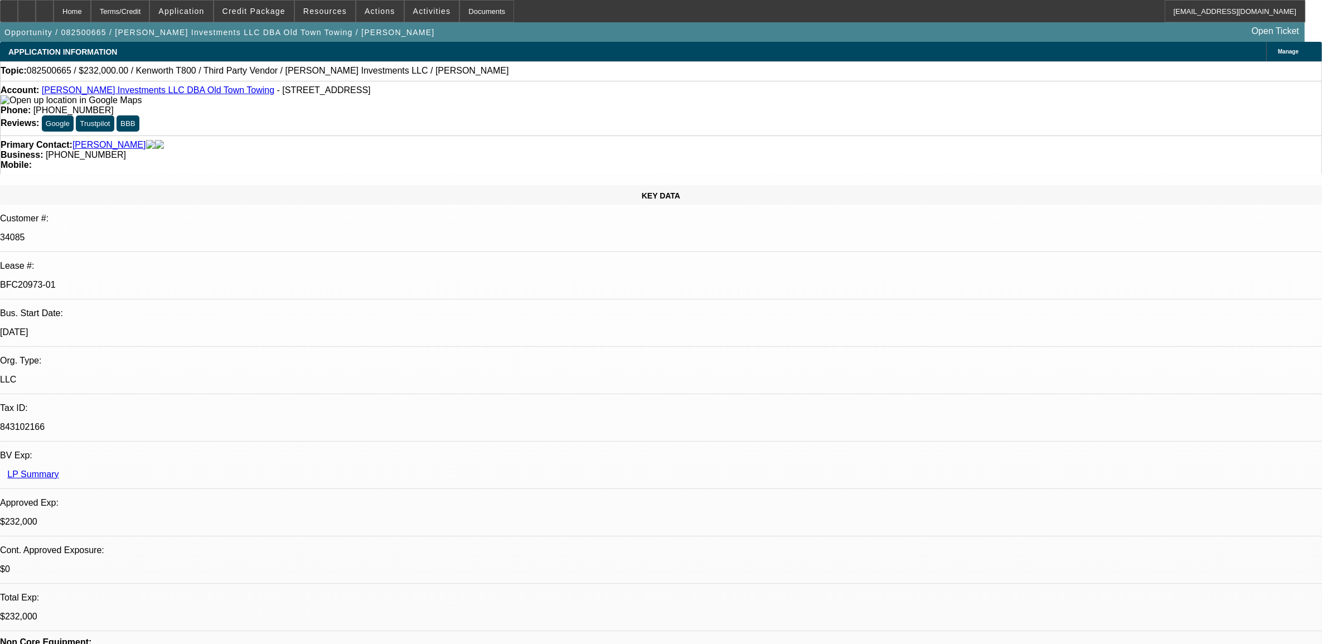
select select "1"
select select "2"
select select "4"
select select "1"
select select "2"
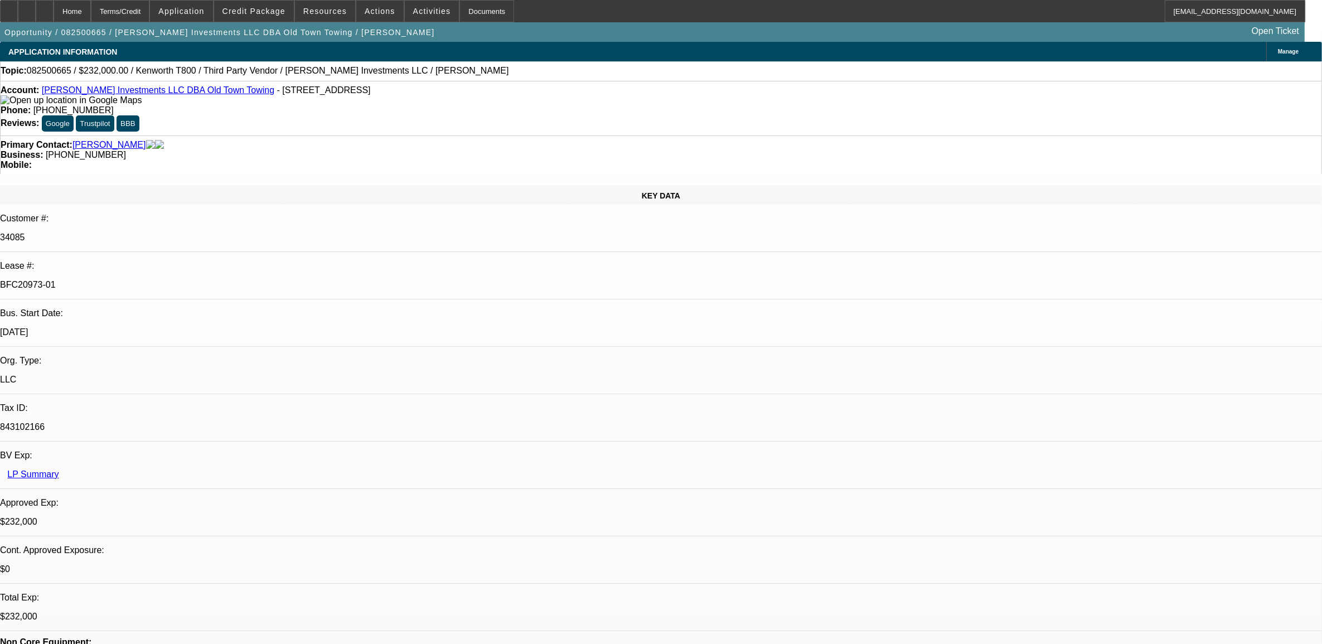
select select "4"
select select "1"
select select "4"
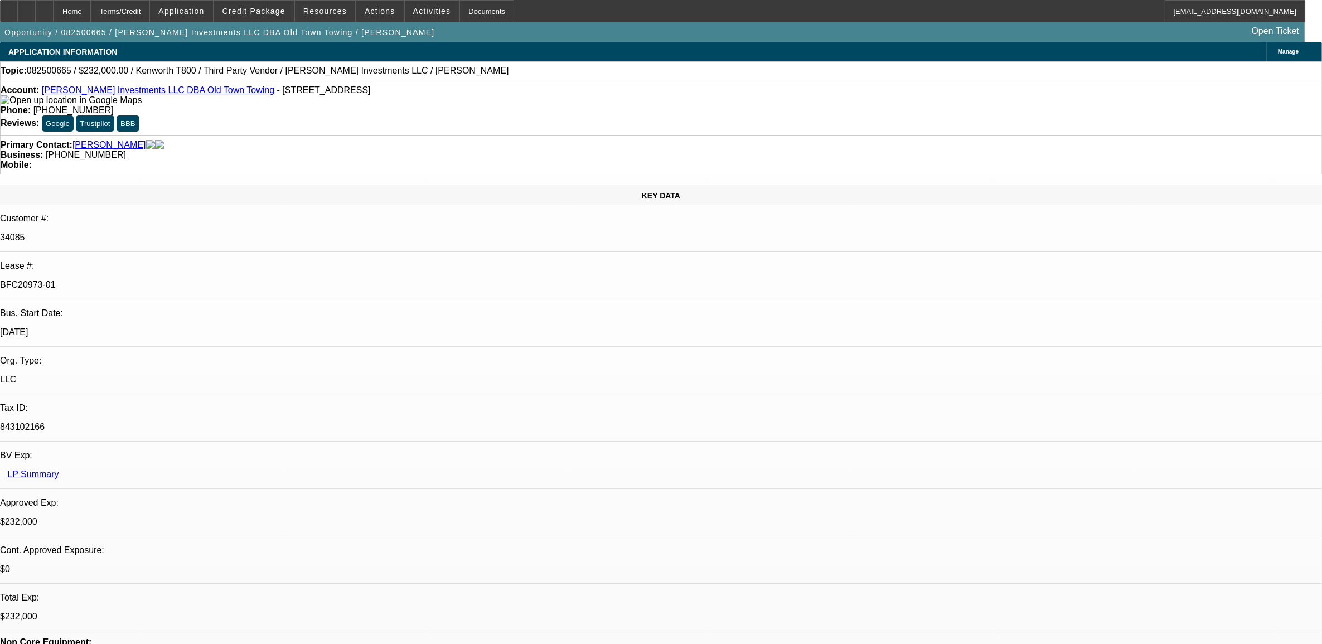
click at [268, 15] on button "Credit Package" at bounding box center [254, 11] width 80 height 21
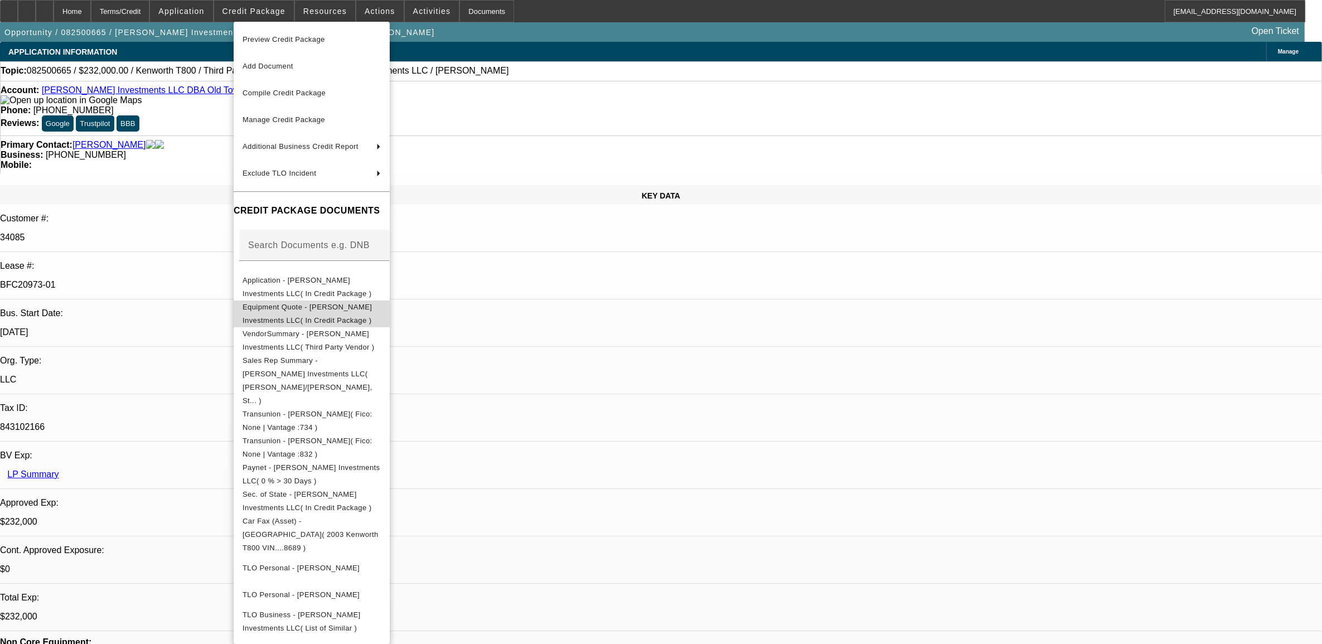
click at [325, 318] on button "Equipment Quote - [PERSON_NAME] Investments LLC( In Credit Package )" at bounding box center [312, 313] width 156 height 27
